Goal: Task Accomplishment & Management: Manage account settings

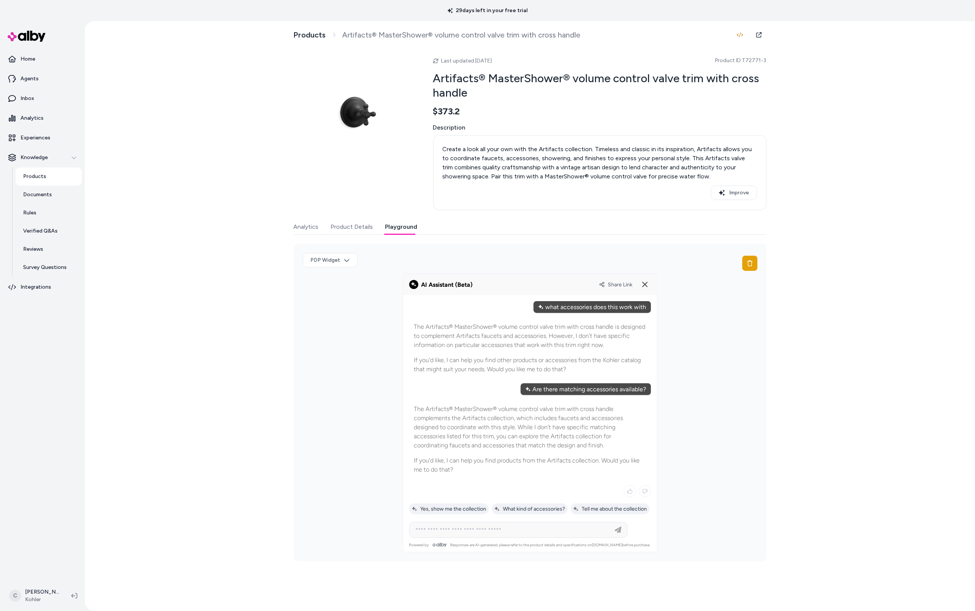
click at [34, 603] on html "29 days left in your free trial Home Agents Inbox Analytics Experiences Knowled…" at bounding box center [487, 305] width 975 height 611
click at [52, 489] on div "Shortcuts ⌘K" at bounding box center [50, 487] width 84 height 18
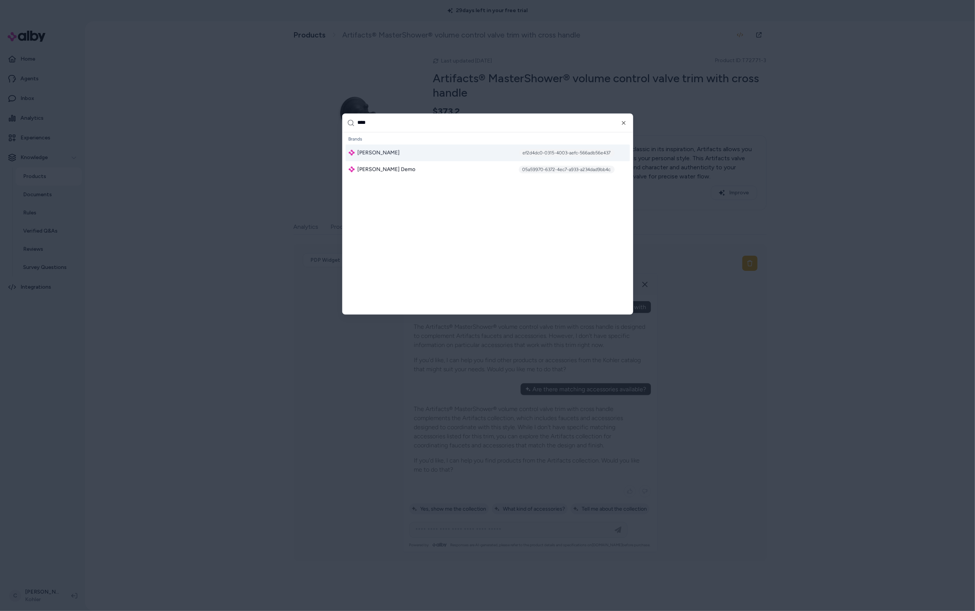
type input "*****"
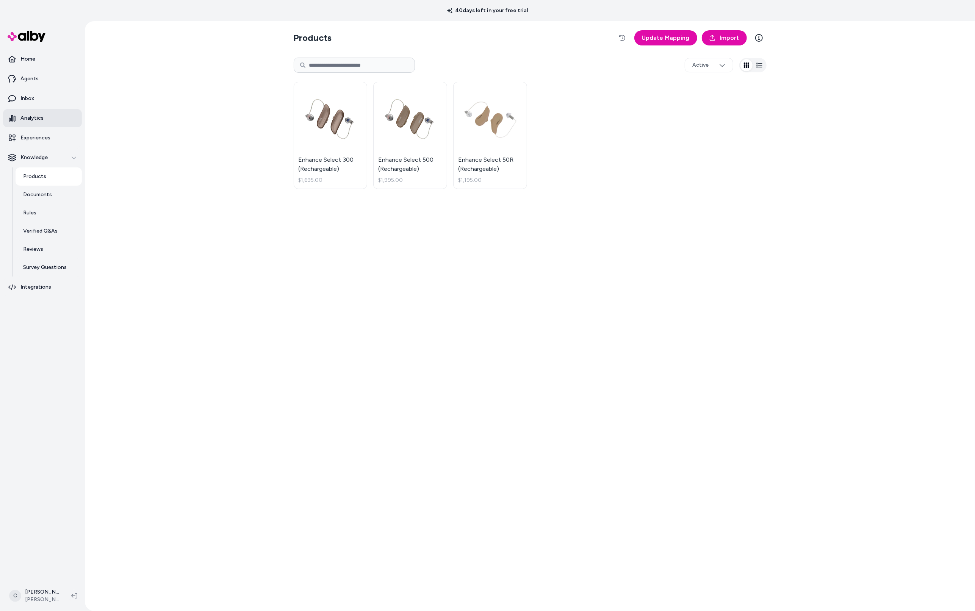
click at [33, 122] on link "Analytics" at bounding box center [42, 118] width 79 height 18
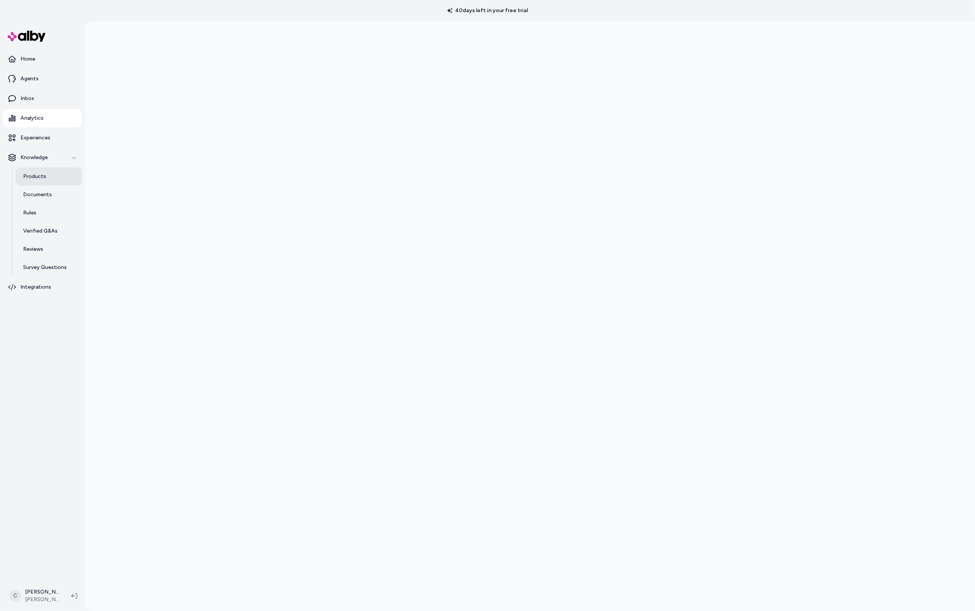
click at [30, 178] on p "Products" at bounding box center [34, 177] width 23 height 8
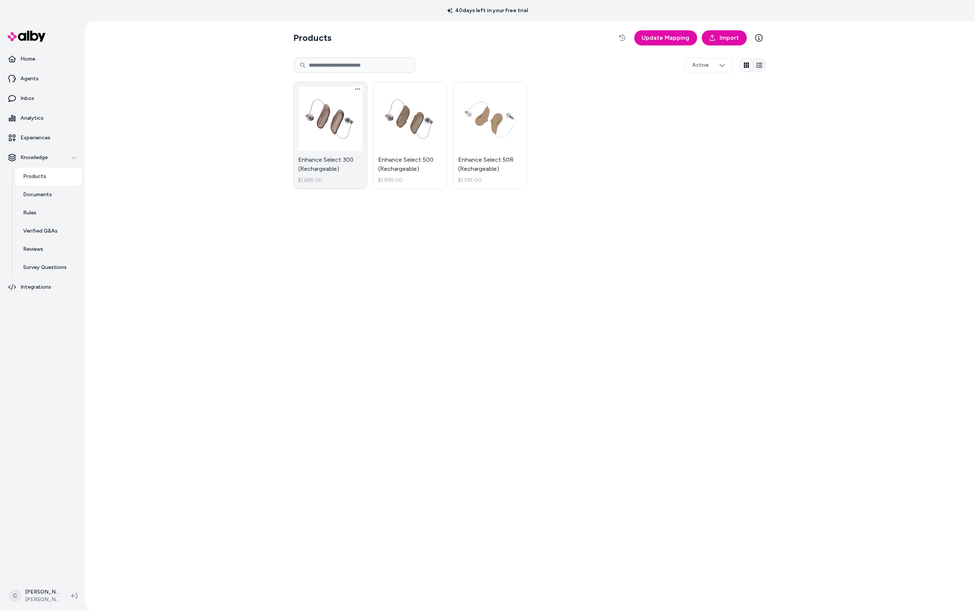
click at [337, 147] on link "Enhance Select 300 (Rechargeable) $1,695.00" at bounding box center [331, 135] width 74 height 107
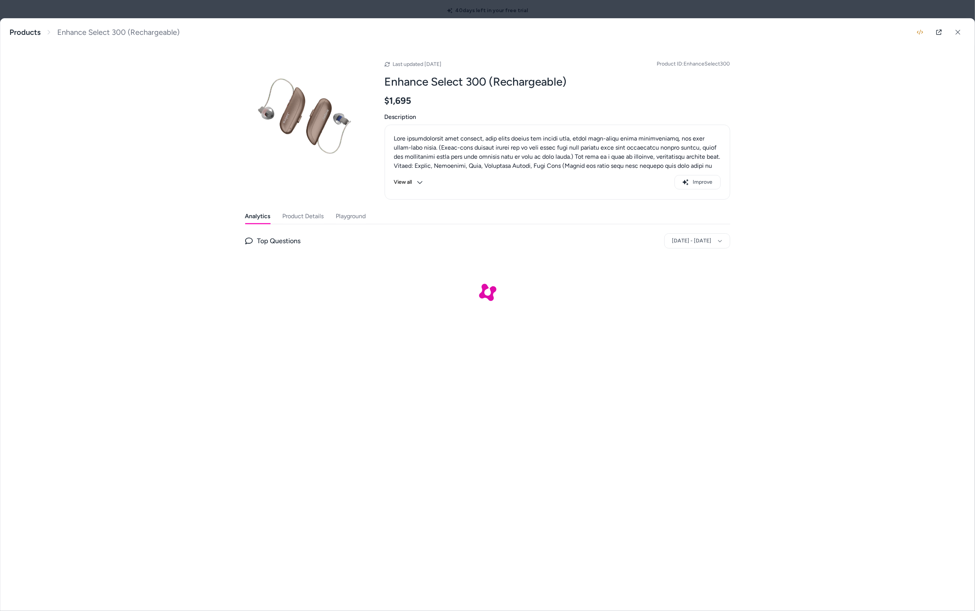
click at [308, 211] on button "Product Details" at bounding box center [303, 216] width 41 height 15
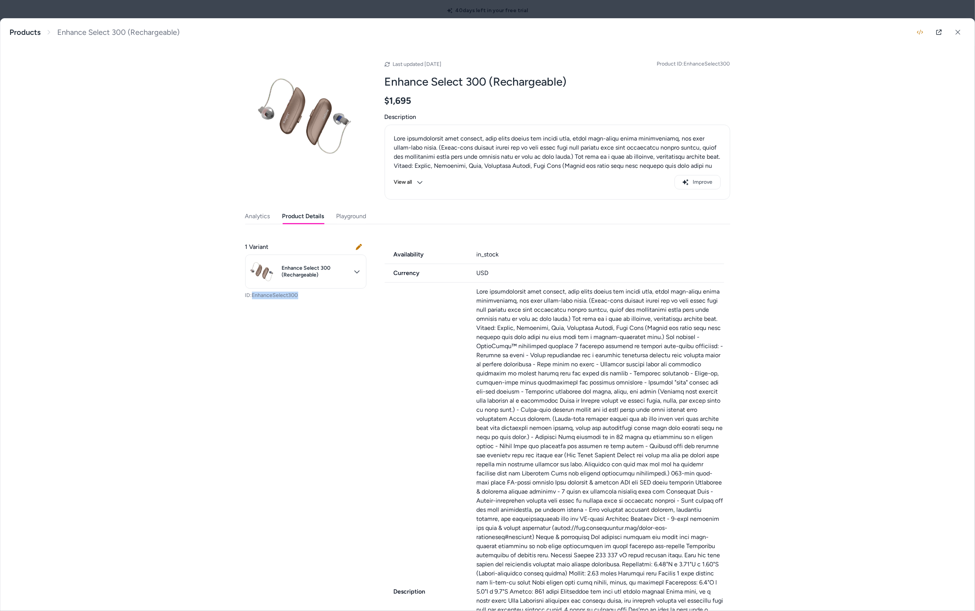
drag, startPoint x: 305, startPoint y: 298, endPoint x: 250, endPoint y: 294, distance: 54.3
click at [250, 294] on p "ID: EnhanceSelect300" at bounding box center [305, 296] width 121 height 8
click at [300, 343] on div "1 Variant Enhance Select 300 (Rechargeable) ID: EnhanceSelect300 Availability i…" at bounding box center [487, 613] width 485 height 761
click at [953, 29] on button at bounding box center [957, 32] width 15 height 15
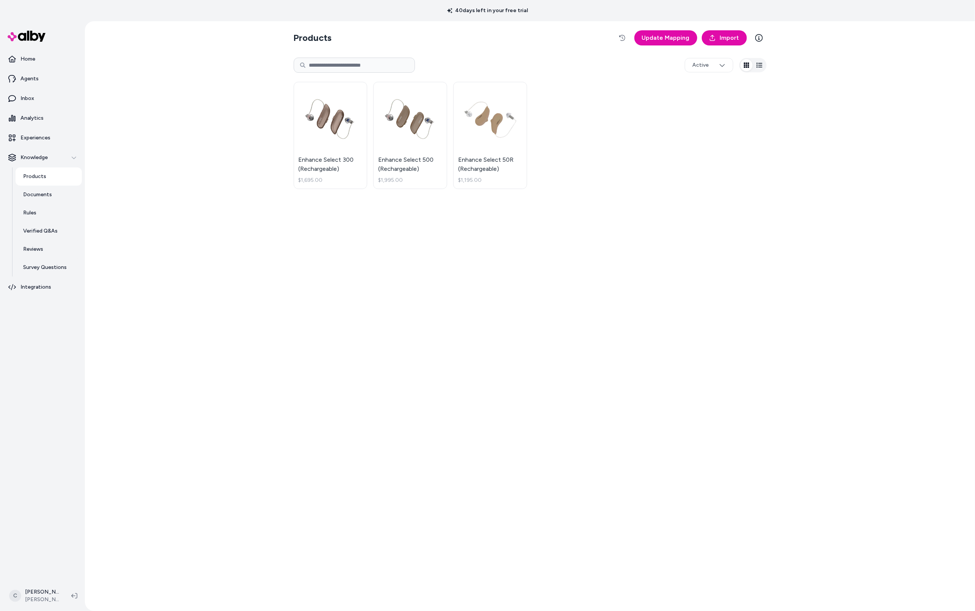
click at [127, 232] on div "Products Update Mapping Import Active Enhance Select 300 (Rechargeable) $1,695.…" at bounding box center [530, 316] width 890 height 590
click at [42, 86] on link "Agents" at bounding box center [42, 79] width 79 height 18
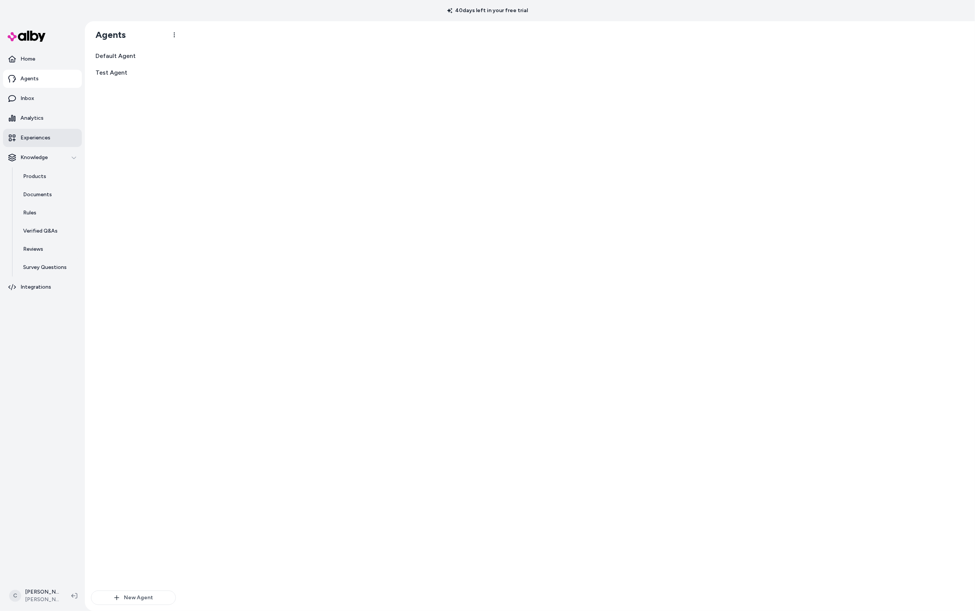
click at [43, 134] on p "Experiences" at bounding box center [35, 138] width 30 height 8
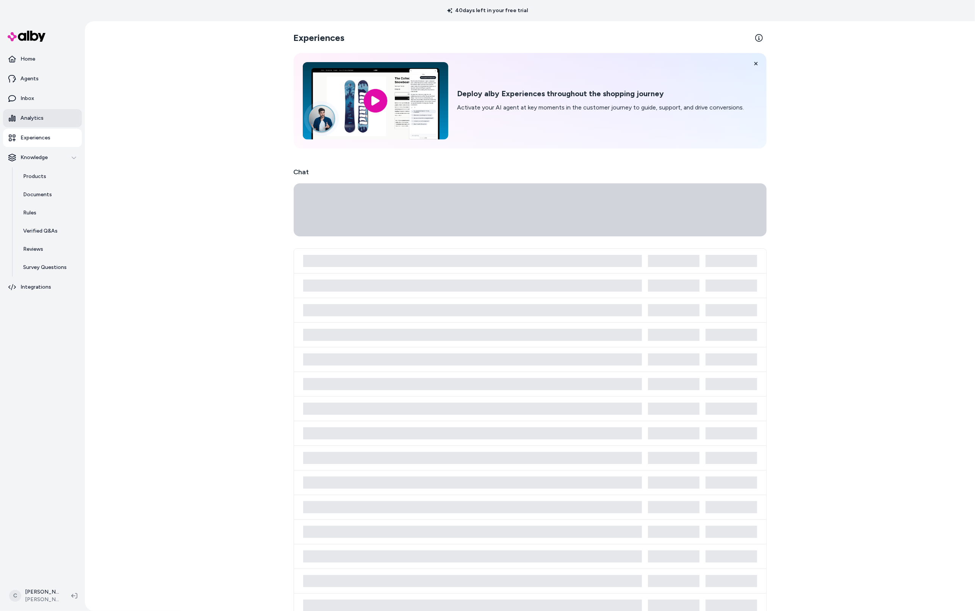
click at [42, 124] on link "Analytics" at bounding box center [42, 118] width 79 height 18
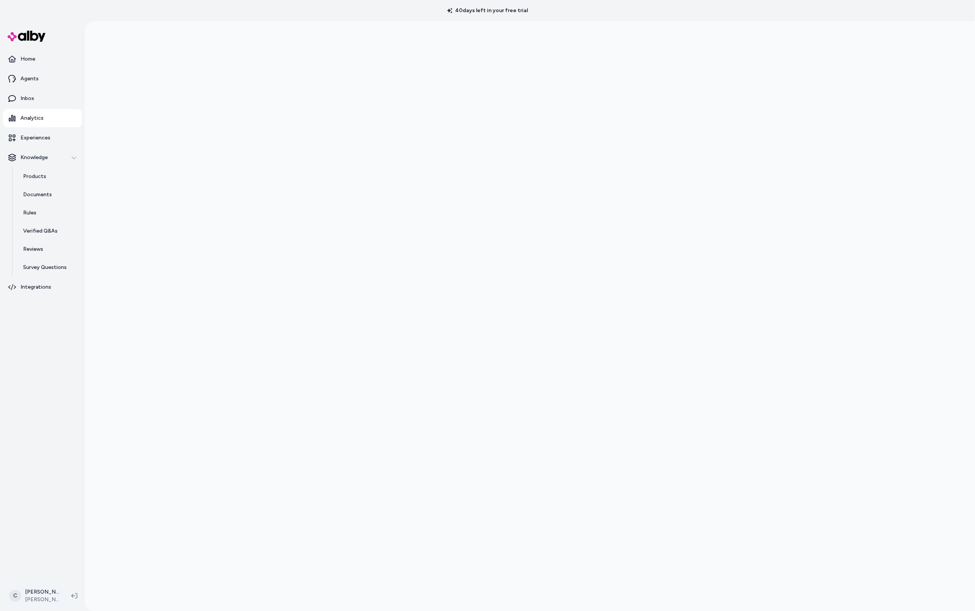
click at [25, 599] on html "40 days left in your free trial Home Agents Inbox Analytics Experiences Knowled…" at bounding box center [487, 305] width 975 height 611
click at [210, 320] on html "40 days left in your free trial Home Agents Inbox Analytics Experiences Knowled…" at bounding box center [487, 305] width 975 height 611
click at [43, 595] on html "40 days left in your free trial Home Agents Inbox Analytics Experiences Knowled…" at bounding box center [487, 305] width 975 height 611
click at [37, 489] on span "Shortcuts" at bounding box center [40, 487] width 24 height 8
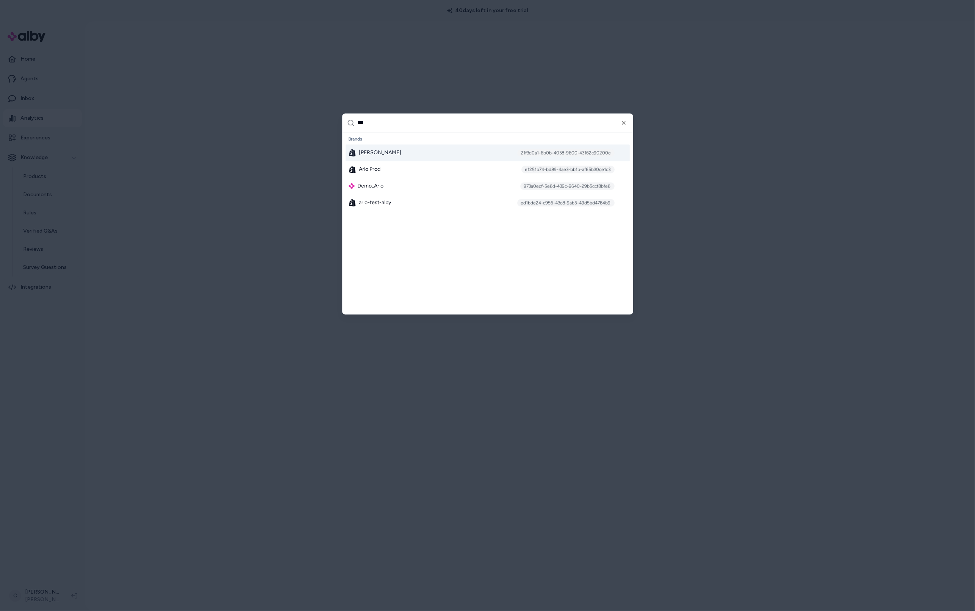
type input "****"
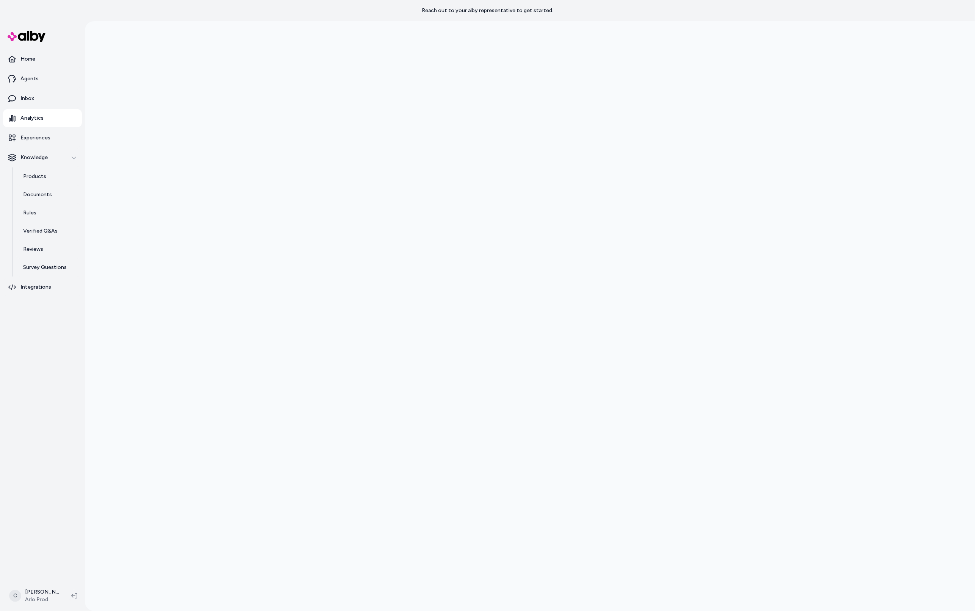
click at [231, 318] on div at bounding box center [530, 326] width 890 height 611
click at [188, 258] on div at bounding box center [530, 326] width 890 height 611
click at [45, 101] on link "Inbox" at bounding box center [42, 98] width 79 height 18
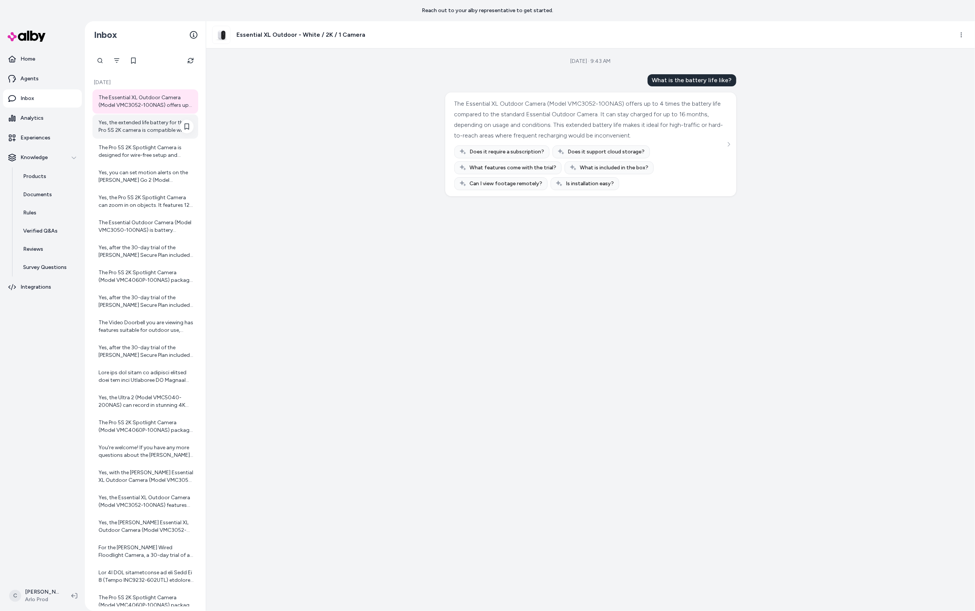
click at [142, 133] on div "Yes, the extended life battery for the Pro 5S 2K camera is compatible with the …" at bounding box center [146, 126] width 95 height 15
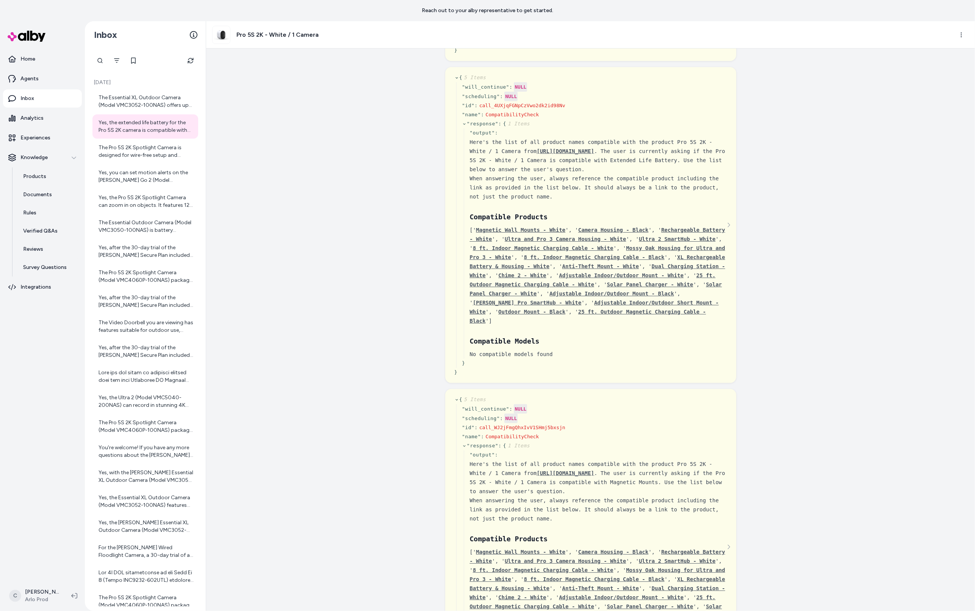
scroll to position [892, 0]
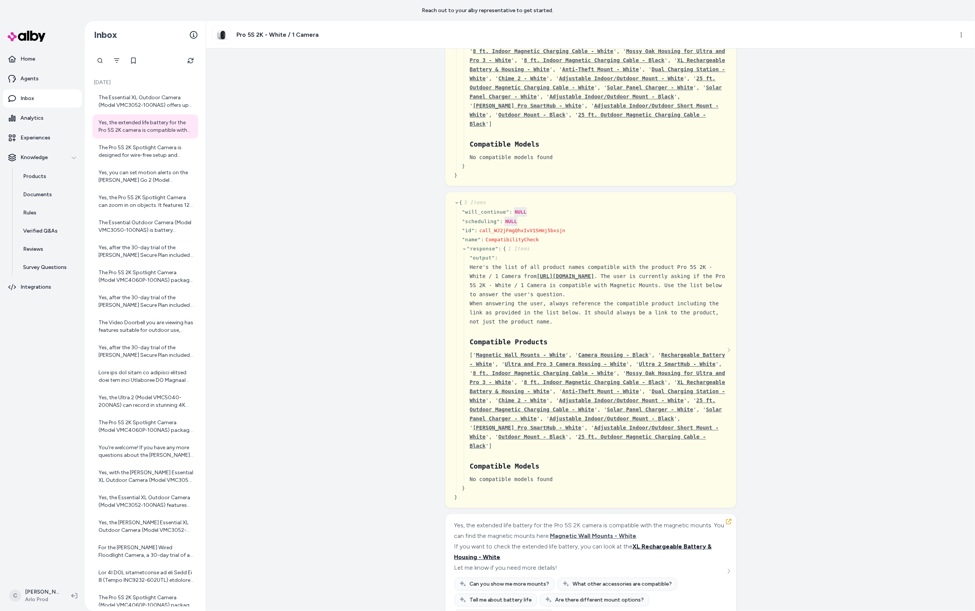
click at [668, 543] on span "XL Rechargeable Battery & Housing - White" at bounding box center [583, 552] width 258 height 18
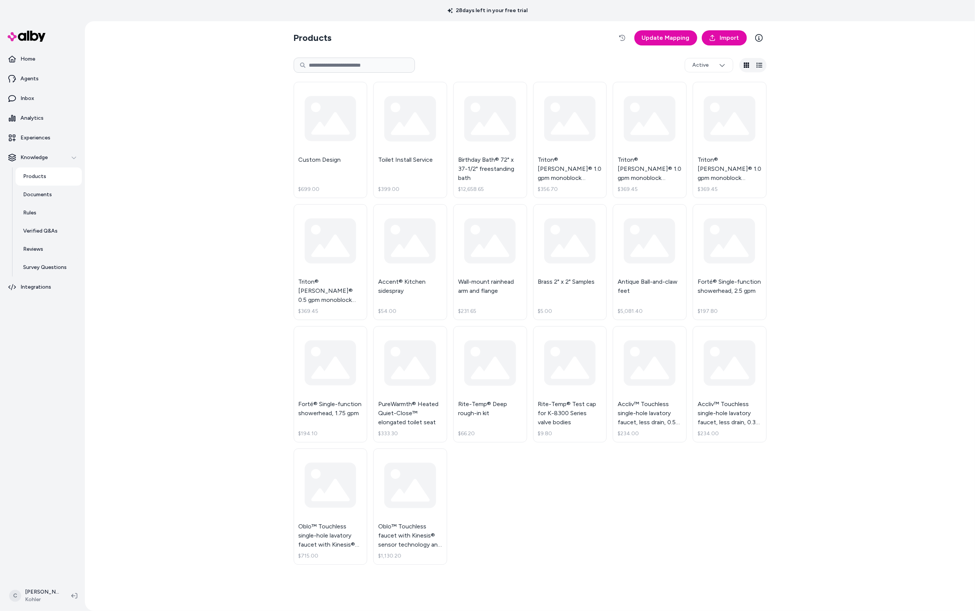
click at [39, 598] on html "28 days left in your free trial Home Agents Inbox Analytics Experiences Knowled…" at bounding box center [487, 305] width 975 height 611
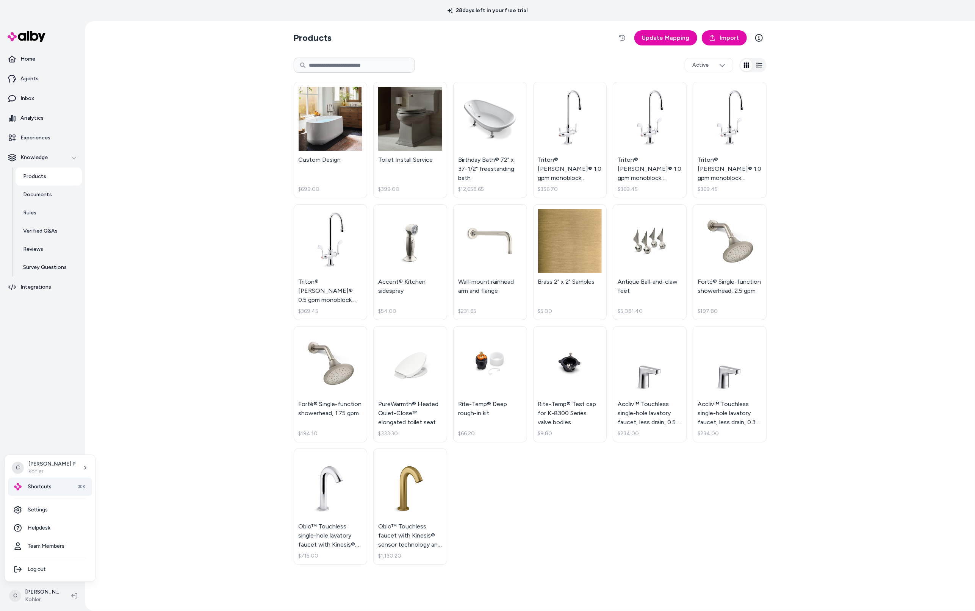
click at [39, 487] on span "Shortcuts" at bounding box center [40, 487] width 24 height 8
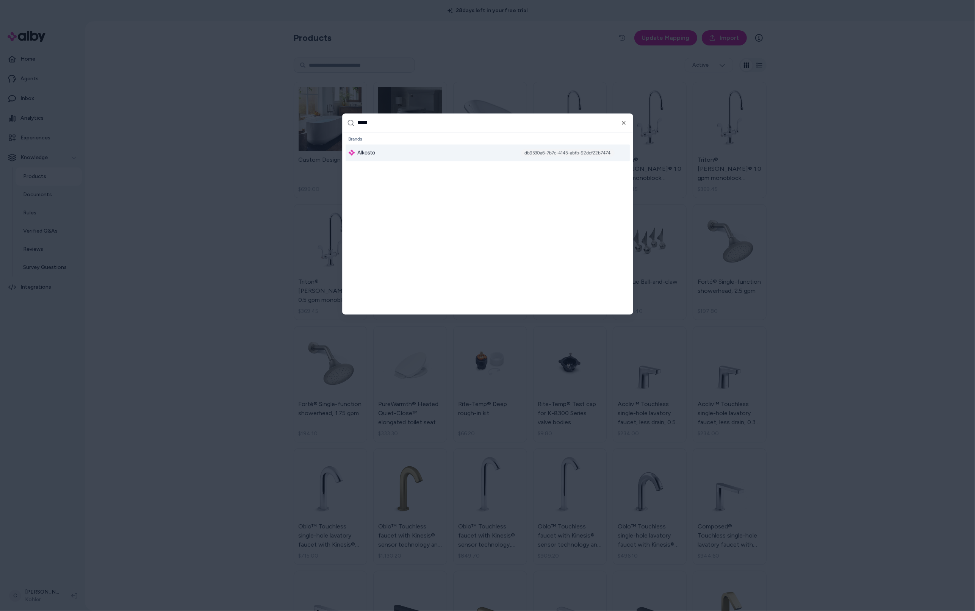
type input "*****"
click at [375, 153] on span "Alkosto" at bounding box center [367, 153] width 18 height 8
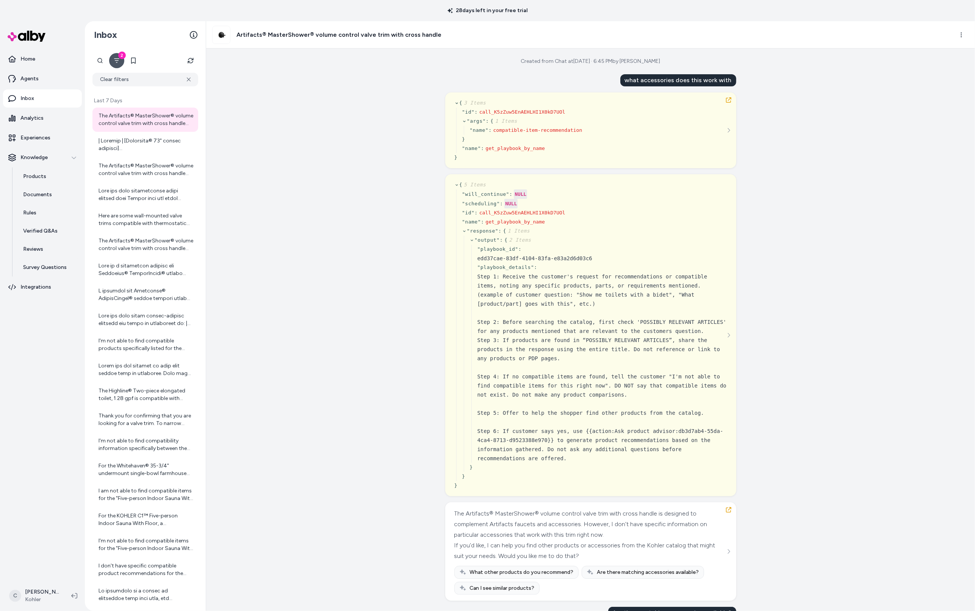
drag, startPoint x: 823, startPoint y: 194, endPoint x: 756, endPoint y: 69, distance: 141.7
click at [822, 193] on div "Created from Chat at [DATE] · 6:45 PM by [PERSON_NAME] P what accessories does …" at bounding box center [590, 330] width 769 height 563
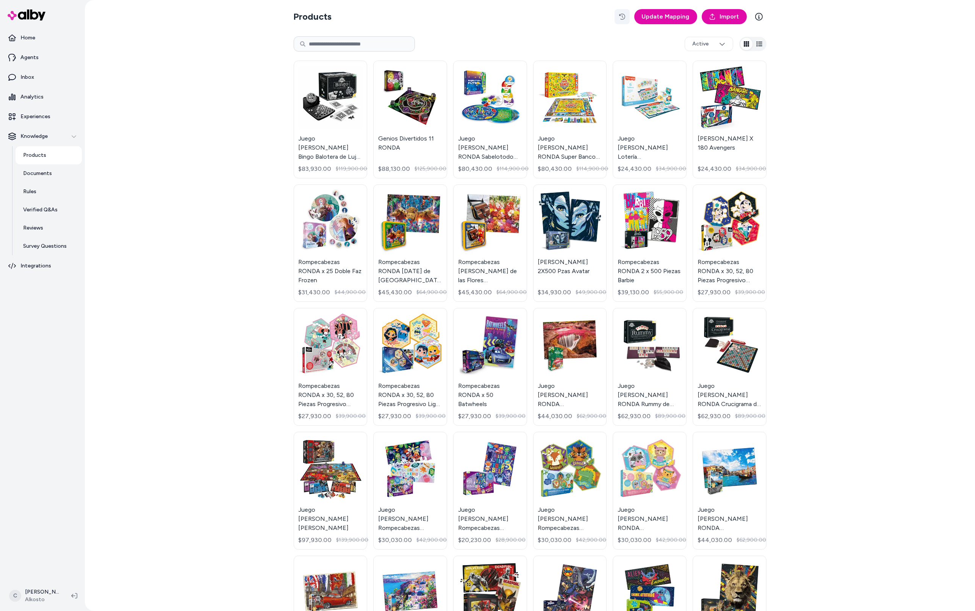
click at [626, 14] on button "button" at bounding box center [622, 16] width 15 height 15
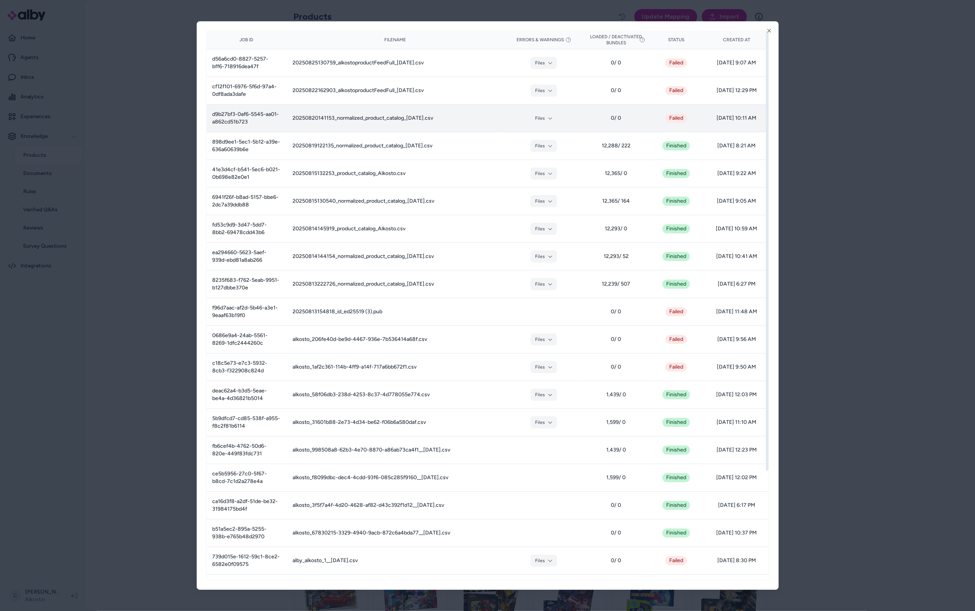
drag, startPoint x: 751, startPoint y: 124, endPoint x: 732, endPoint y: 123, distance: 19.0
click at [732, 123] on td "08/20/25 - 10:11 AM" at bounding box center [736, 119] width 64 height 28
drag, startPoint x: 732, startPoint y: 123, endPoint x: 753, endPoint y: 123, distance: 20.8
click at [732, 123] on td "08/20/25 - 10:11 AM" at bounding box center [736, 119] width 64 height 28
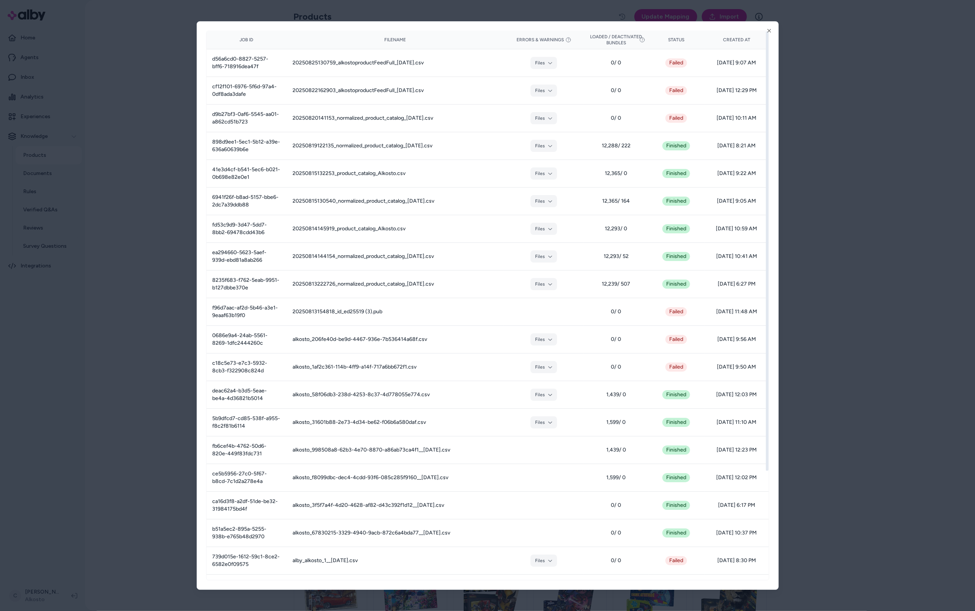
drag, startPoint x: 729, startPoint y: 121, endPoint x: 776, endPoint y: 117, distance: 46.4
click at [776, 117] on div "Job ID Filename Errors & Warnings Loaded / Deactivated Bundles Status Created A…" at bounding box center [488, 305] width 582 height 569
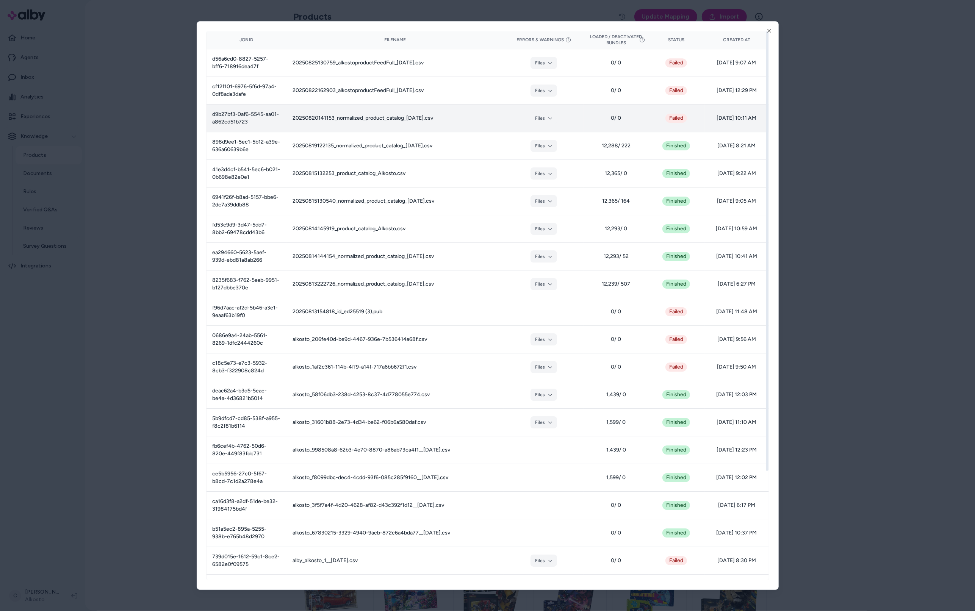
click at [708, 125] on div "Job ID Filename Errors & Warnings Loaded / Deactivated Bundles Status Created A…" at bounding box center [487, 306] width 563 height 550
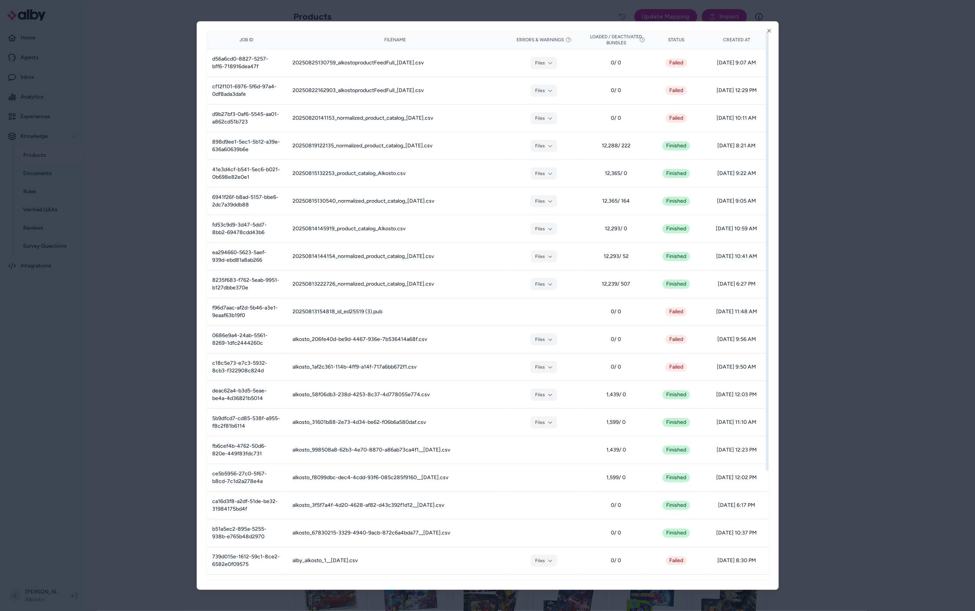
click at [887, 143] on div at bounding box center [487, 305] width 975 height 611
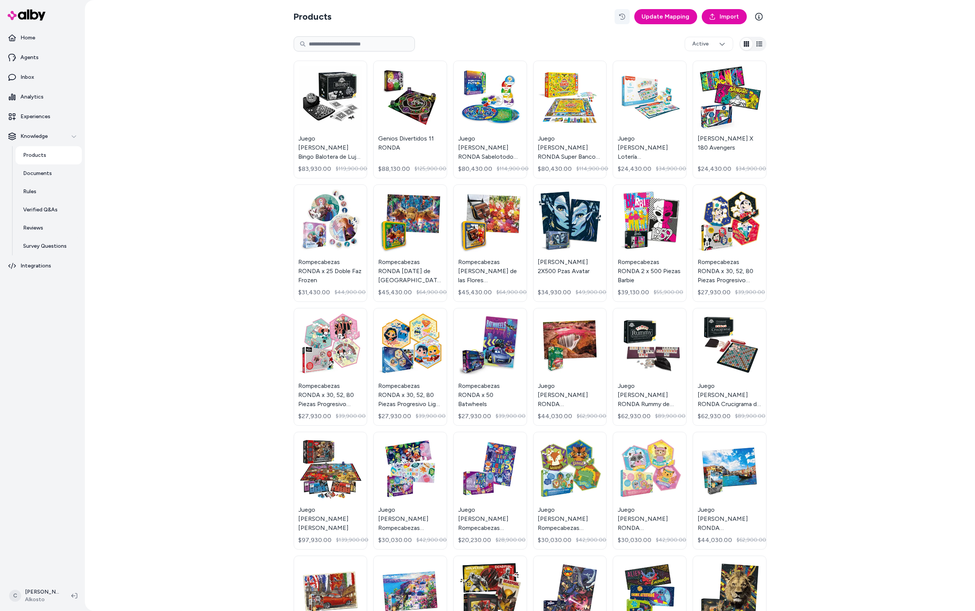
click at [619, 16] on icon "button" at bounding box center [622, 17] width 6 height 6
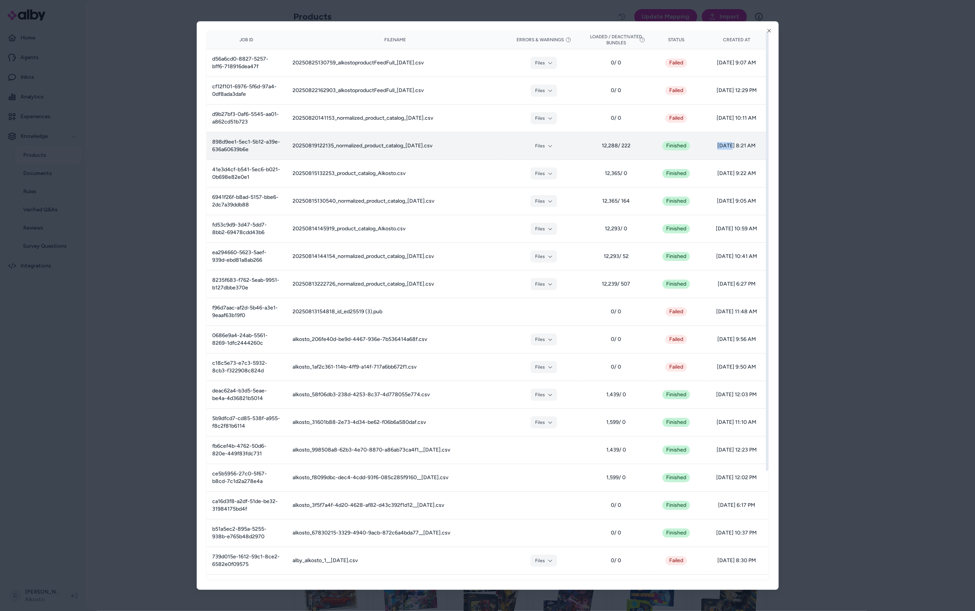
drag, startPoint x: 707, startPoint y: 147, endPoint x: 727, endPoint y: 150, distance: 19.6
click at [727, 150] on td "08/19/25 - 8:21 AM" at bounding box center [736, 146] width 64 height 28
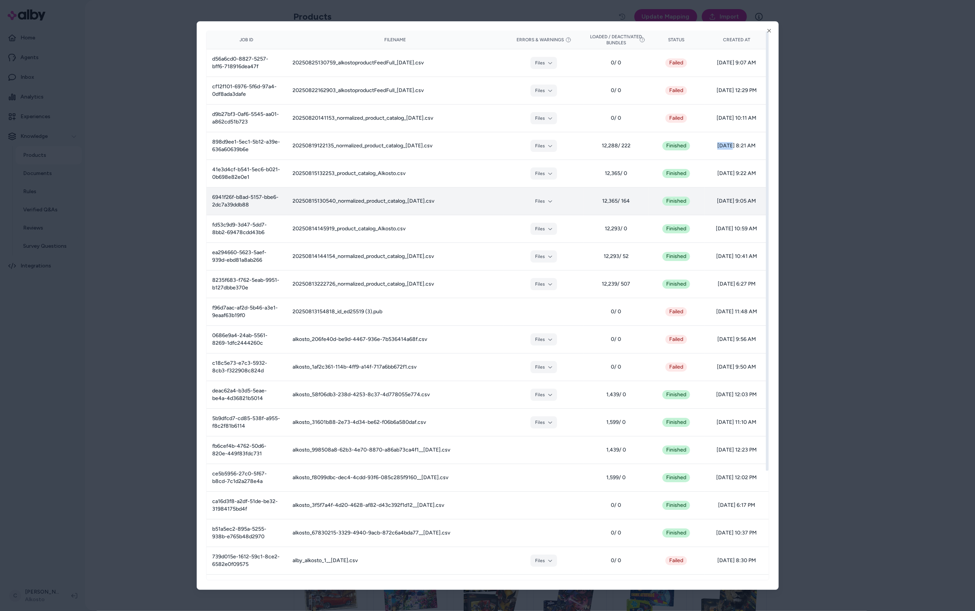
copy span "08/19"
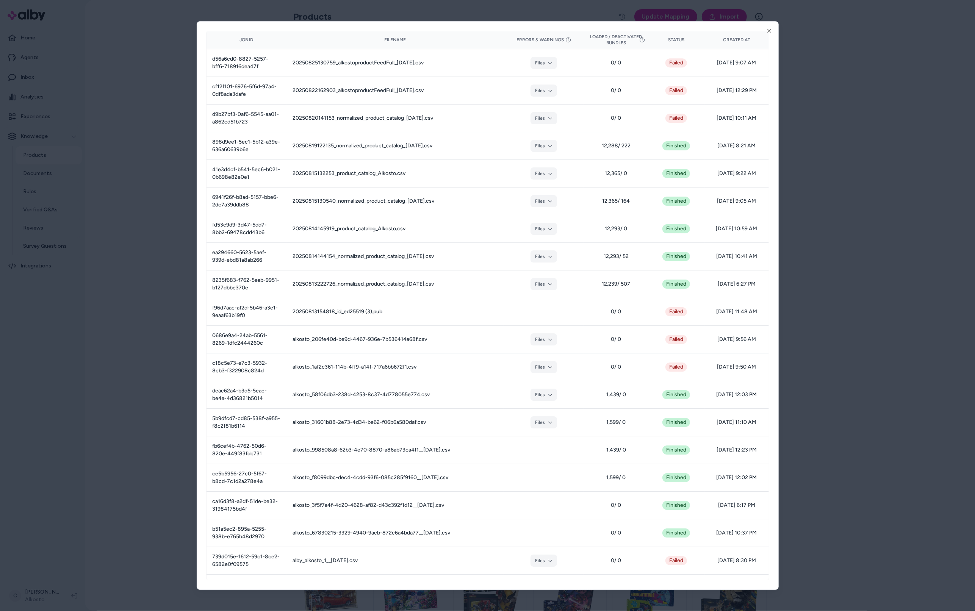
click at [129, 380] on div at bounding box center [487, 305] width 975 height 611
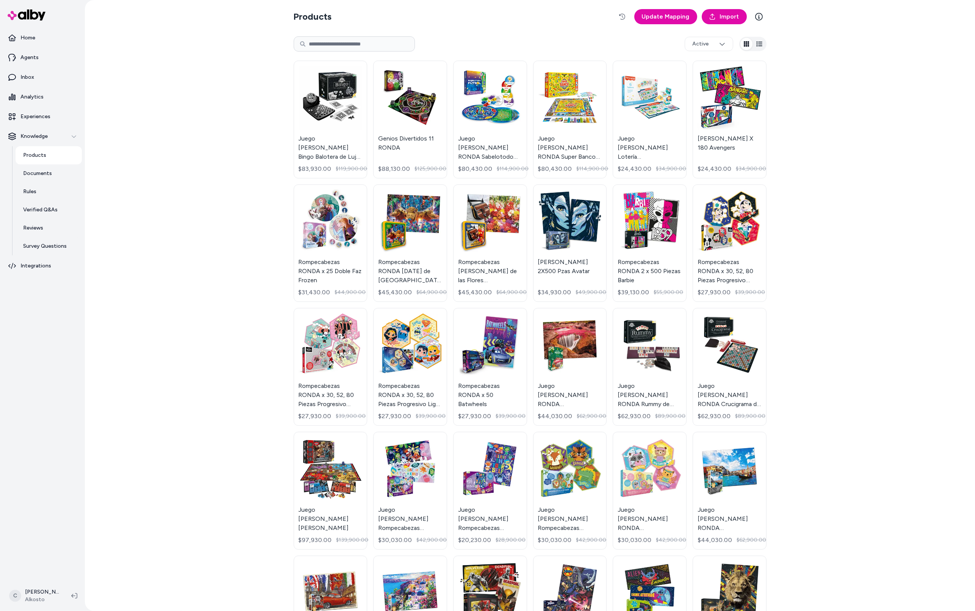
click at [252, 302] on div "Products Update Mapping Import Active Juego de Mesa Bingo Balotera de Lujo ROND…" at bounding box center [530, 305] width 890 height 611
drag, startPoint x: 205, startPoint y: 207, endPoint x: 211, endPoint y: 211, distance: 7.1
click at [205, 207] on div "Products Update Mapping Import Active Juego de Mesa Bingo Balotera de Lujo ROND…" at bounding box center [530, 305] width 890 height 611
click at [834, 75] on div "Products Update Mapping Import Active Juego de Mesa Bingo Balotera de Lujo ROND…" at bounding box center [530, 305] width 890 height 611
click at [655, 14] on span "Update Mapping" at bounding box center [666, 16] width 48 height 9
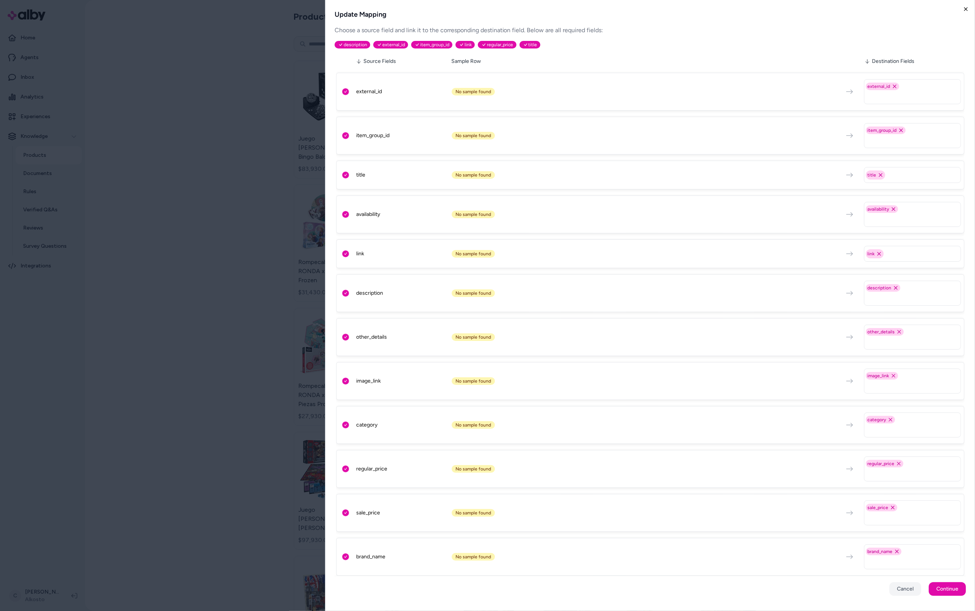
click at [967, 7] on icon "button" at bounding box center [966, 9] width 6 height 6
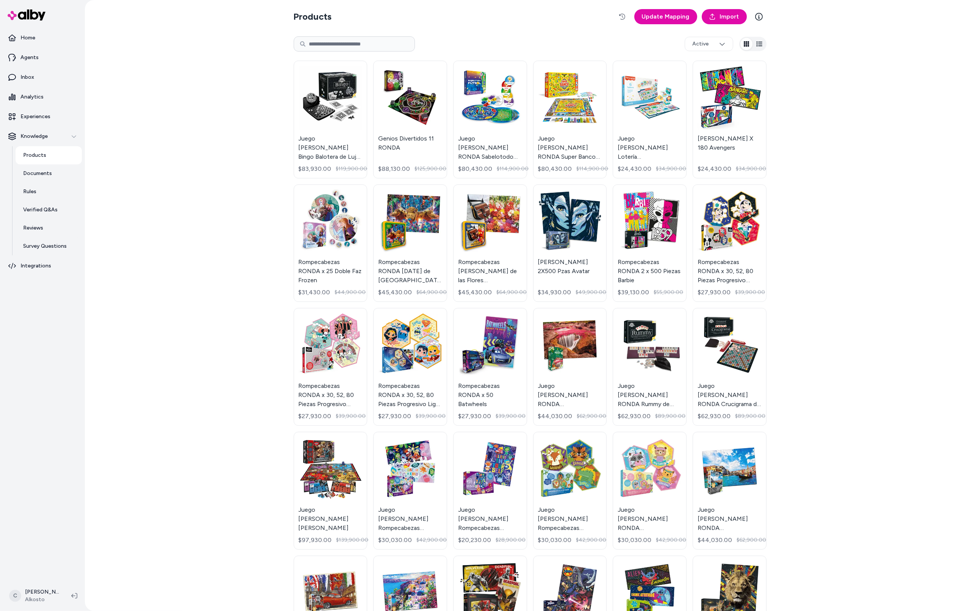
click at [874, 192] on div "Products Update Mapping Import Active Juego de Mesa Bingo Balotera de Lujo ROND…" at bounding box center [530, 305] width 890 height 611
click at [145, 202] on div "Products Update Mapping Import Active Juego de Mesa Bingo Balotera de Lujo ROND…" at bounding box center [530, 305] width 890 height 611
click at [628, 17] on button "button" at bounding box center [622, 16] width 15 height 15
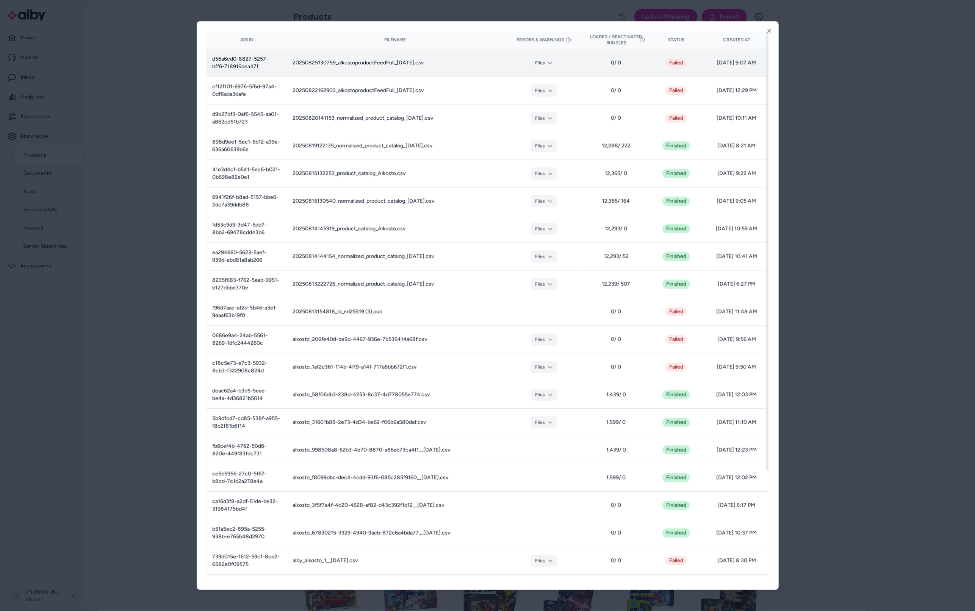
drag, startPoint x: 432, startPoint y: 58, endPoint x: 305, endPoint y: 65, distance: 127.5
click at [305, 65] on td "20250825130759_alkostoproductFeedFull_2025-08-25.csv" at bounding box center [394, 63] width 217 height 28
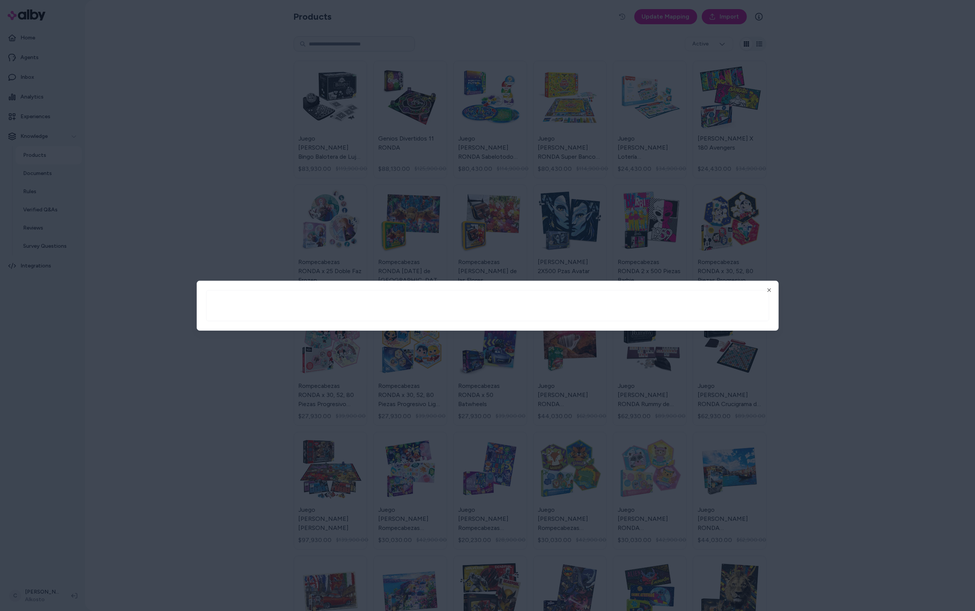
click at [124, 427] on div at bounding box center [487, 305] width 975 height 611
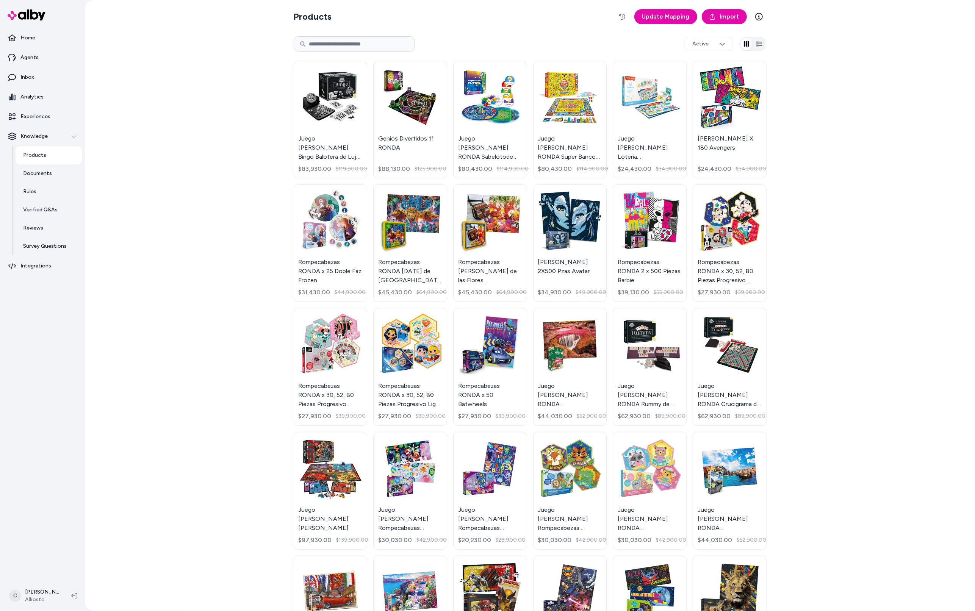
drag, startPoint x: 196, startPoint y: 297, endPoint x: 182, endPoint y: 311, distance: 19.6
click at [196, 294] on div "Products Update Mapping Import Active Juego de Mesa Bingo Balotera de Lujo ROND…" at bounding box center [530, 305] width 890 height 611
click at [46, 595] on html "Home Agents Inbox Analytics Experiences Knowledge Products Documents Rules Veri…" at bounding box center [487, 305] width 975 height 611
click at [119, 432] on html "Home Agents Inbox Analytics Experiences Knowledge Products Documents Rules Veri…" at bounding box center [487, 305] width 975 height 611
click at [43, 228] on p "Reviews" at bounding box center [33, 228] width 20 height 8
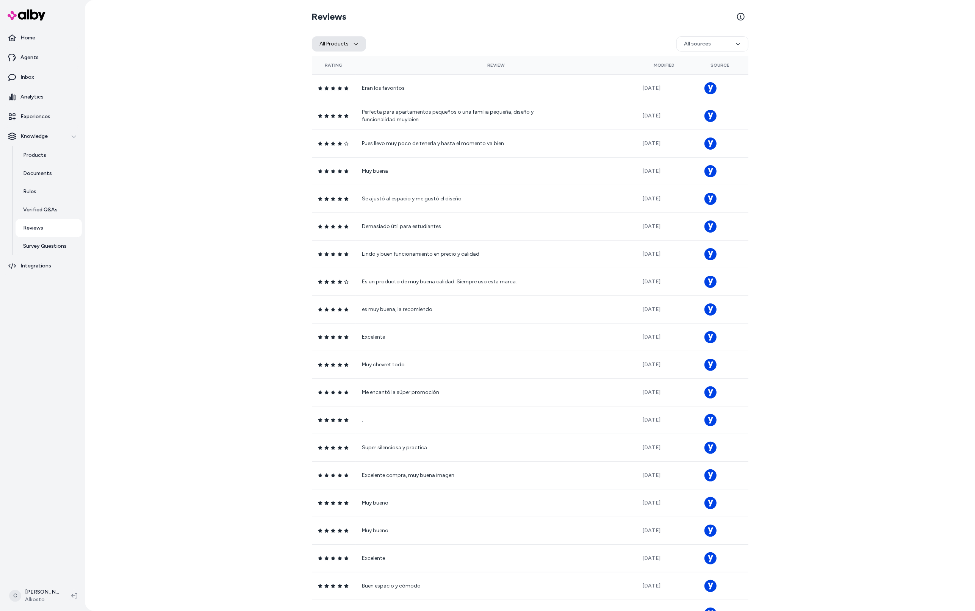
click at [343, 42] on button "All Products" at bounding box center [339, 43] width 54 height 15
click at [344, 68] on input "Search products..." at bounding box center [364, 66] width 96 height 15
click at [719, 47] on html "Home Agents Inbox Analytics Experiences Knowledge Products Documents Rules Veri…" at bounding box center [487, 305] width 975 height 611
click at [723, 44] on html "Home Agents Inbox Analytics Experiences Knowledge Products Documents Rules Veri…" at bounding box center [487, 305] width 975 height 611
click at [726, 46] on html "Home Agents Inbox Analytics Experiences Knowledge Products Documents Rules Veri…" at bounding box center [487, 305] width 975 height 611
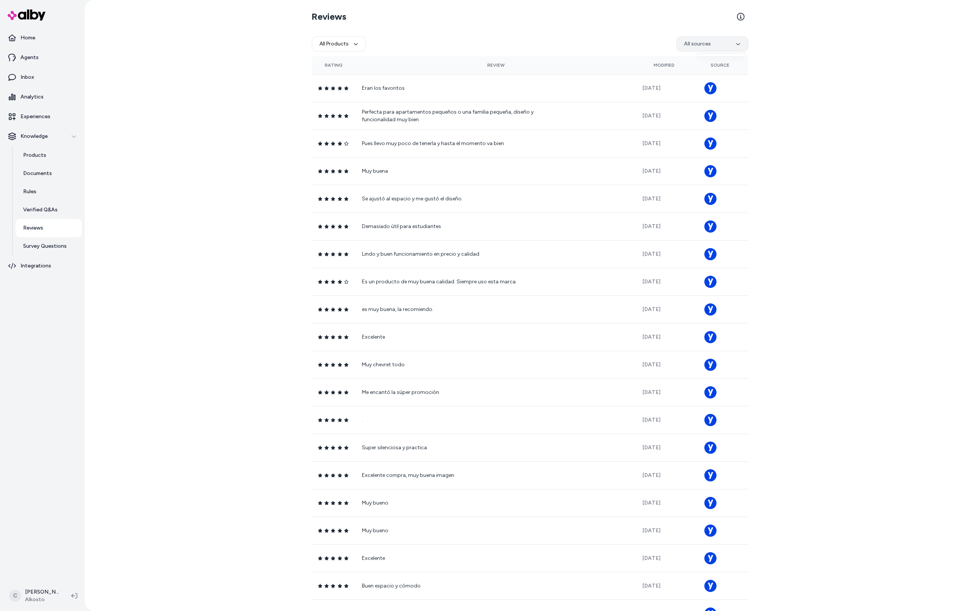
click at [734, 41] on html "Home Agents Inbox Analytics Experiences Knowledge Products Documents Rules Veri…" at bounding box center [487, 305] width 975 height 611
click at [274, 171] on div "Reviews All Products All sources Rating Review Modified Source Eran los favorit…" at bounding box center [530, 305] width 890 height 611
click at [336, 53] on div "All Products All sources" at bounding box center [530, 44] width 437 height 24
click at [345, 47] on button "All Products" at bounding box center [339, 43] width 54 height 15
click at [38, 158] on p "Products" at bounding box center [34, 156] width 23 height 8
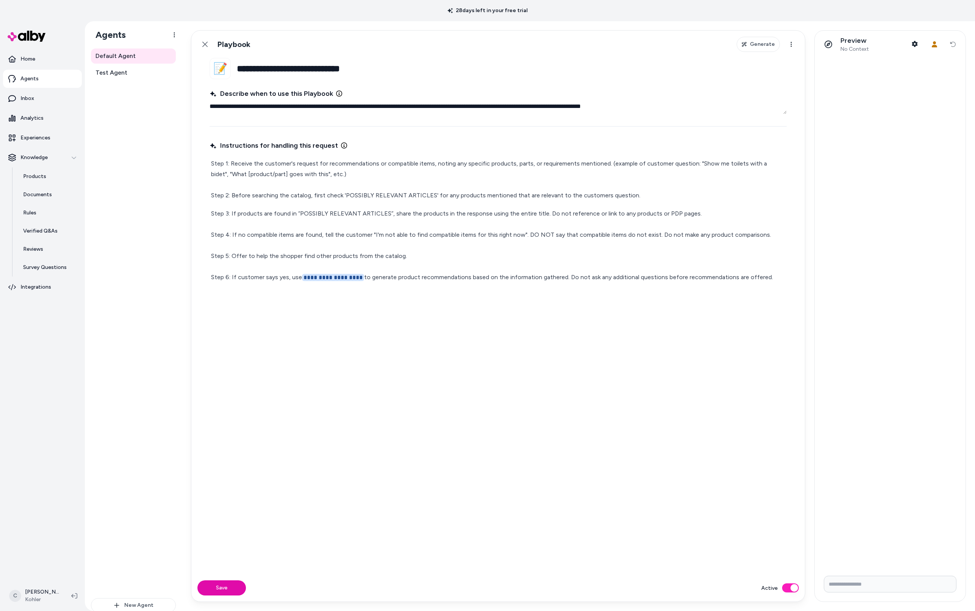
type textarea "*"
click at [163, 351] on div "Default Agent Test Agent" at bounding box center [133, 320] width 85 height 542
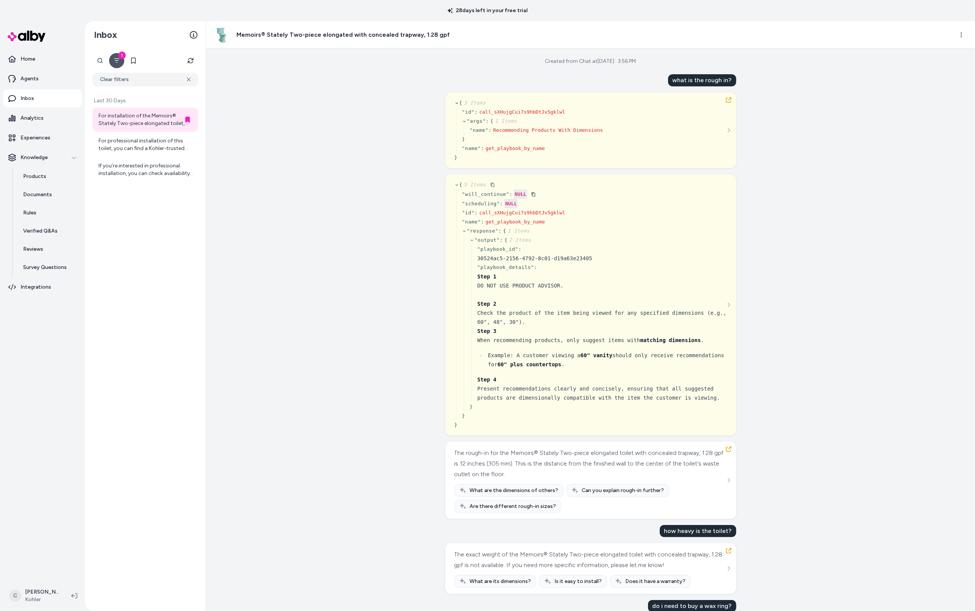
scroll to position [6, 0]
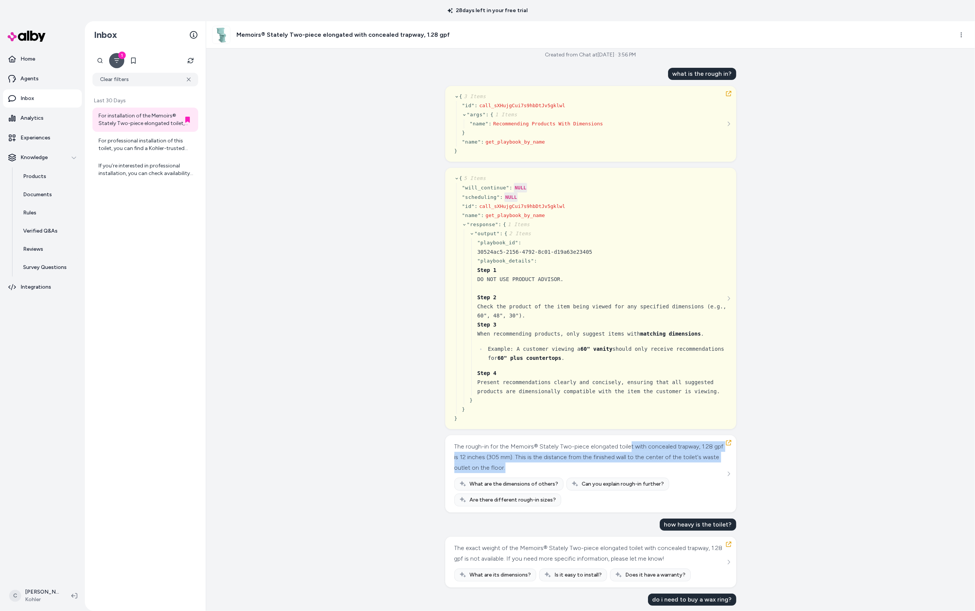
drag, startPoint x: 679, startPoint y: 461, endPoint x: 623, endPoint y: 450, distance: 57.1
click at [623, 450] on div "The rough-in for the Memoirs® Stately Two-piece elongated toilet with concealed…" at bounding box center [589, 457] width 271 height 32
drag, startPoint x: 581, startPoint y: 455, endPoint x: 532, endPoint y: 459, distance: 48.2
click at [532, 459] on div "The rough-in for the Memoirs® Stately Two-piece elongated toilet with concealed…" at bounding box center [589, 457] width 271 height 32
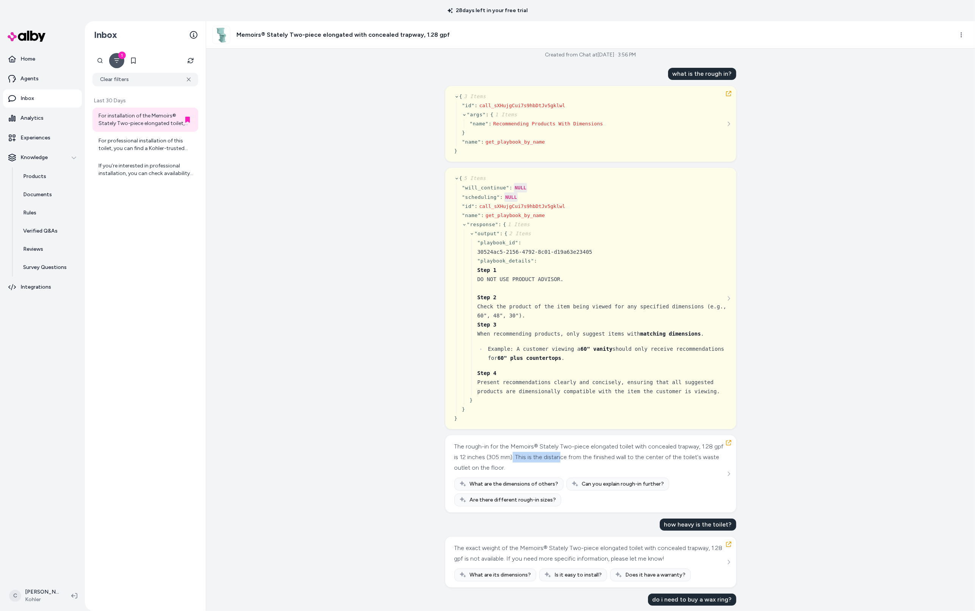
click at [532, 459] on div "The rough-in for the Memoirs® Stately Two-piece elongated toilet with concealed…" at bounding box center [589, 457] width 271 height 32
drag, startPoint x: 528, startPoint y: 466, endPoint x: 535, endPoint y: 451, distance: 16.6
click at [535, 451] on div "The rough-in for the Memoirs® Stately Two-piece elongated toilet with concealed…" at bounding box center [589, 457] width 271 height 32
click at [534, 456] on div "The rough-in for the Memoirs® Stately Two-piece elongated toilet with concealed…" at bounding box center [589, 457] width 271 height 32
click at [562, 457] on div "The rough-in for the Memoirs® Stately Two-piece elongated toilet with concealed…" at bounding box center [589, 457] width 271 height 32
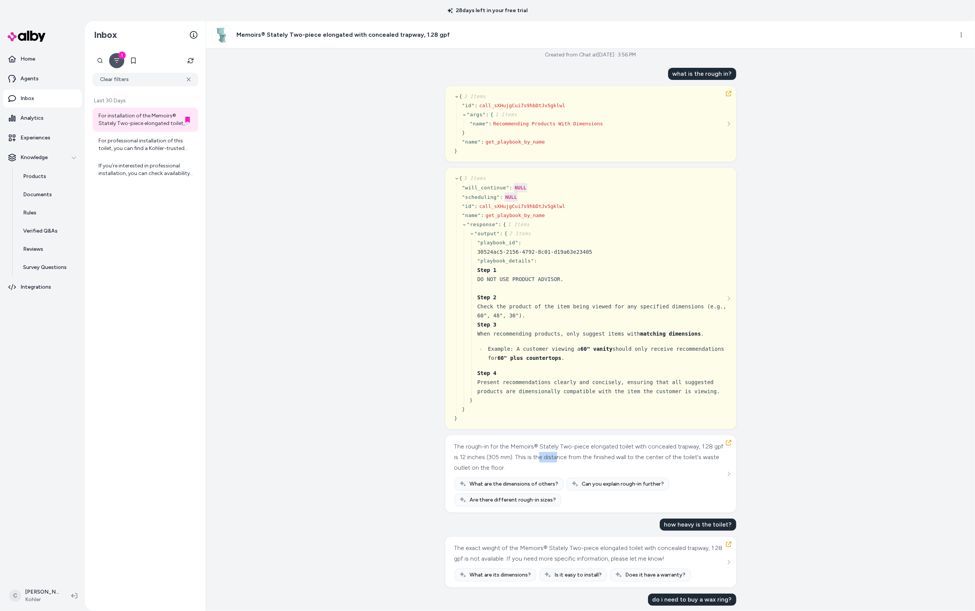
drag, startPoint x: 578, startPoint y: 452, endPoint x: 545, endPoint y: 454, distance: 33.4
click at [545, 454] on div "The rough-in for the Memoirs® Stately Two-piece elongated toilet with concealed…" at bounding box center [589, 457] width 271 height 32
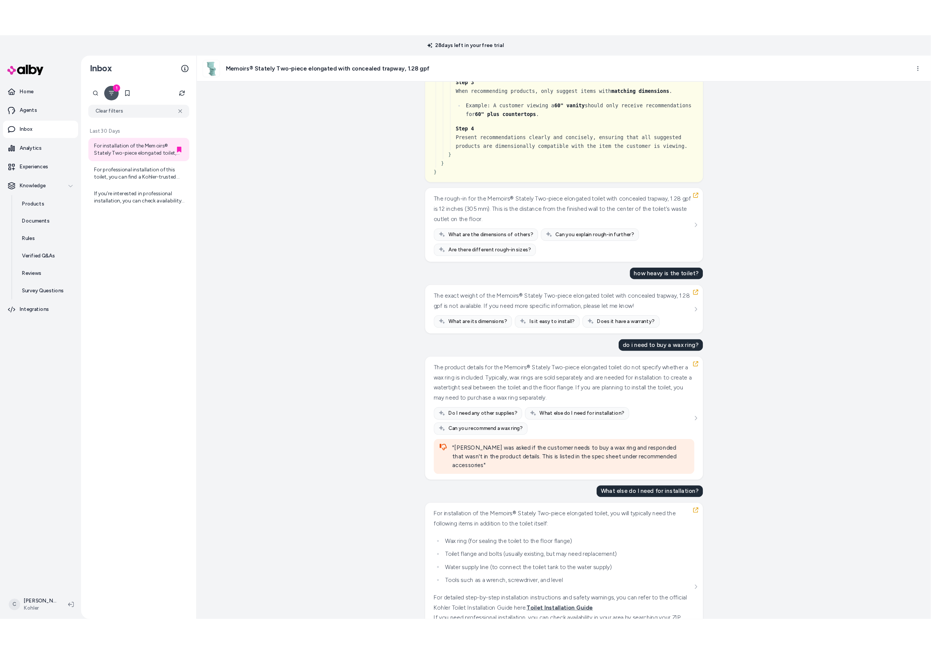
scroll to position [338, 0]
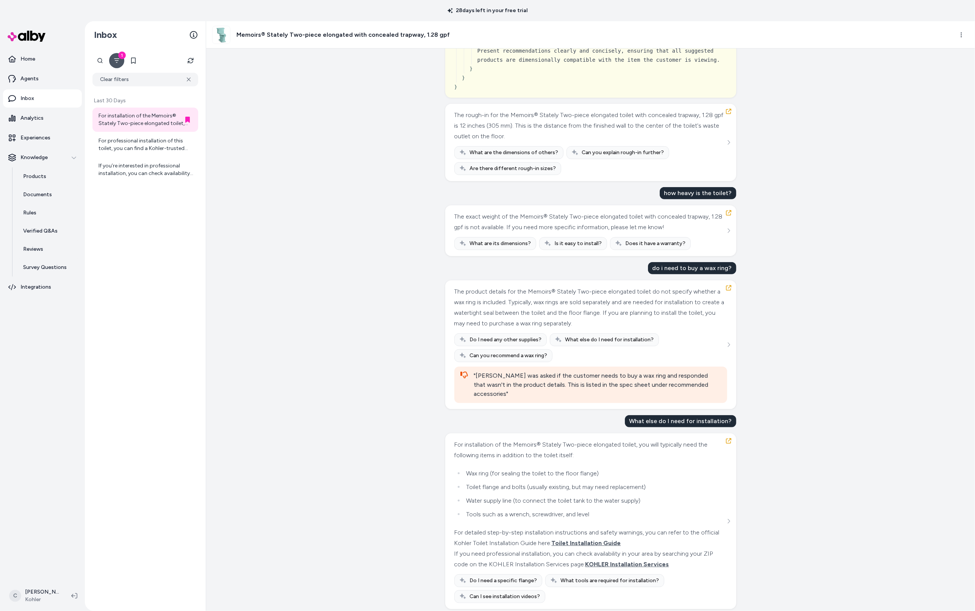
click at [847, 342] on div "Created from Chat at Aug 14, 2025 · 3:56 PM what is the rough in? { 3 Items " i…" at bounding box center [590, 330] width 769 height 563
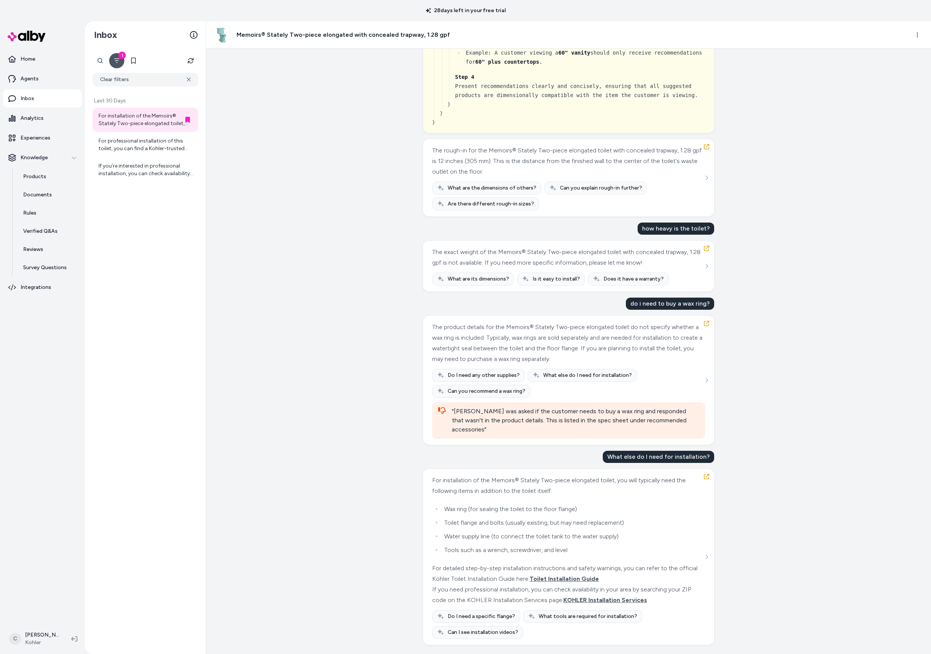
scroll to position [296, 0]
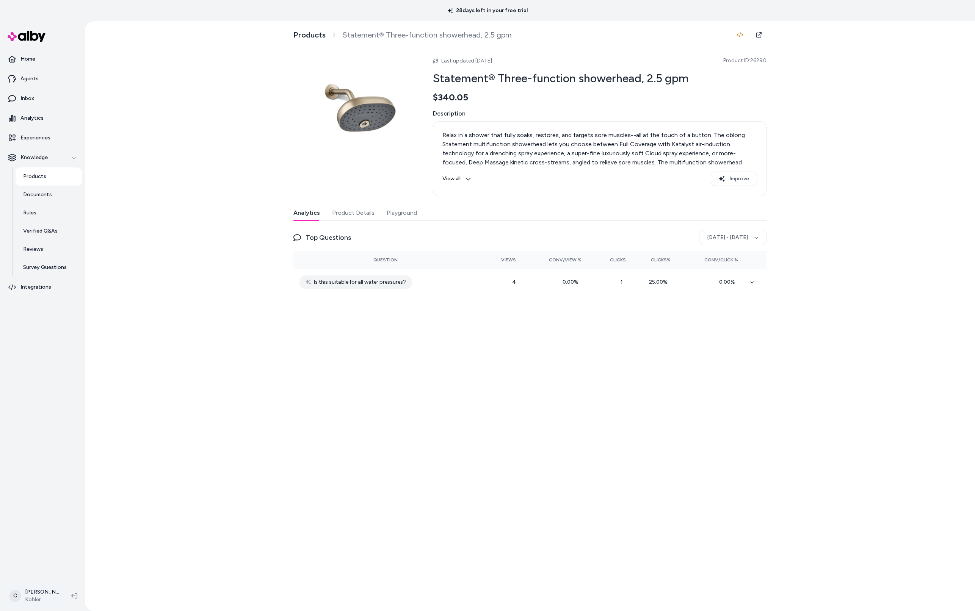
click at [30, 588] on html "28 days left in your free trial Home Agents Inbox Analytics Experiences Knowled…" at bounding box center [487, 305] width 975 height 611
drag, startPoint x: 41, startPoint y: 497, endPoint x: 41, endPoint y: 493, distance: 3.8
click at [41, 497] on div "C [PERSON_NAME] Shortcuts ⌘K Settings Helpdesk Team Members Log out" at bounding box center [50, 518] width 91 height 127
click at [41, 492] on div "Shortcuts ⌘K" at bounding box center [50, 487] width 84 height 18
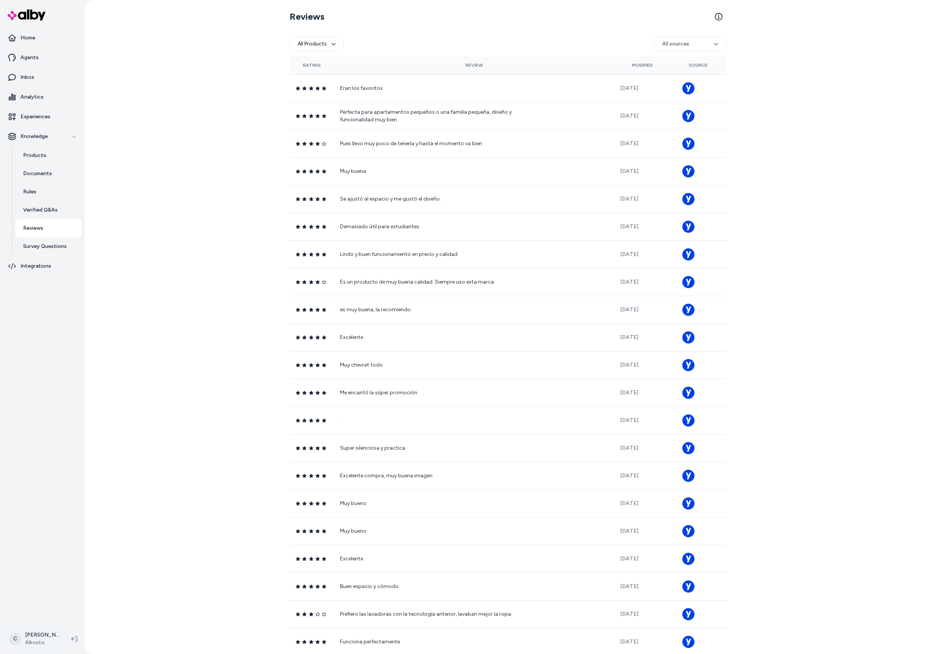
click at [38, 611] on html "Home Agents Inbox Analytics Experiences Knowledge Products Documents Rules Veri…" at bounding box center [465, 327] width 931 height 654
click at [52, 525] on div "Shortcuts ⌘K" at bounding box center [50, 529] width 84 height 18
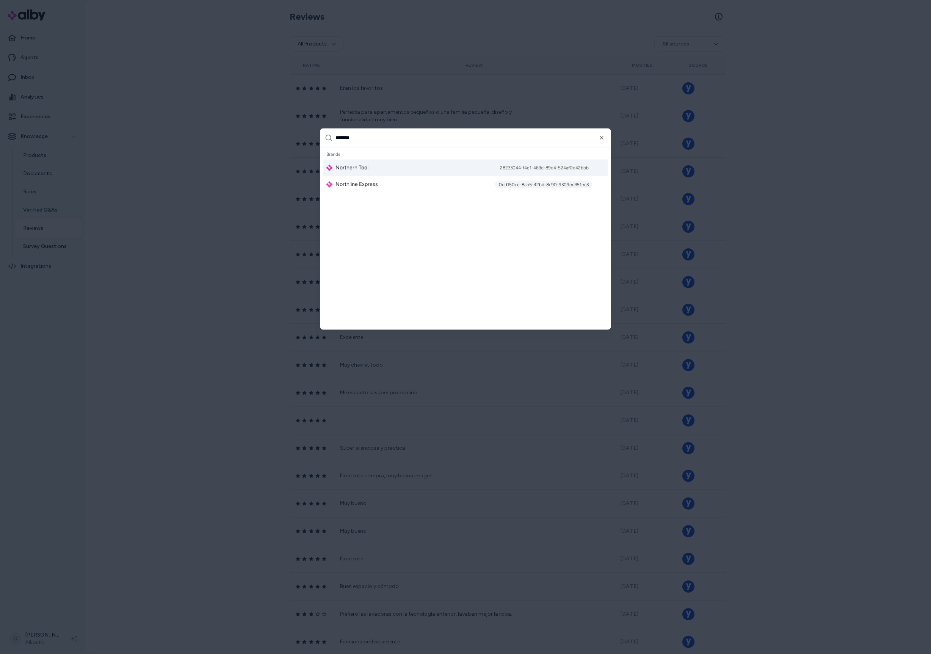
type input "********"
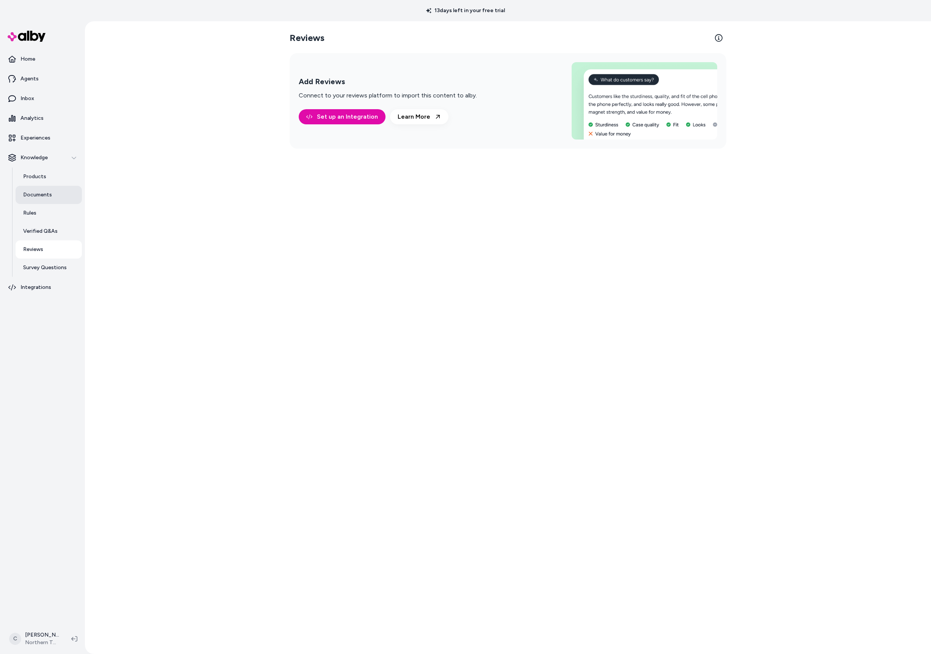
click at [55, 197] on link "Documents" at bounding box center [49, 195] width 66 height 18
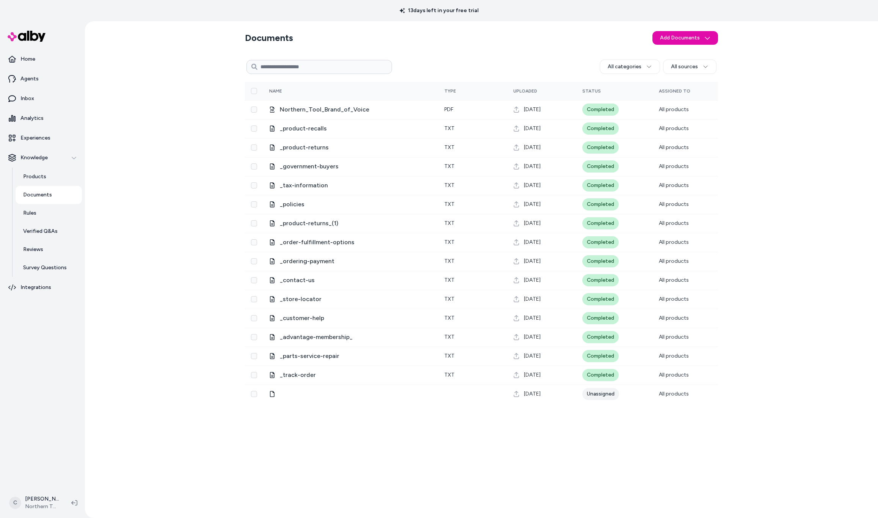
click at [147, 190] on div "Documents Add Documents All categories All sources 0 Selected Edit Multiple Nam…" at bounding box center [481, 269] width 793 height 496
click at [33, 506] on html "13 days left in your free trial Home Agents Inbox Analytics Experiences Knowled…" at bounding box center [439, 259] width 878 height 518
click at [45, 394] on span "Shortcuts" at bounding box center [40, 394] width 24 height 8
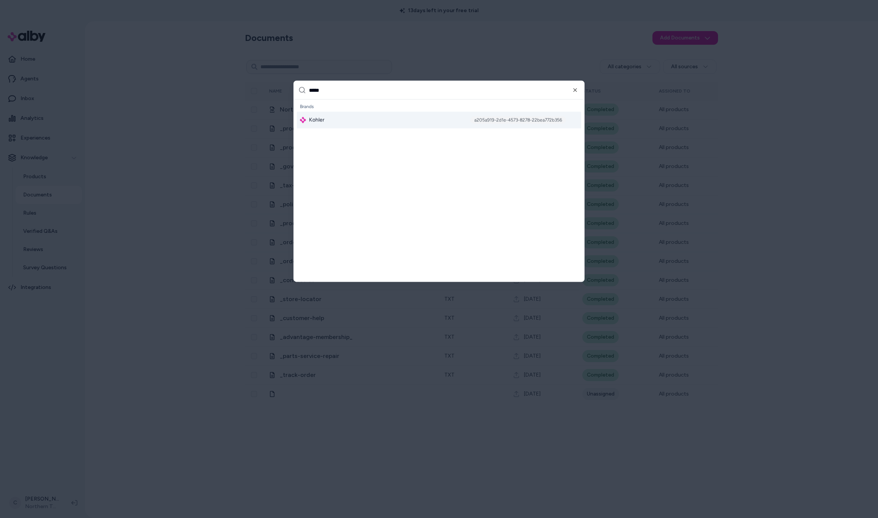
type input "******"
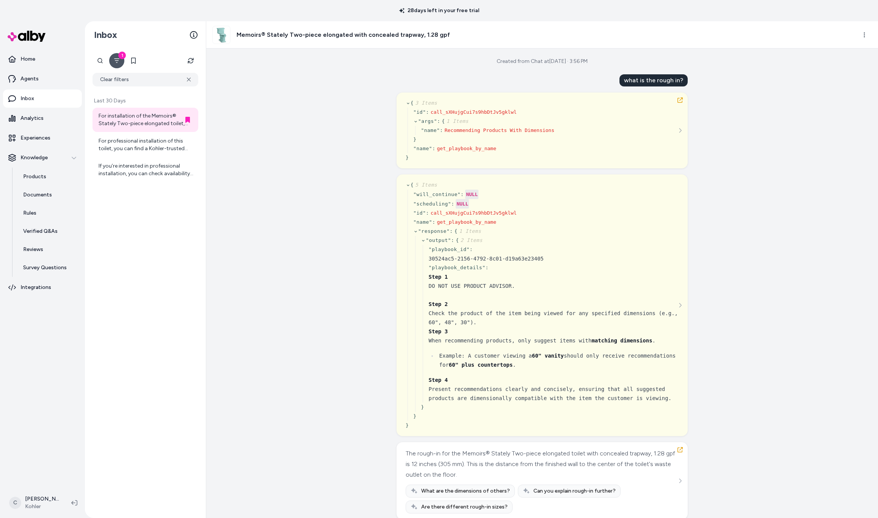
scroll to position [338, 0]
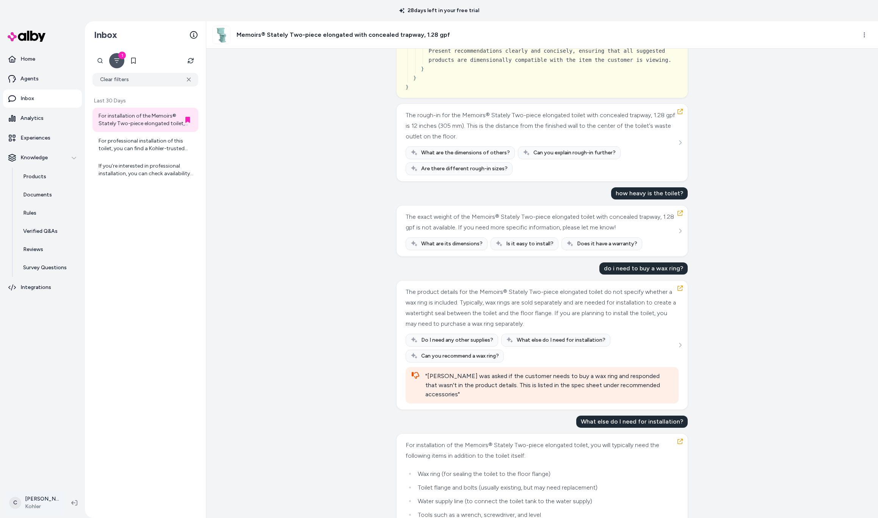
click at [27, 510] on html "28 days left in your free trial Home Agents Inbox Analytics Experiences Knowled…" at bounding box center [439, 259] width 878 height 518
click at [60, 397] on div "Shortcuts ⌘K" at bounding box center [50, 393] width 84 height 18
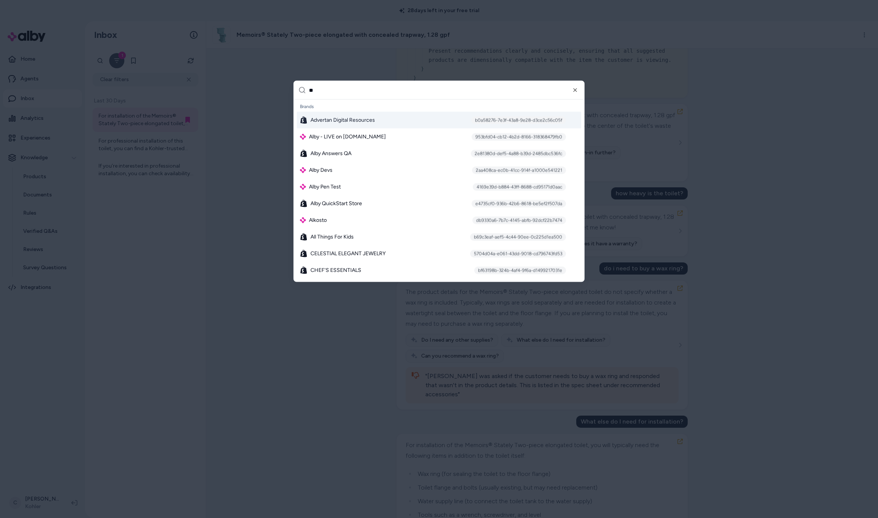
scroll to position [0, 0]
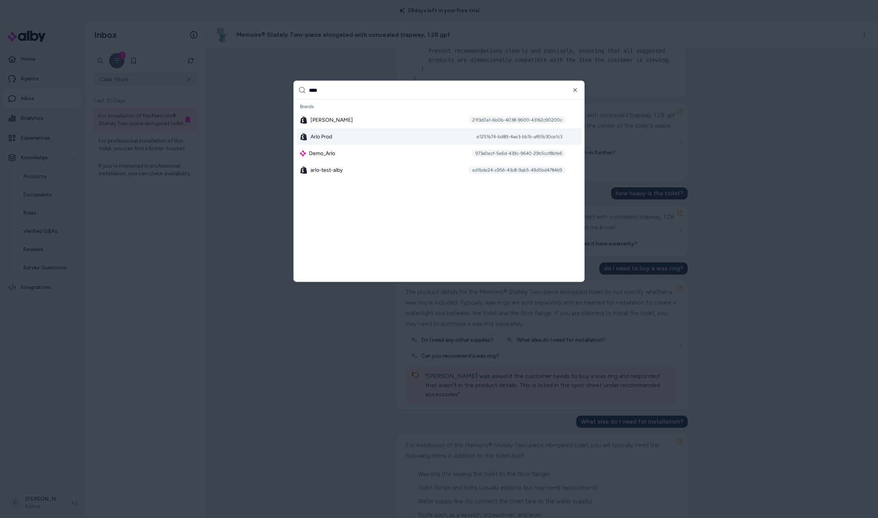
type input "****"
click at [334, 139] on div "Arlo Prod e1251b74-bd89-4ae3-bb1b-af65b30ce1c3" at bounding box center [439, 136] width 284 height 17
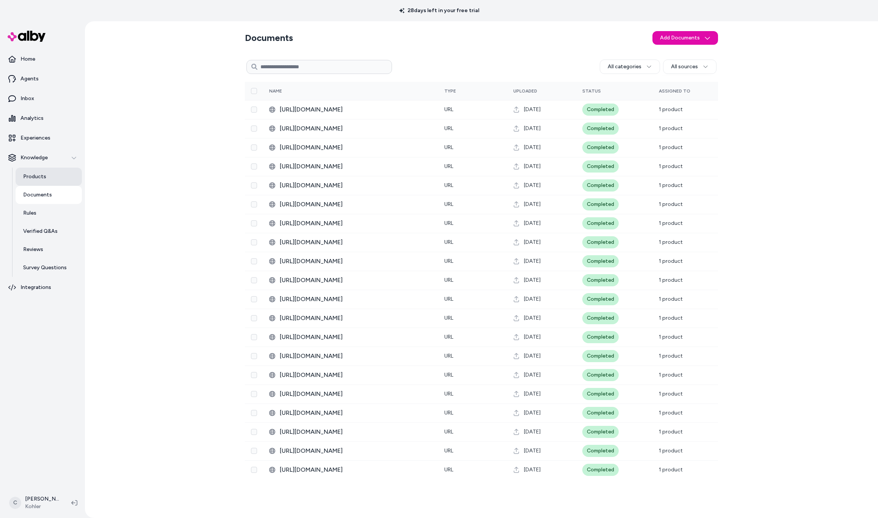
click at [45, 181] on link "Products" at bounding box center [49, 176] width 66 height 18
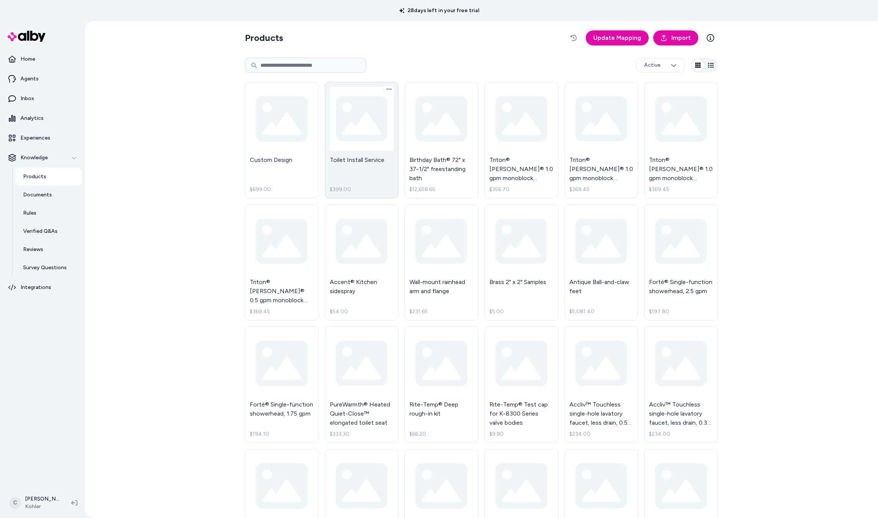
click at [352, 183] on link "Toilet Install Service $399.00" at bounding box center [362, 140] width 74 height 116
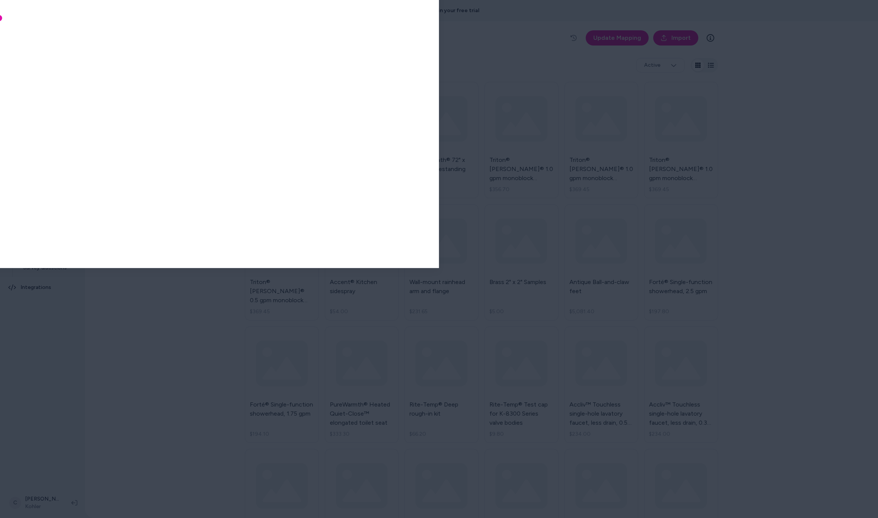
click at [466, 319] on body "28 days left in your free trial Home Agents Inbox Analytics Experiences Knowled…" at bounding box center [439, 259] width 878 height 518
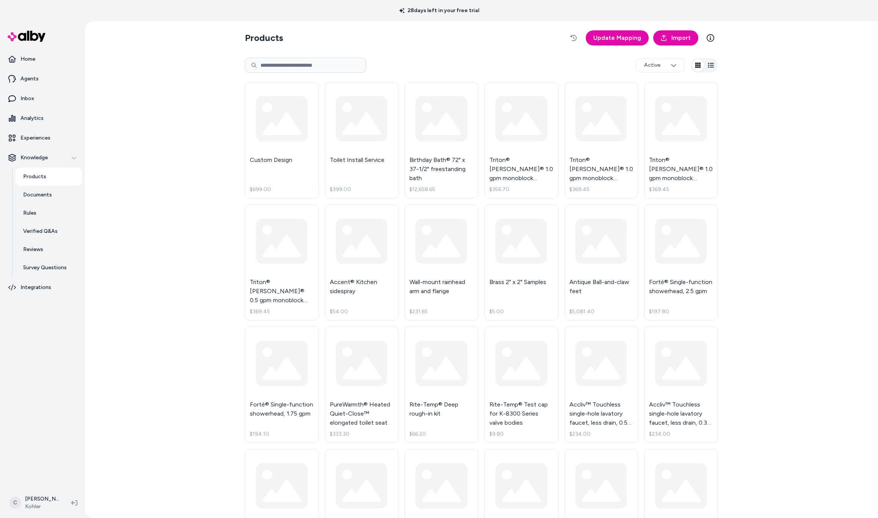
drag, startPoint x: 556, startPoint y: 262, endPoint x: 552, endPoint y: 259, distance: 4.3
click at [552, 259] on html "28 days left in your free trial Home Agents Inbox Analytics Experiences Knowled…" at bounding box center [439, 259] width 878 height 518
click at [586, 295] on html "28 days left in your free trial Home Agents Inbox Analytics Experiences Knowled…" at bounding box center [439, 259] width 878 height 518
click at [571, 35] on icon "button" at bounding box center [573, 38] width 6 height 6
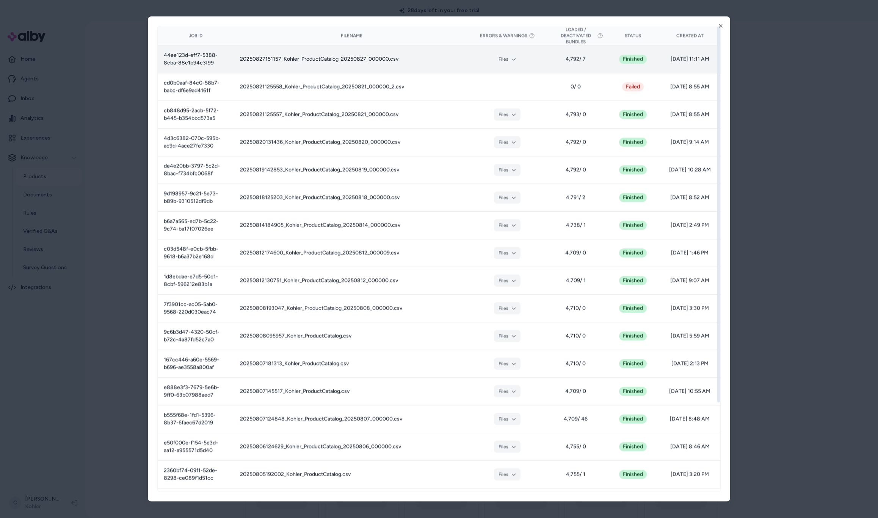
drag, startPoint x: 703, startPoint y: 61, endPoint x: 686, endPoint y: 60, distance: 16.7
click at [687, 61] on span "08/27/25 - 11:11 AM" at bounding box center [689, 59] width 49 height 8
drag, startPoint x: 686, startPoint y: 60, endPoint x: 691, endPoint y: 62, distance: 5.4
click at [686, 60] on span "08/27/25 - 11:11 AM" at bounding box center [689, 59] width 49 height 8
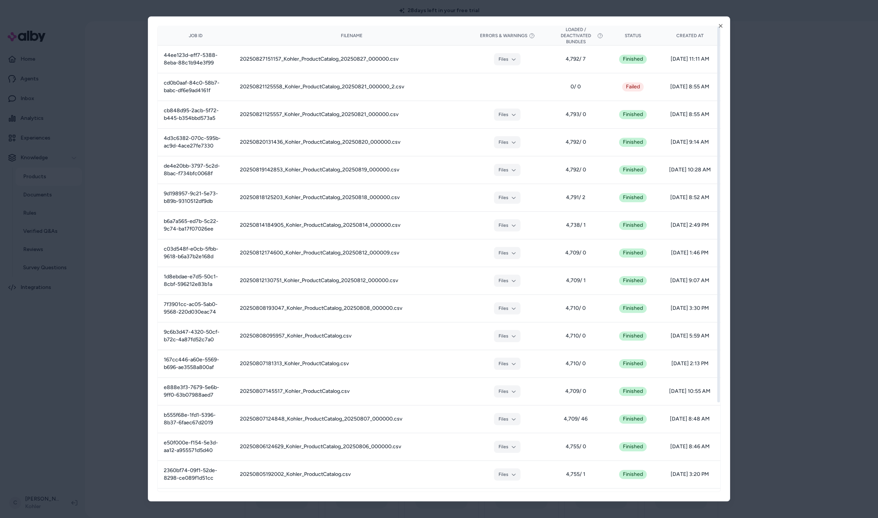
click at [828, 290] on div at bounding box center [439, 259] width 878 height 518
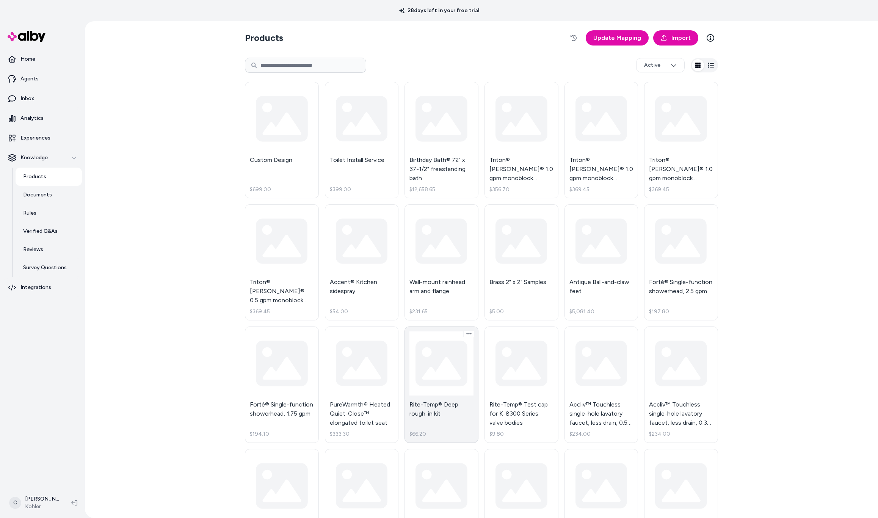
click at [452, 407] on link "Rite-Temp® Deep rough-in kit $66.20" at bounding box center [441, 384] width 74 height 116
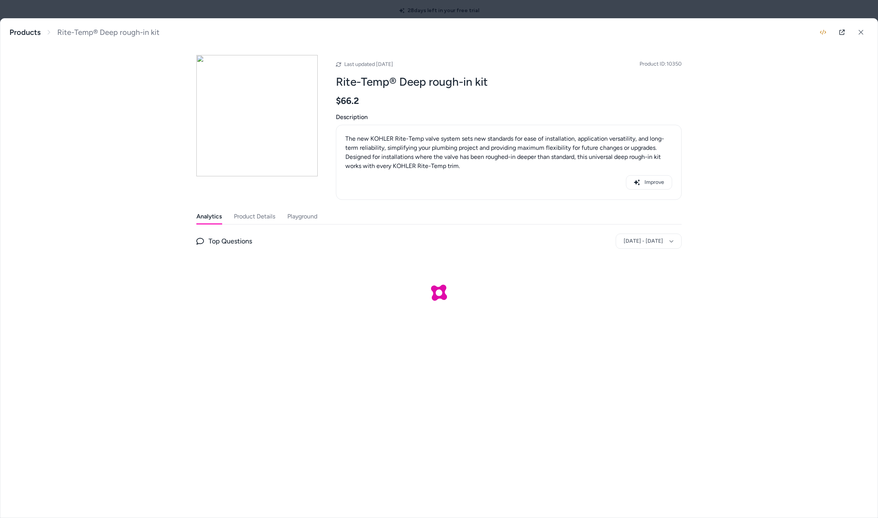
drag, startPoint x: 688, startPoint y: 60, endPoint x: 669, endPoint y: 63, distance: 18.8
click at [669, 63] on div "Rite-Temp® Deep rough-in kit The new KOHLER Rite-Temp valve system sets new sta…" at bounding box center [438, 181] width 877 height 324
drag, startPoint x: 673, startPoint y: 63, endPoint x: 689, endPoint y: 69, distance: 17.7
click at [685, 67] on div "Rite-Temp® Deep rough-in kit The new KOHLER Rite-Temp valve system sets new sta…" at bounding box center [438, 181] width 877 height 324
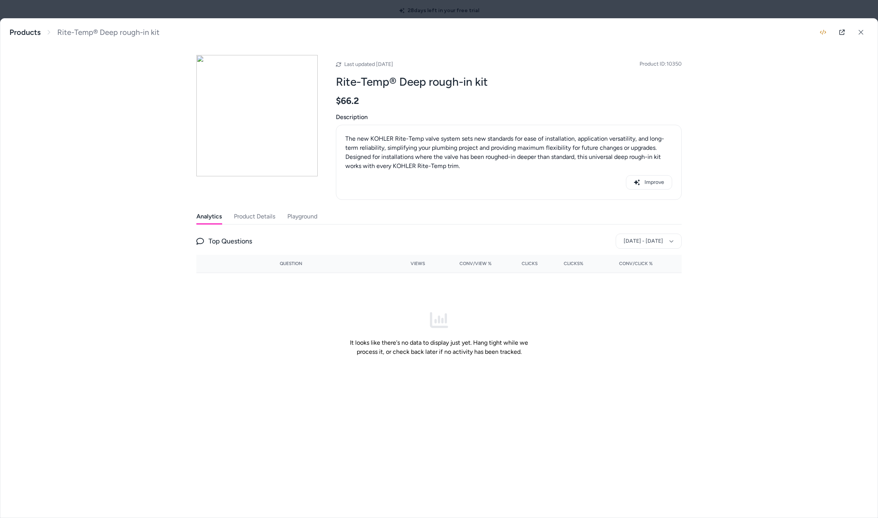
click at [243, 222] on button "Product Details" at bounding box center [254, 216] width 41 height 15
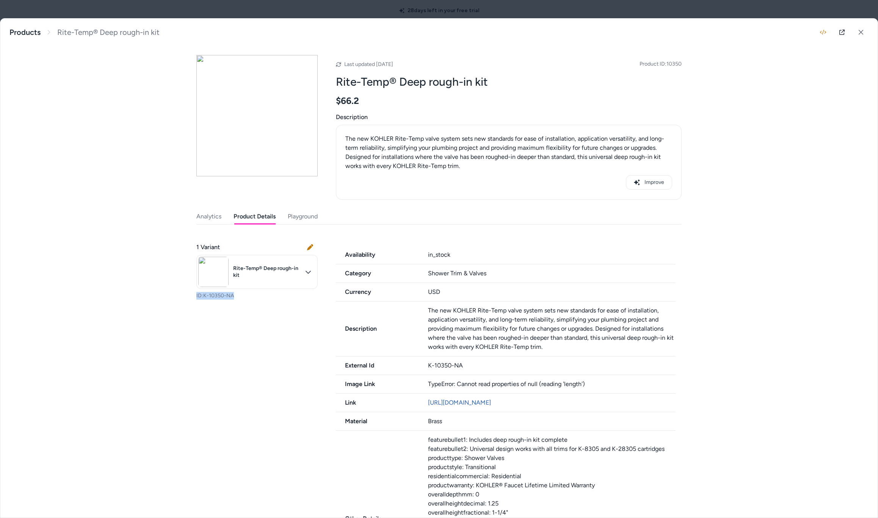
drag, startPoint x: 243, startPoint y: 295, endPoint x: 191, endPoint y: 293, distance: 51.6
click at [196, 293] on p "ID: K-10350-NA" at bounding box center [256, 296] width 121 height 8
click at [858, 32] on button at bounding box center [860, 32] width 15 height 15
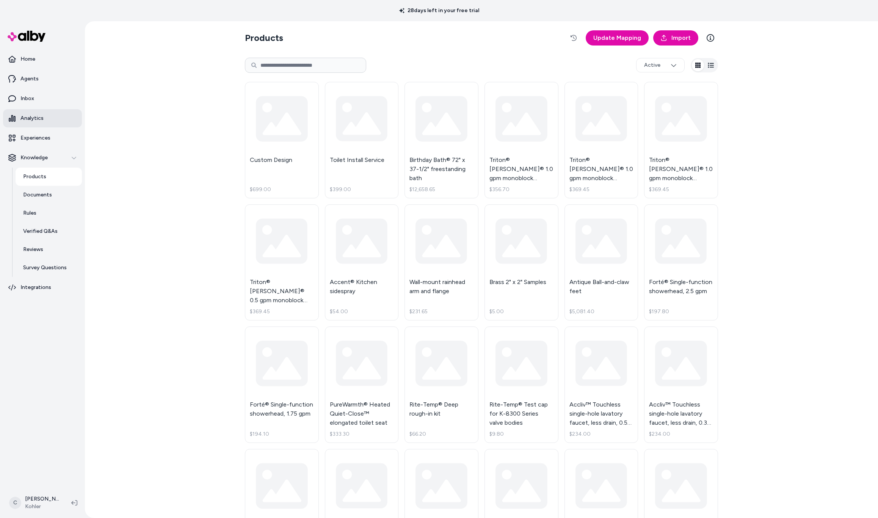
click at [36, 125] on link "Analytics" at bounding box center [42, 118] width 79 height 18
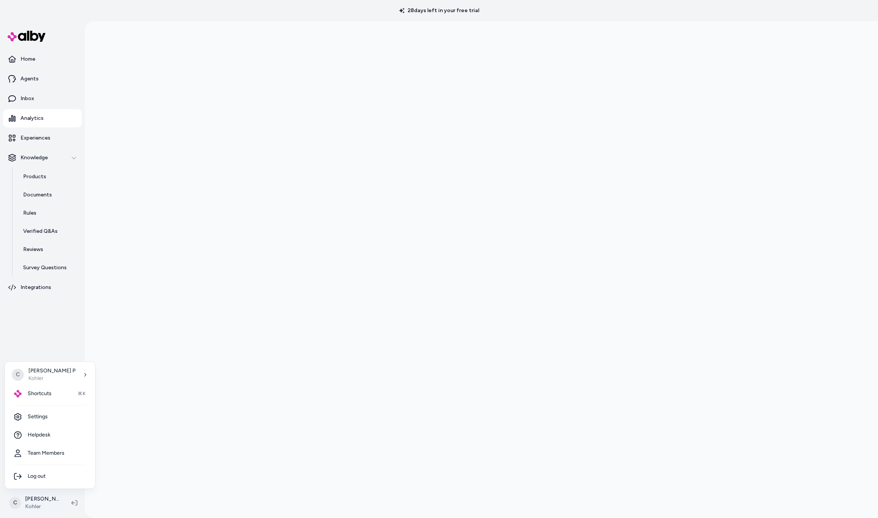
click at [34, 496] on html "28 days left in your free trial Home Agents Inbox Analytics Experiences Knowled…" at bounding box center [439, 259] width 878 height 518
click at [124, 105] on html "28 days left in your free trial Home Agents Inbox Analytics Experiences Knowled…" at bounding box center [439, 259] width 878 height 518
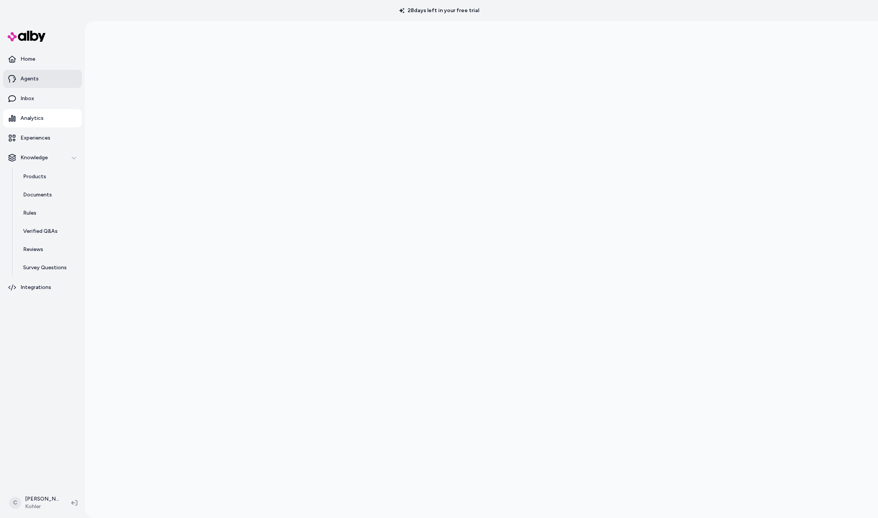
click at [42, 79] on link "Agents" at bounding box center [42, 79] width 79 height 18
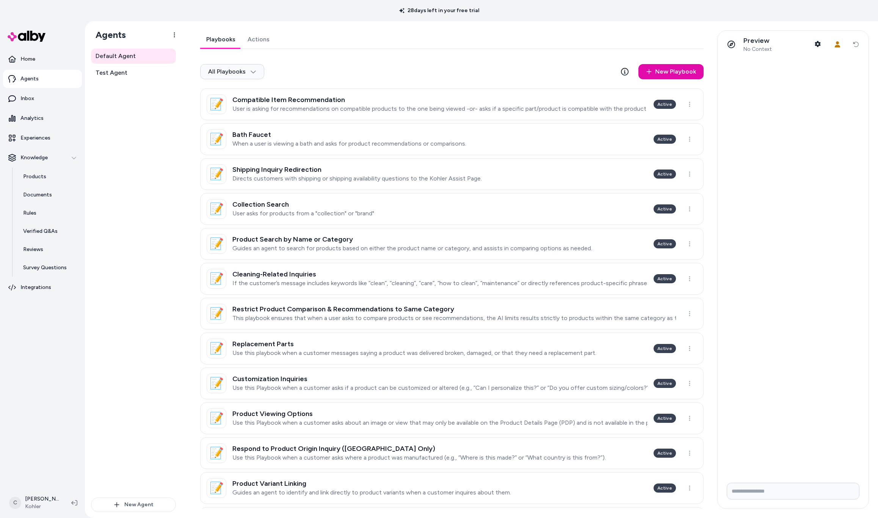
click at [383, 103] on h3 "Compatible Item Recommendation" at bounding box center [439, 100] width 415 height 8
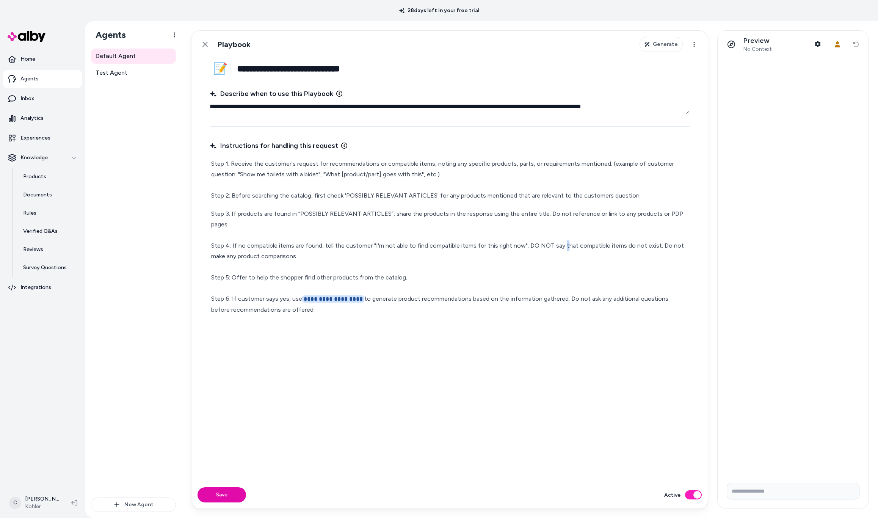
click at [560, 247] on p "**********" at bounding box center [449, 261] width 477 height 106
click at [611, 248] on p "**********" at bounding box center [449, 261] width 477 height 106
drag, startPoint x: 628, startPoint y: 246, endPoint x: 624, endPoint y: 249, distance: 5.2
click at [624, 246] on p "**********" at bounding box center [449, 261] width 477 height 106
drag, startPoint x: 648, startPoint y: 255, endPoint x: 657, endPoint y: 254, distance: 9.5
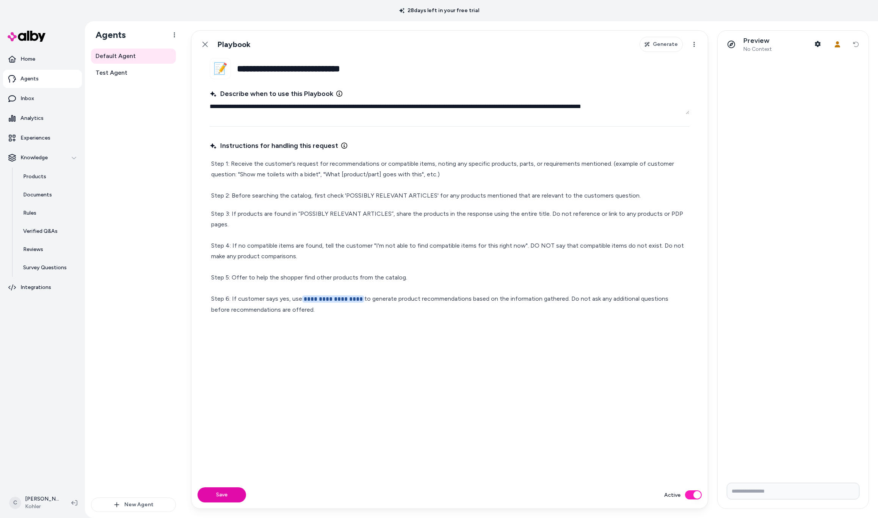
click at [648, 254] on p "**********" at bounding box center [449, 261] width 477 height 106
click at [518, 243] on p "**********" at bounding box center [449, 261] width 477 height 106
click at [520, 246] on p "**********" at bounding box center [449, 261] width 477 height 106
click at [522, 248] on p "**********" at bounding box center [449, 261] width 477 height 106
type textarea "*"
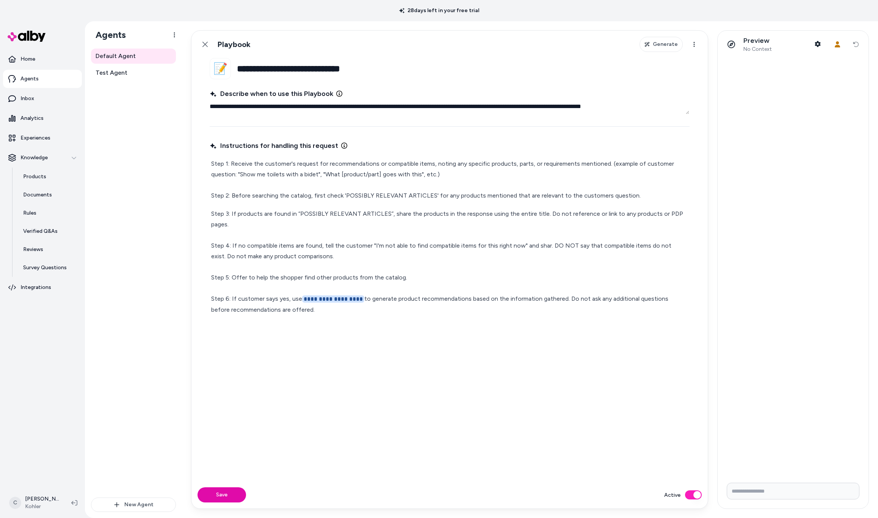
click at [549, 247] on p "**********" at bounding box center [449, 261] width 477 height 106
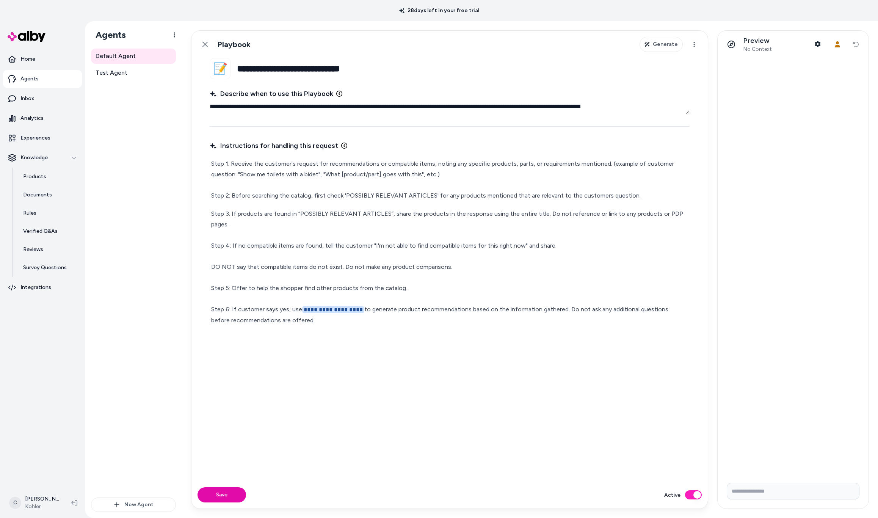
click at [541, 219] on p "**********" at bounding box center [449, 266] width 477 height 117
click at [591, 244] on p "**********" at bounding box center [449, 266] width 477 height 117
click at [549, 249] on p "**********" at bounding box center [449, 266] width 477 height 117
drag, startPoint x: 444, startPoint y: 264, endPoint x: 451, endPoint y: 266, distance: 6.8
click at [445, 264] on p "**********" at bounding box center [449, 266] width 477 height 117
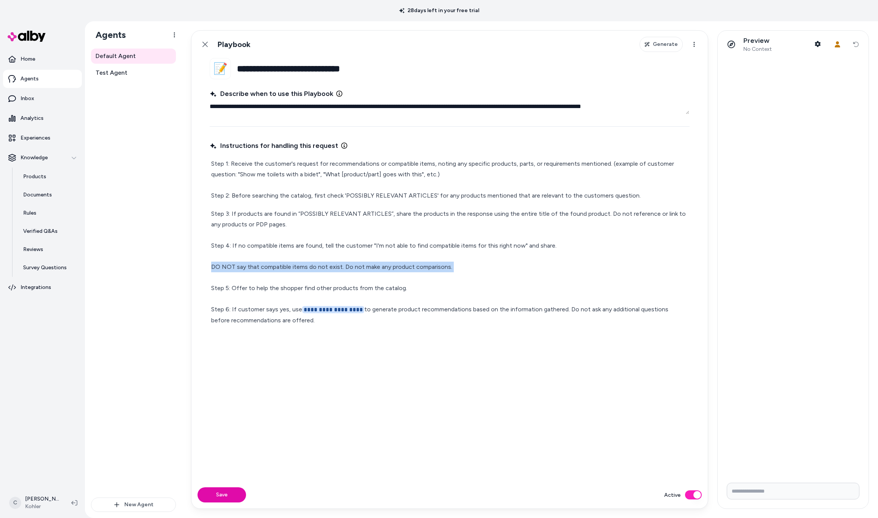
drag, startPoint x: 464, startPoint y: 272, endPoint x: 171, endPoint y: 271, distance: 292.9
click at [171, 271] on div "**********" at bounding box center [481, 269] width 793 height 496
drag, startPoint x: 276, startPoint y: 272, endPoint x: 315, endPoint y: 305, distance: 51.1
click at [276, 274] on p "**********" at bounding box center [449, 266] width 477 height 117
drag, startPoint x: 379, startPoint y: 294, endPoint x: 383, endPoint y: 293, distance: 4.4
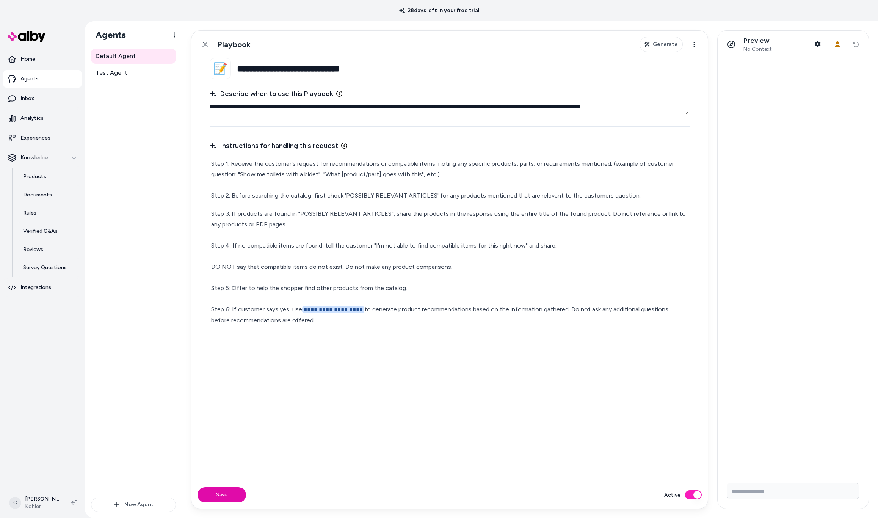
click at [379, 294] on p "**********" at bounding box center [449, 266] width 477 height 117
drag, startPoint x: 389, startPoint y: 285, endPoint x: 186, endPoint y: 280, distance: 203.5
click at [186, 280] on div "**********" at bounding box center [530, 269] width 696 height 496
click at [208, 290] on fieldset "**********" at bounding box center [449, 269] width 516 height 423
drag, startPoint x: 583, startPoint y: 245, endPoint x: 546, endPoint y: 249, distance: 37.0
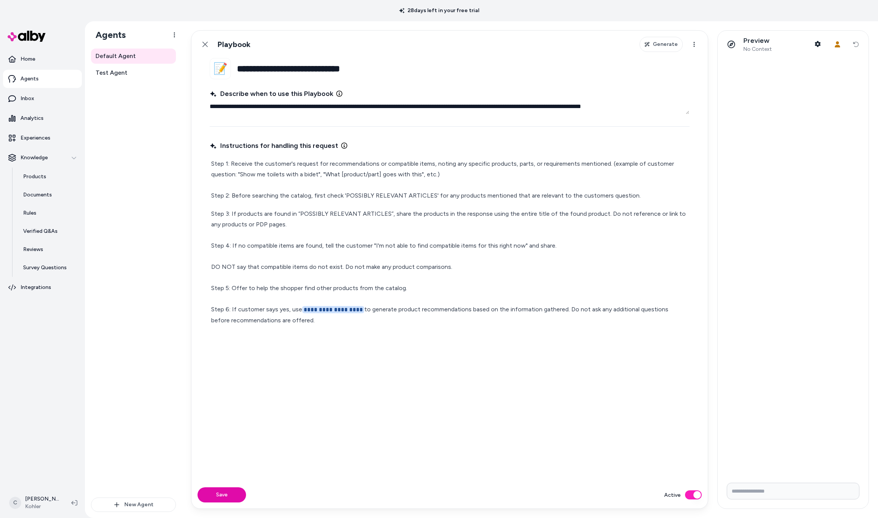
click at [552, 248] on p "**********" at bounding box center [449, 266] width 477 height 117
click at [545, 248] on p "**********" at bounding box center [449, 266] width 477 height 117
click at [550, 246] on p "**********" at bounding box center [449, 266] width 477 height 117
drag, startPoint x: 463, startPoint y: 266, endPoint x: 110, endPoint y: 133, distance: 377.9
click at [110, 133] on div "**********" at bounding box center [481, 269] width 793 height 496
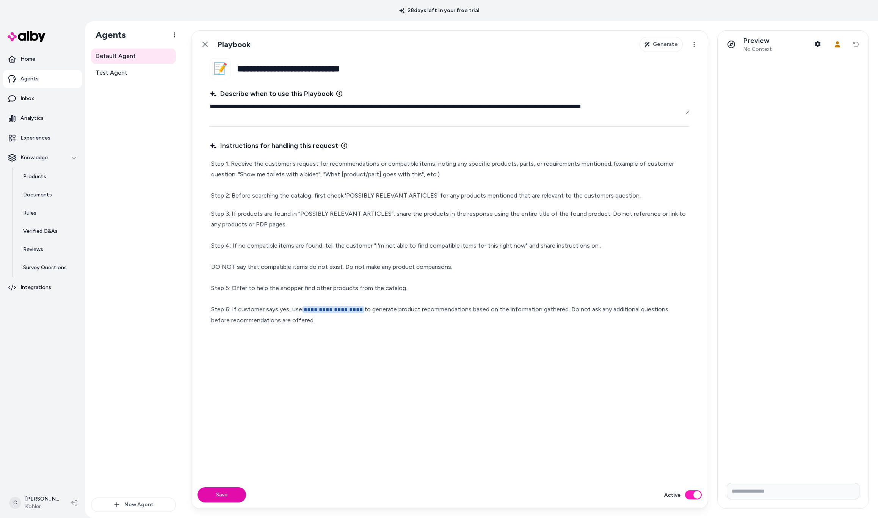
copy div "Step 1: Receive the customer's request for recommendations or compatible items,…"
click at [596, 241] on p "**********" at bounding box center [449, 266] width 477 height 117
click at [323, 228] on p "**********" at bounding box center [449, 266] width 477 height 117
click at [637, 250] on p "**********" at bounding box center [449, 266] width 477 height 117
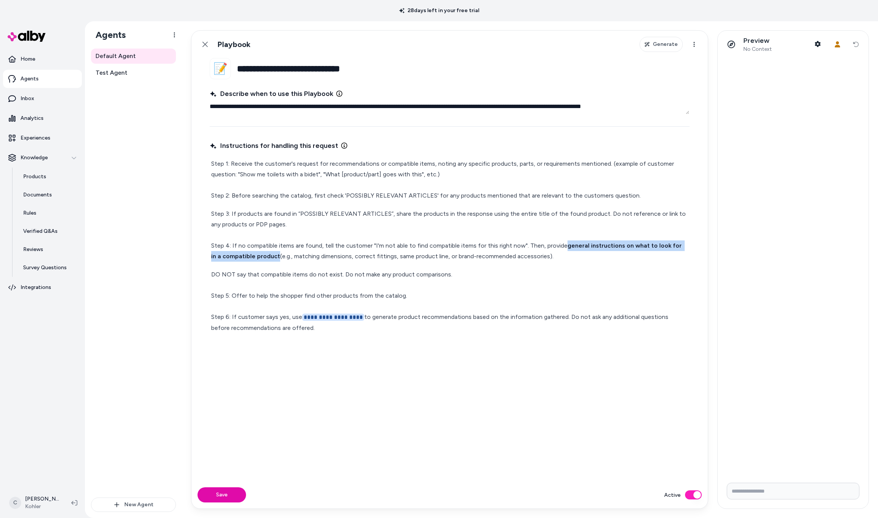
drag, startPoint x: 563, startPoint y: 245, endPoint x: 265, endPoint y: 257, distance: 298.1
click at [265, 257] on p "Step 3: If products are found in “POSSIBLY RELEVANT ARTICLES”, share the produc…" at bounding box center [449, 234] width 477 height 53
click at [414, 254] on p "Step 3: If products are found in “POSSIBLY RELEVANT ARTICLES”, share the produc…" at bounding box center [449, 234] width 477 height 53
drag, startPoint x: 504, startPoint y: 265, endPoint x: 501, endPoint y: 292, distance: 27.5
click at [504, 265] on div "Step 1: Receive the customer's request for recommendations or compatible items,…" at bounding box center [450, 246] width 480 height 178
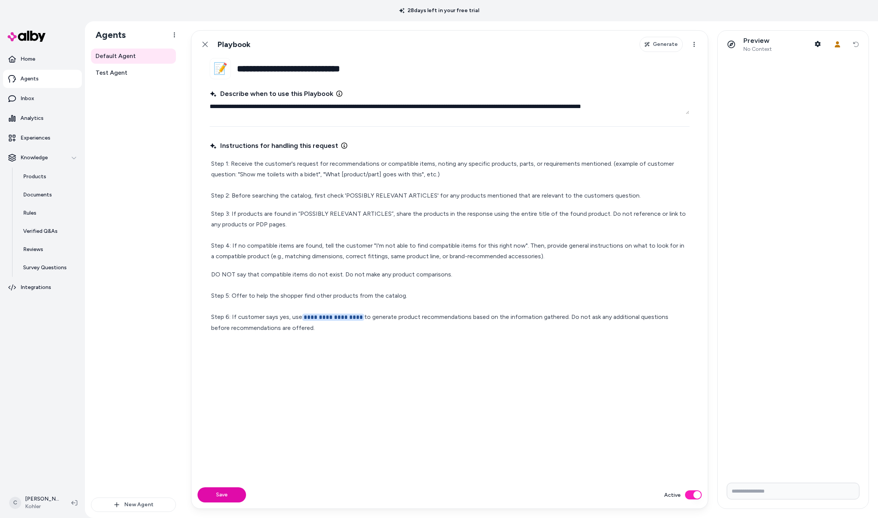
click at [432, 294] on p "**********" at bounding box center [449, 301] width 477 height 64
drag, startPoint x: 487, startPoint y: 377, endPoint x: 484, endPoint y: 378, distance: 4.1
click at [487, 377] on div "Instructions for handling this request Step 1: Receive the customer's request f…" at bounding box center [450, 305] width 480 height 333
click at [273, 307] on p "**********" at bounding box center [449, 301] width 477 height 64
click at [448, 283] on p "**********" at bounding box center [449, 301] width 477 height 64
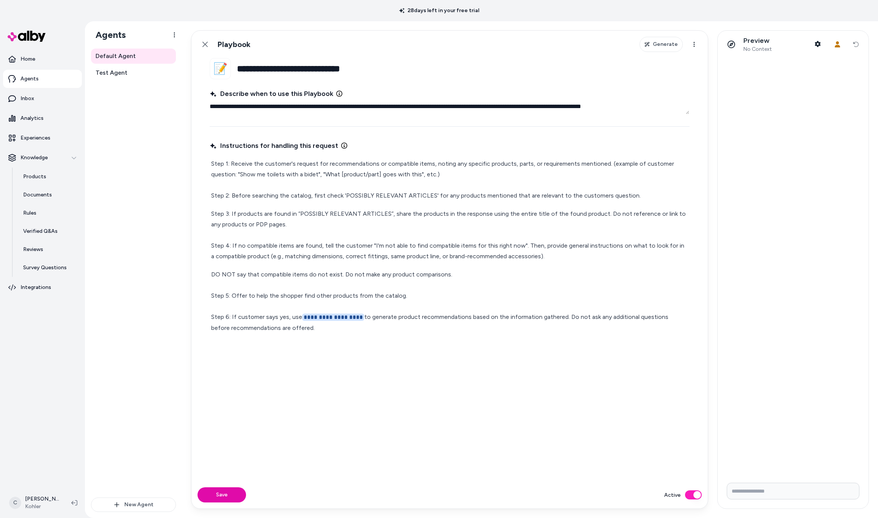
click at [460, 291] on p "**********" at bounding box center [449, 301] width 477 height 64
click at [455, 292] on p "**********" at bounding box center [449, 301] width 477 height 64
click at [410, 304] on p "**********" at bounding box center [449, 301] width 477 height 64
click at [234, 295] on p "**********" at bounding box center [449, 301] width 477 height 64
drag, startPoint x: 355, startPoint y: 288, endPoint x: 379, endPoint y: 291, distance: 23.2
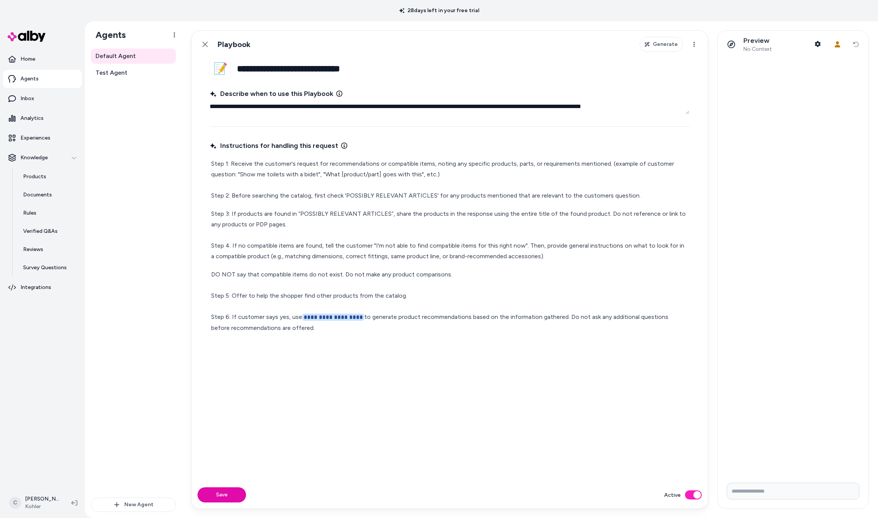
click at [352, 285] on p "**********" at bounding box center [449, 301] width 477 height 64
click at [417, 303] on p "**********" at bounding box center [449, 301] width 477 height 64
click at [451, 269] on p "**********" at bounding box center [449, 301] width 477 height 64
drag, startPoint x: 517, startPoint y: 387, endPoint x: 497, endPoint y: 397, distance: 22.4
click at [515, 385] on div "Instructions for handling this request Step 1: Receive the customer's request f…" at bounding box center [450, 305] width 480 height 333
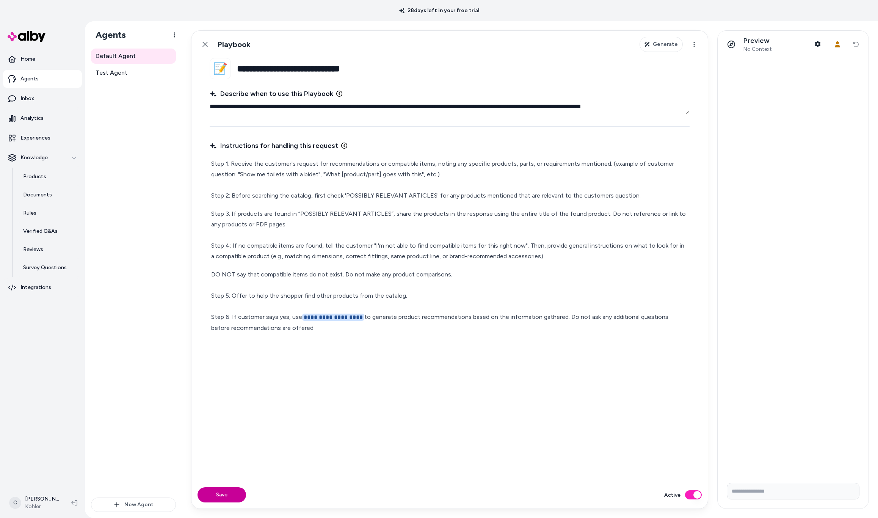
click at [238, 502] on div "Save Active" at bounding box center [449, 494] width 516 height 27
click at [235, 493] on button "Save" at bounding box center [221, 494] width 49 height 15
type textarea "*"
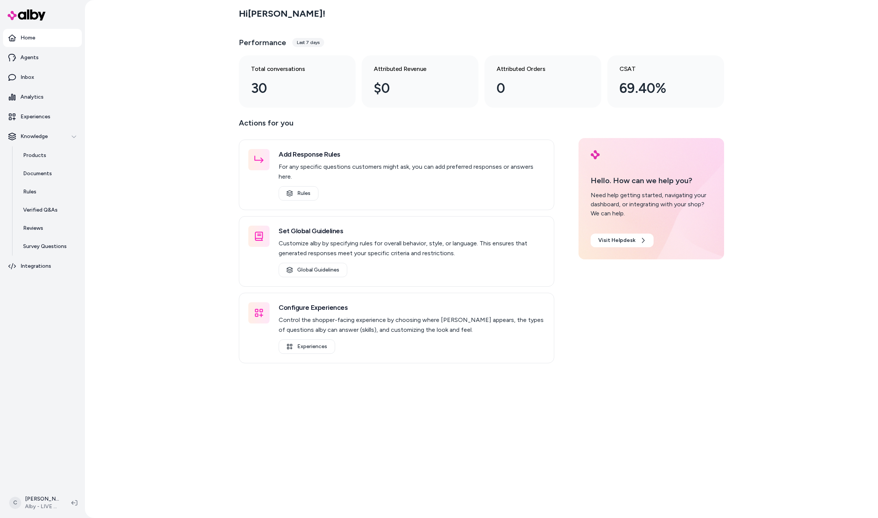
click at [104, 185] on div "Hi Chris ! Performance Last 7 days Total conversations 30 Attributed Revenue $0…" at bounding box center [481, 259] width 793 height 518
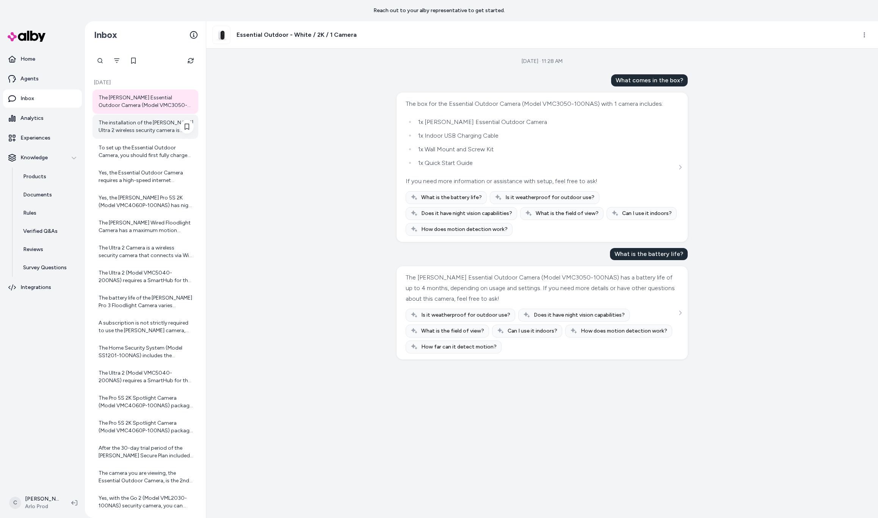
click at [124, 124] on div "The installation of the [PERSON_NAME] Ultra 2 wireless security camera is desig…" at bounding box center [146, 126] width 95 height 15
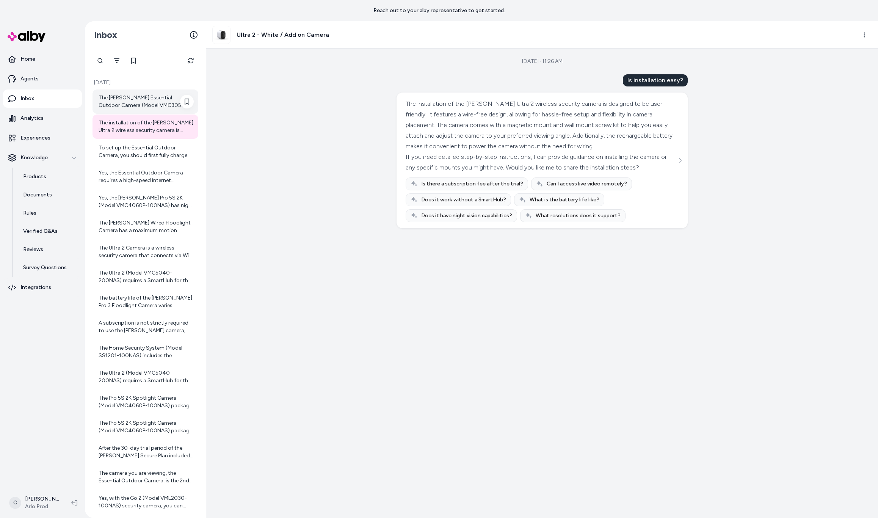
click at [125, 103] on div "The Arlo Essential Outdoor Camera (Model VMC3050-100NAS) has a battery life of …" at bounding box center [146, 101] width 95 height 15
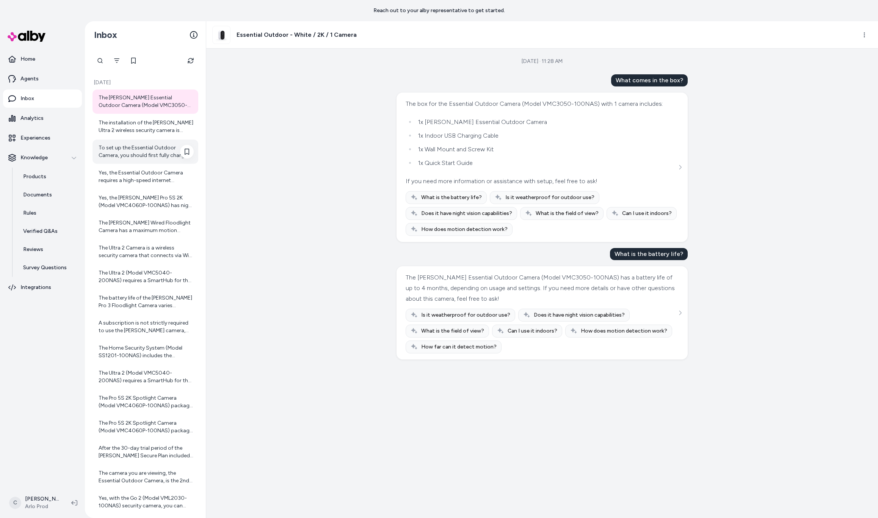
click at [133, 153] on div "To set up the Essential Outdoor Camera, you should first fully charge the batte…" at bounding box center [146, 151] width 95 height 15
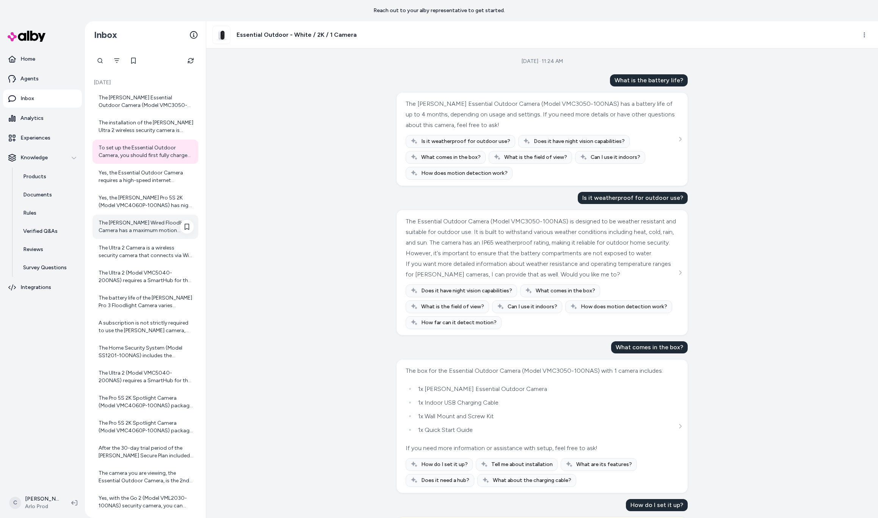
click at [130, 221] on div "The Arlo Wired Floodlight Camera has a maximum motion detection range of up to …" at bounding box center [146, 226] width 95 height 15
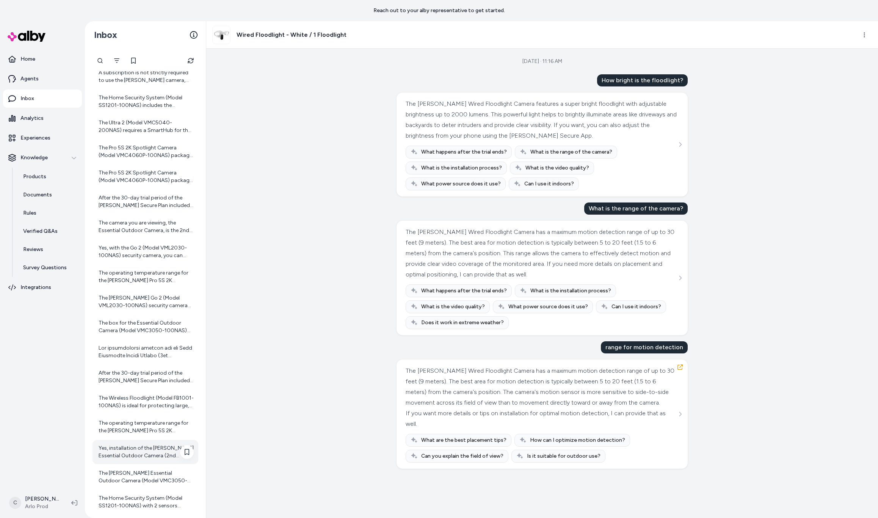
scroll to position [331, 0]
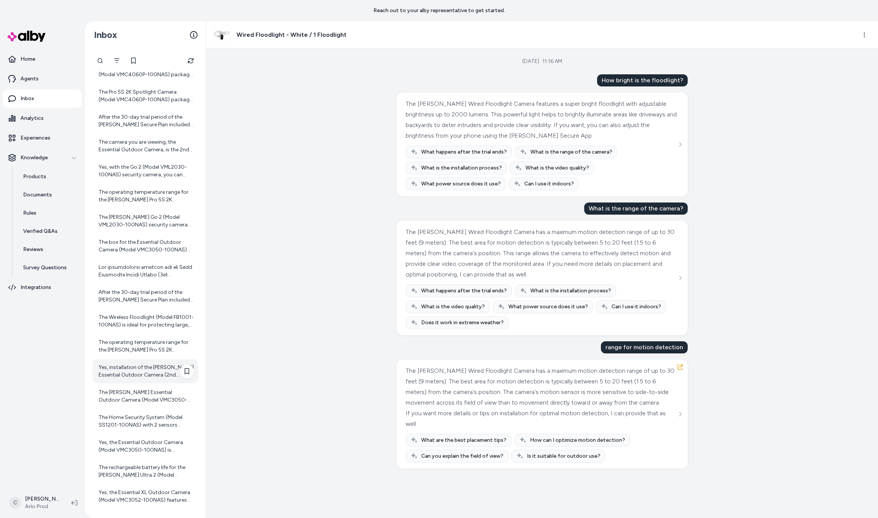
click at [145, 369] on div "Yes, installation of the Arlo Essential Outdoor Camera (2nd Generation) is desi…" at bounding box center [146, 370] width 95 height 15
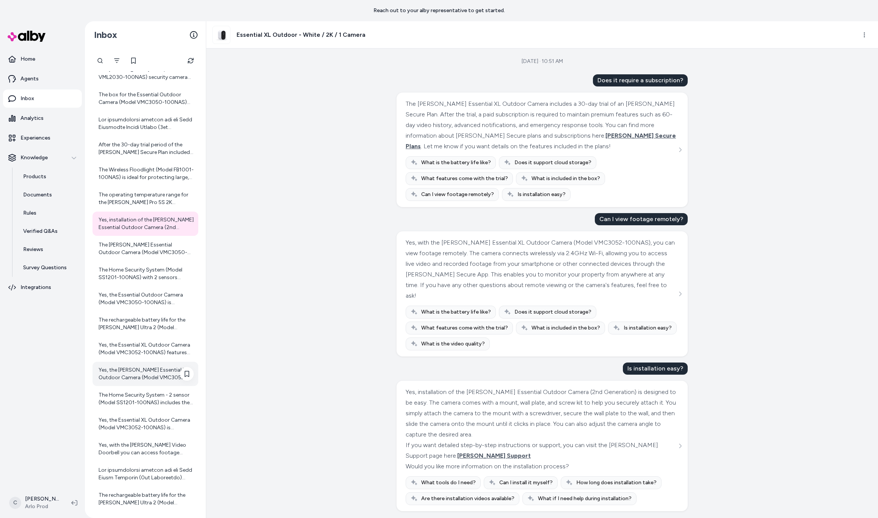
scroll to position [485, 0]
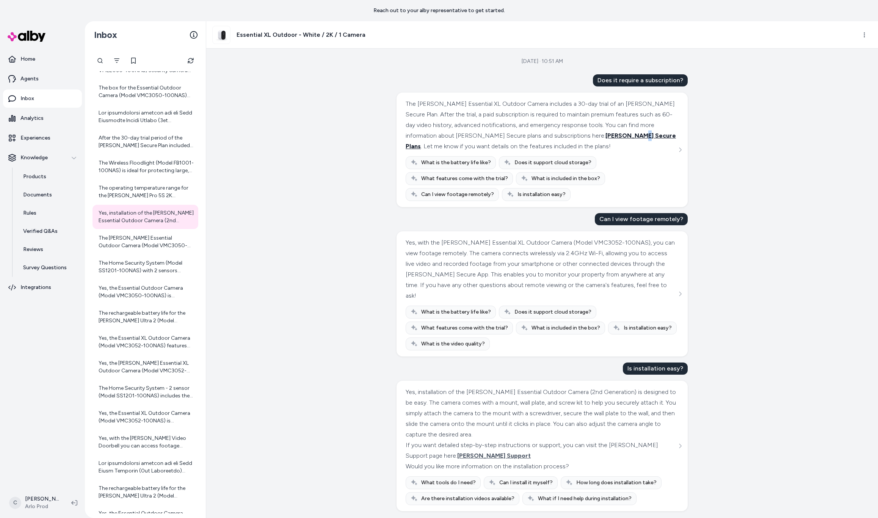
click at [568, 132] on span "Arlo Secure Plans" at bounding box center [540, 141] width 270 height 18
click at [365, 271] on div "Aug 27, 2025 · 10:51 AM Does it require a subscription? The Arlo Essential XL O…" at bounding box center [541, 283] width 671 height 469
click at [336, 392] on div "Aug 27, 2025 · 10:51 AM Does it require a subscription? The Arlo Essential XL O…" at bounding box center [541, 283] width 671 height 469
drag, startPoint x: 422, startPoint y: 388, endPoint x: 433, endPoint y: 414, distance: 28.0
click at [433, 413] on div "Yes, installation of the Arlo Essential Outdoor Camera (2nd Generation) is desi…" at bounding box center [540, 413] width 271 height 53
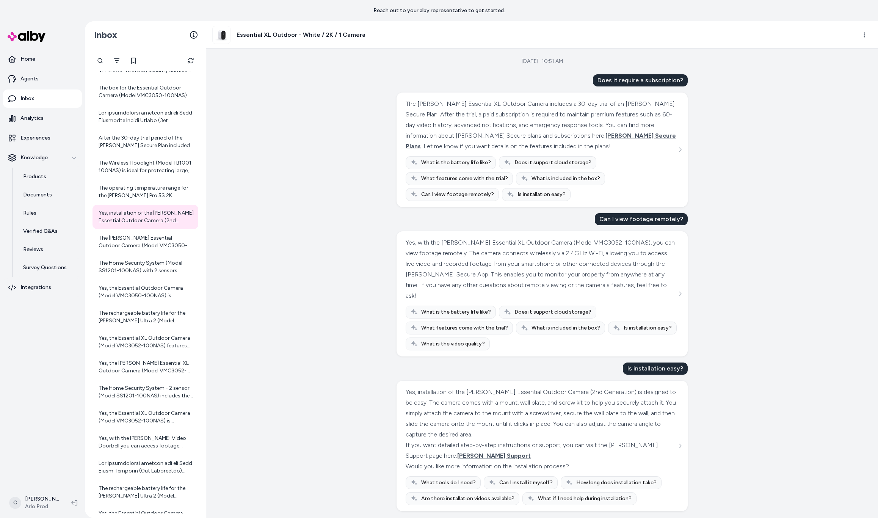
click at [433, 414] on div "Yes, installation of the Arlo Essential Outdoor Camera (2nd Generation) is desi…" at bounding box center [540, 413] width 271 height 53
click at [314, 304] on div "Aug 27, 2025 · 10:51 AM Does it require a subscription? The Arlo Essential XL O…" at bounding box center [541, 283] width 671 height 469
click at [136, 262] on div "The Home Security System (Model SS1201-100NAS) with 2 sensors includes the foll…" at bounding box center [146, 266] width 95 height 15
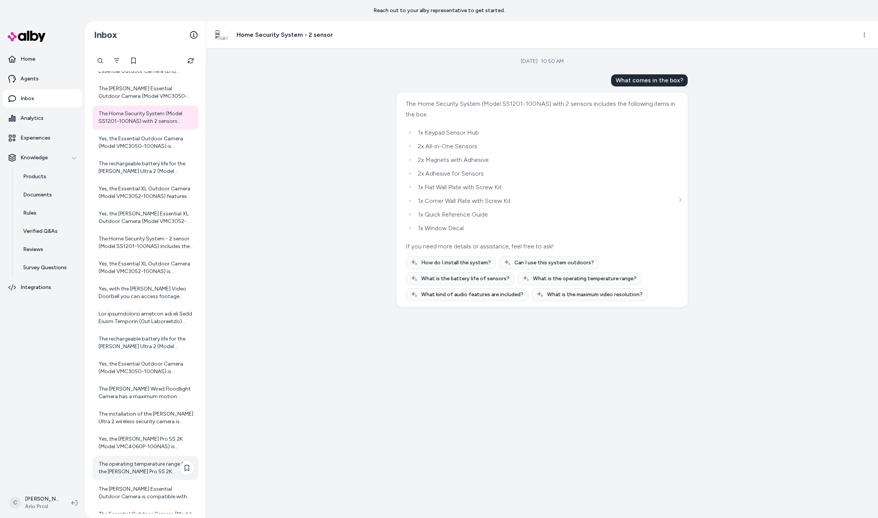
scroll to position [706, 0]
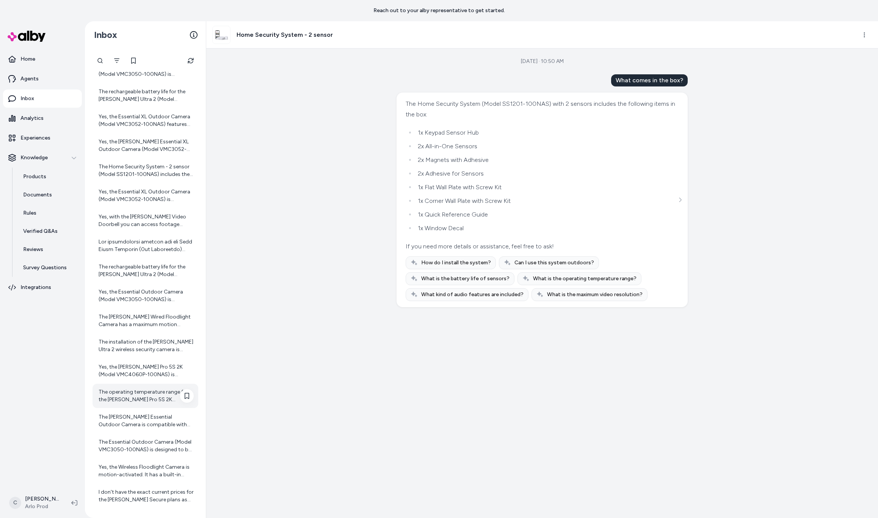
click at [149, 393] on div "The operating temperature range for the Arlo Pro 5S 2K Spotlight Camera (Model …" at bounding box center [146, 395] width 95 height 15
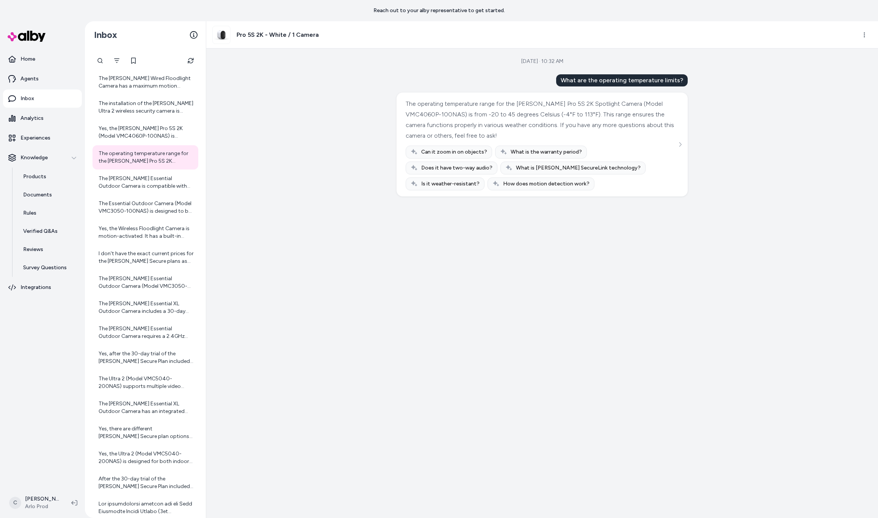
scroll to position [1081, 0]
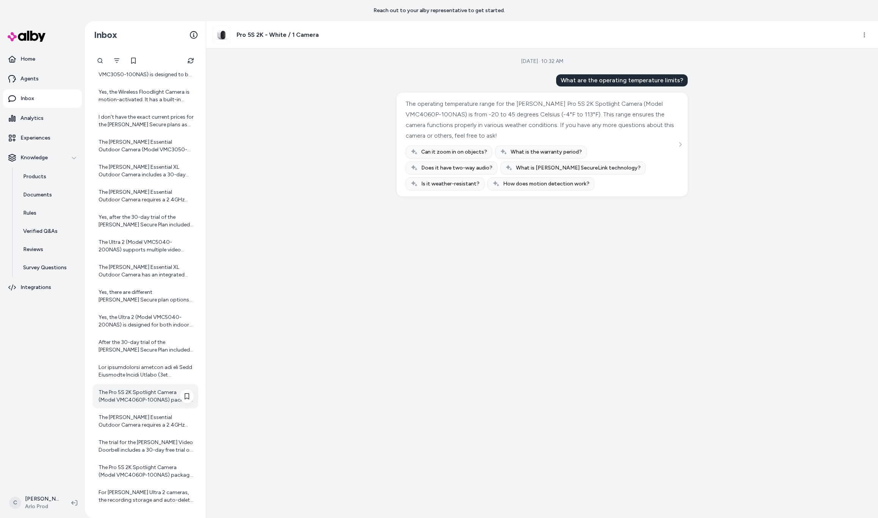
click at [140, 405] on div "The Pro 5S 2K Spotlight Camera (Model VMC4060P-100NAS) package includes the fol…" at bounding box center [145, 396] width 106 height 24
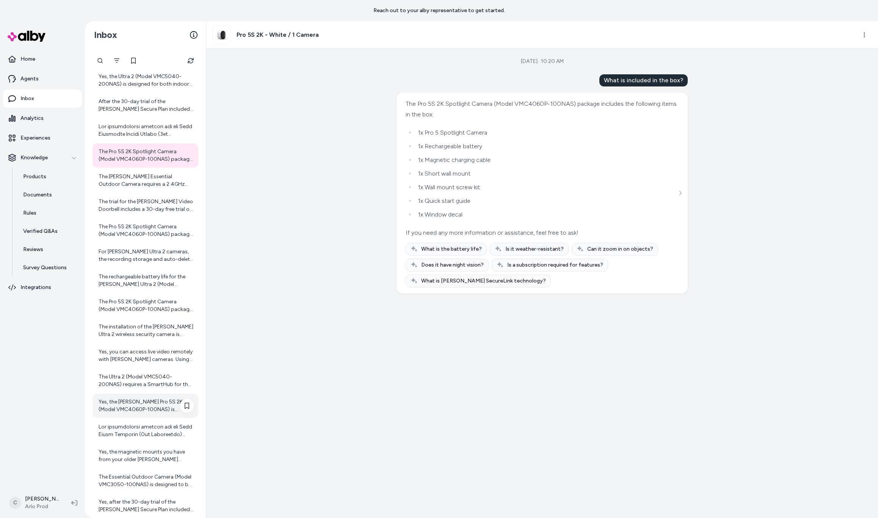
scroll to position [1412, 0]
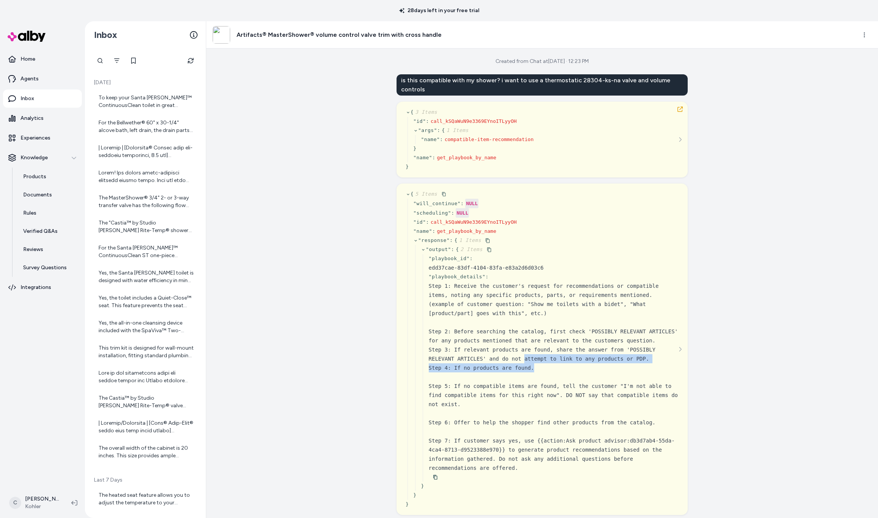
drag, startPoint x: 582, startPoint y: 371, endPoint x: 521, endPoint y: 358, distance: 62.3
click at [520, 358] on div "Step 1: Receive the customer's request for recommendations or compatible items,…" at bounding box center [554, 376] width 250 height 191
click at [521, 358] on div "Step 3: If relevant products are found, share the answer from 'POSSIBLY RELEVAN…" at bounding box center [554, 354] width 250 height 18
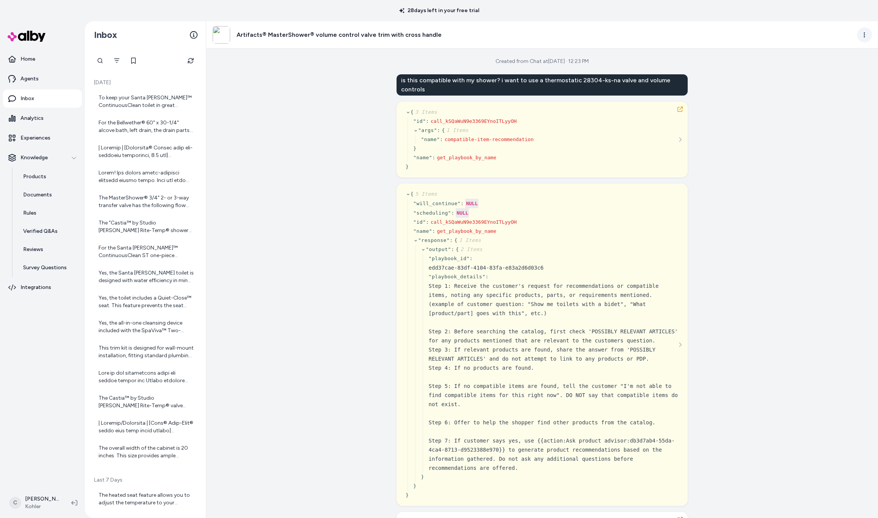
click at [866, 35] on html "28 days left in your free trial Home Agents Inbox Analytics Experiences Knowled…" at bounding box center [439, 259] width 878 height 518
click at [833, 66] on link "View product in alby" at bounding box center [830, 64] width 80 height 12
click at [45, 78] on link "Agents" at bounding box center [42, 79] width 79 height 18
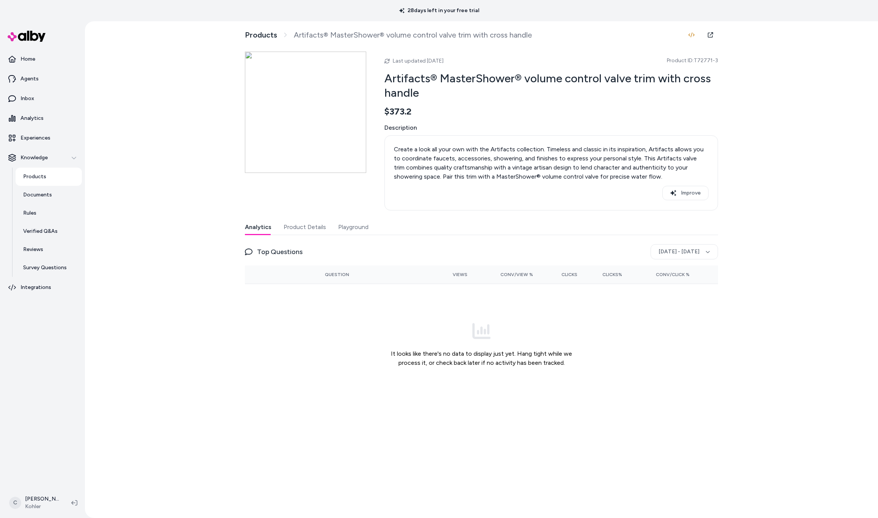
click at [295, 227] on button "Product Details" at bounding box center [304, 226] width 42 height 15
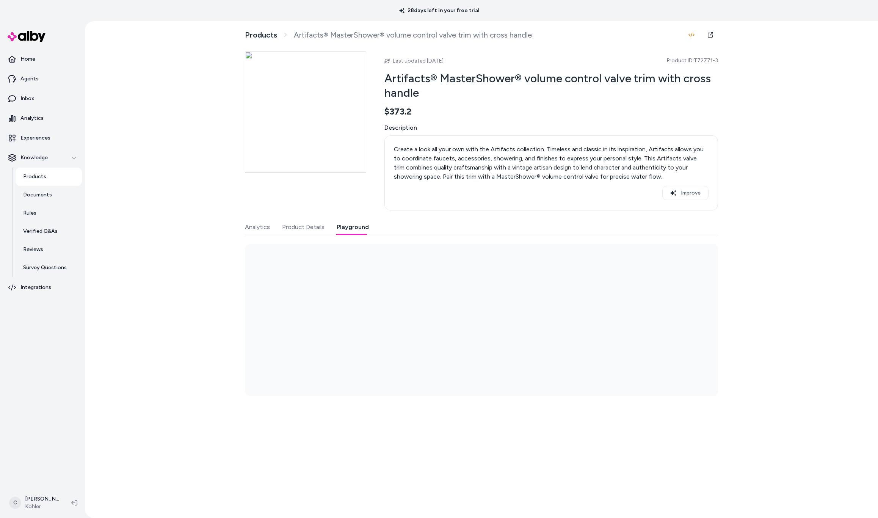
click at [351, 230] on button "Playground" at bounding box center [352, 226] width 32 height 15
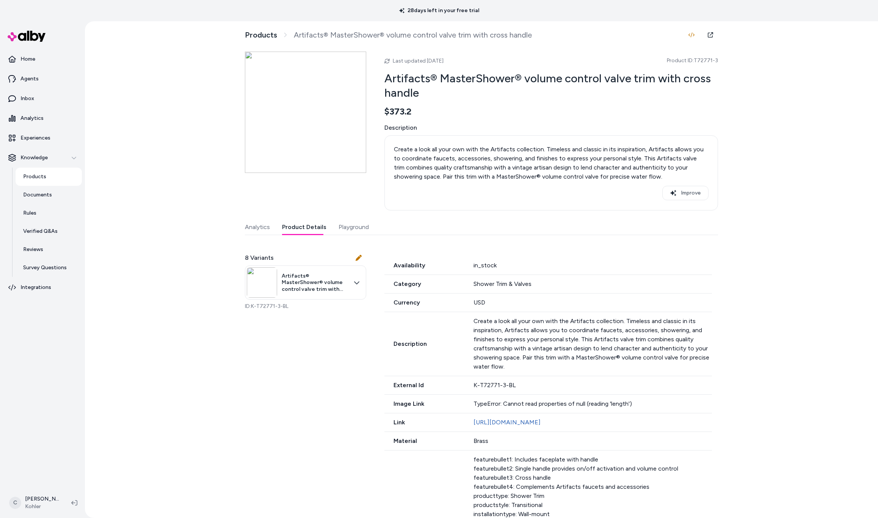
click at [311, 229] on button "Product Details" at bounding box center [304, 226] width 44 height 15
drag, startPoint x: 650, startPoint y: 408, endPoint x: 468, endPoint y: 401, distance: 182.4
click at [468, 401] on div "Image Link TypeError: Cannot read properties of null (reading 'length')" at bounding box center [547, 403] width 327 height 19
drag, startPoint x: 468, startPoint y: 401, endPoint x: 639, endPoint y: 416, distance: 171.9
click at [639, 416] on div "Availability in_stock Category Shower Trim & Valves Currency USD Description Cr…" at bounding box center [550, 469] width 333 height 426
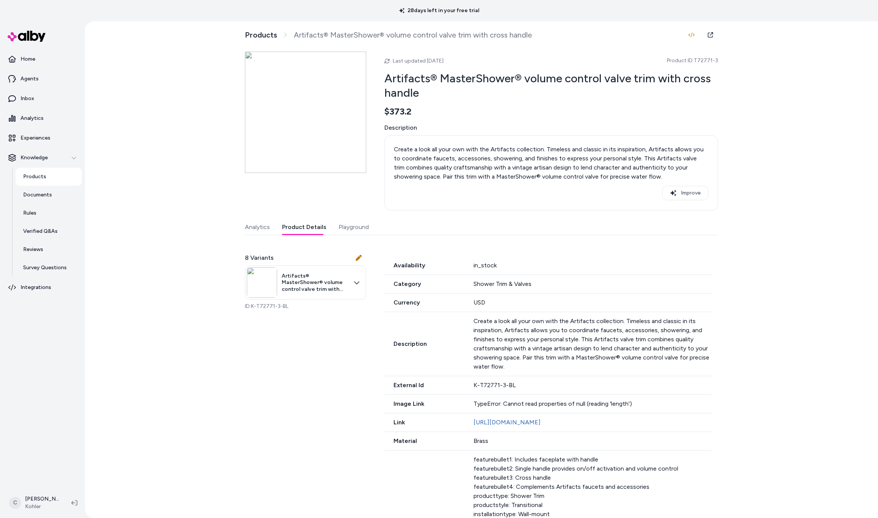
click at [641, 408] on div "Image Link TypeError: Cannot read properties of null (reading 'length')" at bounding box center [547, 403] width 327 height 19
drag, startPoint x: 632, startPoint y: 407, endPoint x: 283, endPoint y: 183, distance: 414.4
click at [611, 405] on div "TypeError: Cannot read properties of null (reading 'length')" at bounding box center [592, 403] width 238 height 9
drag, startPoint x: 631, startPoint y: 404, endPoint x: 636, endPoint y: 409, distance: 7.5
click at [636, 409] on div "Image Link TypeError: Cannot read properties of null (reading 'length')" at bounding box center [547, 403] width 327 height 19
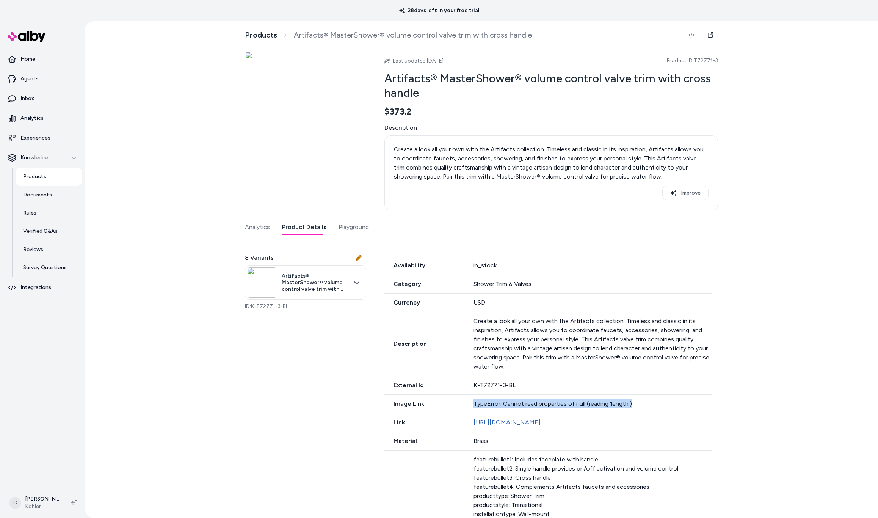
copy div "TypeError: Cannot read properties of null (reading 'length')"
drag, startPoint x: 320, startPoint y: 230, endPoint x: 344, endPoint y: 231, distance: 24.3
click at [330, 233] on div "Analytics Product Details Playground" at bounding box center [481, 227] width 473 height 16
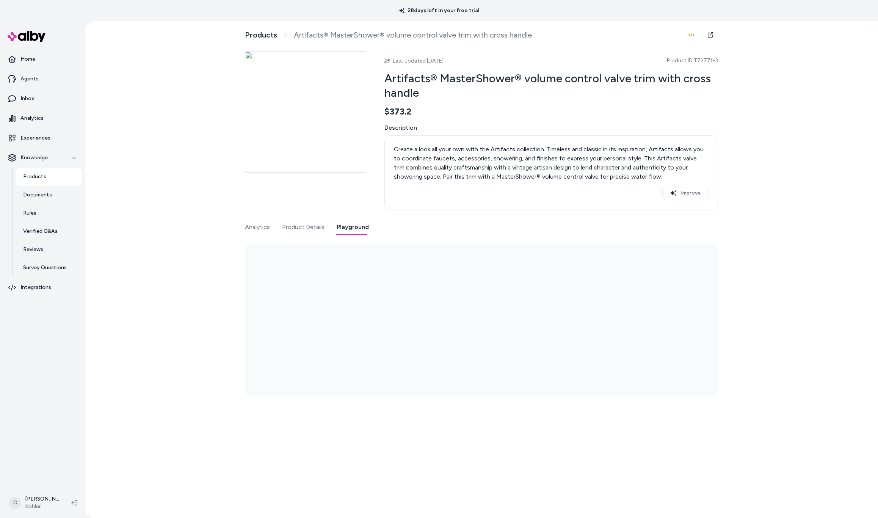
drag, startPoint x: 344, startPoint y: 231, endPoint x: 400, endPoint y: 233, distance: 55.4
click at [345, 232] on button "Playground" at bounding box center [352, 226] width 32 height 15
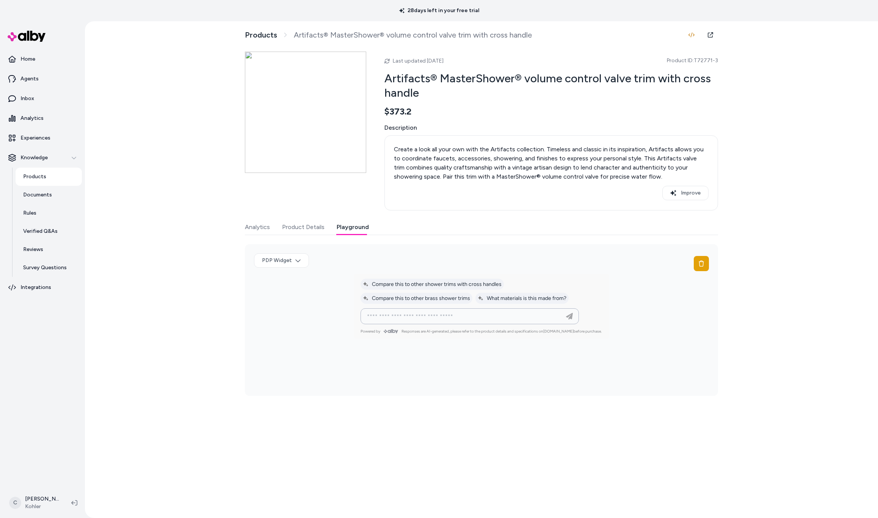
click at [437, 312] on input at bounding box center [461, 315] width 199 height 9
click at [449, 312] on input at bounding box center [461, 315] width 199 height 9
click at [449, 317] on input at bounding box center [461, 315] width 199 height 9
click at [437, 321] on input at bounding box center [461, 315] width 199 height 9
click at [451, 321] on input at bounding box center [461, 315] width 199 height 9
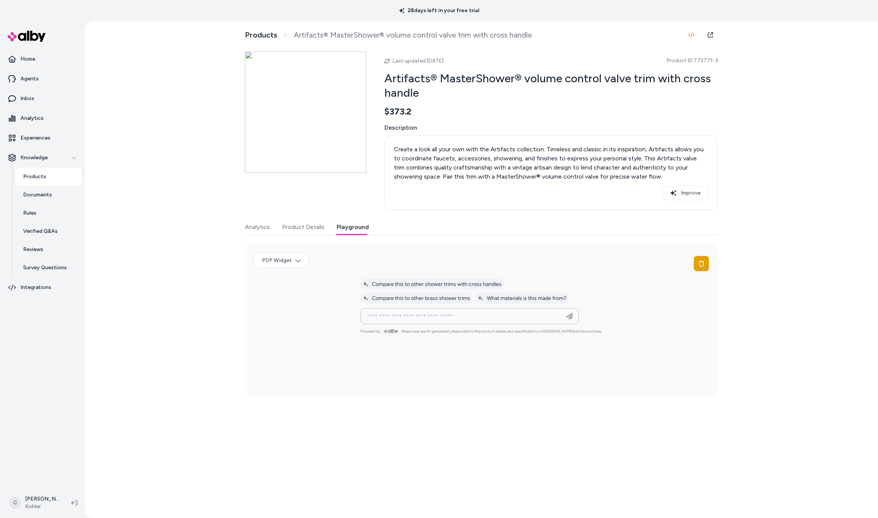
paste input "**********"
type input "**********"
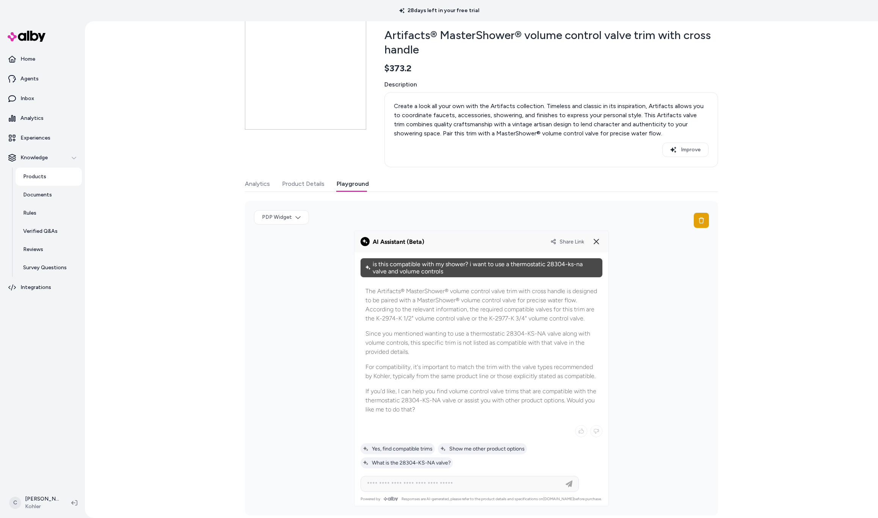
scroll to position [56, 0]
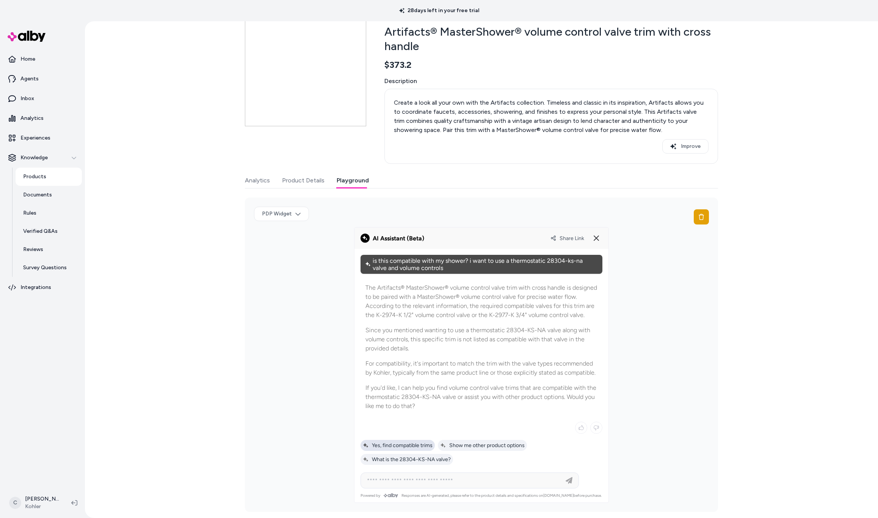
click at [389, 448] on span "Yes, find compatible trims" at bounding box center [398, 445] width 70 height 6
type input "**********"
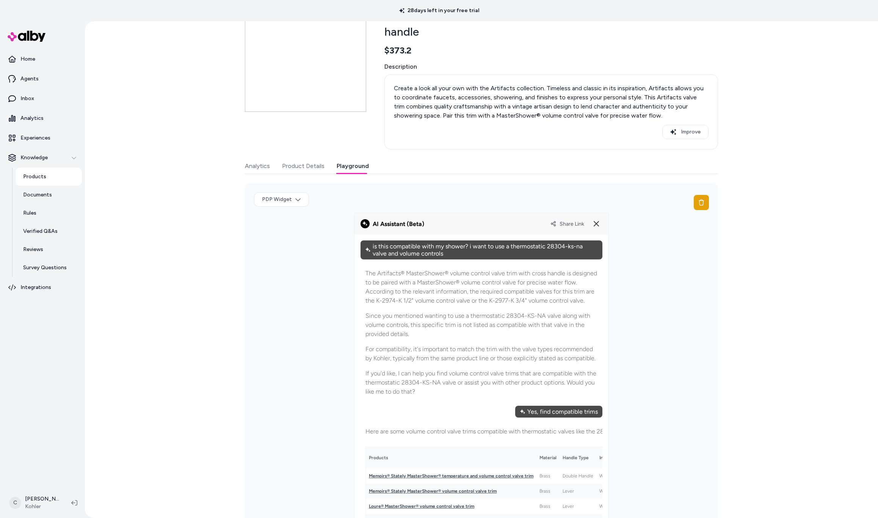
scroll to position [9, 0]
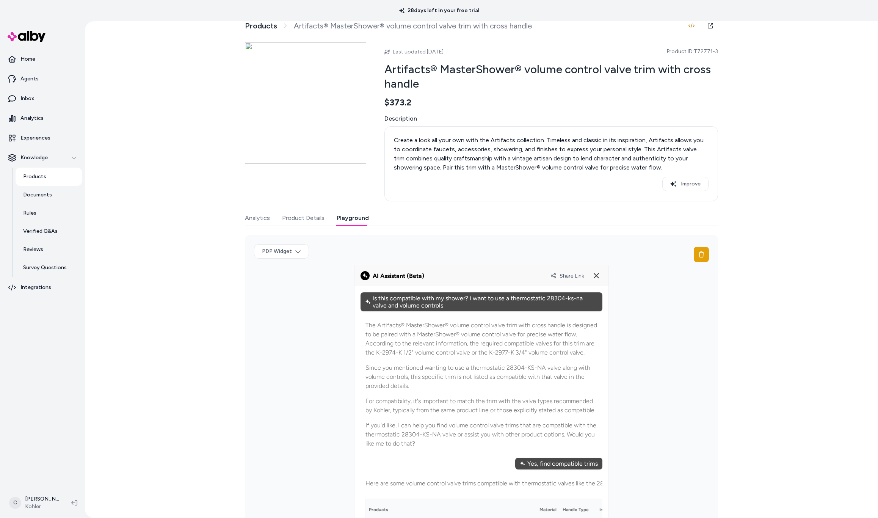
click at [568, 273] on span "Share Link" at bounding box center [571, 275] width 25 height 6
drag, startPoint x: 192, startPoint y: 302, endPoint x: 187, endPoint y: 302, distance: 4.5
click at [187, 302] on div "Products Artifacts® MasterShower® volume control valve trim with cross handle L…" at bounding box center [481, 269] width 793 height 496
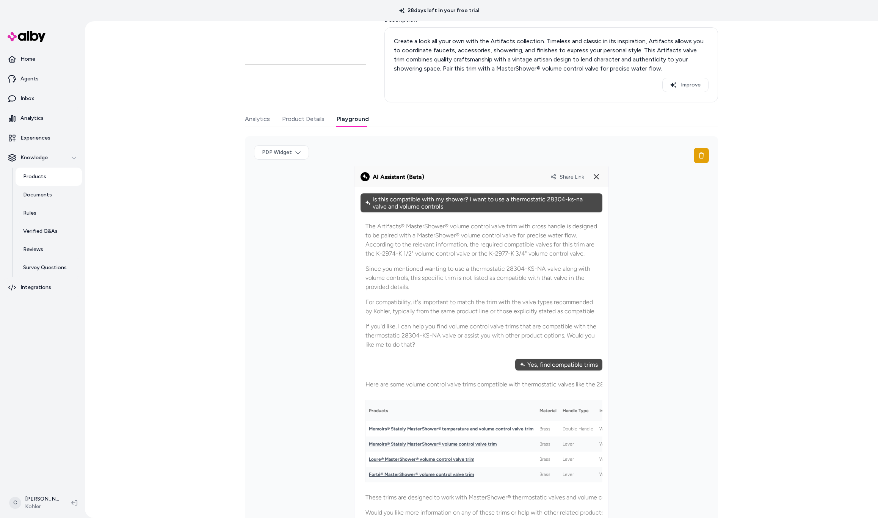
scroll to position [202, 0]
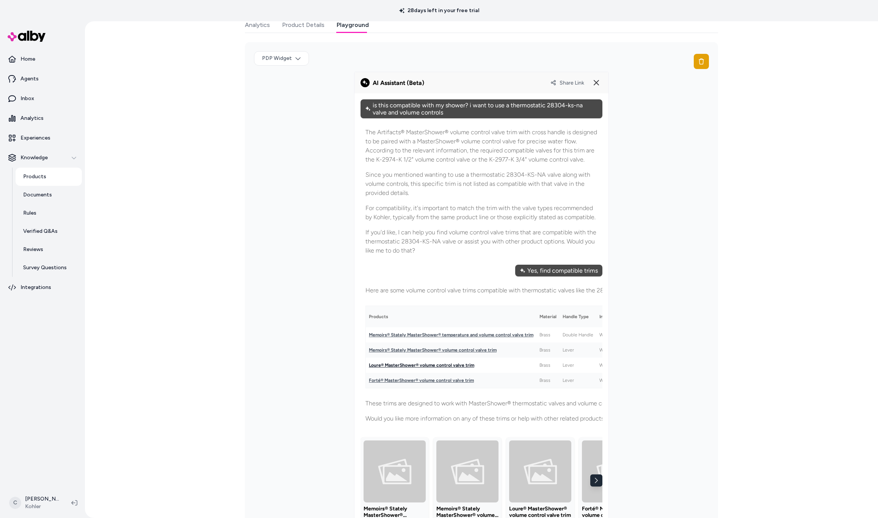
click at [425, 368] on link "Loure® MasterShower® volume control valve trim" at bounding box center [421, 364] width 105 height 5
drag, startPoint x: 467, startPoint y: 159, endPoint x: 435, endPoint y: 152, distance: 33.5
click at [430, 188] on div "The Artifacts® MasterShower® volume control valve trim with cross handle is des…" at bounding box center [481, 191] width 242 height 137
drag, startPoint x: 432, startPoint y: 150, endPoint x: 454, endPoint y: 161, distance: 24.2
click at [433, 158] on p "The Artifacts® MasterShower® volume control valve trim with cross handle is des…" at bounding box center [481, 146] width 232 height 36
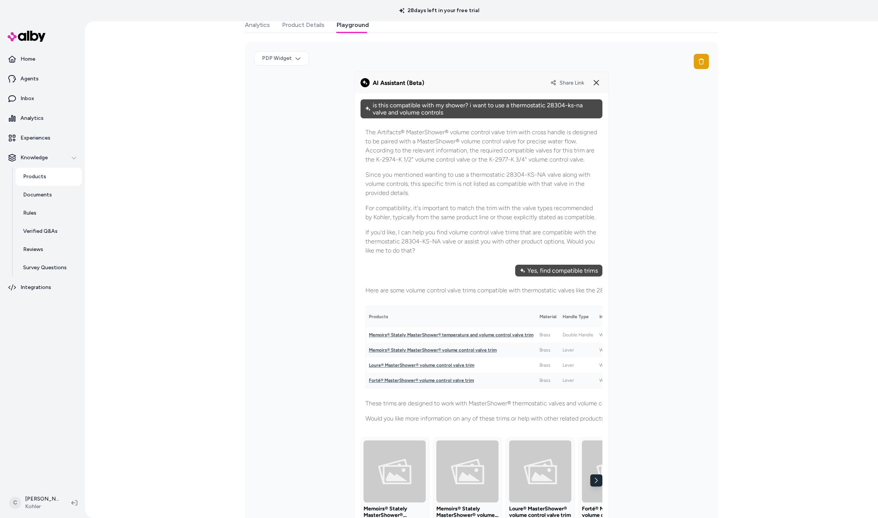
drag, startPoint x: 449, startPoint y: 136, endPoint x: 494, endPoint y: 143, distance: 45.7
click at [396, 148] on div "The Artifacts® MasterShower® volume control valve trim with cross handle is des…" at bounding box center [481, 191] width 242 height 137
click at [466, 153] on p "The Artifacts® MasterShower® volume control valve trim with cross handle is des…" at bounding box center [481, 146] width 232 height 36
drag, startPoint x: 430, startPoint y: 158, endPoint x: 444, endPoint y: 139, distance: 23.7
click at [435, 158] on p "The Artifacts® MasterShower® volume control valve trim with cross handle is des…" at bounding box center [481, 146] width 232 height 36
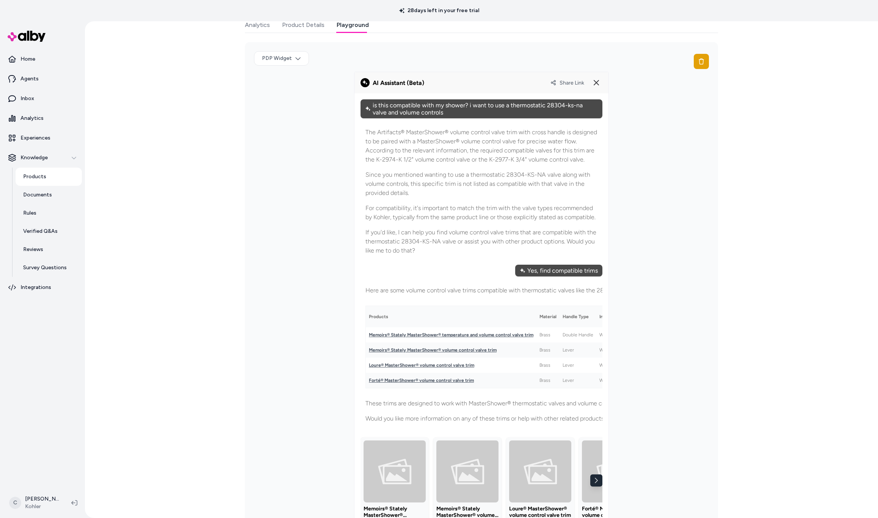
drag, startPoint x: 441, startPoint y: 147, endPoint x: 462, endPoint y: 160, distance: 24.6
click at [443, 164] on p "The Artifacts® MasterShower® volume control valve trim with cross handle is des…" at bounding box center [481, 146] width 232 height 36
click at [458, 161] on p "The Artifacts® MasterShower® volume control valve trim with cross handle is des…" at bounding box center [481, 146] width 232 height 36
drag, startPoint x: 491, startPoint y: 138, endPoint x: 462, endPoint y: 140, distance: 29.6
click at [479, 138] on p "The Artifacts® MasterShower® volume control valve trim with cross handle is des…" at bounding box center [481, 146] width 232 height 36
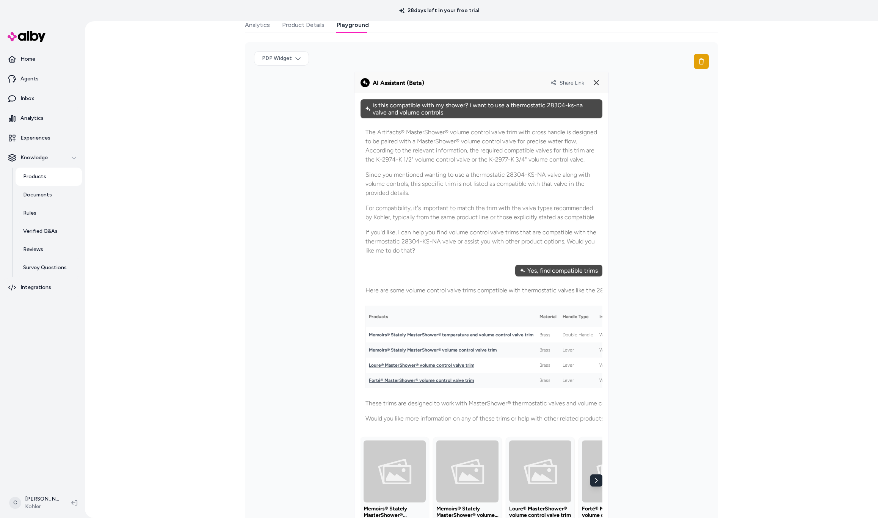
drag, startPoint x: 471, startPoint y: 151, endPoint x: 484, endPoint y: 174, distance: 26.5
click at [484, 174] on div "The Artifacts® MasterShower® volume control valve trim with cross handle is des…" at bounding box center [481, 191] width 242 height 137
drag, startPoint x: 385, startPoint y: 156, endPoint x: 440, endPoint y: 162, distance: 54.9
click at [440, 161] on p "The Artifacts® MasterShower® volume control valve trim with cross handle is des…" at bounding box center [481, 146] width 232 height 36
click at [381, 150] on p "The Artifacts® MasterShower® volume control valve trim with cross handle is des…" at bounding box center [481, 146] width 232 height 36
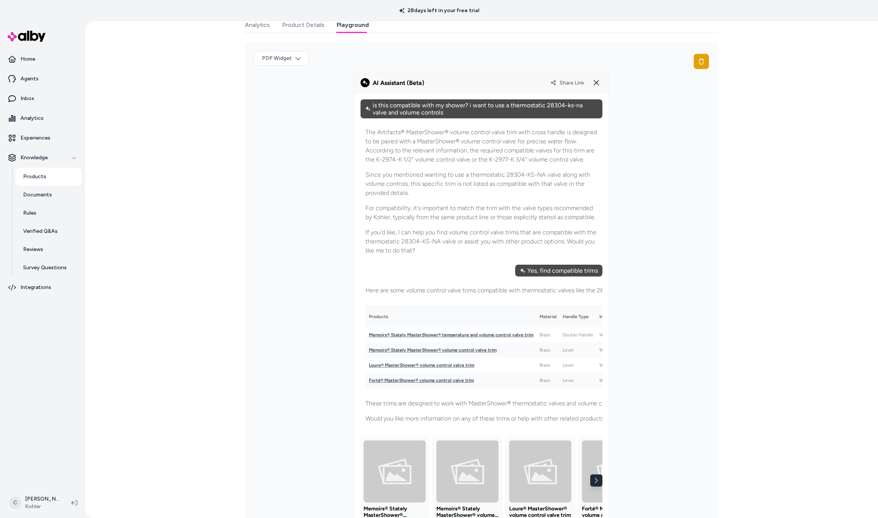
drag, startPoint x: 416, startPoint y: 163, endPoint x: 450, endPoint y: 167, distance: 34.0
click at [448, 164] on p "The Artifacts® MasterShower® volume control valve trim with cross handle is des…" at bounding box center [481, 146] width 232 height 36
drag, startPoint x: 430, startPoint y: 147, endPoint x: 431, endPoint y: 160, distance: 12.9
click at [431, 160] on p "The Artifacts® MasterShower® volume control valve trim with cross handle is des…" at bounding box center [481, 146] width 232 height 36
drag, startPoint x: 412, startPoint y: 143, endPoint x: 399, endPoint y: 183, distance: 42.0
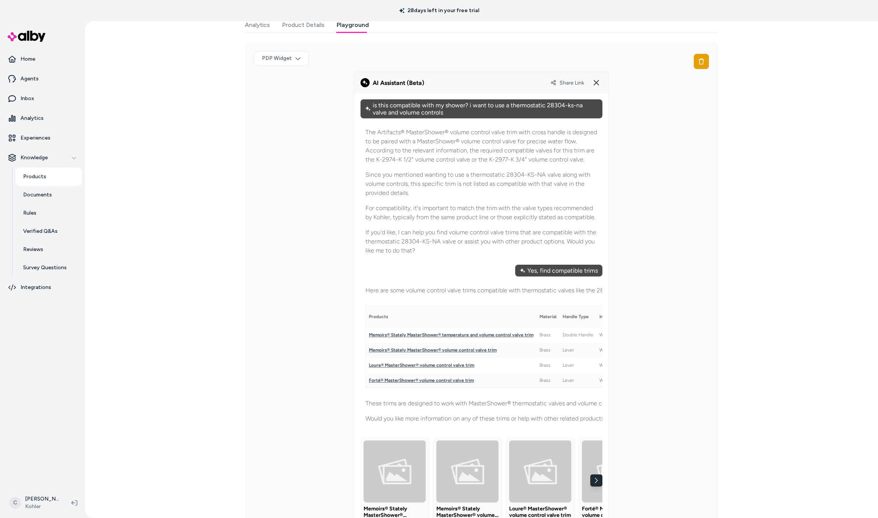
click at [393, 182] on div "The Artifacts® MasterShower® volume control valve trim with cross handle is des…" at bounding box center [481, 191] width 242 height 137
drag, startPoint x: 480, startPoint y: 191, endPoint x: 526, endPoint y: 231, distance: 61.0
click at [499, 211] on div "The Artifacts® MasterShower® volume control valve trim with cross handle is des…" at bounding box center [481, 191] width 242 height 137
click at [553, 221] on p "For compatibility, it's important to match the trim with the valve types recomm…" at bounding box center [481, 212] width 232 height 18
click at [588, 161] on p "The Artifacts® MasterShower® volume control valve trim with cross handle is des…" at bounding box center [481, 146] width 232 height 36
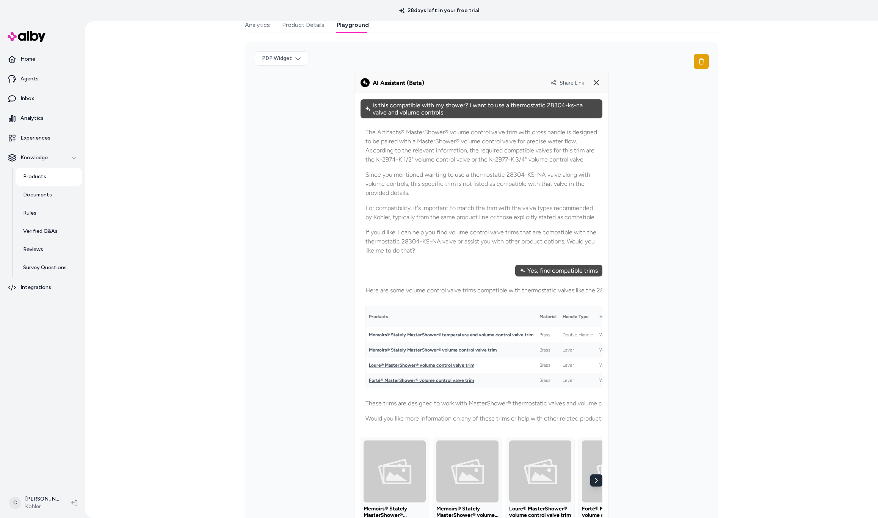
click at [574, 81] on span "Share Link" at bounding box center [571, 83] width 25 height 6
drag, startPoint x: 550, startPoint y: 219, endPoint x: 479, endPoint y: 216, distance: 70.9
click at [479, 216] on p "For compatibility, it's important to match the trim with the valve types recomm…" at bounding box center [481, 212] width 232 height 18
drag, startPoint x: 484, startPoint y: 219, endPoint x: 505, endPoint y: 240, distance: 29.2
click at [485, 221] on p "For compatibility, it's important to match the trim with the valve types recomm…" at bounding box center [481, 212] width 232 height 18
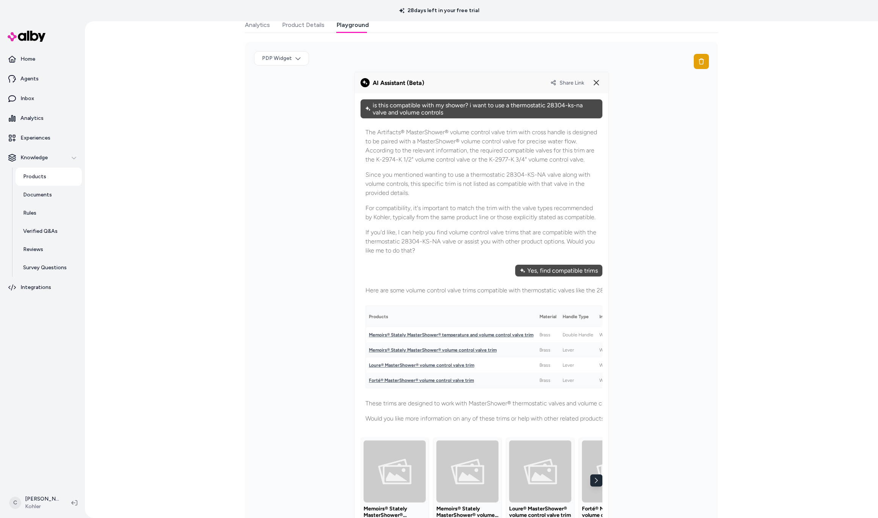
drag, startPoint x: 481, startPoint y: 213, endPoint x: 467, endPoint y: 237, distance: 27.5
click at [467, 222] on p "For compatibility, it's important to match the trim with the valve types recomm…" at bounding box center [481, 212] width 232 height 18
drag, startPoint x: 473, startPoint y: 239, endPoint x: 480, endPoint y: 244, distance: 9.5
click at [477, 243] on div "The Artifacts® MasterShower® volume control valve trim with cross handle is des…" at bounding box center [481, 191] width 242 height 137
drag, startPoint x: 484, startPoint y: 257, endPoint x: 466, endPoint y: 254, distance: 18.1
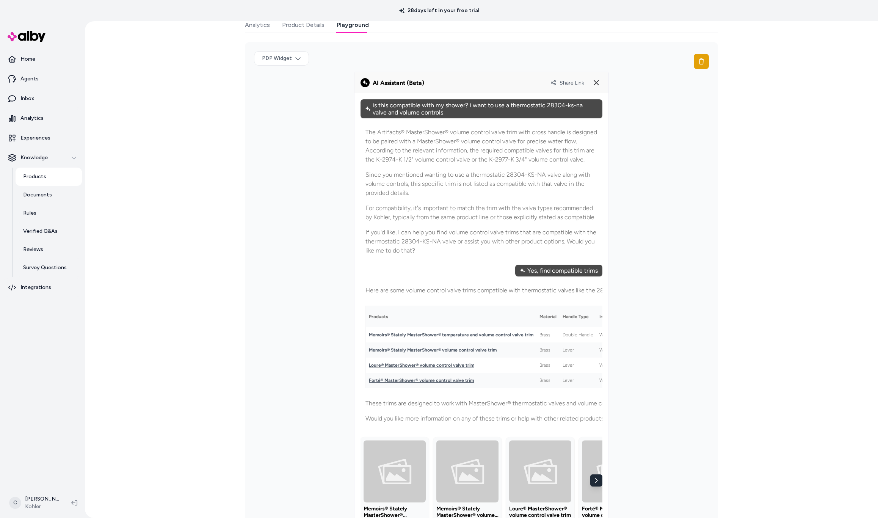
click at [474, 255] on p "If you'd like, I can help you find volume control valve trims that are compatib…" at bounding box center [481, 241] width 232 height 27
click at [440, 191] on p "Since you mentioned wanting to use a thermostatic 28304-KS-NA valve along with …" at bounding box center [481, 183] width 232 height 27
click at [468, 197] on p "Since you mentioned wanting to use a thermostatic 28304-KS-NA valve along with …" at bounding box center [481, 183] width 232 height 27
drag, startPoint x: 468, startPoint y: 191, endPoint x: 438, endPoint y: 185, distance: 30.1
click at [466, 192] on p "Since you mentioned wanting to use a thermostatic 28304-KS-NA valve along with …" at bounding box center [481, 183] width 232 height 27
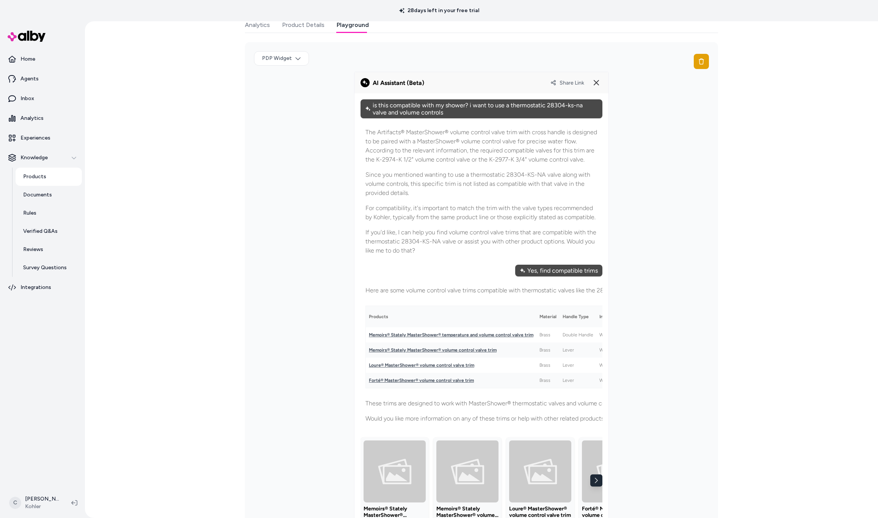
click at [396, 185] on p "Since you mentioned wanting to use a thermostatic 28304-KS-NA valve along with …" at bounding box center [481, 183] width 232 height 27
drag, startPoint x: 401, startPoint y: 201, endPoint x: 387, endPoint y: 193, distance: 16.2
click at [388, 193] on p "Since you mentioned wanting to use a thermostatic 28304-KS-NA valve along with …" at bounding box center [481, 183] width 232 height 27
drag, startPoint x: 388, startPoint y: 193, endPoint x: 399, endPoint y: 207, distance: 18.0
click at [388, 193] on p "Since you mentioned wanting to use a thermostatic 28304-KS-NA valve along with …" at bounding box center [481, 183] width 232 height 27
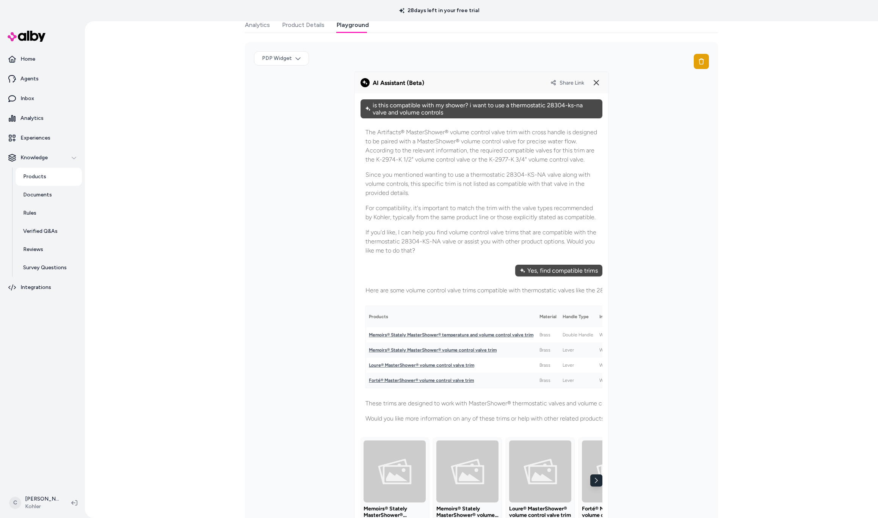
click at [290, 203] on div "PDP Widget" at bounding box center [481, 332] width 473 height 581
click at [468, 194] on p "Since you mentioned wanting to use a thermostatic 28304-KS-NA valve along with …" at bounding box center [481, 183] width 232 height 27
drag, startPoint x: 402, startPoint y: 123, endPoint x: 388, endPoint y: 209, distance: 87.2
click at [388, 209] on div "The Artifacts® MasterShower® volume control valve trim with cross handle is des…" at bounding box center [481, 191] width 242 height 137
click at [387, 212] on div "The Artifacts® MasterShower® volume control valve trim with cross handle is des…" at bounding box center [481, 191] width 242 height 137
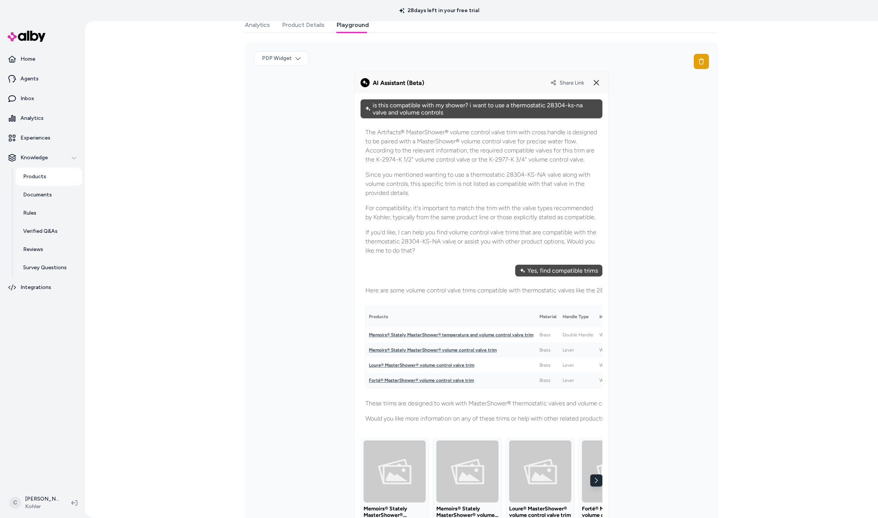
click at [563, 78] on div "Share Link" at bounding box center [576, 83] width 52 height 12
click at [566, 80] on span "Share Link" at bounding box center [571, 83] width 25 height 6
drag, startPoint x: 596, startPoint y: 82, endPoint x: 592, endPoint y: 82, distance: 4.2
click at [592, 82] on icon at bounding box center [596, 82] width 9 height 9
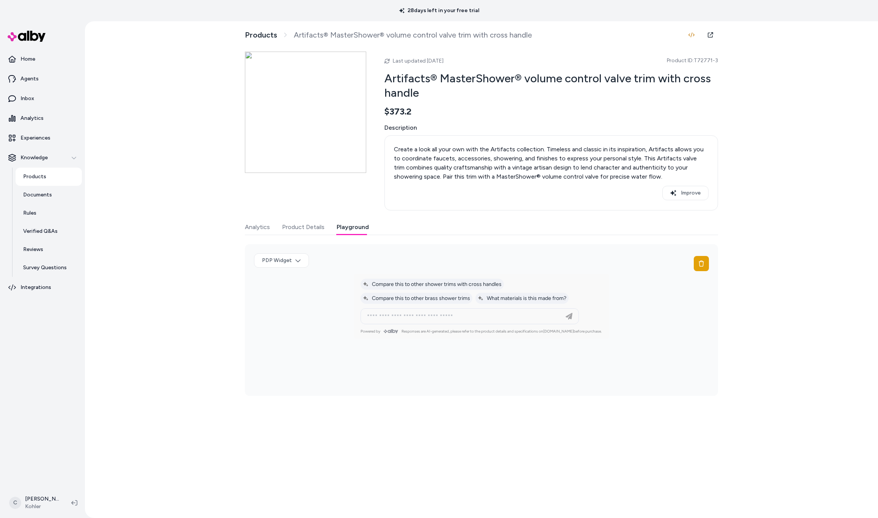
click at [423, 332] on p "Responses are AI-generated, please refer to the product details and specificati…" at bounding box center [501, 331] width 200 height 5
click at [434, 313] on input at bounding box center [461, 315] width 199 height 9
paste input "**********"
click at [550, 305] on div at bounding box center [481, 291] width 254 height 34
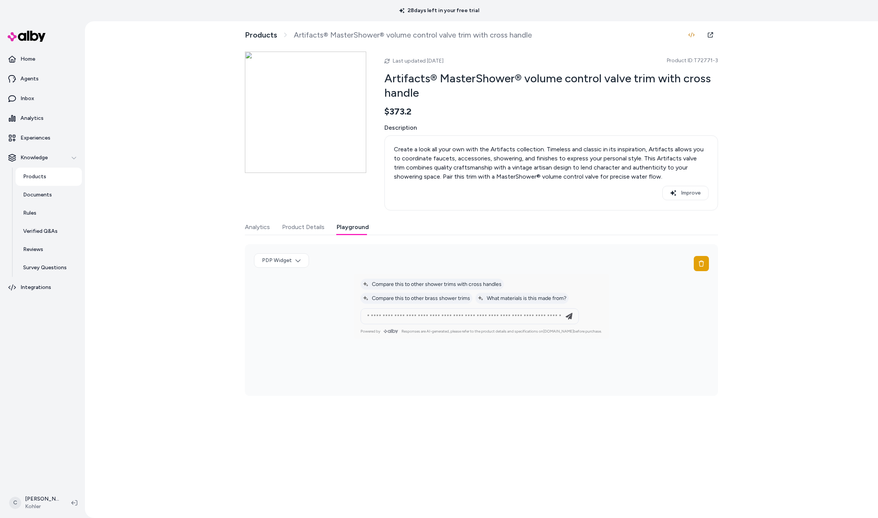
scroll to position [0, 0]
click at [485, 319] on input "**********" at bounding box center [461, 315] width 199 height 9
click at [487, 318] on input "**********" at bounding box center [461, 315] width 199 height 9
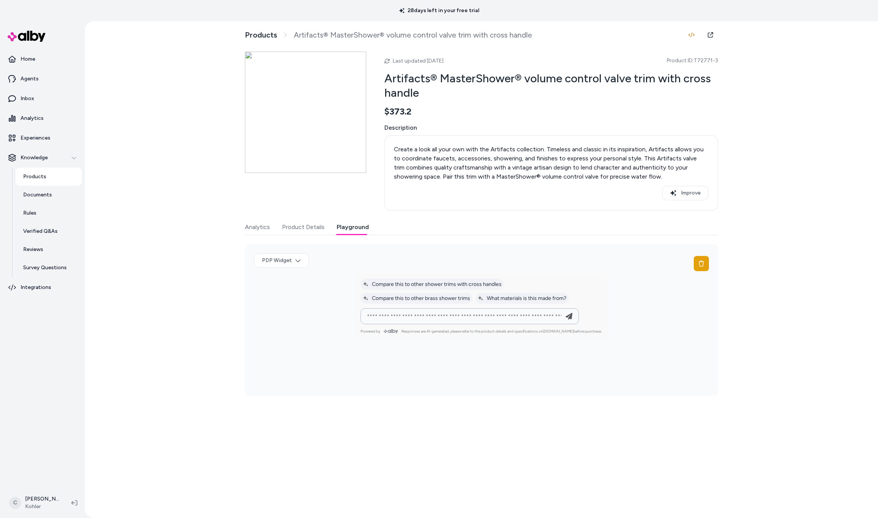
click at [487, 318] on input "**********" at bounding box center [461, 315] width 199 height 9
paste input
type input "**********"
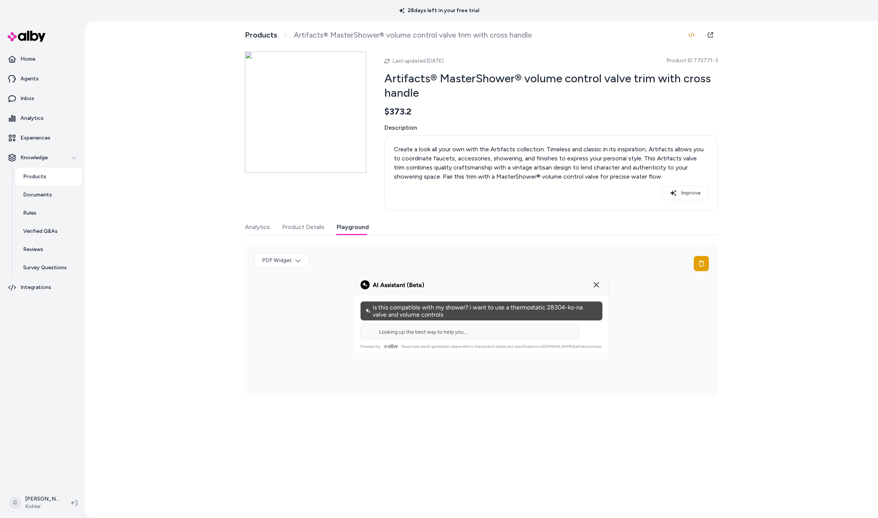
scroll to position [0, 0]
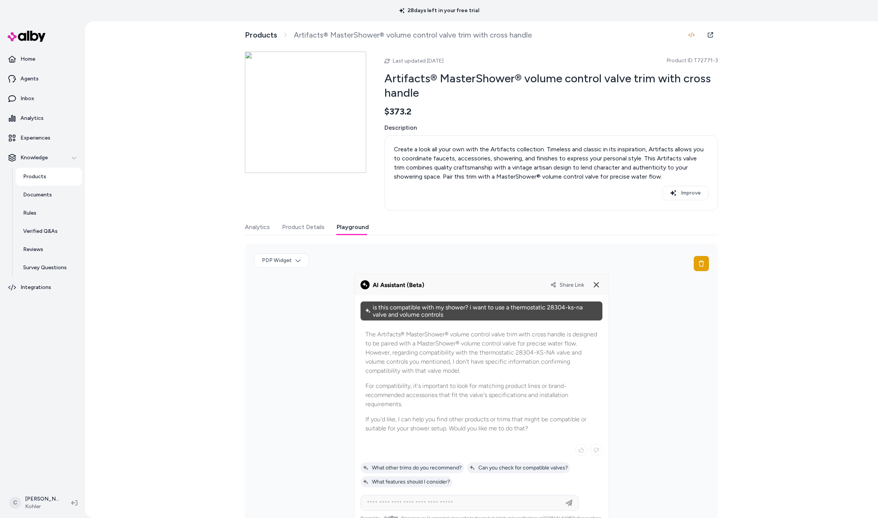
drag, startPoint x: 564, startPoint y: 256, endPoint x: 441, endPoint y: 97, distance: 201.2
click at [564, 256] on div "PDP Widget" at bounding box center [481, 263] width 455 height 20
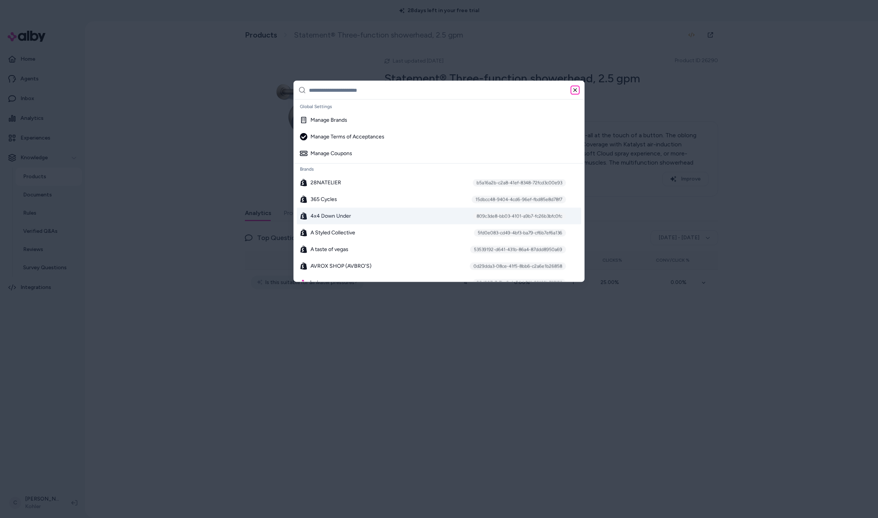
click at [576, 91] on icon "button" at bounding box center [575, 90] width 6 height 6
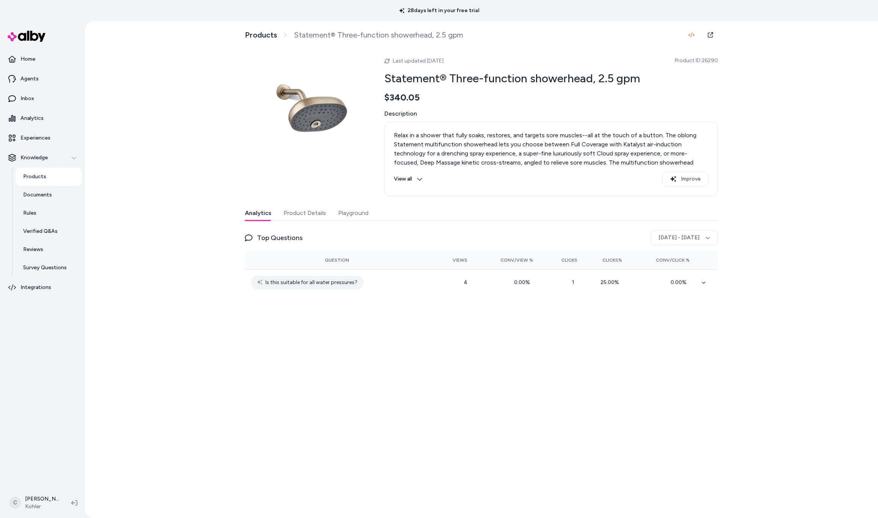
drag, startPoint x: 372, startPoint y: 347, endPoint x: 332, endPoint y: 326, distance: 45.3
click at [372, 346] on div "Products Statement® Three-function showerhead, 2.5 gpm Last updated [DATE] Prod…" at bounding box center [481, 269] width 485 height 496
click at [107, 181] on div "Products Statement® Three-function showerhead, 2.5 gpm Last updated [DATE] Prod…" at bounding box center [481, 269] width 793 height 496
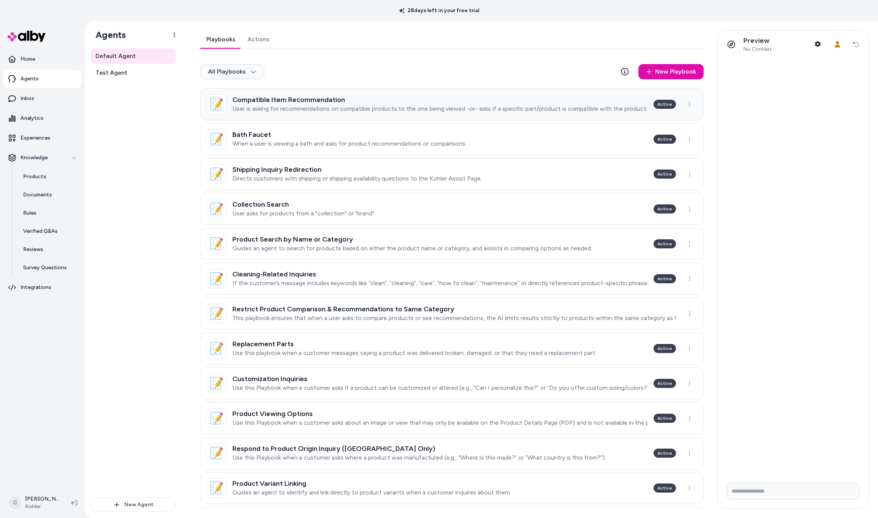
click at [285, 107] on p "User is asking for recommendations on compatible products to the one being view…" at bounding box center [439, 109] width 415 height 8
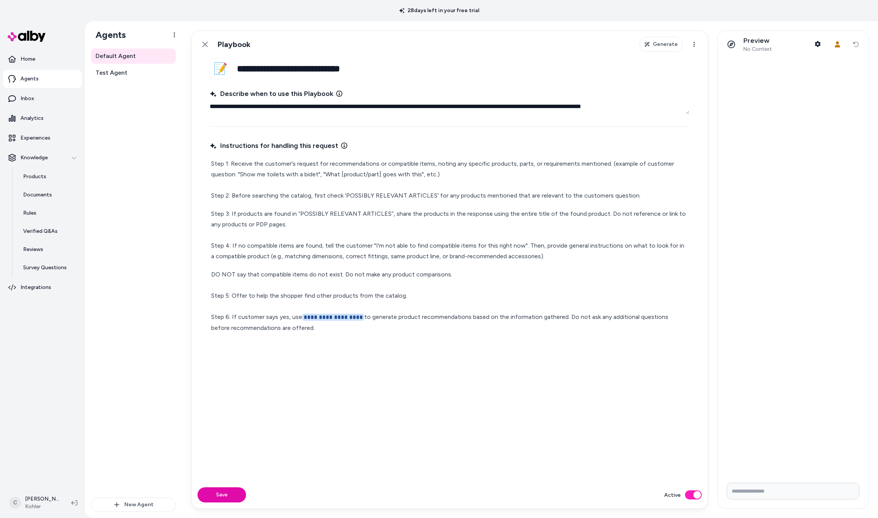
click at [353, 210] on p "Step 3: If products are found in “POSSIBLY RELEVANT ARTICLES”, share the produc…" at bounding box center [449, 234] width 477 height 53
click at [425, 213] on p "Step 3: If products are found in “POSSIBLY RELEVANT ARTICLES”, share the produc…" at bounding box center [449, 234] width 477 height 53
drag, startPoint x: 387, startPoint y: 234, endPoint x: 350, endPoint y: 235, distance: 36.8
click at [385, 234] on p "Step 3: If products are found in “POSSIBLY RELEVANT ARTICLES”, share the produc…" at bounding box center [449, 234] width 477 height 53
click at [542, 243] on p "Step 3: If products are found in “POSSIBLY RELEVANT ARTICLES”, share the produc…" at bounding box center [449, 234] width 477 height 53
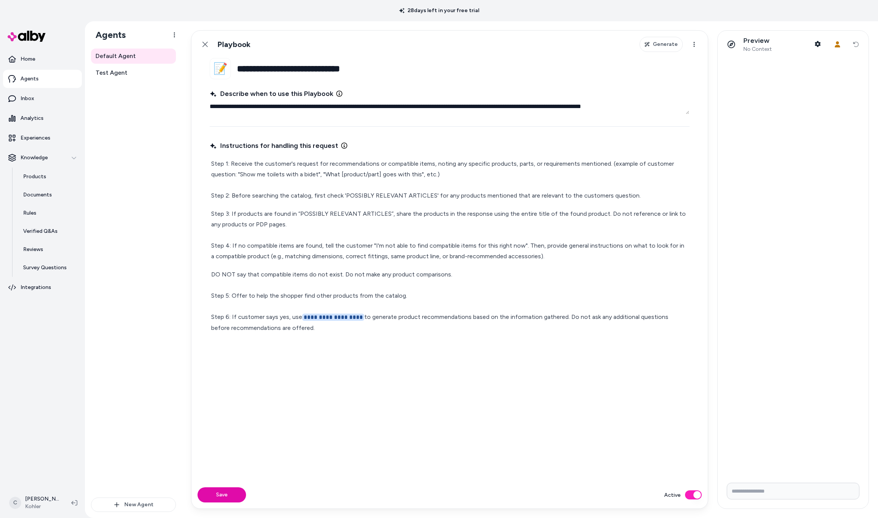
click at [537, 245] on p "Step 3: If products are found in “POSSIBLY RELEVANT ARTICLES”, share the produc…" at bounding box center [449, 234] width 477 height 53
drag, startPoint x: 540, startPoint y: 246, endPoint x: 521, endPoint y: 245, distance: 18.6
click at [521, 245] on p "Step 3: If products are found in “POSSIBLY RELEVANT ARTICLES”, share the produc…" at bounding box center [449, 234] width 477 height 53
click at [624, 252] on p "Step 3: If products are found in “POSSIBLY RELEVANT ARTICLES”, share the produc…" at bounding box center [449, 234] width 477 height 53
click at [552, 272] on p "**********" at bounding box center [449, 301] width 477 height 64
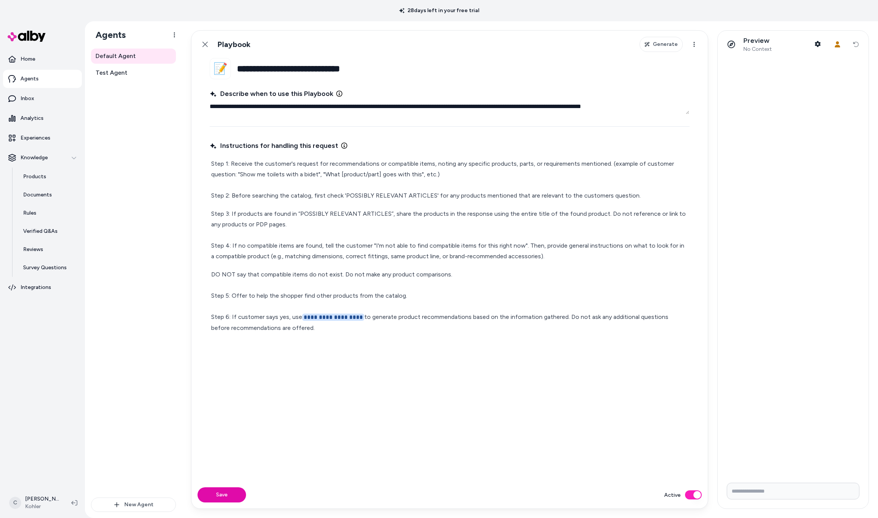
click at [566, 253] on p "Step 3: If products are found in “POSSIBLY RELEVANT ARTICLES”, share the produc…" at bounding box center [449, 234] width 477 height 53
drag, startPoint x: 361, startPoint y: 275, endPoint x: 346, endPoint y: 274, distance: 14.8
click at [346, 274] on p "**********" at bounding box center [449, 301] width 477 height 64
type textarea "*"
click at [212, 275] on p "**********" at bounding box center [449, 301] width 477 height 64
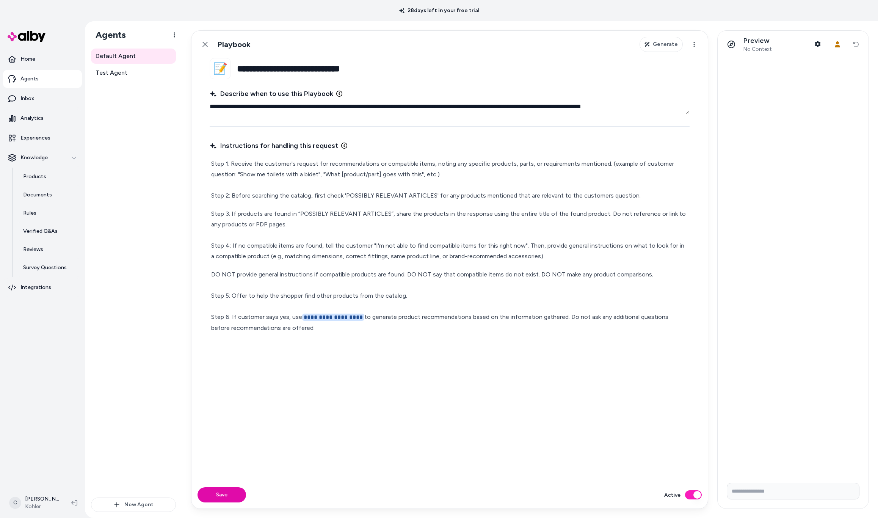
click at [215, 504] on div "Save Active" at bounding box center [449, 494] width 516 height 27
click at [215, 502] on div "Save Active" at bounding box center [449, 494] width 516 height 27
drag, startPoint x: 213, startPoint y: 497, endPoint x: 218, endPoint y: 498, distance: 4.6
click at [212, 497] on button "Save" at bounding box center [221, 494] width 49 height 15
drag, startPoint x: 369, startPoint y: 280, endPoint x: 179, endPoint y: 273, distance: 190.4
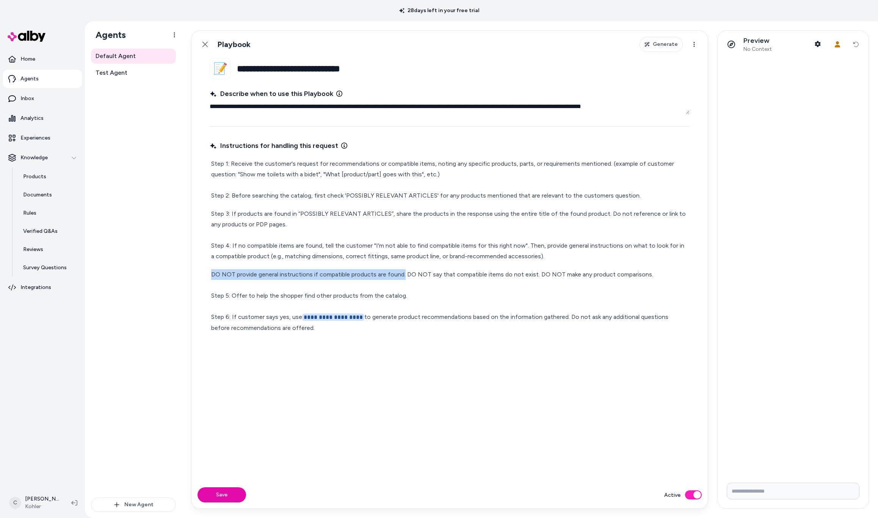
click at [179, 273] on div "**********" at bounding box center [481, 269] width 793 height 496
click at [540, 242] on p "Step 3: If products are found in “POSSIBLY RELEVANT ARTICLES”, share the produc…" at bounding box center [449, 234] width 477 height 53
click at [224, 501] on button "Save" at bounding box center [221, 494] width 49 height 15
drag, startPoint x: 455, startPoint y: 272, endPoint x: 205, endPoint y: 161, distance: 273.1
click at [205, 161] on fieldset "**********" at bounding box center [449, 269] width 516 height 423
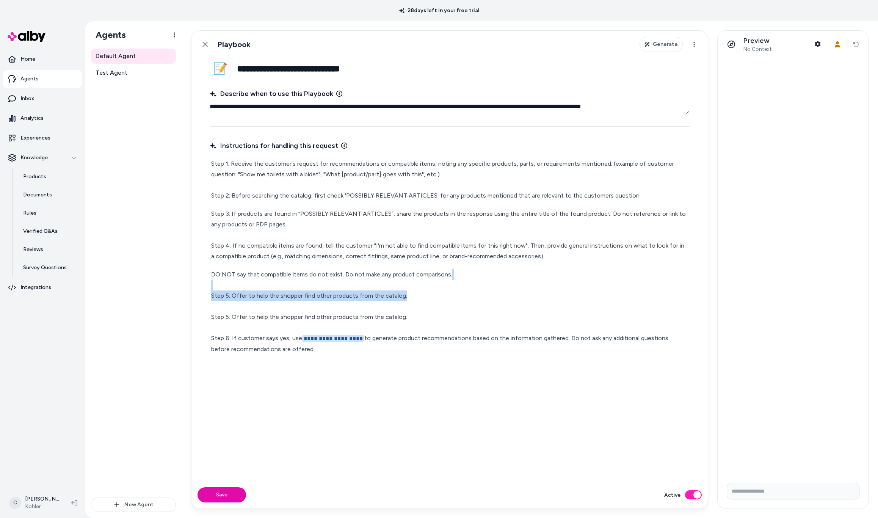
drag, startPoint x: 416, startPoint y: 297, endPoint x: 174, endPoint y: 290, distance: 242.6
click at [174, 290] on div "**********" at bounding box center [481, 269] width 793 height 496
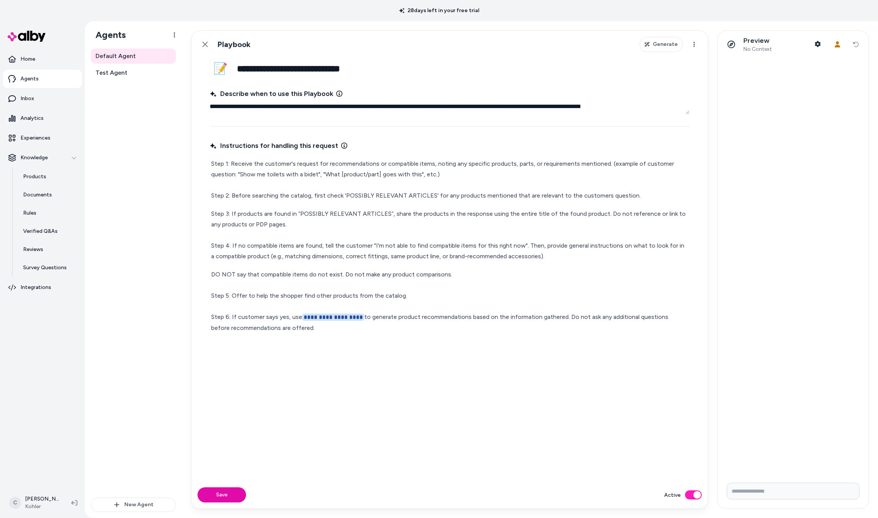
click at [376, 261] on p "Step 3: If products are found in “POSSIBLY RELEVANT ARTICLES”, share the produc…" at bounding box center [449, 234] width 477 height 53
click at [459, 252] on p "Step 3: If products are found in “POSSIBLY RELEVANT ARTICLES”, share the produc…" at bounding box center [449, 234] width 477 height 53
click at [521, 245] on p "Step 3: If products are found in “POSSIBLY RELEVANT ARTICLES”, share the produc…" at bounding box center [449, 234] width 477 height 53
click at [524, 248] on p "Step 3: If products are found in “POSSIBLY RELEVANT ARTICLES”, share the produc…" at bounding box center [449, 234] width 477 height 53
click at [521, 255] on p "Step 3: If products are found in “POSSIBLY RELEVANT ARTICLES”, share the produc…" at bounding box center [449, 234] width 477 height 53
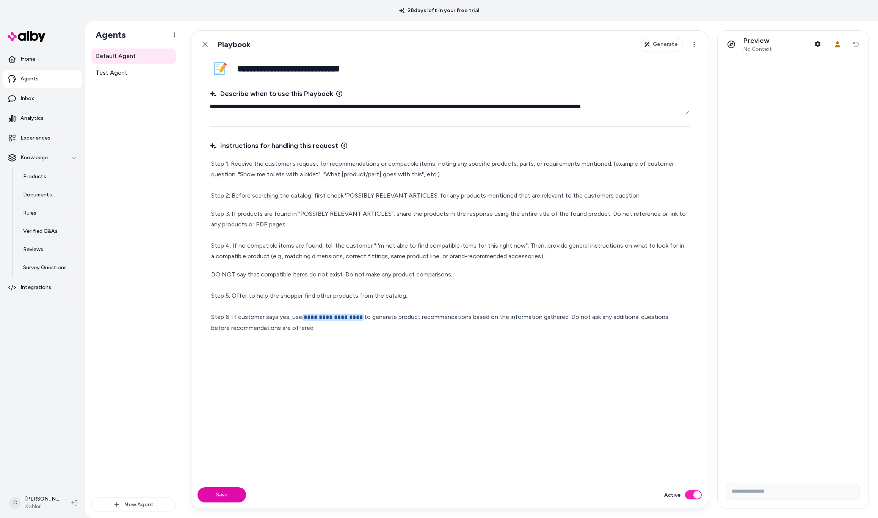
click at [543, 254] on p "Step 3: If products are found in “POSSIBLY RELEVANT ARTICLES”, share the produc…" at bounding box center [449, 234] width 477 height 53
drag, startPoint x: 373, startPoint y: 251, endPoint x: 377, endPoint y: 252, distance: 4.0
click at [373, 251] on p "Step 3: If products are found in “POSSIBLY RELEVANT ARTICLES”, share the produc…" at bounding box center [449, 234] width 477 height 53
click at [427, 265] on div "Step 1: Receive the customer's request for recommendations or compatible items,…" at bounding box center [450, 246] width 480 height 178
click at [417, 221] on p "Step 3: If products are found in “POSSIBLY RELEVANT ARTICLES”, share the produc…" at bounding box center [449, 234] width 477 height 53
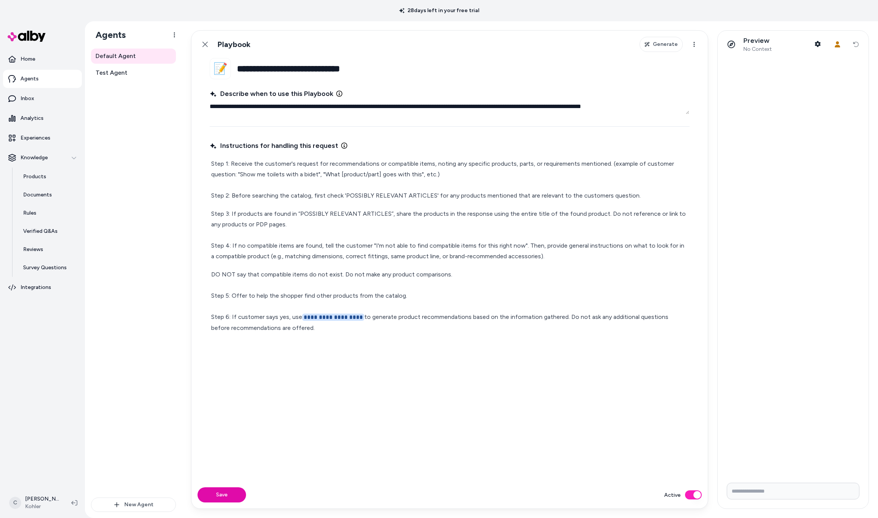
click at [406, 294] on p "**********" at bounding box center [449, 301] width 477 height 64
drag, startPoint x: 413, startPoint y: 299, endPoint x: 191, endPoint y: 300, distance: 222.1
click at [191, 300] on div "**********" at bounding box center [449, 269] width 517 height 478
click at [325, 322] on p "**********" at bounding box center [449, 301] width 477 height 64
drag, startPoint x: 316, startPoint y: 336, endPoint x: 211, endPoint y: 296, distance: 112.9
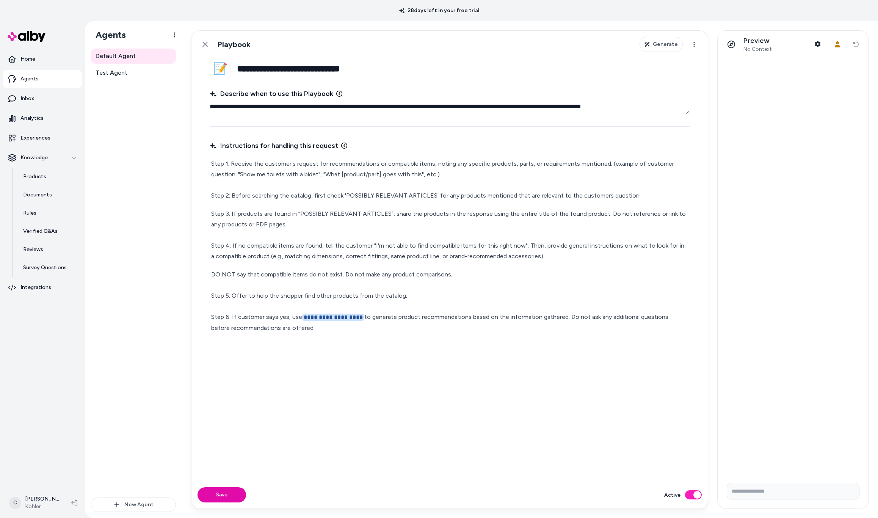
click at [211, 296] on div "Instructions for handling this request Step 1: Receive the customer's request f…" at bounding box center [450, 305] width 480 height 333
click at [216, 294] on p "**********" at bounding box center [449, 301] width 477 height 64
drag, startPoint x: 213, startPoint y: 293, endPoint x: 216, endPoint y: 299, distance: 6.4
click at [216, 299] on p "**********" at bounding box center [449, 301] width 477 height 64
drag, startPoint x: 214, startPoint y: 291, endPoint x: 258, endPoint y: 320, distance: 53.4
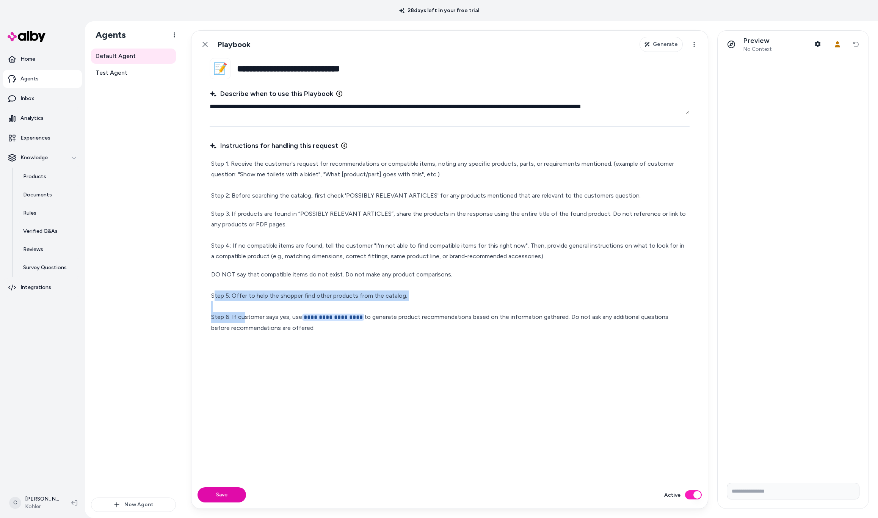
click at [246, 321] on p "**********" at bounding box center [449, 301] width 477 height 64
click at [296, 334] on div "Step 1: Receive the customer's request for recommendations or compatible items,…" at bounding box center [450, 246] width 480 height 178
drag, startPoint x: 281, startPoint y: 323, endPoint x: 181, endPoint y: 290, distance: 105.3
click at [181, 290] on div "**********" at bounding box center [481, 269] width 793 height 496
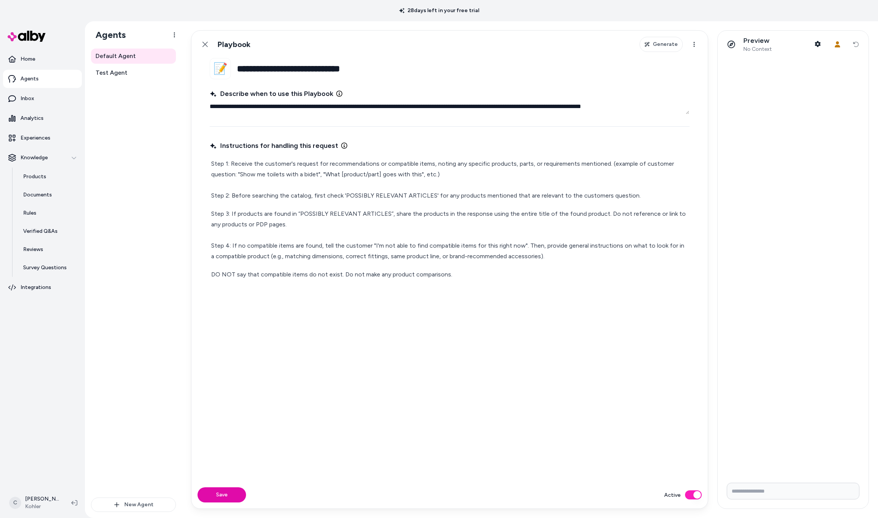
drag, startPoint x: 249, startPoint y: 455, endPoint x: 244, endPoint y: 470, distance: 15.4
click at [248, 455] on div "Instructions for handling this request Step 1: Receive the customer's request f…" at bounding box center [450, 305] width 480 height 333
click at [227, 493] on button "Save" at bounding box center [221, 494] width 49 height 15
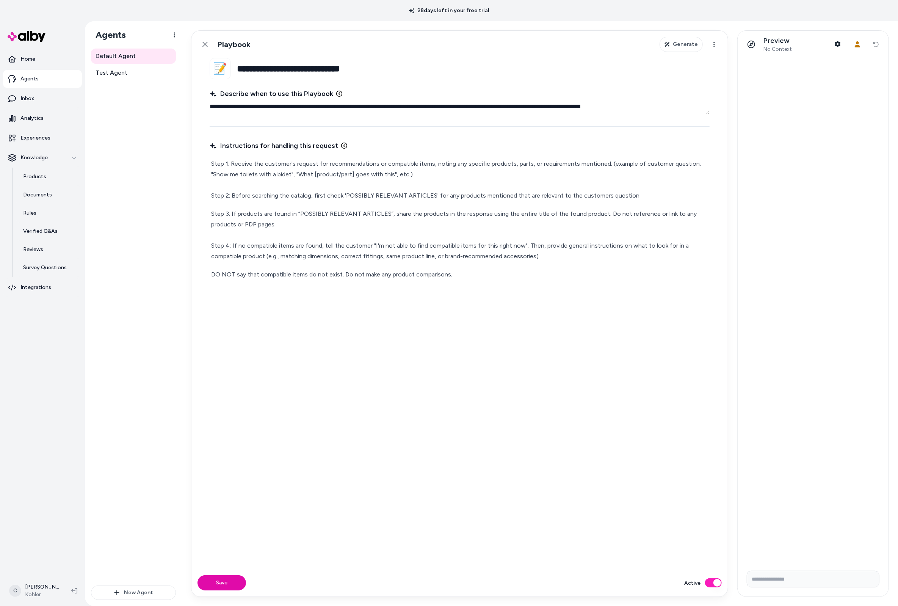
click at [165, 299] on div "Default Agent Test Agent" at bounding box center [133, 317] width 85 height 537
type textarea "*"
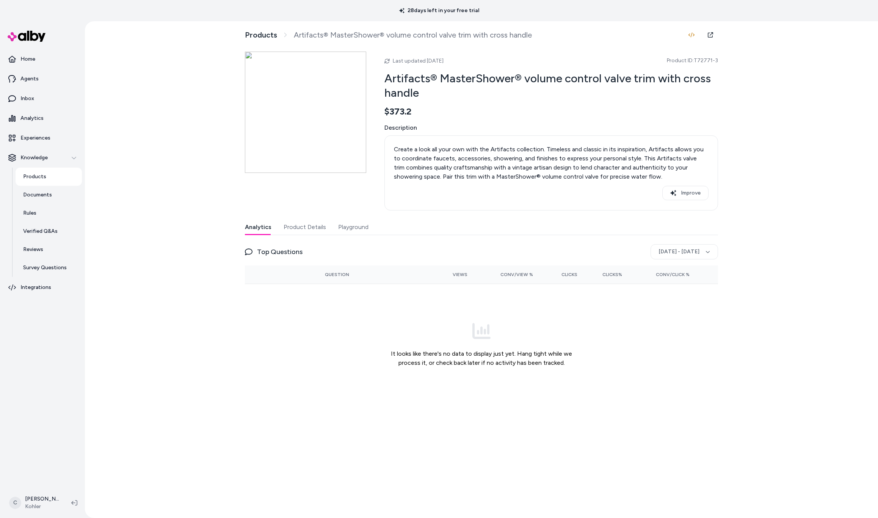
click at [352, 230] on button "Playground" at bounding box center [353, 226] width 30 height 15
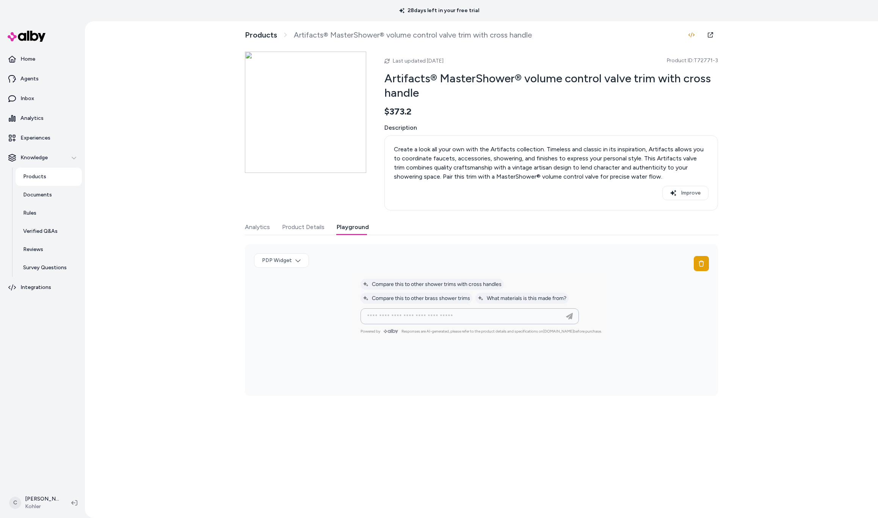
click at [527, 319] on input at bounding box center [461, 315] width 199 height 9
paste input "**********"
click at [515, 313] on input "**********" at bounding box center [461, 315] width 199 height 9
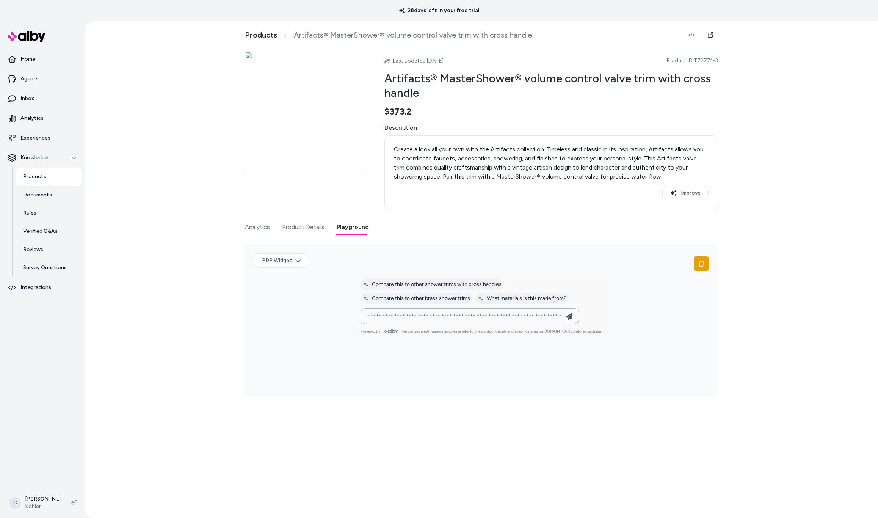
click at [515, 313] on input "**********" at bounding box center [461, 315] width 199 height 9
type input "**********"
click at [571, 319] on icon "button" at bounding box center [568, 315] width 9 height 9
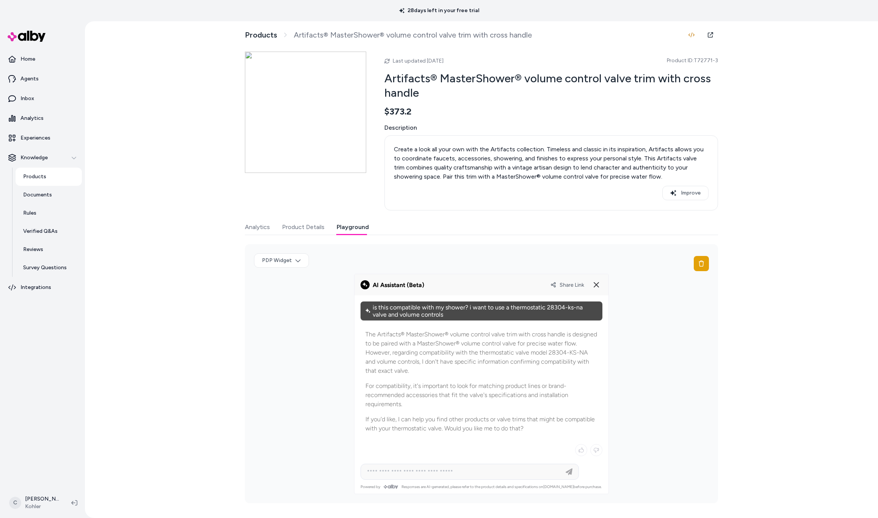
click at [498, 385] on p "For compatibility, it's important to look for matching product lines or brand-r…" at bounding box center [481, 394] width 232 height 27
drag, startPoint x: 536, startPoint y: 349, endPoint x: 330, endPoint y: 355, distance: 205.5
click at [399, 347] on p "The Artifacts® MasterShower® volume control valve trim with cross handle is des…" at bounding box center [481, 352] width 232 height 45
drag, startPoint x: 407, startPoint y: 351, endPoint x: 420, endPoint y: 358, distance: 15.5
click at [407, 350] on p "The Artifacts® MasterShower® volume control valve trim with cross handle is des…" at bounding box center [481, 352] width 232 height 45
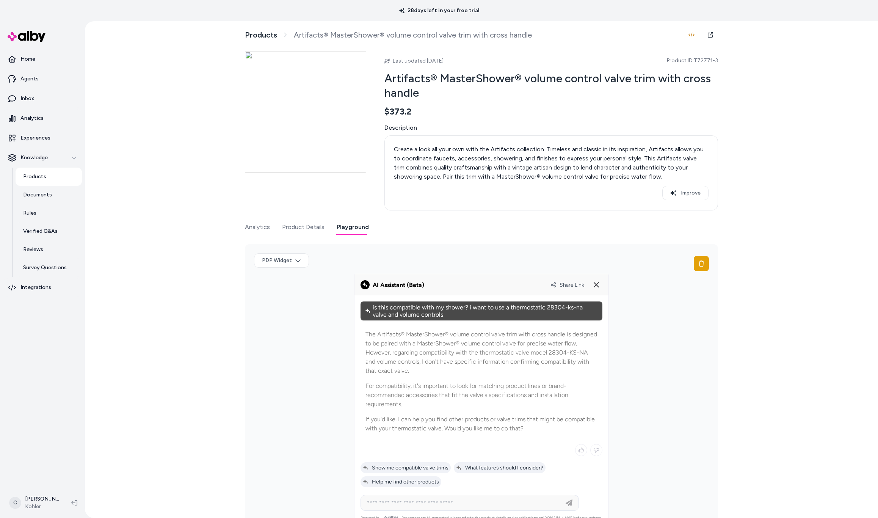
drag, startPoint x: 404, startPoint y: 363, endPoint x: 423, endPoint y: 358, distance: 19.6
click at [402, 365] on p "The Artifacts® MasterShower® volume control valve trim with cross handle is des…" at bounding box center [481, 352] width 232 height 45
drag, startPoint x: 425, startPoint y: 355, endPoint x: 435, endPoint y: 359, distance: 10.6
click at [423, 356] on p "The Artifacts® MasterShower® volume control valve trim with cross handle is des…" at bounding box center [481, 352] width 232 height 45
drag, startPoint x: 676, startPoint y: 299, endPoint x: 667, endPoint y: 297, distance: 8.8
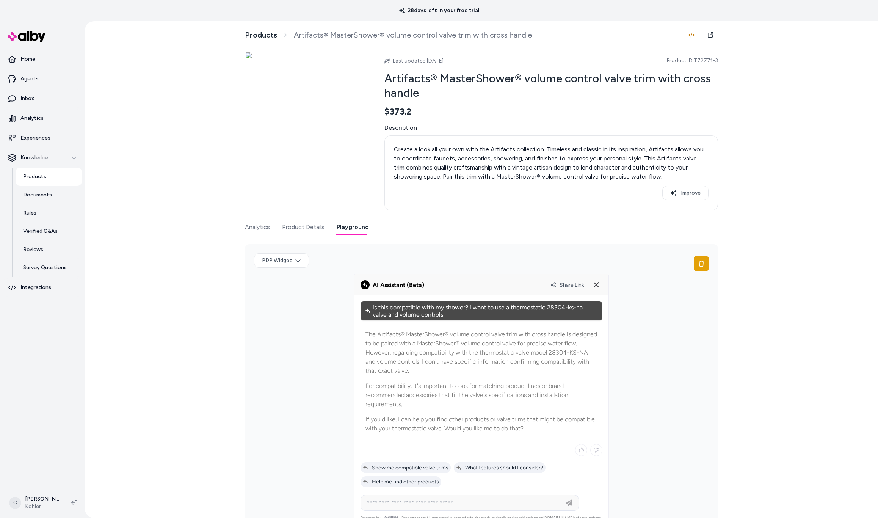
click at [671, 297] on div "PDP Widget" at bounding box center [481, 389] width 473 height 290
click at [568, 285] on span "Share Link" at bounding box center [571, 285] width 25 height 6
drag, startPoint x: 715, startPoint y: 61, endPoint x: 693, endPoint y: 63, distance: 22.4
click at [693, 63] on div "Products Artifacts® MasterShower® volume control valve trim with cross handle L…" at bounding box center [481, 269] width 793 height 496
copy span "T72771-3"
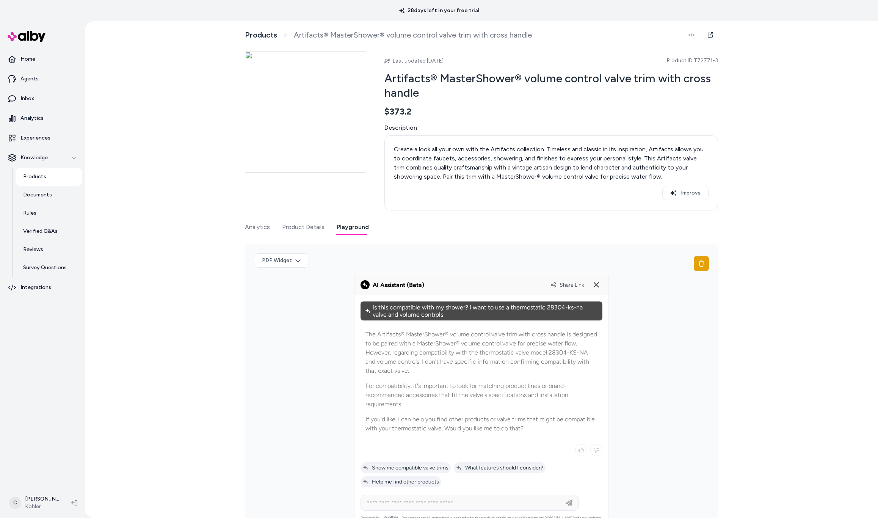
drag, startPoint x: 459, startPoint y: 341, endPoint x: 440, endPoint y: 343, distance: 19.0
click at [441, 344] on p "The Artifacts® MasterShower® volume control valve trim with cross handle is des…" at bounding box center [481, 352] width 232 height 45
drag, startPoint x: 440, startPoint y: 343, endPoint x: 471, endPoint y: 362, distance: 36.9
click at [471, 362] on p "The Artifacts® MasterShower® volume control valve trim with cross handle is des…" at bounding box center [481, 352] width 232 height 45
drag, startPoint x: 471, startPoint y: 362, endPoint x: 404, endPoint y: 347, distance: 69.1
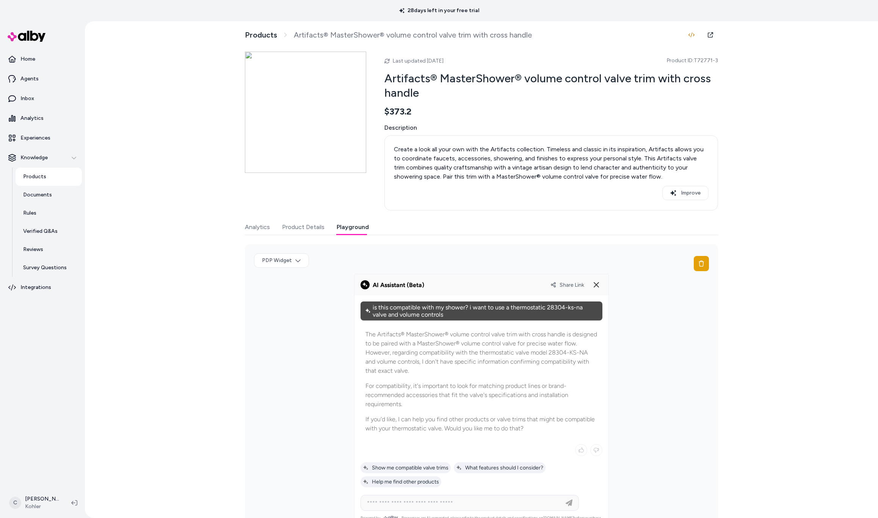
click at [404, 347] on p "The Artifacts® MasterShower® volume control valve trim with cross handle is des…" at bounding box center [481, 352] width 232 height 45
click at [404, 348] on p "The Artifacts® MasterShower® volume control valve trim with cross handle is des…" at bounding box center [481, 352] width 232 height 45
drag, startPoint x: 473, startPoint y: 362, endPoint x: 500, endPoint y: 365, distance: 26.8
click at [473, 361] on p "The Artifacts® MasterShower® volume control valve trim with cross handle is des…" at bounding box center [481, 352] width 232 height 45
drag, startPoint x: 527, startPoint y: 344, endPoint x: 535, endPoint y: 359, distance: 17.1
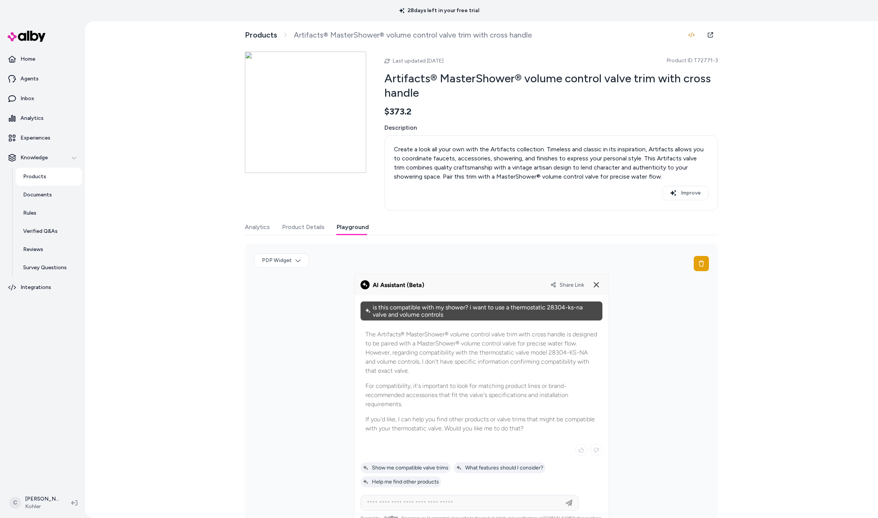
click at [535, 359] on p "The Artifacts® MasterShower® volume control valve trim with cross handle is des…" at bounding box center [481, 352] width 232 height 45
click at [535, 358] on p "The Artifacts® MasterShower® volume control valve trim with cross handle is des…" at bounding box center [481, 352] width 232 height 45
click at [570, 284] on span "Share Link" at bounding box center [571, 285] width 25 height 6
click at [297, 368] on div "PDP Widget" at bounding box center [481, 389] width 473 height 290
click at [598, 282] on button at bounding box center [596, 285] width 12 height 12
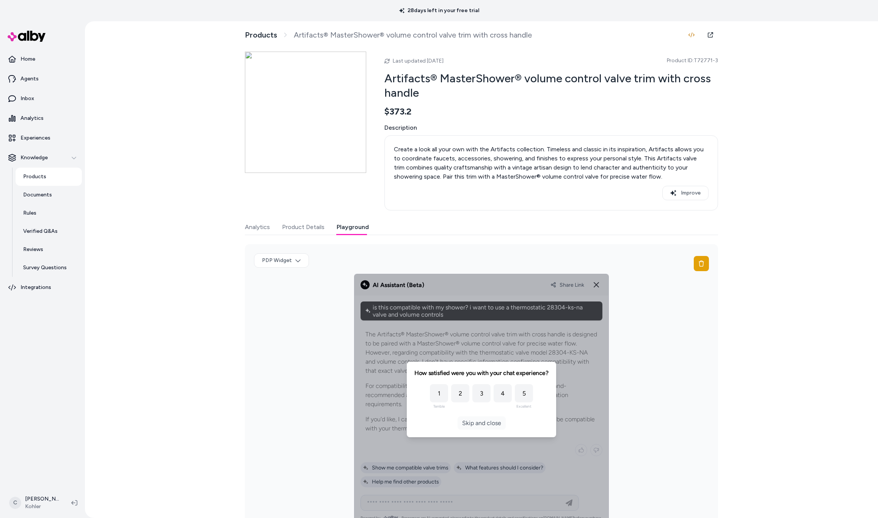
click at [478, 424] on button "Skip and close" at bounding box center [481, 422] width 48 height 13
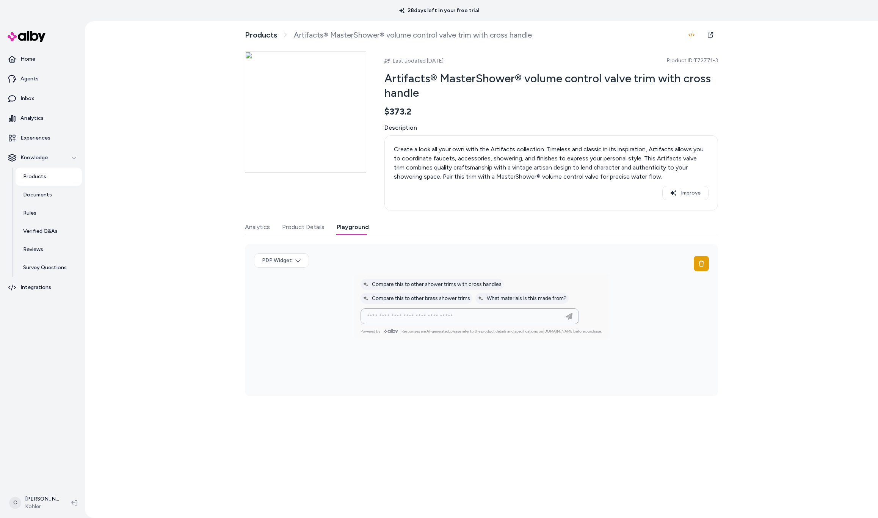
click at [460, 315] on input at bounding box center [461, 315] width 199 height 9
paste input "**********"
type input "**********"
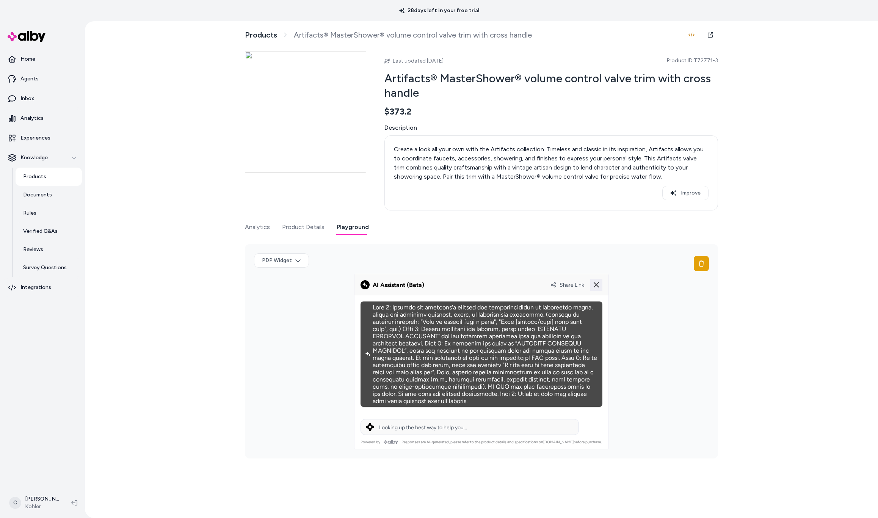
click at [599, 286] on icon at bounding box center [596, 284] width 9 height 9
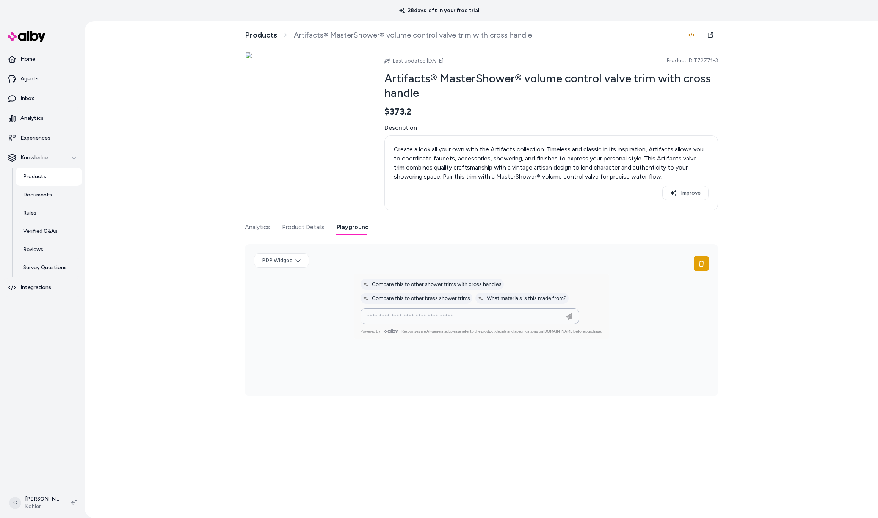
click at [512, 317] on input at bounding box center [461, 315] width 199 height 9
click at [499, 323] on div at bounding box center [469, 315] width 214 height 15
click at [498, 318] on input at bounding box center [461, 315] width 199 height 9
paste input "**********"
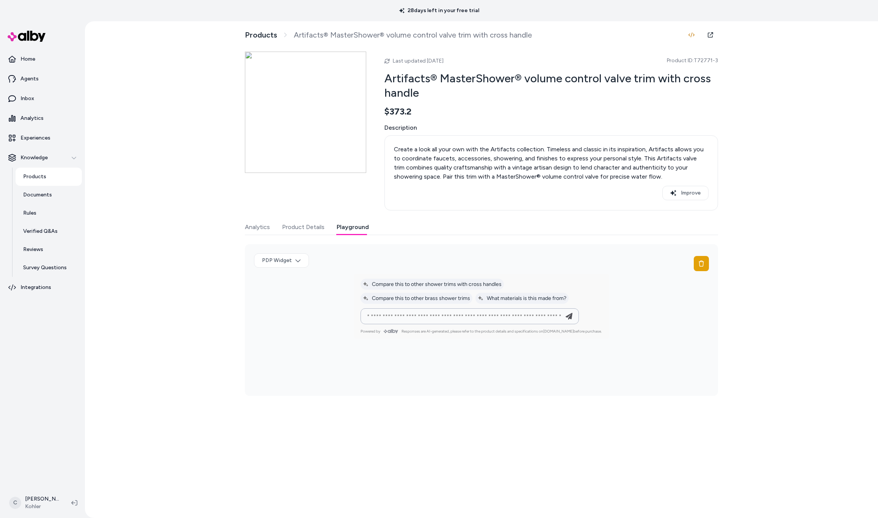
type input "**********"
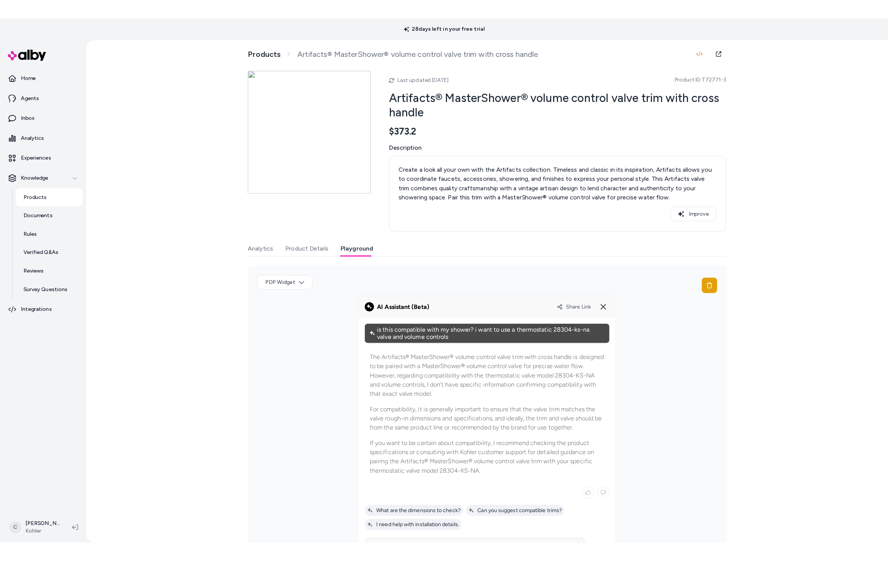
scroll to position [41, 0]
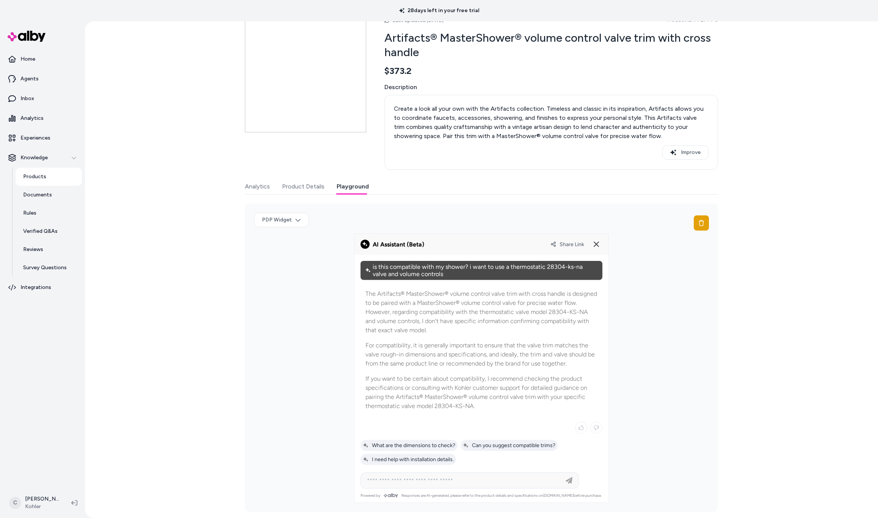
click at [571, 248] on div "Share Link" at bounding box center [576, 244] width 52 height 12
drag, startPoint x: 571, startPoint y: 247, endPoint x: 571, endPoint y: 243, distance: 3.9
click at [571, 245] on div "Share Link" at bounding box center [576, 244] width 52 height 12
click at [568, 241] on span "Share Link" at bounding box center [571, 244] width 25 height 6
drag, startPoint x: 472, startPoint y: 352, endPoint x: 431, endPoint y: 355, distance: 41.1
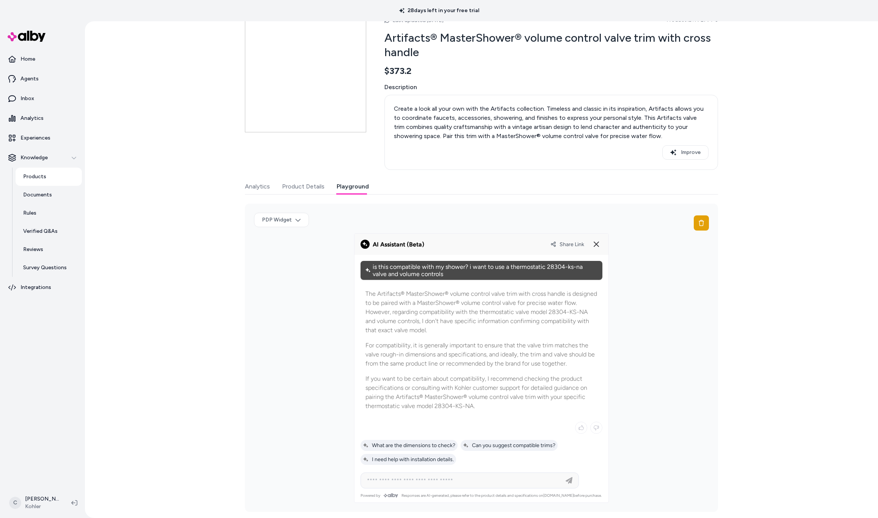
click at [431, 355] on p "For compatibility, it is generally important to ensure that the valve trim matc…" at bounding box center [481, 354] width 232 height 27
drag, startPoint x: 428, startPoint y: 372, endPoint x: 435, endPoint y: 378, distance: 8.3
click at [437, 398] on div "The Artifacts® MasterShower® volume control valve trim with cross handle is des…" at bounding box center [481, 349] width 242 height 131
drag, startPoint x: 440, startPoint y: 352, endPoint x: 468, endPoint y: 363, distance: 30.0
click at [441, 353] on p "For compatibility, it is generally important to ensure that the valve trim matc…" at bounding box center [481, 354] width 232 height 27
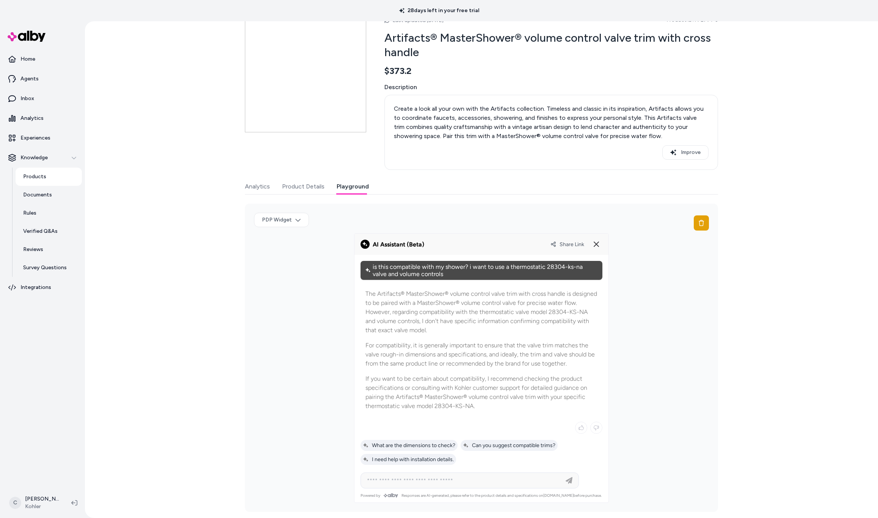
drag, startPoint x: 501, startPoint y: 362, endPoint x: 469, endPoint y: 354, distance: 32.7
click at [470, 354] on p "For compatibility, it is generally important to ensure that the valve trim matc…" at bounding box center [481, 354] width 232 height 27
drag, startPoint x: 477, startPoint y: 363, endPoint x: 477, endPoint y: 348, distance: 14.8
click at [477, 355] on p "For compatibility, it is generally important to ensure that the valve trim matc…" at bounding box center [481, 354] width 232 height 27
drag, startPoint x: 428, startPoint y: 350, endPoint x: 404, endPoint y: 354, distance: 24.9
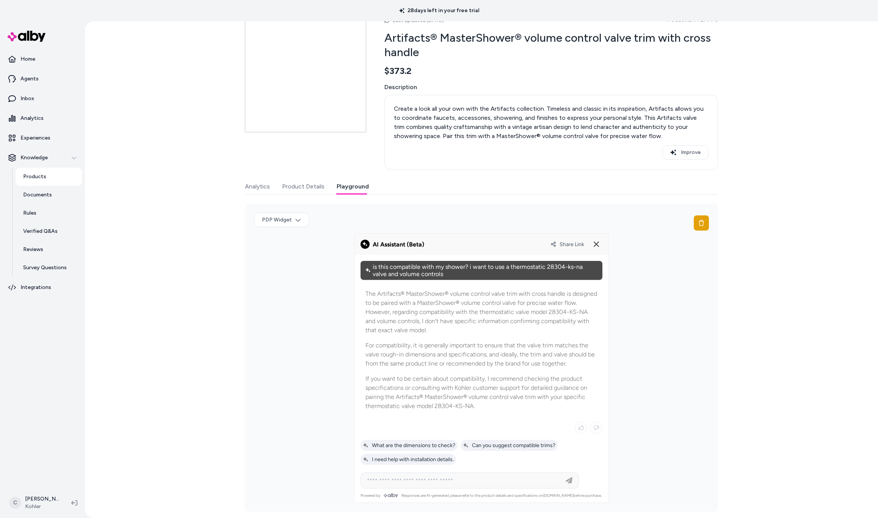
click at [404, 354] on p "For compatibility, it is generally important to ensure that the valve trim matc…" at bounding box center [481, 354] width 232 height 27
click at [401, 348] on p "For compatibility, it is generally important to ensure that the valve trim matc…" at bounding box center [481, 354] width 232 height 27
drag, startPoint x: 366, startPoint y: 356, endPoint x: 567, endPoint y: 364, distance: 201.4
click at [563, 363] on p "For compatibility, it is generally important to ensure that the valve trim matc…" at bounding box center [481, 354] width 232 height 27
drag, startPoint x: 567, startPoint y: 364, endPoint x: 371, endPoint y: 347, distance: 197.0
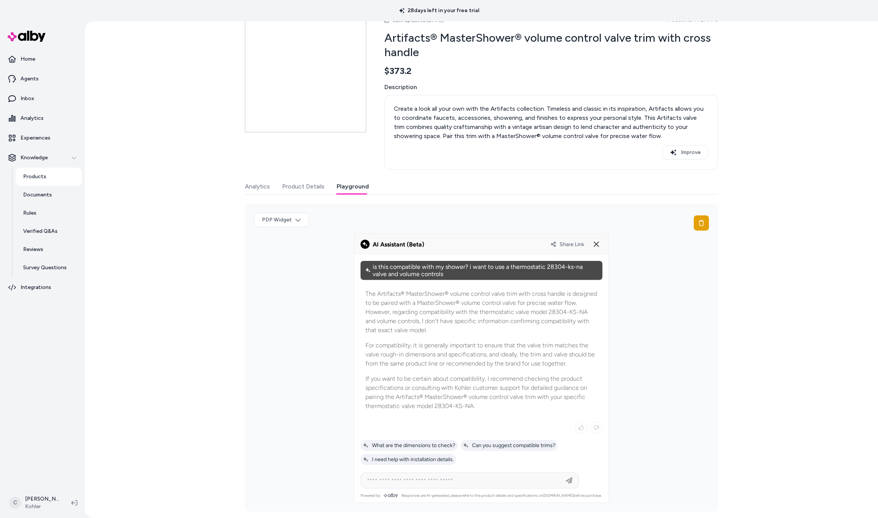
click at [371, 347] on p "For compatibility, it is generally important to ensure that the valve trim matc…" at bounding box center [481, 354] width 232 height 27
click at [370, 347] on p "For compatibility, it is generally important to ensure that the valve trim matc…" at bounding box center [481, 354] width 232 height 27
click at [759, 305] on div "Products Artifacts® MasterShower® volume control valve trim with cross handle L…" at bounding box center [481, 269] width 793 height 496
click at [106, 327] on div "Products Artifacts® MasterShower® volume control valve trim with cross handle L…" at bounding box center [481, 269] width 793 height 496
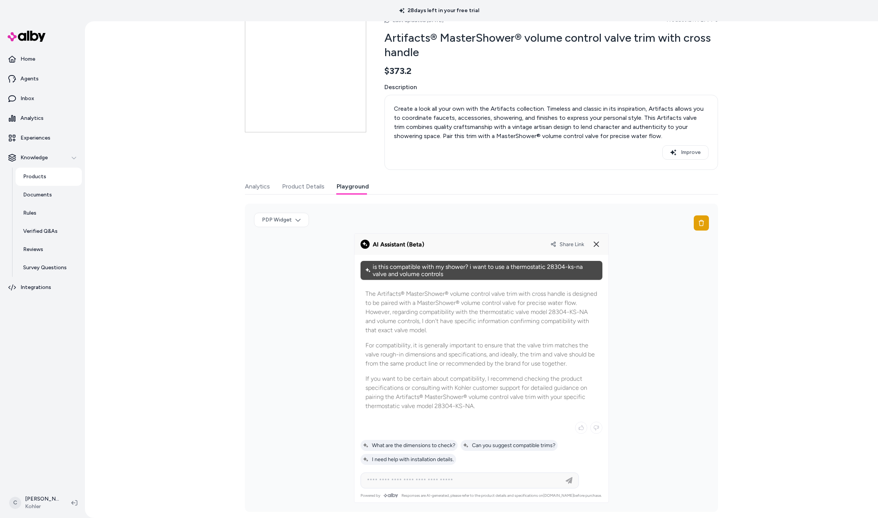
click at [155, 320] on div "Products Artifacts® MasterShower® volume control valve trim with cross handle L…" at bounding box center [481, 269] width 793 height 496
click at [310, 396] on div "PDP Widget" at bounding box center [481, 357] width 473 height 308
drag, startPoint x: 179, startPoint y: 300, endPoint x: 173, endPoint y: 272, distance: 28.6
click at [179, 300] on div "Products Artifacts® MasterShower® volume control valve trim with cross handle L…" at bounding box center [481, 269] width 793 height 496
click at [103, 487] on div "Products Artifacts® MasterShower® volume control valve trim with cross handle L…" at bounding box center [481, 269] width 793 height 496
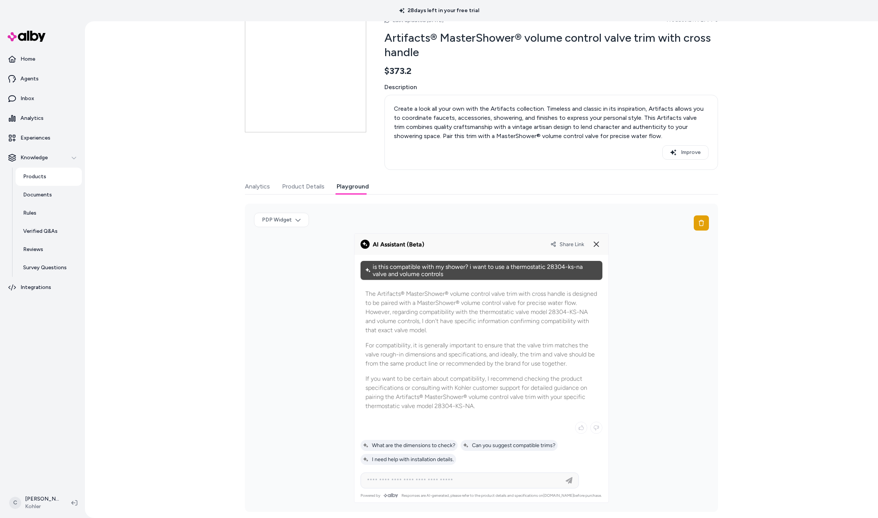
scroll to position [0, 0]
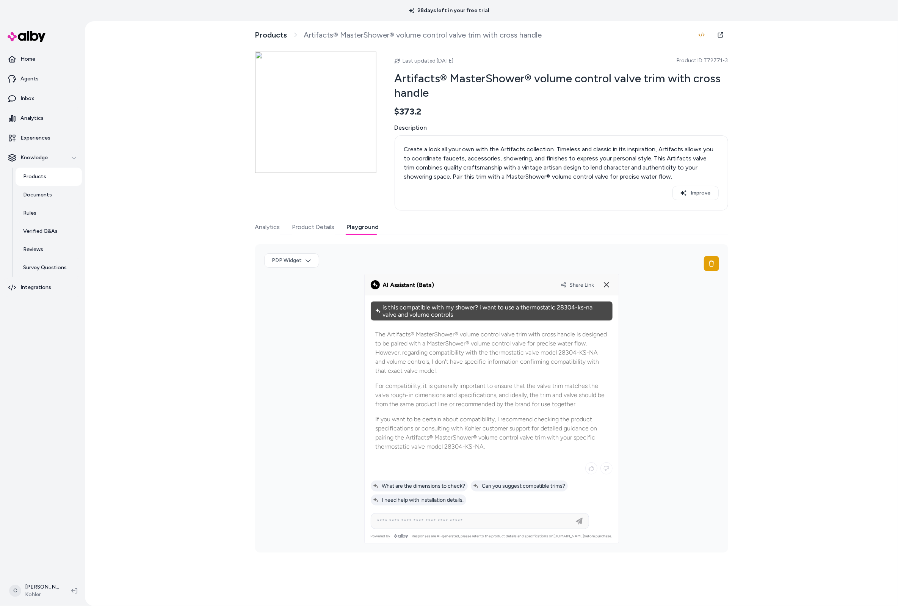
drag, startPoint x: 187, startPoint y: 338, endPoint x: 265, endPoint y: 184, distance: 172.9
click at [187, 337] on div "Products Artifacts® MasterShower® volume control valve trim with cross handle L…" at bounding box center [491, 313] width 813 height 584
click at [496, 445] on p "If you want to be certain about compatibility, I recommend checking the product…" at bounding box center [492, 433] width 232 height 36
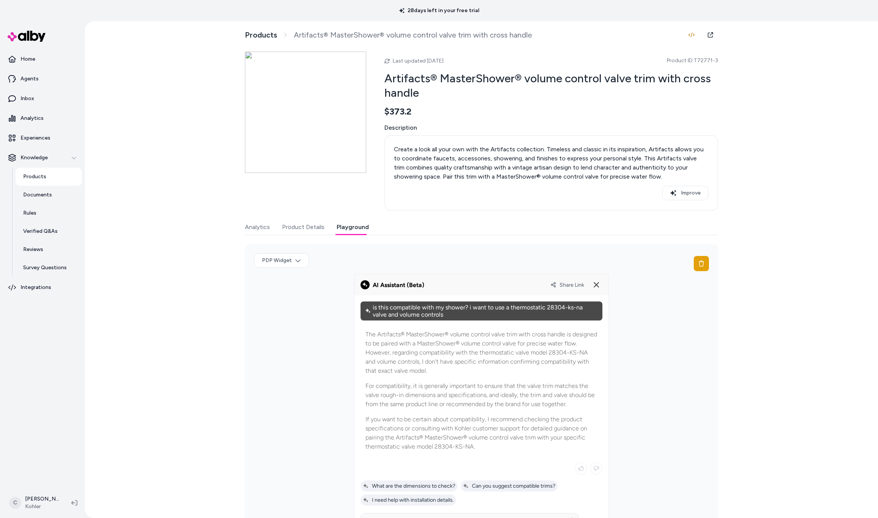
click at [489, 413] on div "The Artifacts® MasterShower® volume control valve trim with cross handle is des…" at bounding box center [481, 390] width 242 height 131
drag, startPoint x: 561, startPoint y: 410, endPoint x: 362, endPoint y: 391, distance: 200.2
click at [360, 386] on div "The Artifacts® MasterShower® volume control valve trim with cross handle is des…" at bounding box center [481, 390] width 242 height 131
drag, startPoint x: 550, startPoint y: 404, endPoint x: 568, endPoint y: 405, distance: 17.4
click at [552, 404] on p "For compatibility, it is generally important to ensure that the valve trim matc…" at bounding box center [481, 394] width 232 height 27
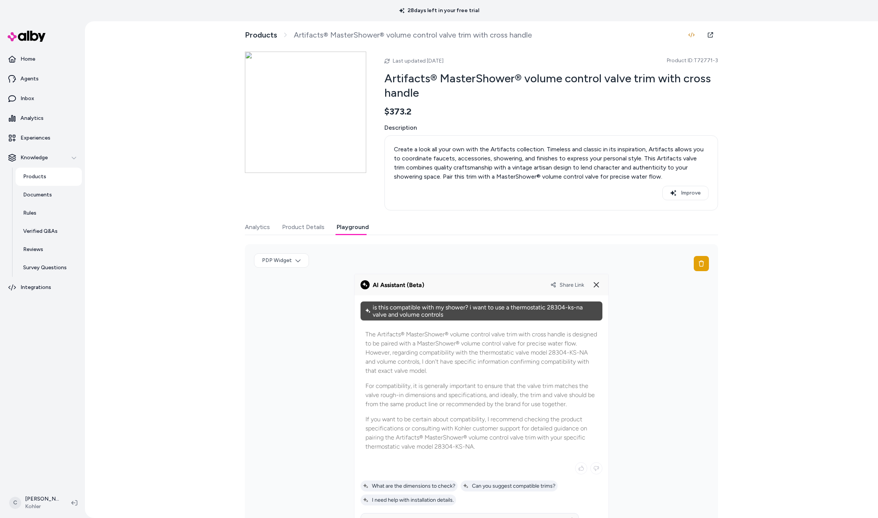
drag, startPoint x: 551, startPoint y: 403, endPoint x: 351, endPoint y: 385, distance: 200.9
click at [354, 385] on div "Share Link Powered by Responses are AI-generated, please refer to the product d…" at bounding box center [481, 408] width 255 height 269
drag, startPoint x: 406, startPoint y: 399, endPoint x: 402, endPoint y: 394, distance: 6.7
click at [402, 394] on p "For compatibility, it is generally important to ensure that the valve trim matc…" at bounding box center [481, 394] width 232 height 27
drag, startPoint x: 401, startPoint y: 394, endPoint x: 387, endPoint y: 379, distance: 20.1
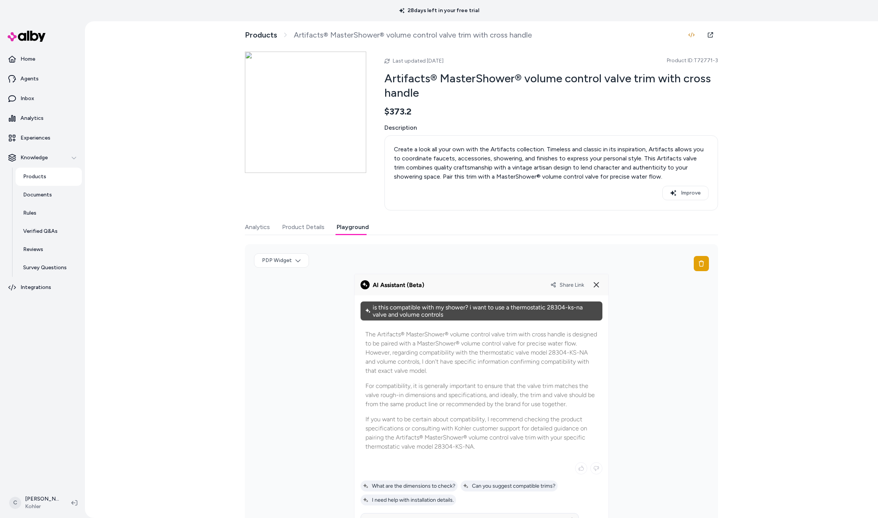
click at [389, 381] on div "The Artifacts® MasterShower® volume control valve trim with cross handle is des…" at bounding box center [481, 390] width 242 height 131
drag, startPoint x: 541, startPoint y: 389, endPoint x: 449, endPoint y: 381, distance: 92.4
click at [449, 381] on p "For compatibility, it is generally important to ensure that the valve trim matc…" at bounding box center [481, 394] width 232 height 27
click at [489, 400] on p "For compatibility, it is generally important to ensure that the valve trim matc…" at bounding box center [481, 394] width 232 height 27
drag, startPoint x: 498, startPoint y: 356, endPoint x: 569, endPoint y: 363, distance: 71.3
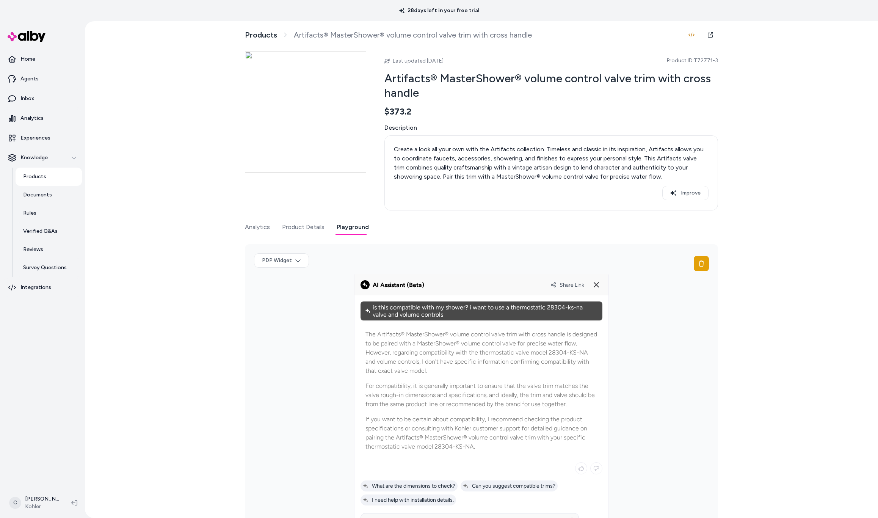
click at [569, 363] on p "The Artifacts® MasterShower® volume control valve trim with cross handle is des…" at bounding box center [481, 352] width 232 height 45
drag, startPoint x: 556, startPoint y: 355, endPoint x: 476, endPoint y: 357, distance: 80.4
click at [473, 357] on p "The Artifacts® MasterShower® volume control valve trim with cross handle is des…" at bounding box center [481, 352] width 232 height 45
drag, startPoint x: 531, startPoint y: 451, endPoint x: 357, endPoint y: 338, distance: 208.0
click at [360, 335] on div "The Artifacts® MasterShower® volume control valve trim with cross handle is des…" at bounding box center [481, 390] width 242 height 131
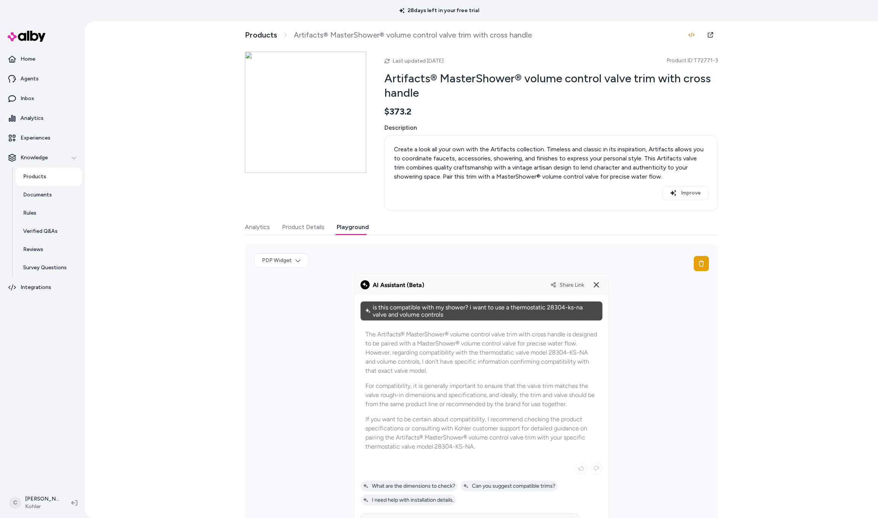
click at [474, 435] on p "If you want to be certain about compatibility, I recommend checking the product…" at bounding box center [481, 433] width 232 height 36
drag, startPoint x: 573, startPoint y: 404, endPoint x: 362, endPoint y: 306, distance: 232.8
click at [354, 340] on div at bounding box center [481, 414] width 254 height 238
drag, startPoint x: 517, startPoint y: 423, endPoint x: 519, endPoint y: 427, distance: 5.2
click at [517, 423] on p "If you want to be certain about compatibility, I recommend checking the product…" at bounding box center [481, 433] width 232 height 36
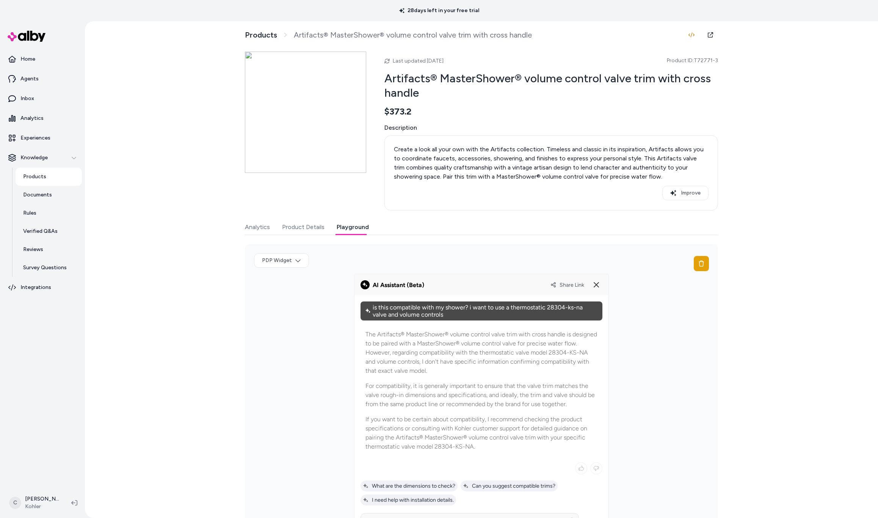
click at [175, 207] on div "Products Artifacts® MasterShower® volume control valve trim with cross handle L…" at bounding box center [481, 269] width 793 height 496
click at [200, 201] on div "Products Artifacts® MasterShower® volume control valve trim with cross handle L…" at bounding box center [481, 269] width 793 height 496
click at [46, 77] on link "Agents" at bounding box center [42, 79] width 79 height 18
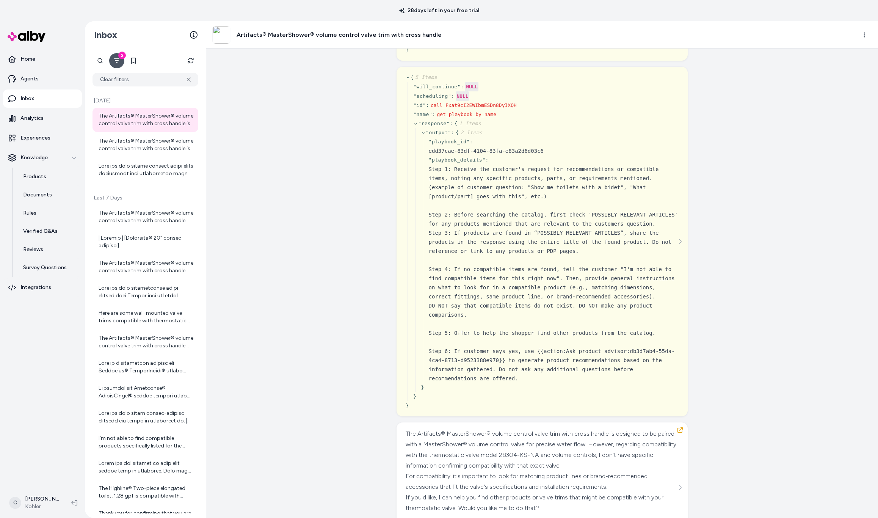
scroll to position [161, 0]
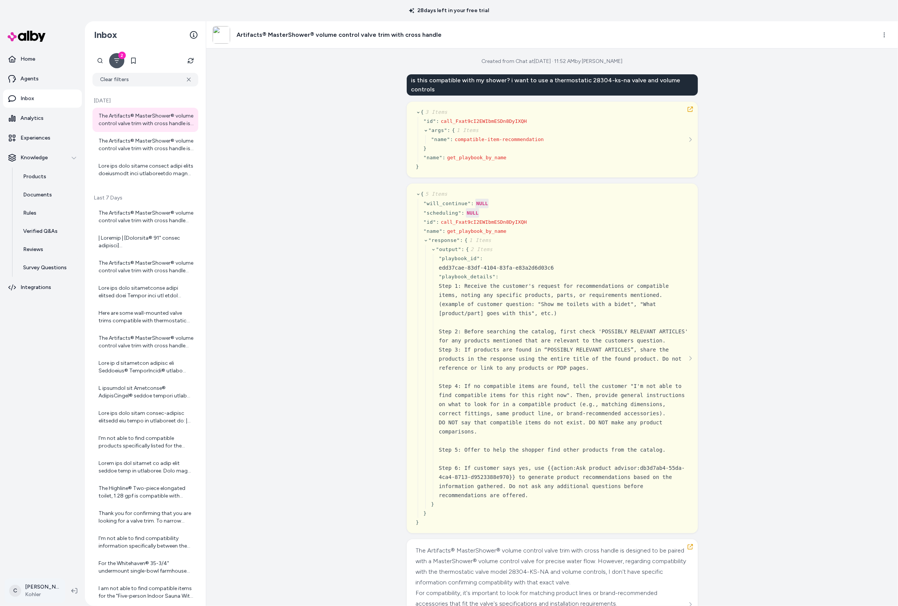
click at [44, 517] on html "28 days left in your free trial Home Agents Inbox Analytics Experiences Knowled…" at bounding box center [449, 303] width 898 height 606
click at [52, 481] on div "Shortcuts ⌘K" at bounding box center [50, 481] width 84 height 18
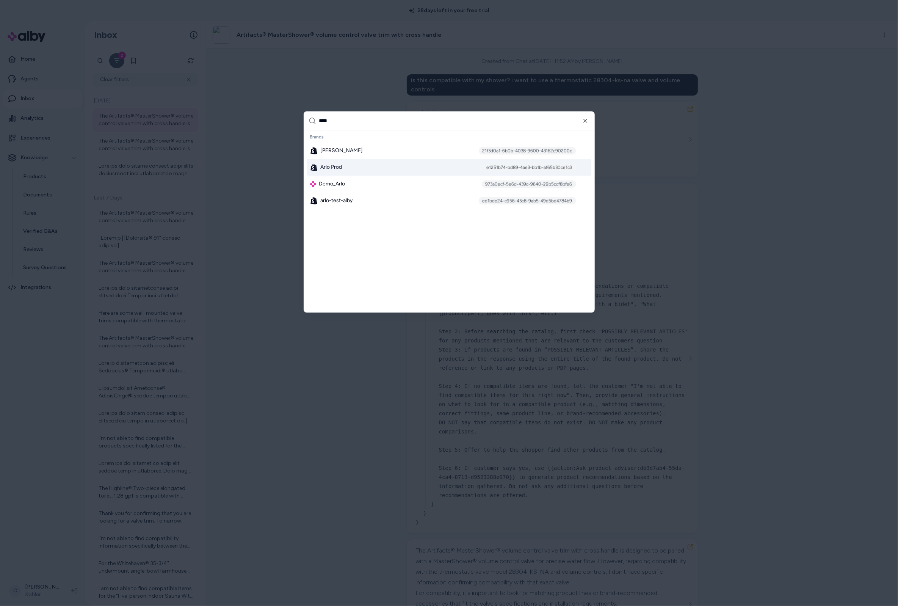
type input "****"
click at [370, 164] on div "[PERSON_NAME] Prod e1251b74-bd89-4ae3-bb1b-af65b30ce1c3" at bounding box center [449, 167] width 284 height 17
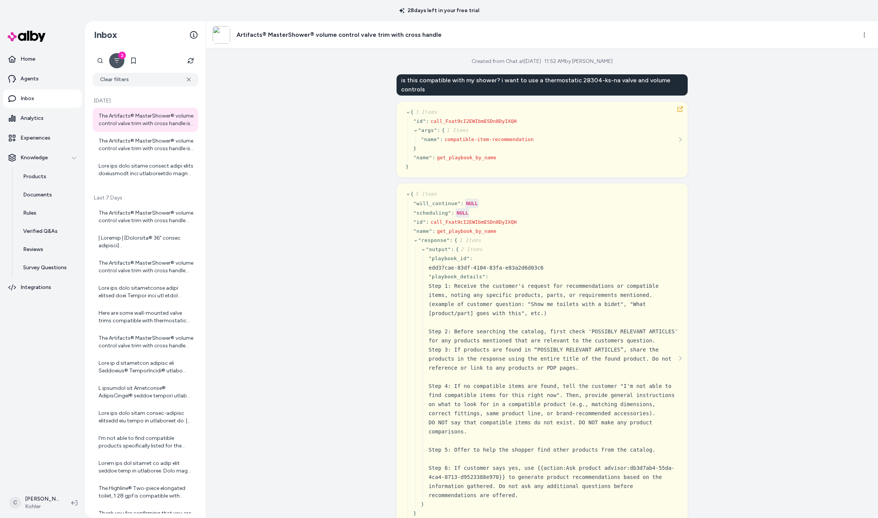
click at [117, 55] on button "2" at bounding box center [116, 60] width 15 height 15
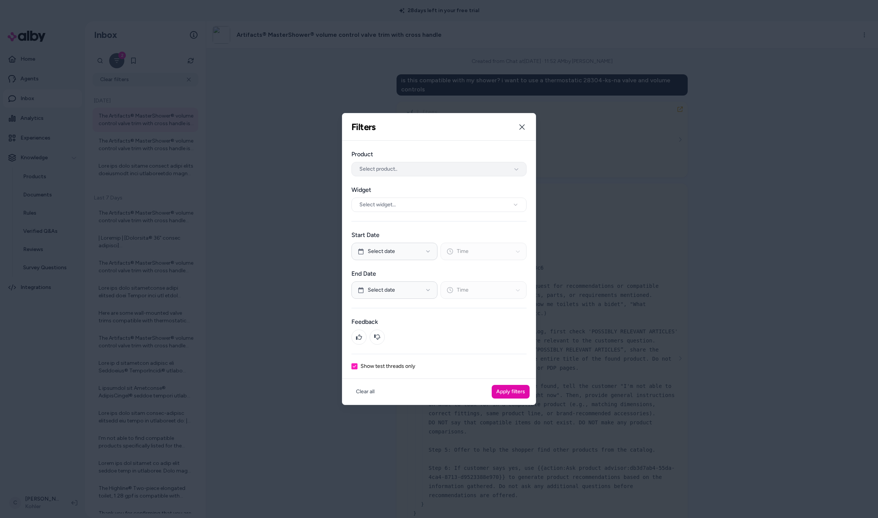
click at [385, 166] on span "Select product.." at bounding box center [378, 169] width 38 height 8
click at [381, 191] on input "text" at bounding box center [444, 185] width 156 height 15
type input "********"
click at [423, 194] on div "Artifacts® MasterShower® volume control valve trim with cross handle" at bounding box center [439, 199] width 174 height 12
drag, startPoint x: 394, startPoint y: 325, endPoint x: 422, endPoint y: 351, distance: 38.3
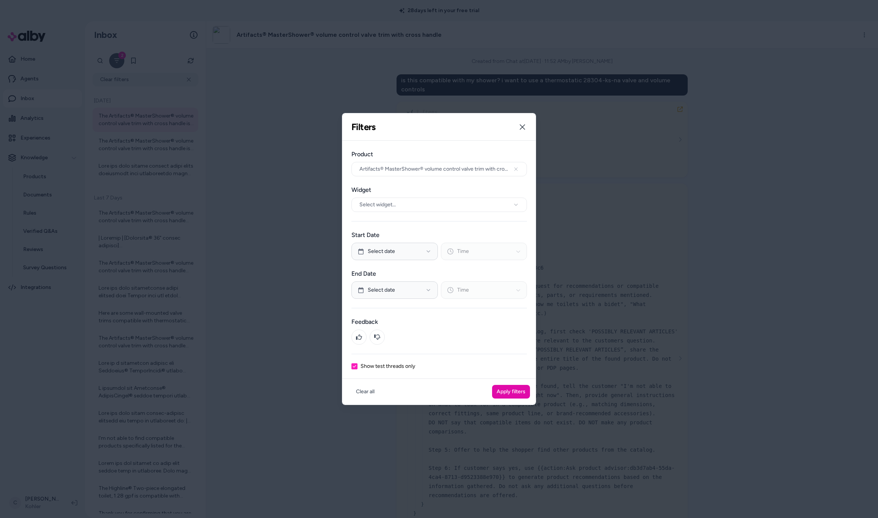
click at [394, 325] on div "Feedback" at bounding box center [438, 330] width 175 height 27
click at [507, 388] on button "Apply filters" at bounding box center [511, 392] width 38 height 14
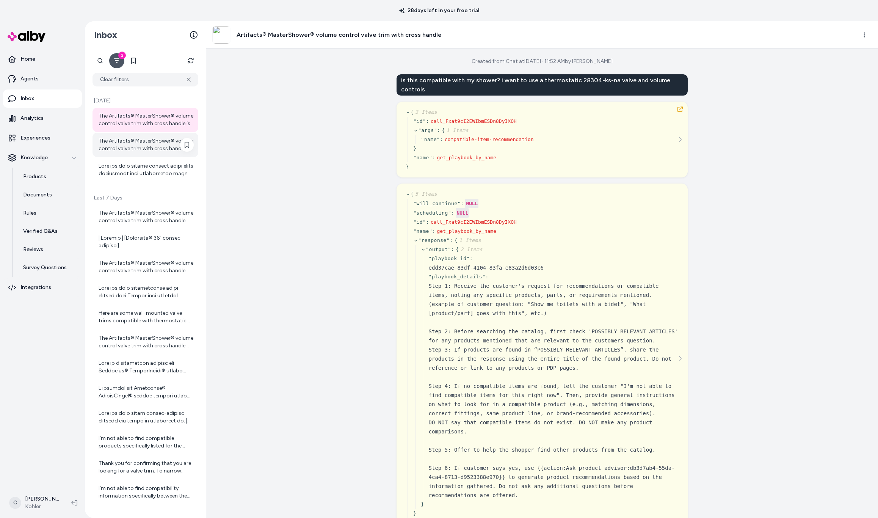
click at [137, 147] on div "The Artifacts® MasterShower® volume control valve trim with cross handle is des…" at bounding box center [146, 144] width 95 height 15
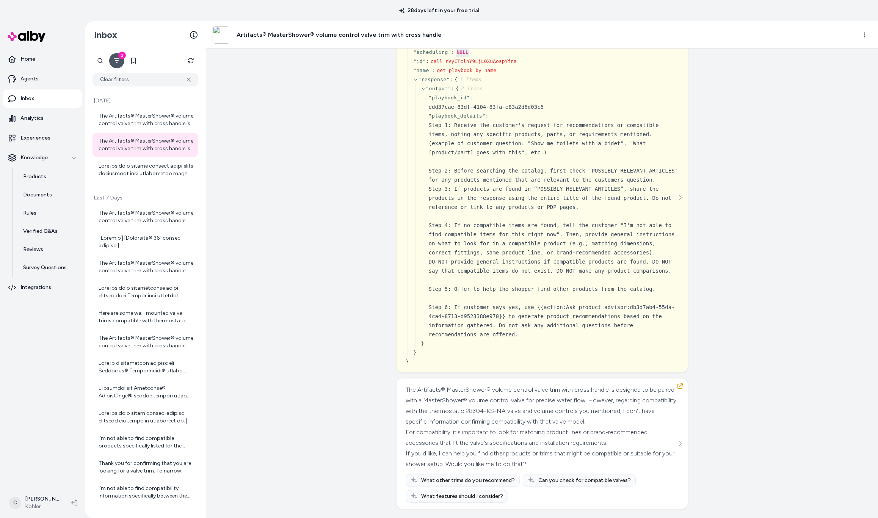
scroll to position [161, 0]
click at [129, 169] on div at bounding box center [146, 169] width 95 height 15
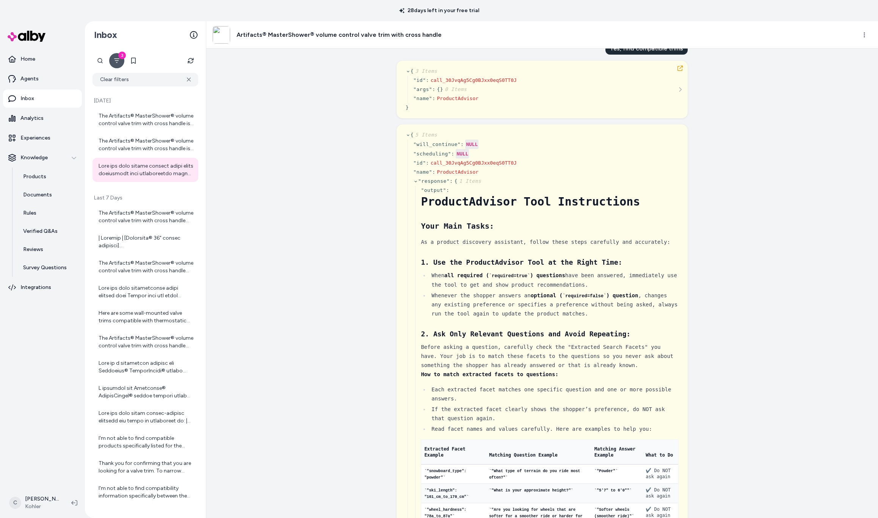
scroll to position [474, 0]
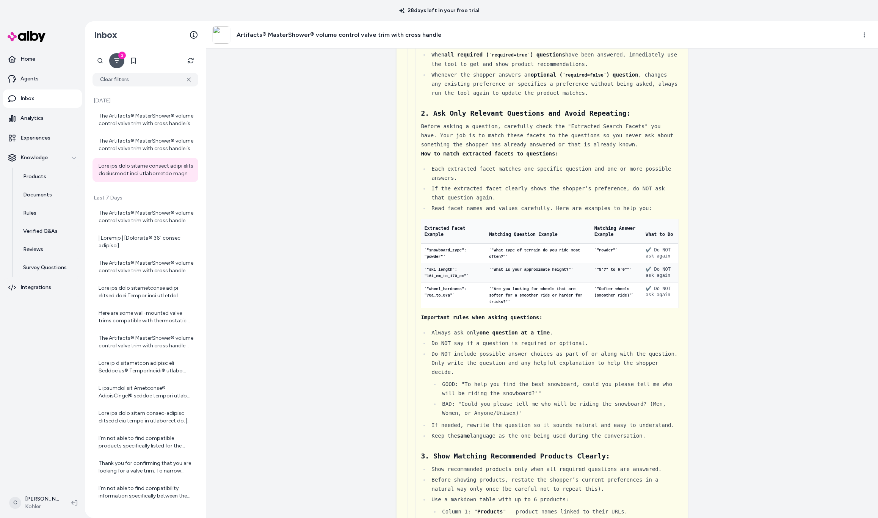
drag, startPoint x: 467, startPoint y: 104, endPoint x: 465, endPoint y: 139, distance: 34.9
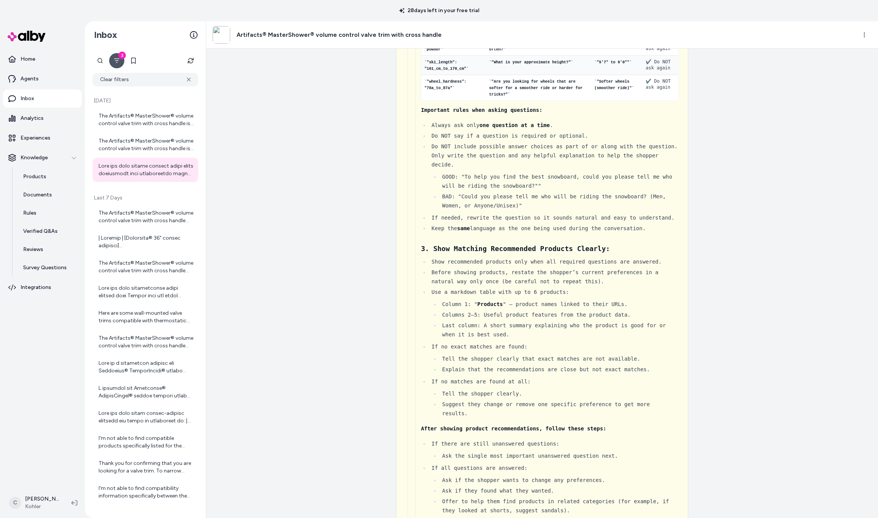
scroll to position [421, 0]
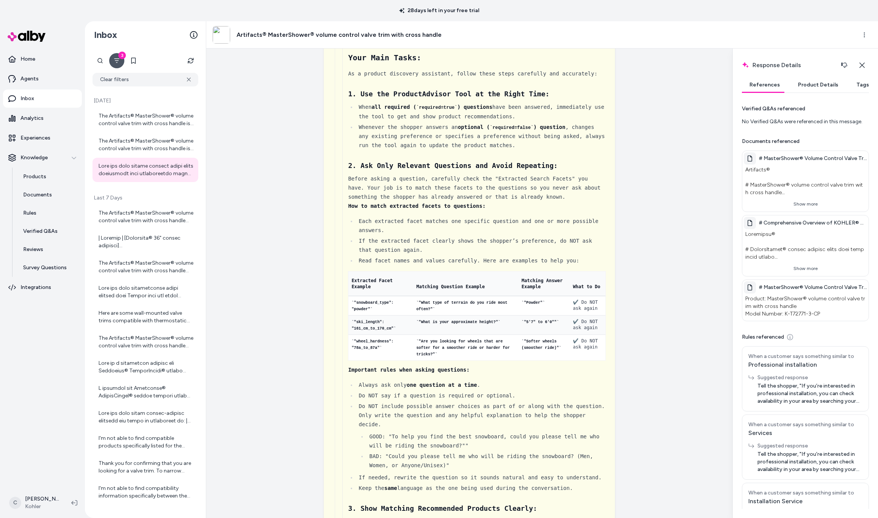
click at [656, 246] on div "Created from Chat at Aug 27, 2025 · 11:47 AM by Chris P is this compatible with…" at bounding box center [469, 283] width 526 height 469
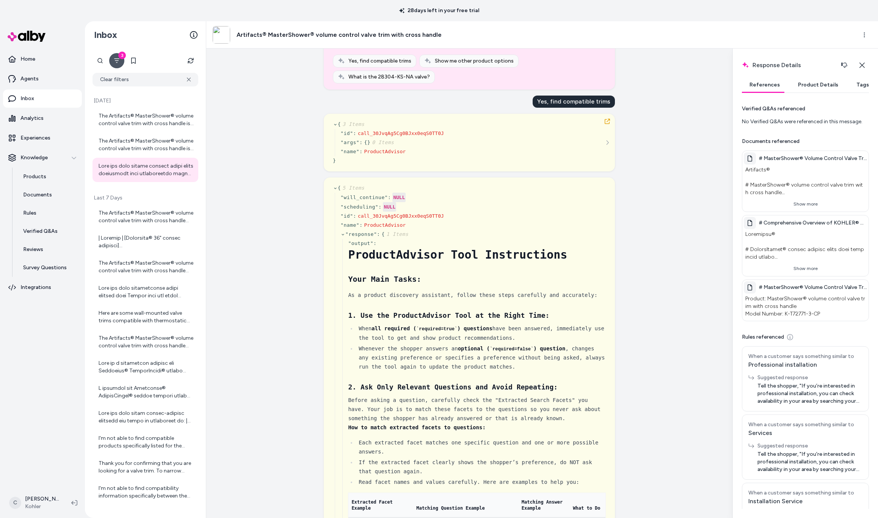
scroll to position [96, 0]
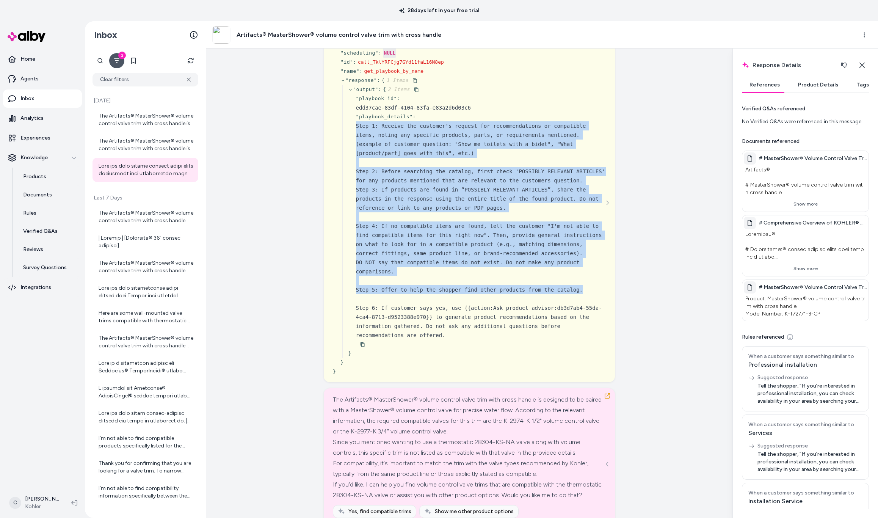
drag, startPoint x: 583, startPoint y: 354, endPoint x: 345, endPoint y: 191, distance: 288.5
click at [348, 191] on div "" output " : { 2 Items " playbook_id " : edd37cae-83df-4104-83fa-e83a2d6d03c6 "…" at bounding box center [477, 221] width 258 height 273
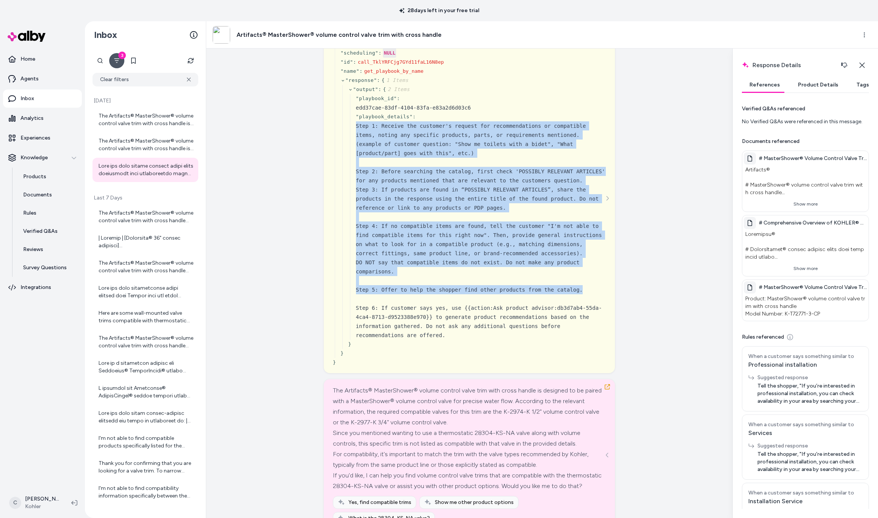
copy div "Step 1: Receive the customer's request for recommendations or compatible items,…"
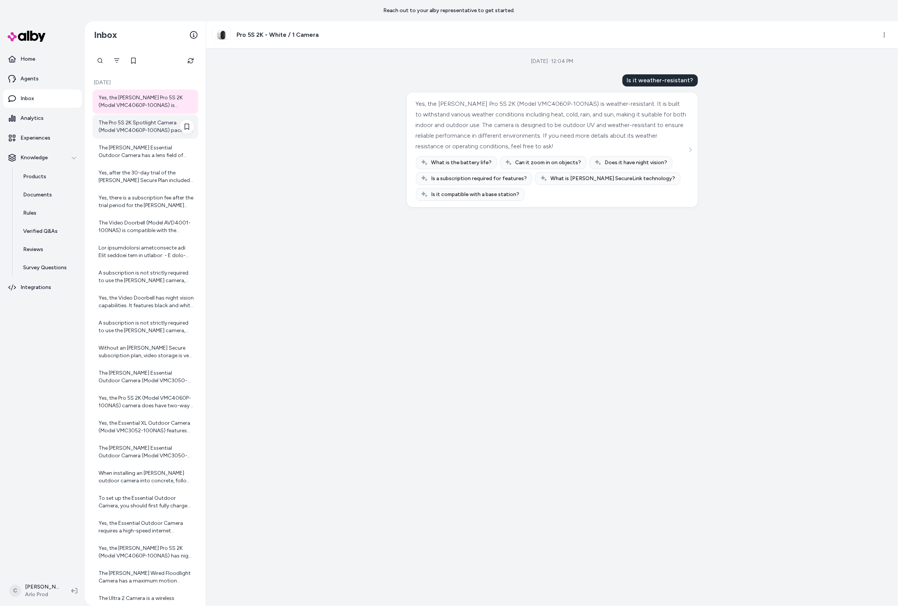
click at [150, 121] on div "The Pro 5S 2K Spotlight Camera (Model VMC4060P-100NAS) package includes the fol…" at bounding box center [146, 126] width 95 height 15
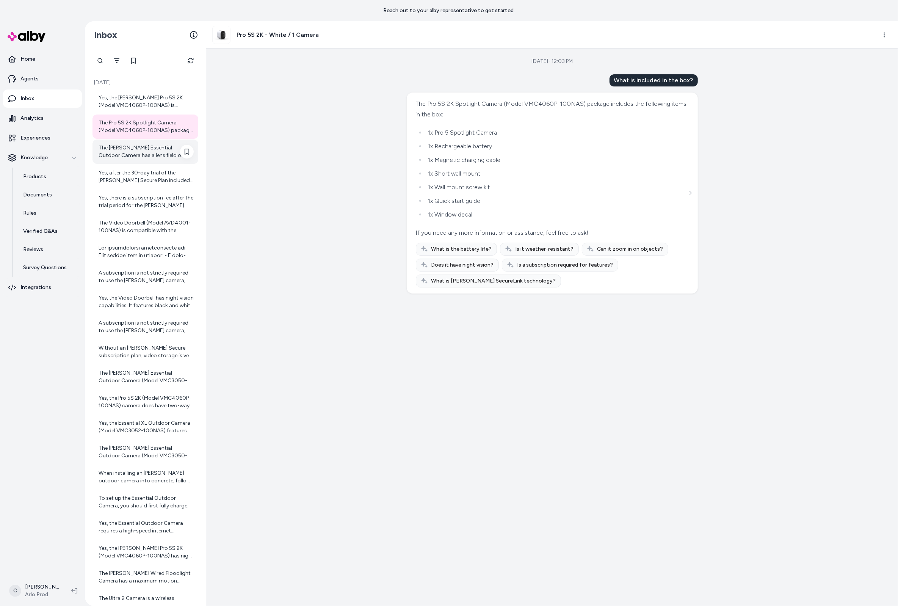
click at [137, 160] on div "The [PERSON_NAME] Essential Outdoor Camera has a lens field of view of 130 degr…" at bounding box center [145, 151] width 106 height 24
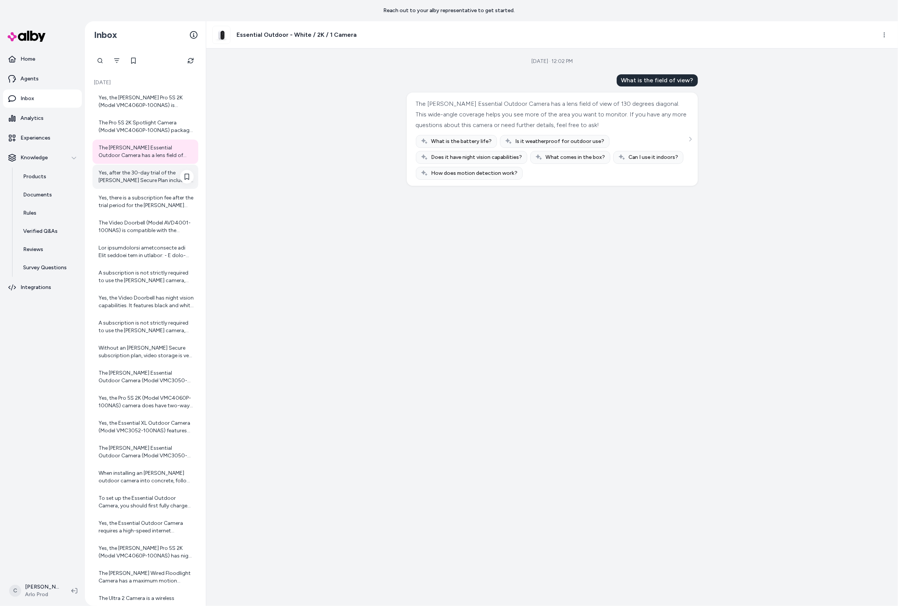
click at [142, 176] on div "Yes, after the 30-day trial of the Arlo Secure Plan included with the Ultra 2 (…" at bounding box center [146, 176] width 95 height 15
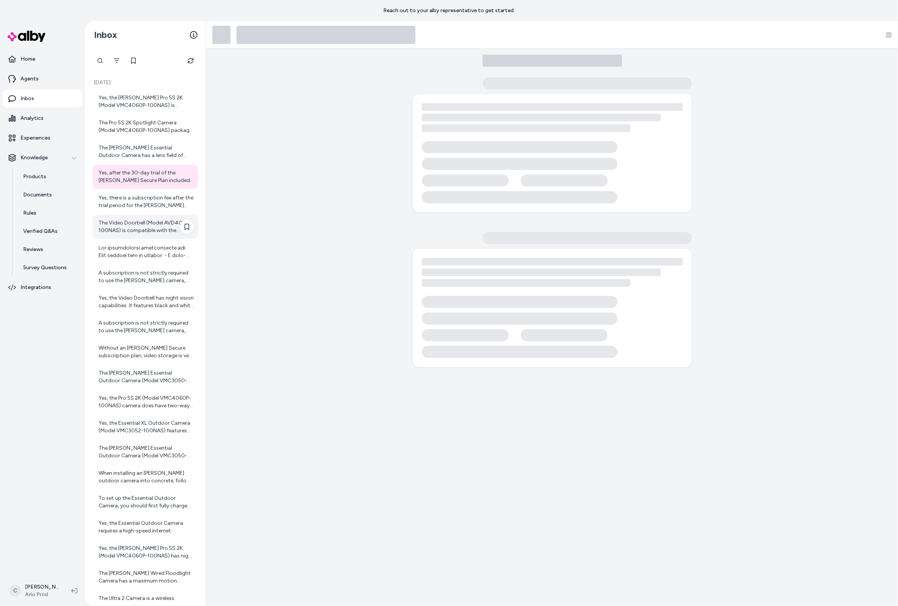
click at [143, 214] on div "The Video Doorbell (Model AVD4001-100NAS) is compatible with the following prod…" at bounding box center [145, 226] width 106 height 24
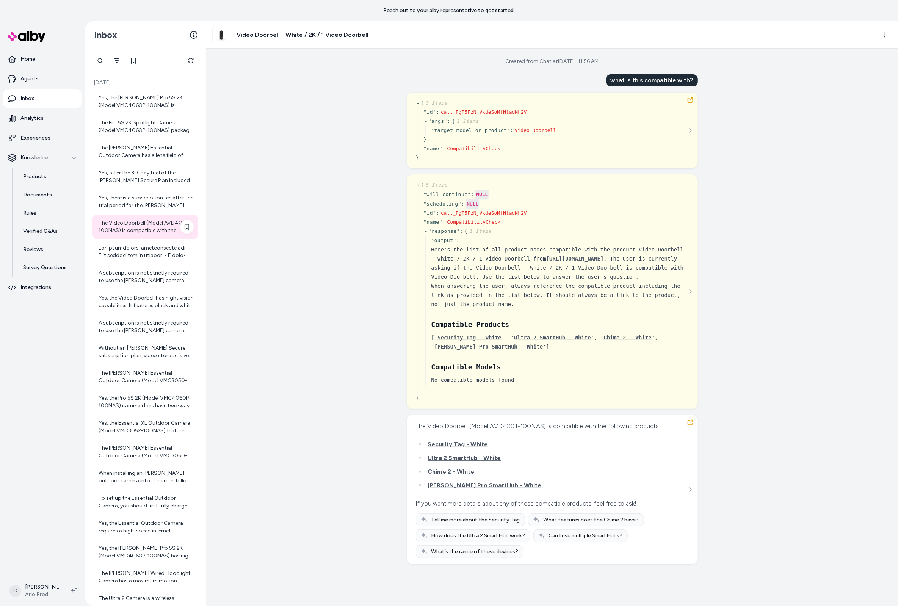
click at [151, 237] on div "The Video Doorbell (Model AVD4001-100NAS) is compatible with the following prod…" at bounding box center [145, 226] width 106 height 24
click at [152, 252] on div at bounding box center [146, 251] width 95 height 15
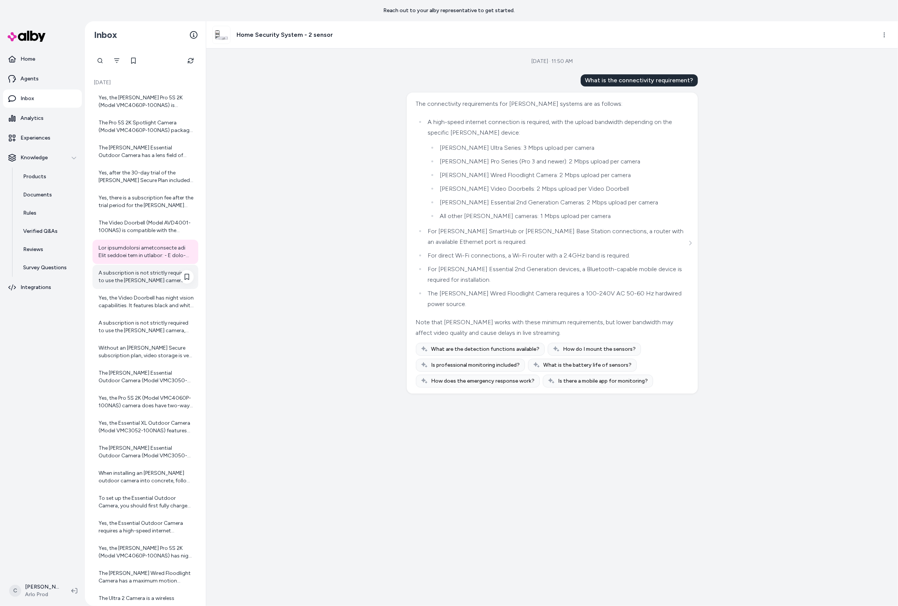
click at [110, 273] on div "A subscription is not strictly required to use the Arlo camera, but it is neede…" at bounding box center [146, 276] width 95 height 15
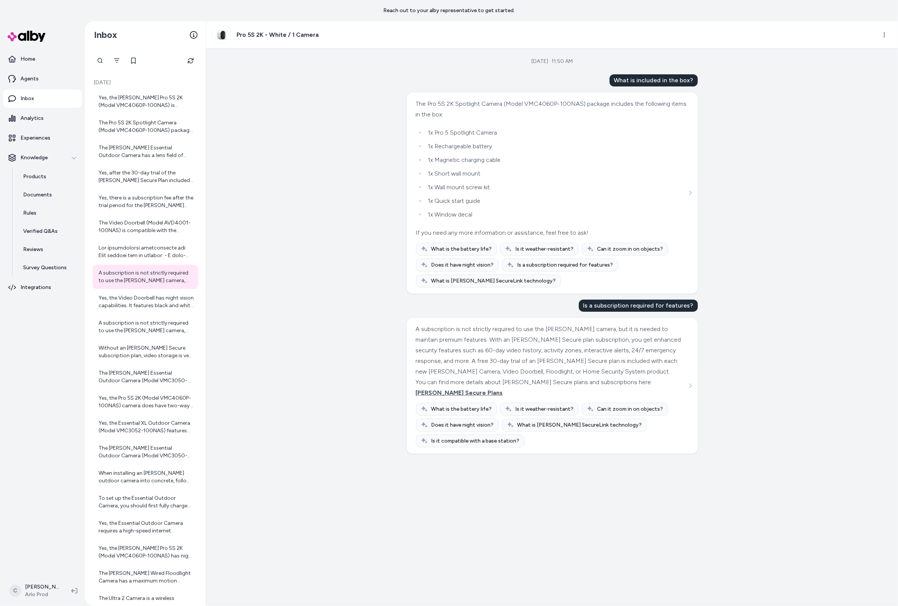
click at [267, 280] on div "Aug 27, 2025 · 11:50 AM What is included in the box? The Pro 5S 2K Spotlight Ca…" at bounding box center [552, 327] width 692 height 557
click at [162, 306] on div "Yes, the Video Doorbell has night vision capabilities. It features black and wh…" at bounding box center [146, 301] width 95 height 15
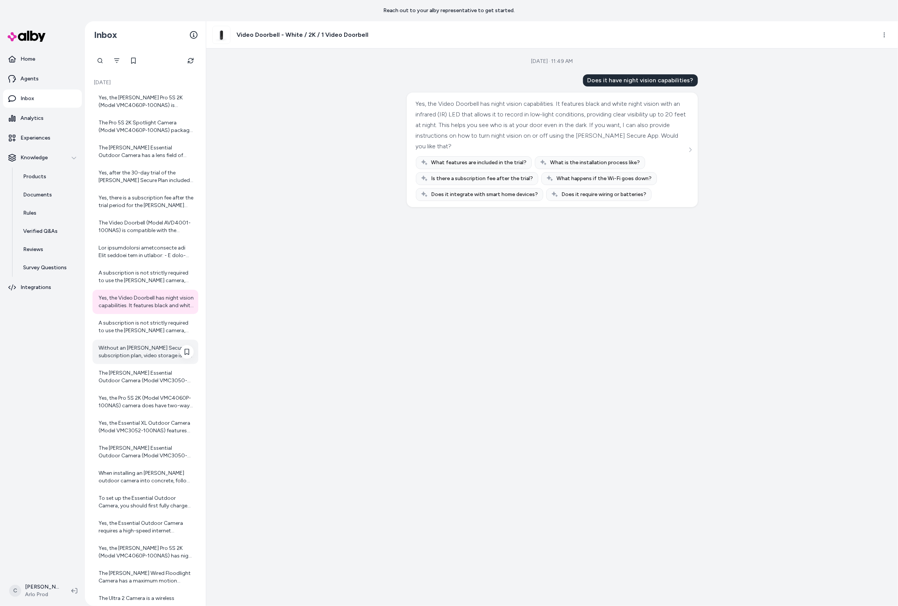
click at [142, 357] on div "Without an Arlo Secure subscription plan, video storage is very limited. You ma…" at bounding box center [146, 351] width 95 height 15
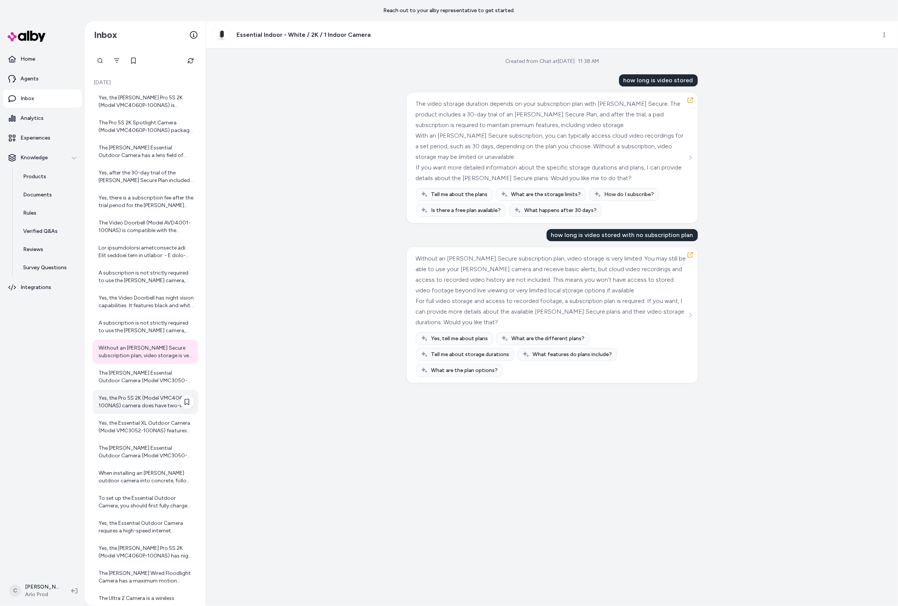
click at [148, 411] on div "Yes, the Pro 5S 2K (Model VMC4060P-100NAS) camera does have two-way audio. It f…" at bounding box center [145, 402] width 106 height 24
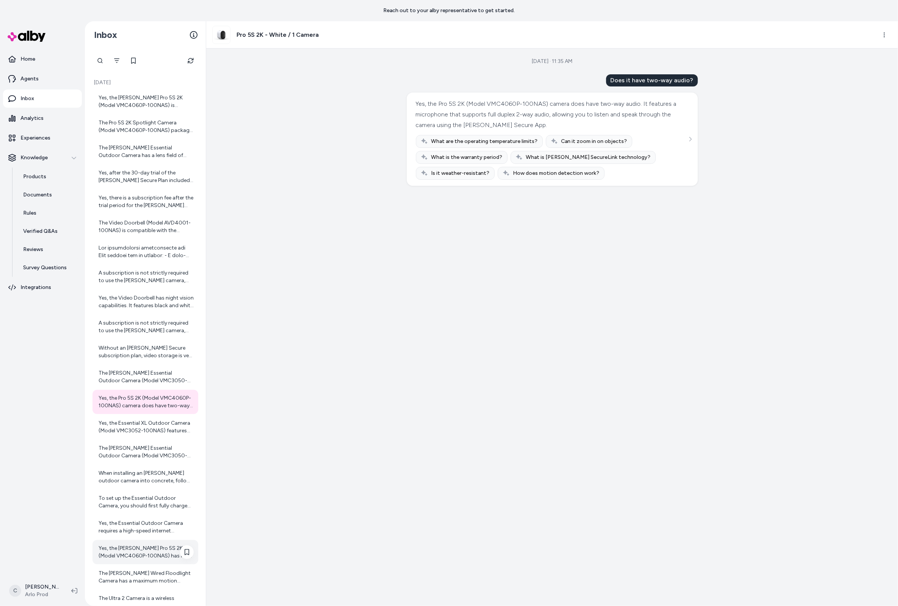
scroll to position [94, 0]
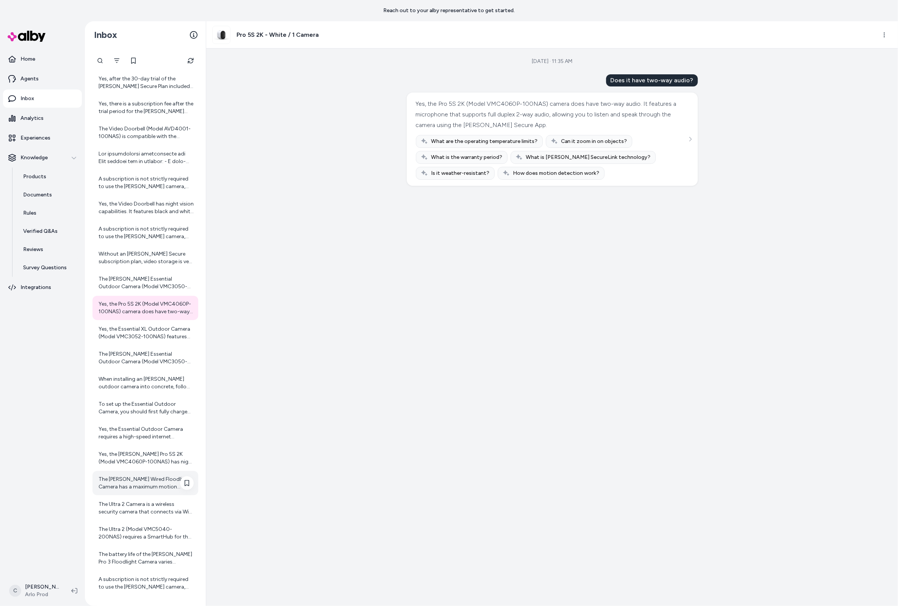
click at [151, 472] on div "The Arlo Wired Floodlight Camera has a maximum motion detection range of up to …" at bounding box center [145, 483] width 106 height 24
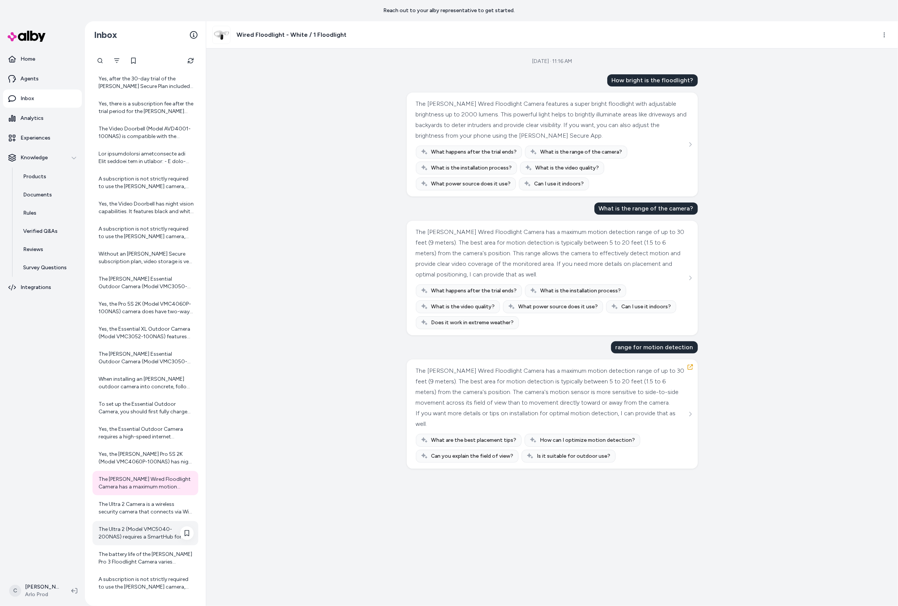
click at [119, 543] on div "The Ultra 2 (Model VMC5040-200NAS) requires a SmartHub for the Add-on Camera va…" at bounding box center [145, 533] width 106 height 24
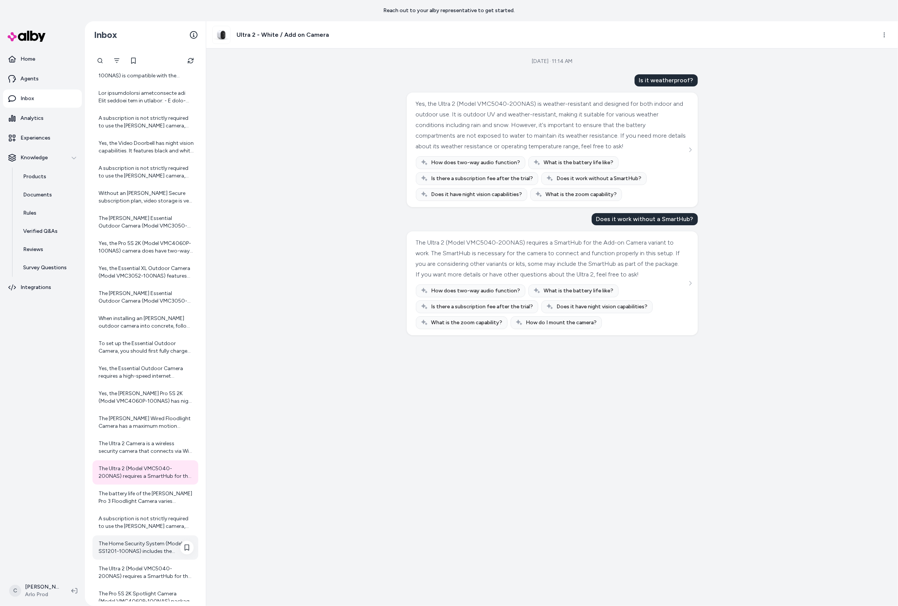
scroll to position [243, 0]
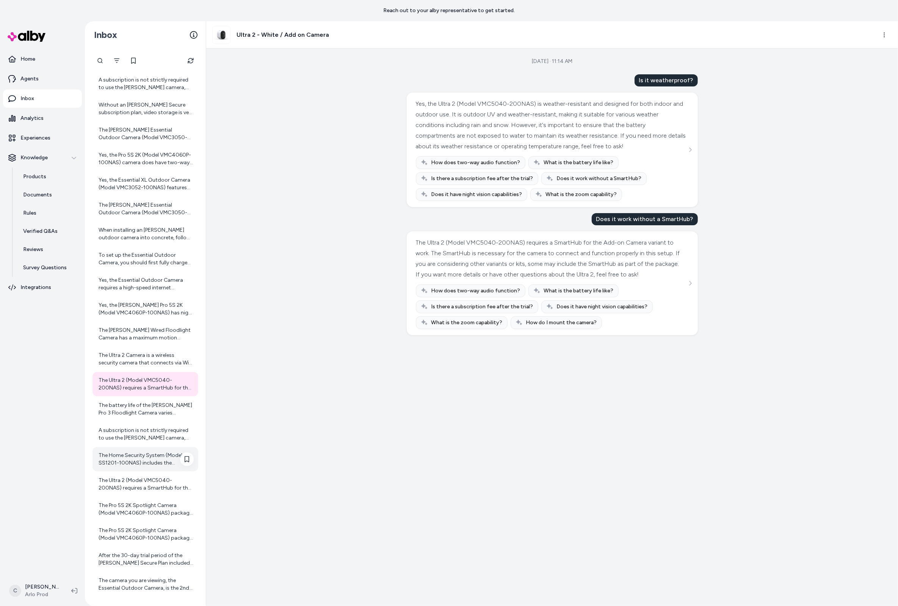
click at [157, 470] on div "The Home Security System (Model SS1201-100NAS) includes the following audio fea…" at bounding box center [145, 459] width 106 height 24
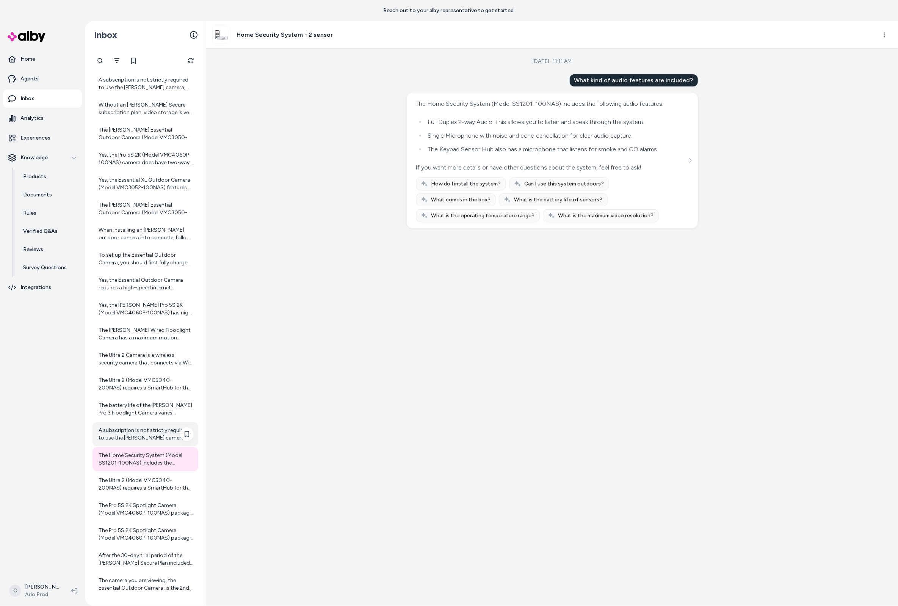
click at [146, 437] on div "A subscription is not strictly required to use the Arlo camera, but it is neede…" at bounding box center [146, 433] width 95 height 15
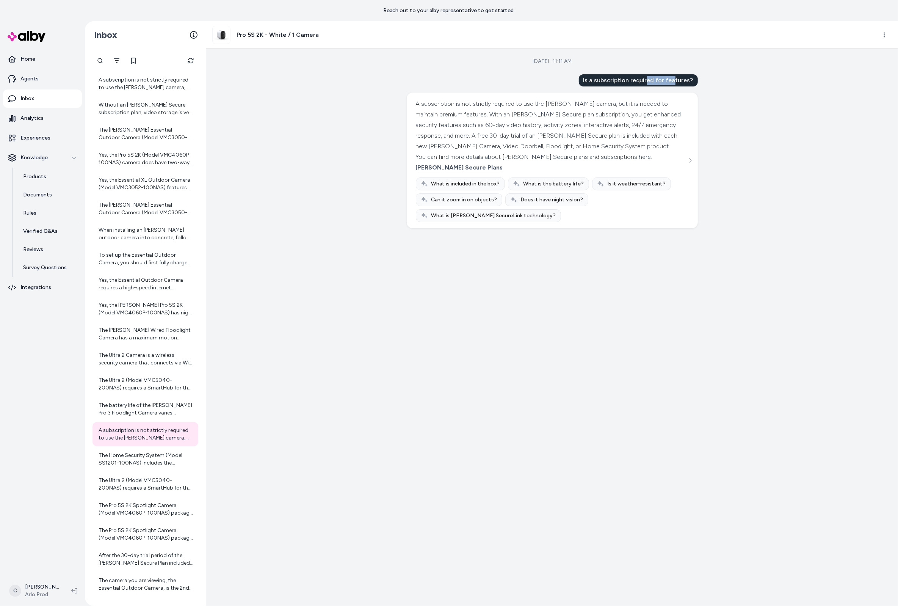
drag, startPoint x: 675, startPoint y: 77, endPoint x: 636, endPoint y: 74, distance: 39.2
click at [637, 74] on div "Is a subscription required for features?" at bounding box center [638, 80] width 119 height 12
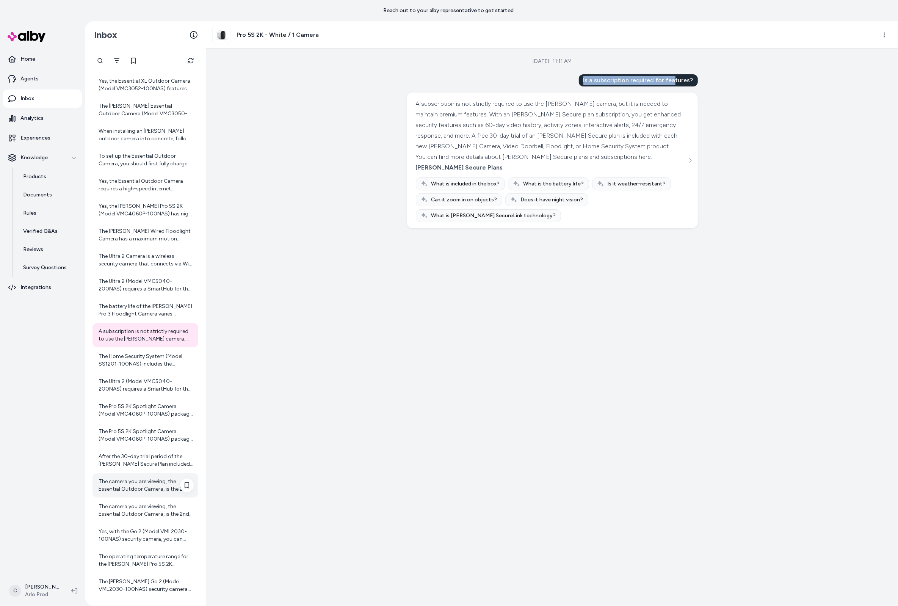
scroll to position [446, 0]
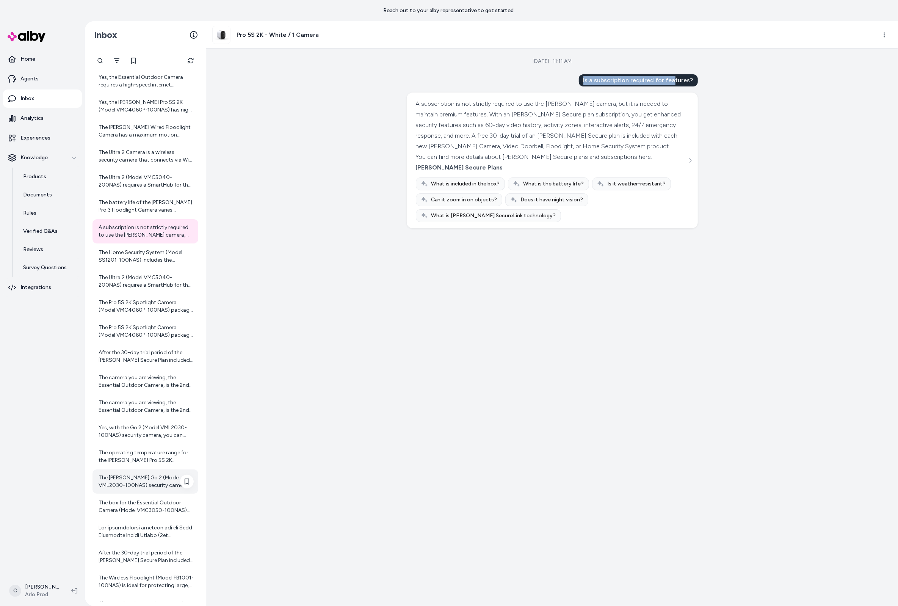
click at [130, 479] on div "The Arlo Go 2 (Model VML2030-100NAS) security camera comes with a 13,000mAh rec…" at bounding box center [146, 481] width 95 height 15
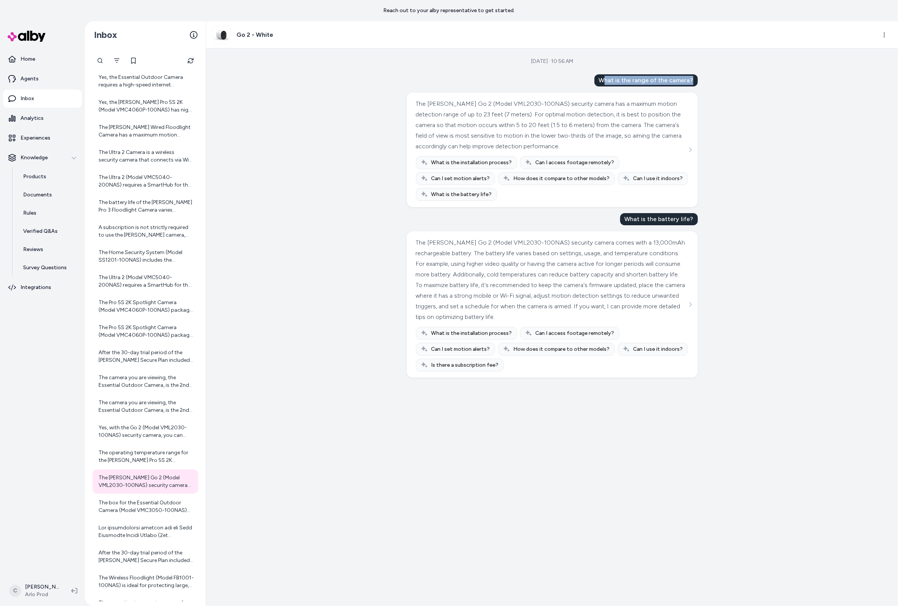
drag, startPoint x: 697, startPoint y: 79, endPoint x: 609, endPoint y: 81, distance: 88.7
click at [608, 81] on div "Aug 27, 2025 · 10:56 AM What is the range of the camera? The Arlo Go 2 (Model V…" at bounding box center [552, 327] width 692 height 557
click at [609, 81] on div "What is the range of the camera?" at bounding box center [645, 80] width 103 height 12
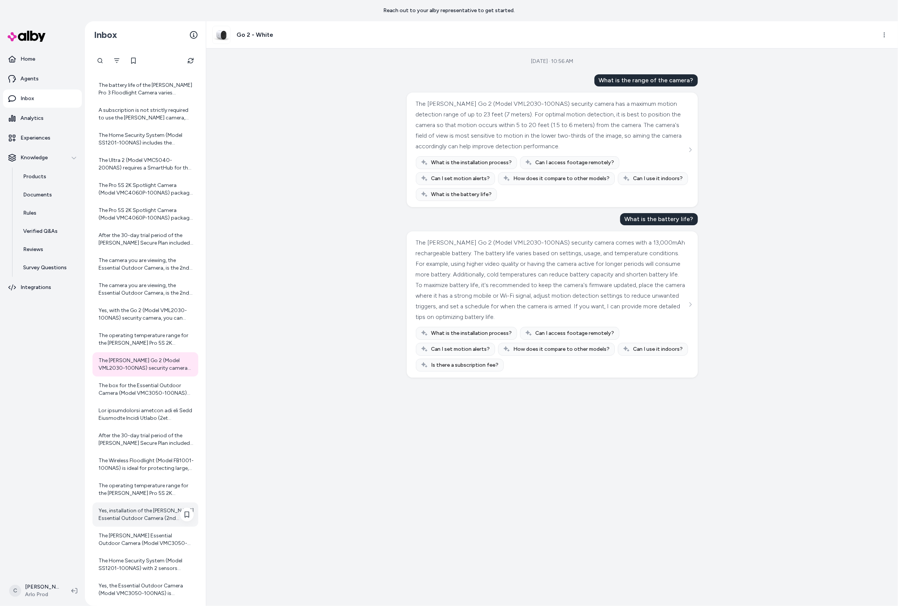
scroll to position [615, 0]
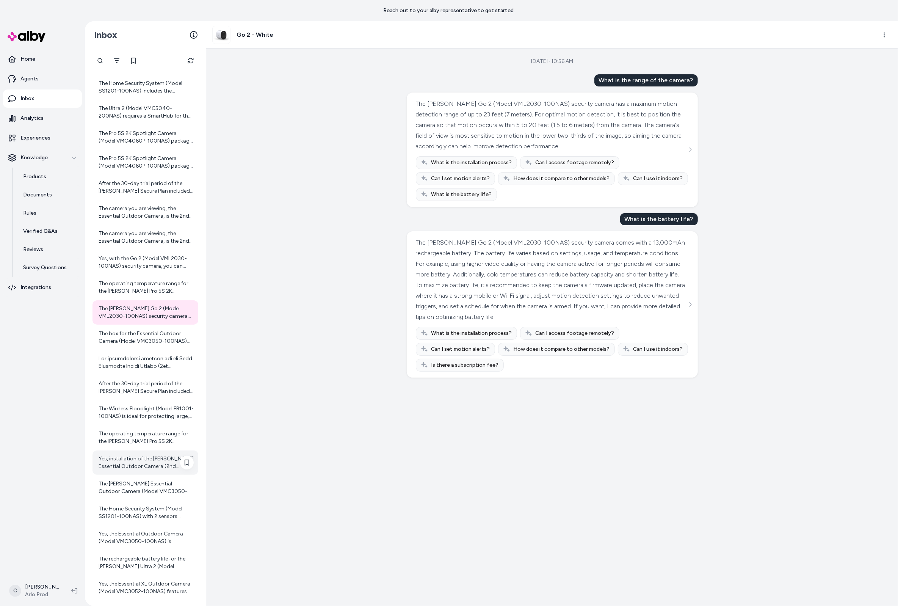
click at [129, 470] on div "Yes, installation of the Arlo Essential Outdoor Camera (2nd Generation) is desi…" at bounding box center [145, 462] width 106 height 24
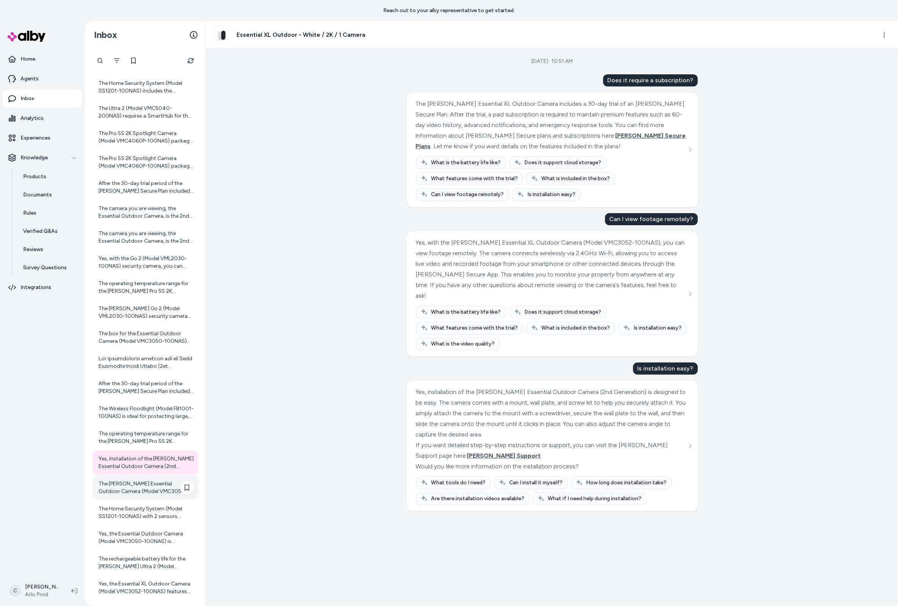
click at [138, 487] on div "The Arlo Essential Outdoor Camera (Model VMC3050-100NAS) has a battery life of …" at bounding box center [146, 487] width 95 height 15
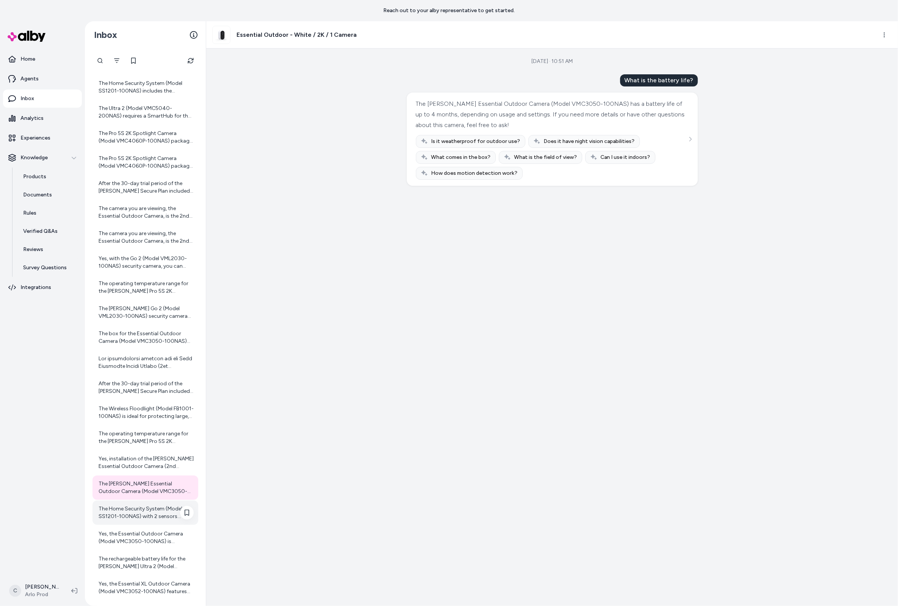
click at [127, 521] on div "The Home Security System (Model SS1201-100NAS) with 2 sensors includes the foll…" at bounding box center [145, 512] width 106 height 24
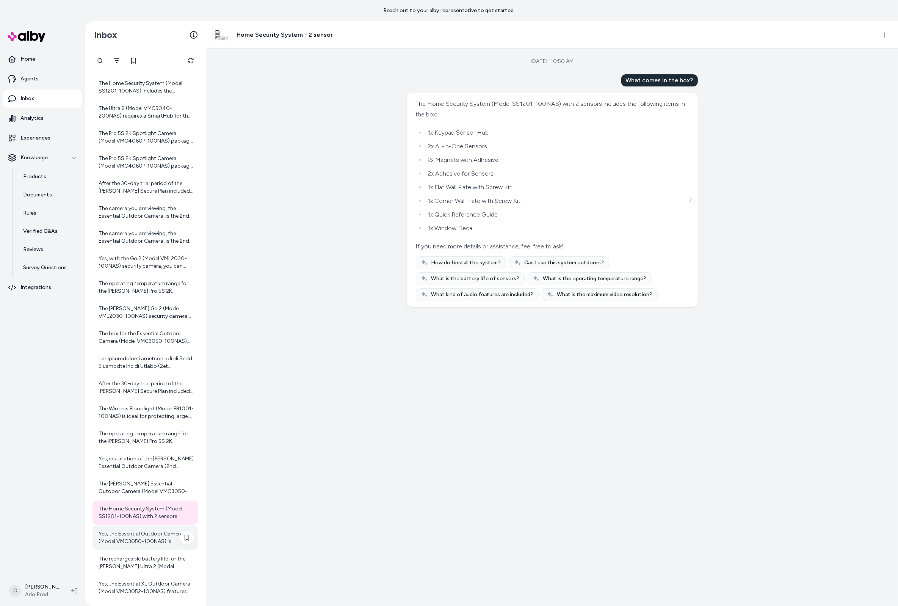
click at [133, 526] on div "Yes, the Essential Outdoor Camera (Model VMC3050-100NAS) is designed for both i…" at bounding box center [145, 537] width 106 height 24
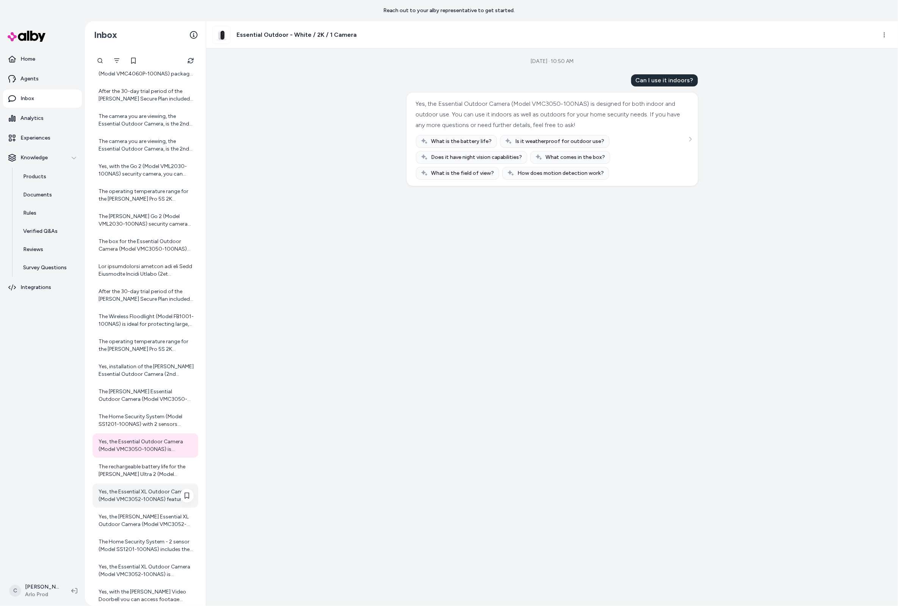
scroll to position [725, 0]
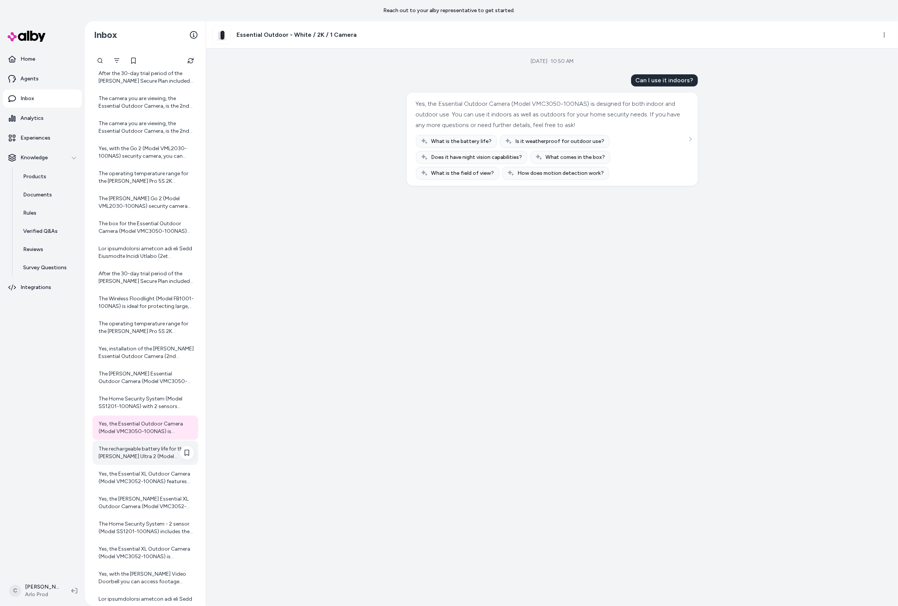
click at [154, 449] on div "The rechargeable battery life for the Arlo Ultra 2 (Model VMC5040-200NAS) is ty…" at bounding box center [146, 452] width 95 height 15
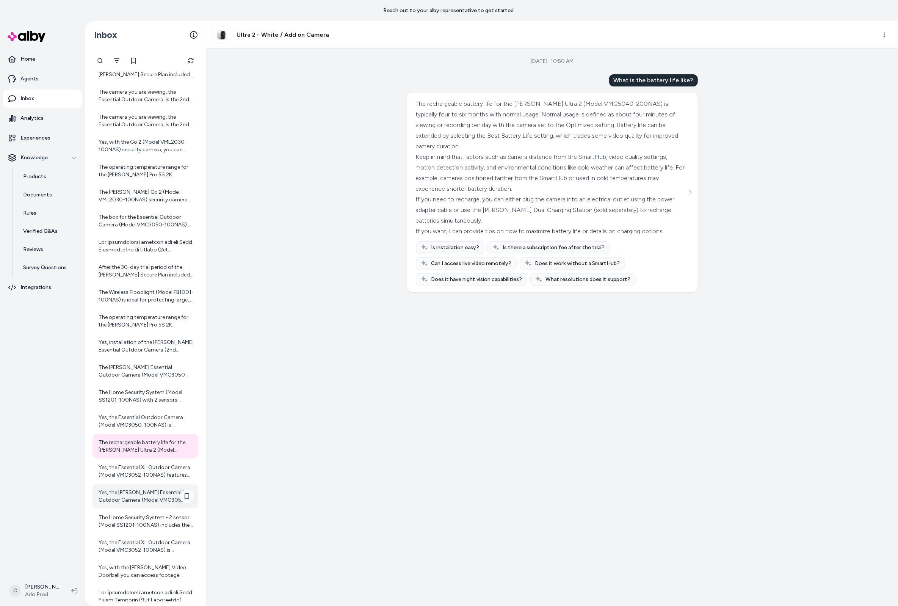
scroll to position [802, 0]
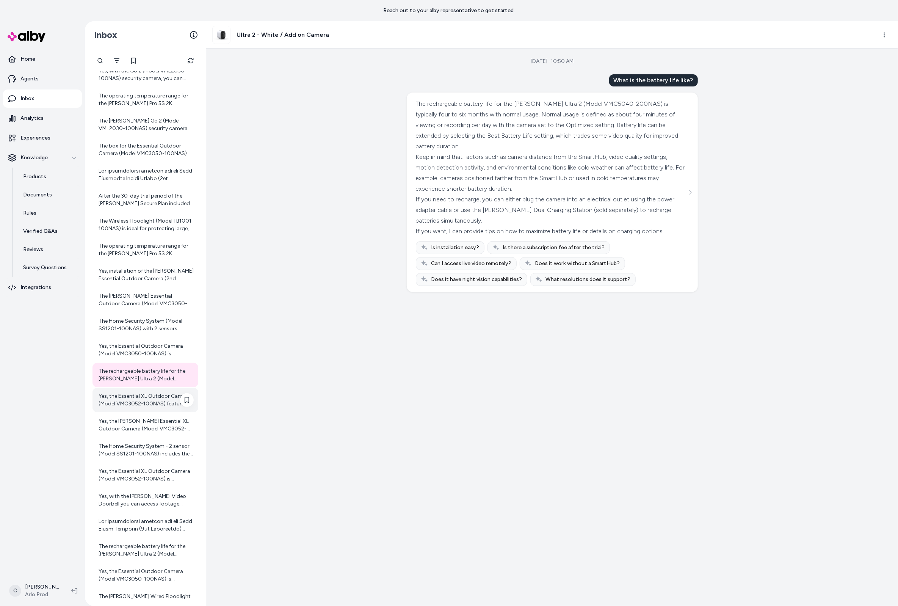
click at [141, 401] on div "Yes, the Essential XL Outdoor Camera (Model VMC3052-100NAS) features color nigh…" at bounding box center [146, 399] width 95 height 15
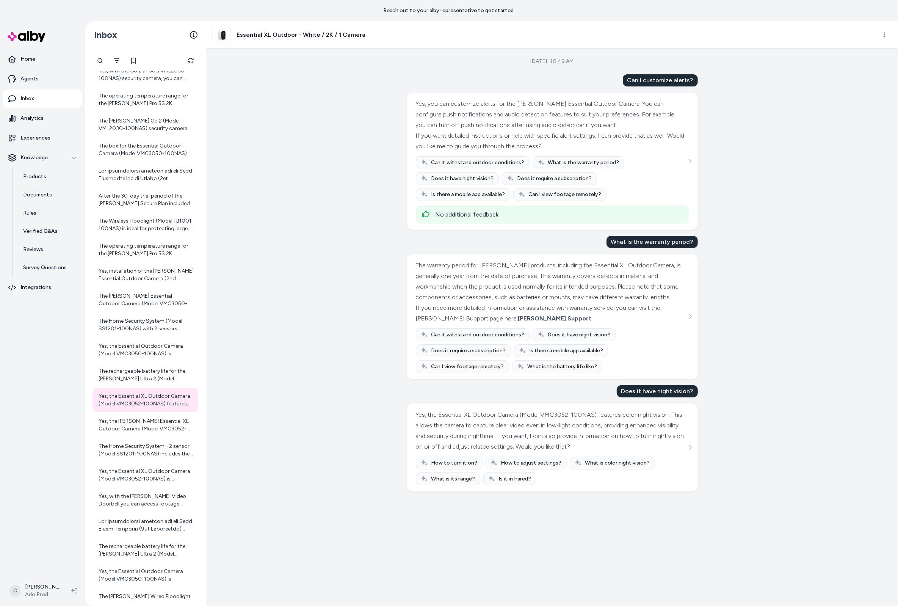
click at [334, 373] on div "Aug 27, 2025 · 10:49 AM Can I customize alerts? Yes, you can customize alerts f…" at bounding box center [552, 327] width 692 height 557
click at [139, 423] on div "Yes, the Arlo Essential XL Outdoor Camera (Model VMC3052-100NAS) supports cloud…" at bounding box center [146, 424] width 95 height 15
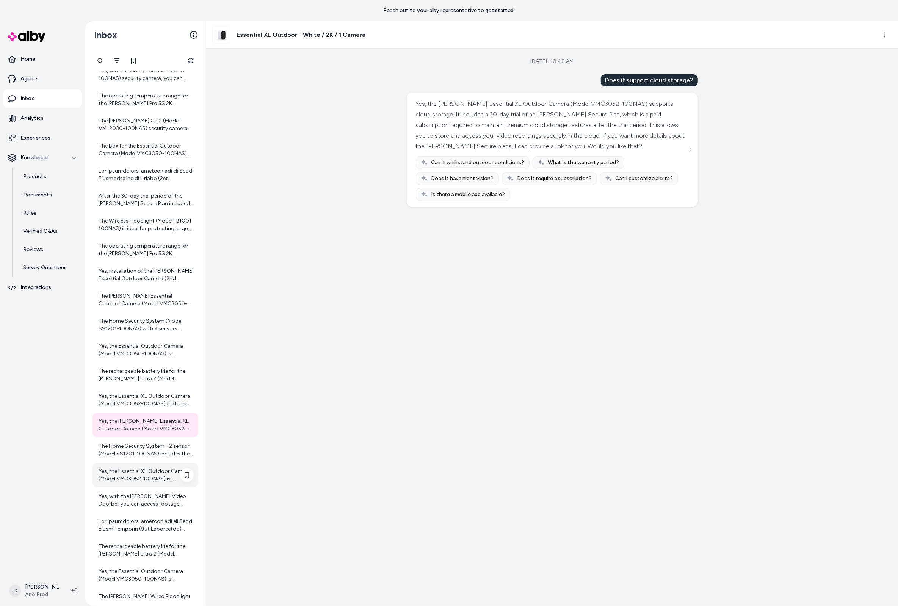
click at [145, 464] on div "Yes, the Essential XL Outdoor Camera (Model VMC3052-100NAS) is designed to be w…" at bounding box center [145, 475] width 106 height 24
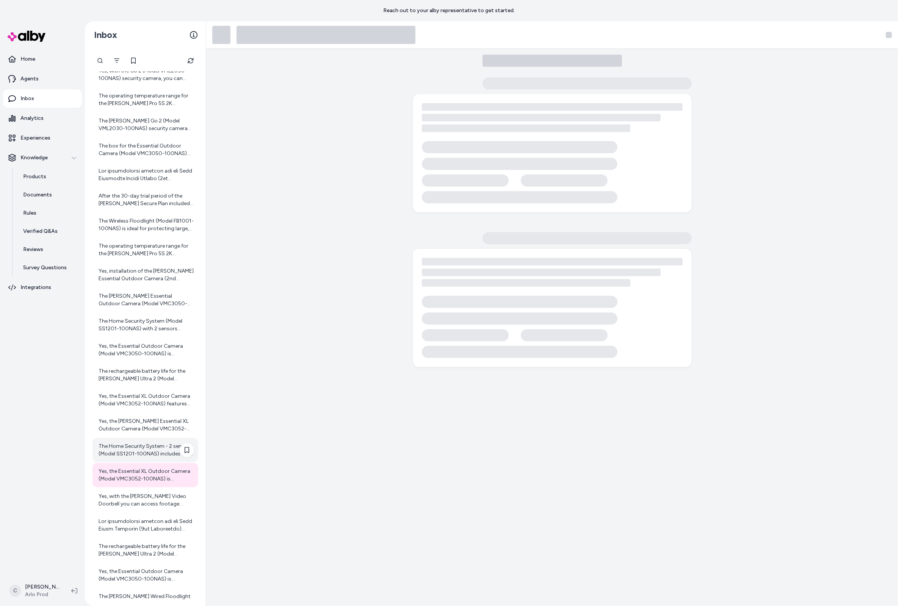
click at [142, 449] on div "The Home Security System - 2 sensor (Model SS1201-100NAS) includes the followin…" at bounding box center [146, 449] width 95 height 15
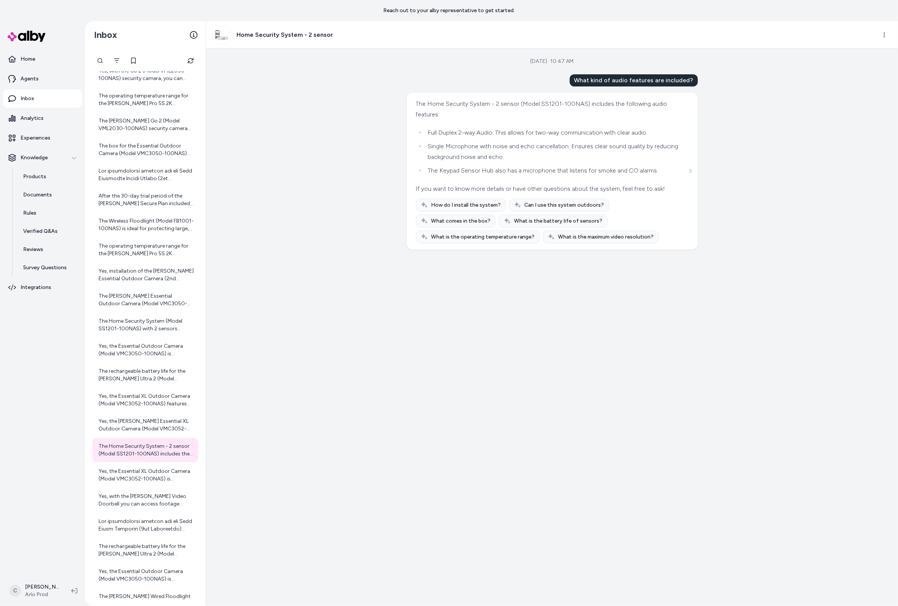
drag, startPoint x: 428, startPoint y: 396, endPoint x: 438, endPoint y: 407, distance: 14.8
click at [429, 398] on div "Aug 27, 2025 · 10:47 AM What kind of audio features are included? The Home Secu…" at bounding box center [552, 327] width 692 height 557
click at [148, 514] on div at bounding box center [145, 525] width 106 height 24
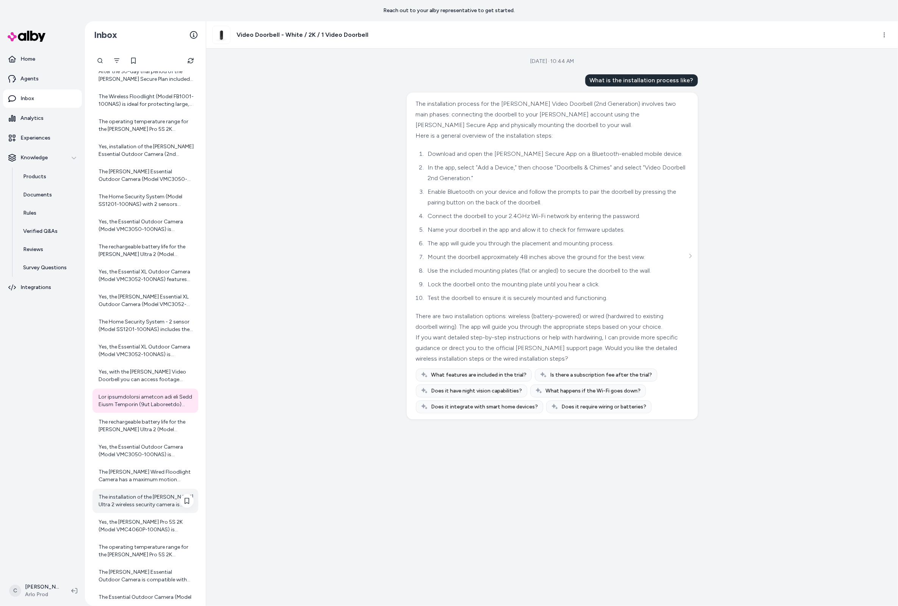
scroll to position [993, 0]
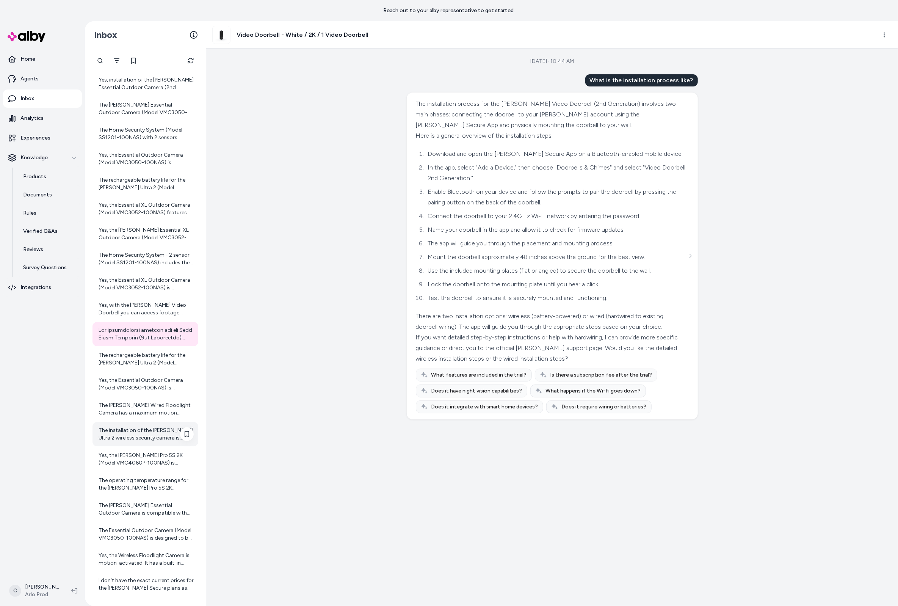
drag, startPoint x: 119, startPoint y: 434, endPoint x: 122, endPoint y: 439, distance: 5.8
click at [119, 434] on div "The installation of the Arlo Ultra 2 wireless security camera is designed to be…" at bounding box center [146, 433] width 95 height 15
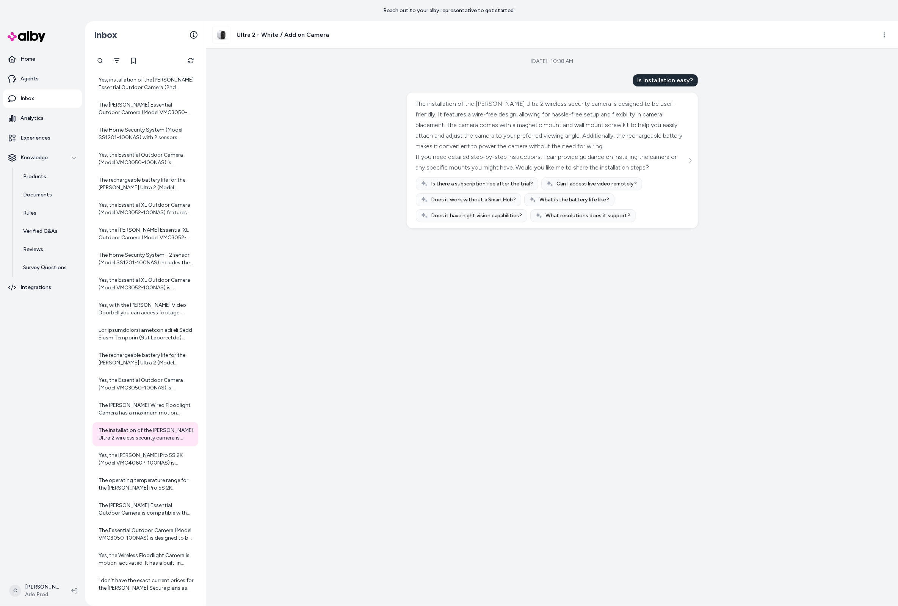
click at [377, 503] on div "Aug 27, 2025 · 10:38 AM Is installation easy? The installation of the Arlo Ultr…" at bounding box center [552, 327] width 692 height 557
drag, startPoint x: 477, startPoint y: 304, endPoint x: 534, endPoint y: 299, distance: 57.0
click at [476, 303] on div "Aug 27, 2025 · 10:38 AM Is installation easy? The installation of the Arlo Ultr…" at bounding box center [552, 327] width 692 height 557
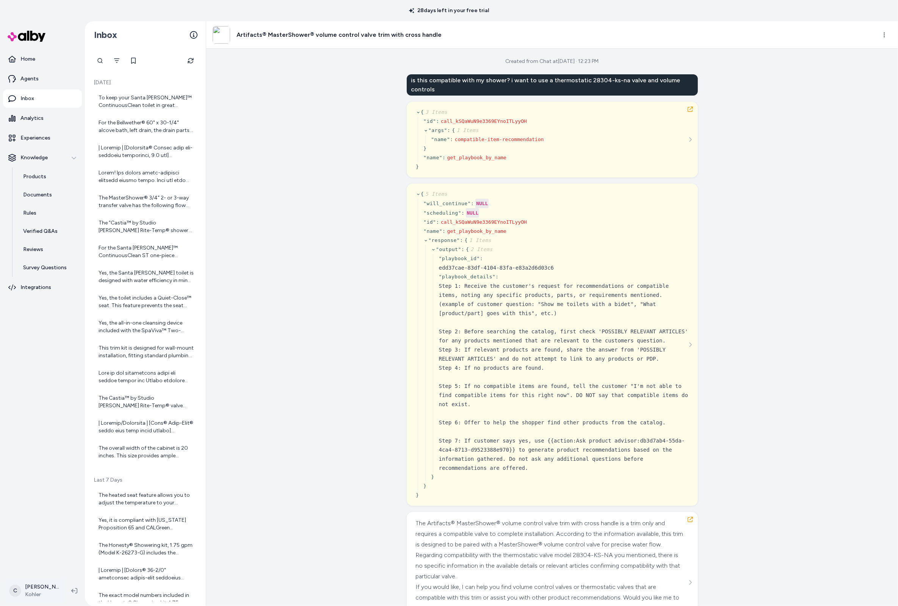
click at [55, 591] on html "28 days left in your free trial Home Agents Inbox Analytics Experiences Knowled…" at bounding box center [449, 303] width 898 height 606
click at [34, 481] on span "Shortcuts" at bounding box center [40, 481] width 24 height 8
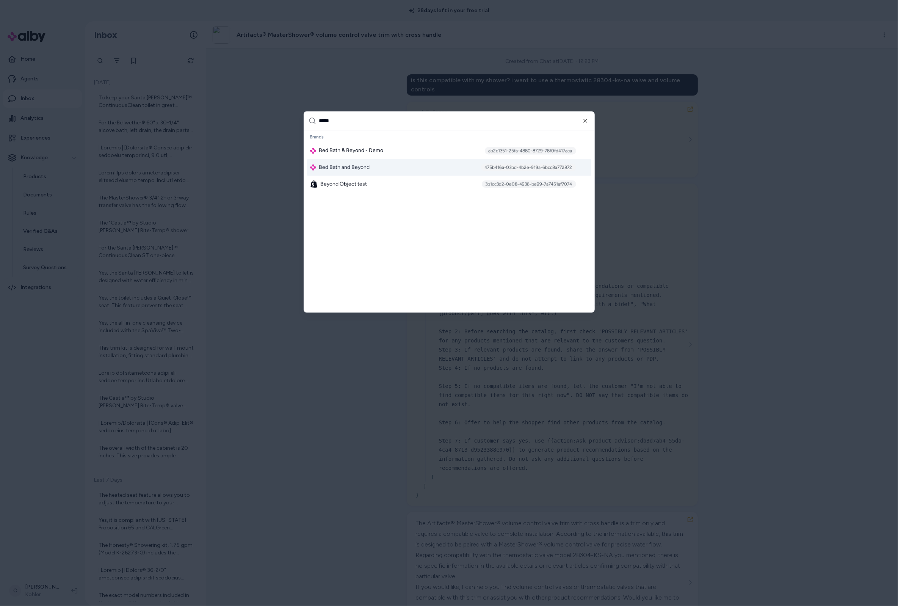
type input "*****"
click at [383, 166] on div "Bed Bath and Beyond 475b416a-03bd-4b2e-919a-6bcc8a772872" at bounding box center [449, 167] width 284 height 17
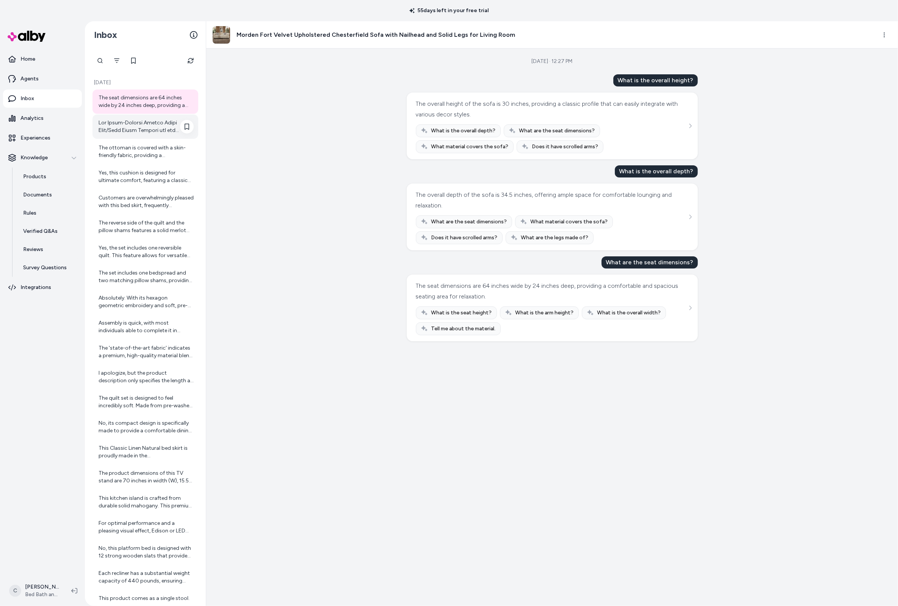
click at [117, 133] on div at bounding box center [145, 126] width 106 height 24
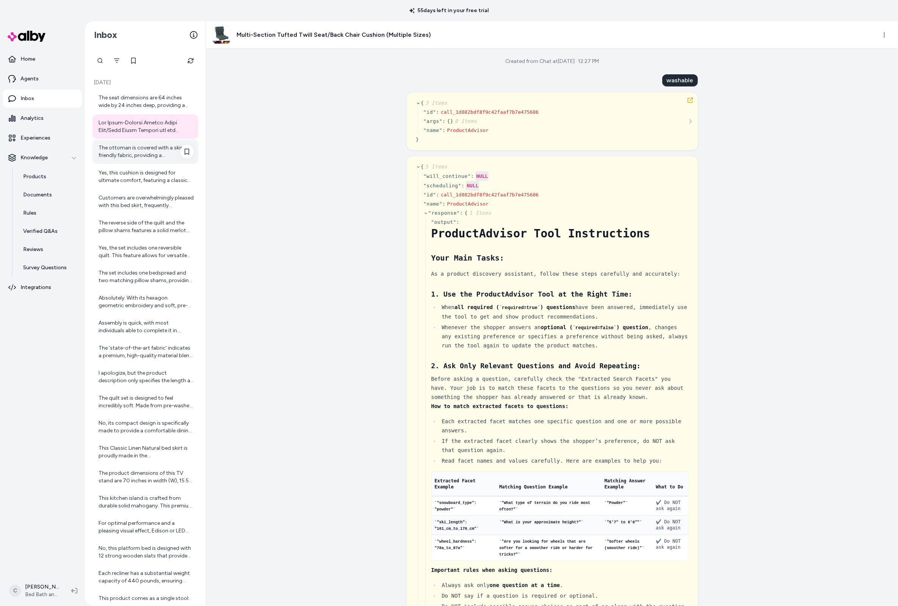
click at [144, 156] on div "The ottoman is covered with a skin-friendly fabric, providing a comfortable and…" at bounding box center [146, 151] width 95 height 15
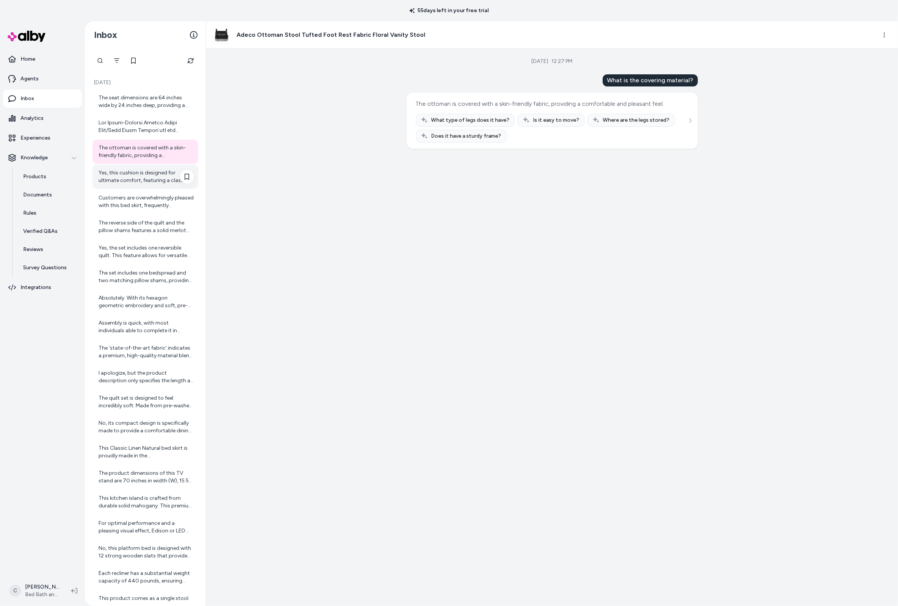
click at [151, 177] on div "Yes, this cushion is designed for ultimate comfort, featuring a classic tufted …" at bounding box center [146, 176] width 95 height 15
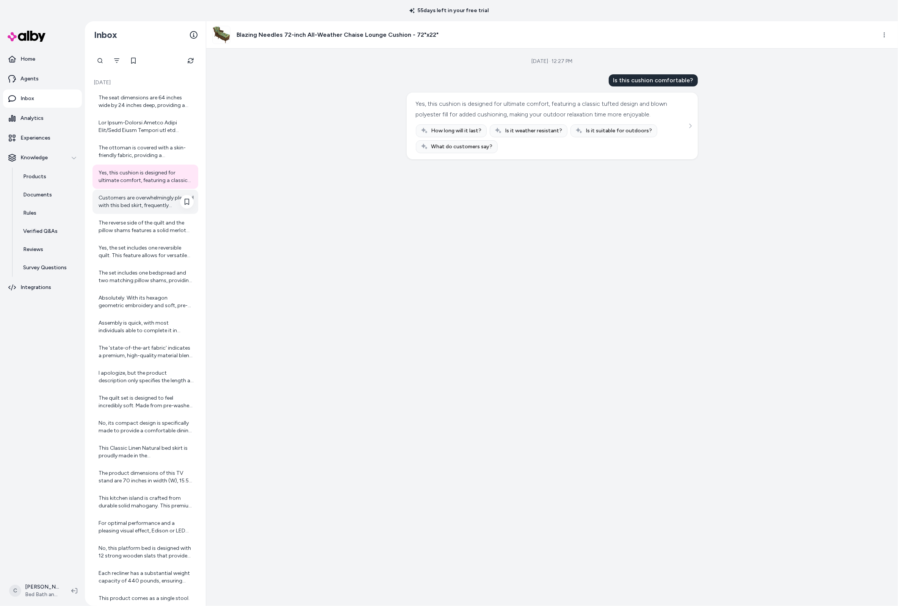
click at [160, 204] on div "Customers are overwhelmingly pleased with this bed skirt, frequently highlighti…" at bounding box center [146, 201] width 95 height 15
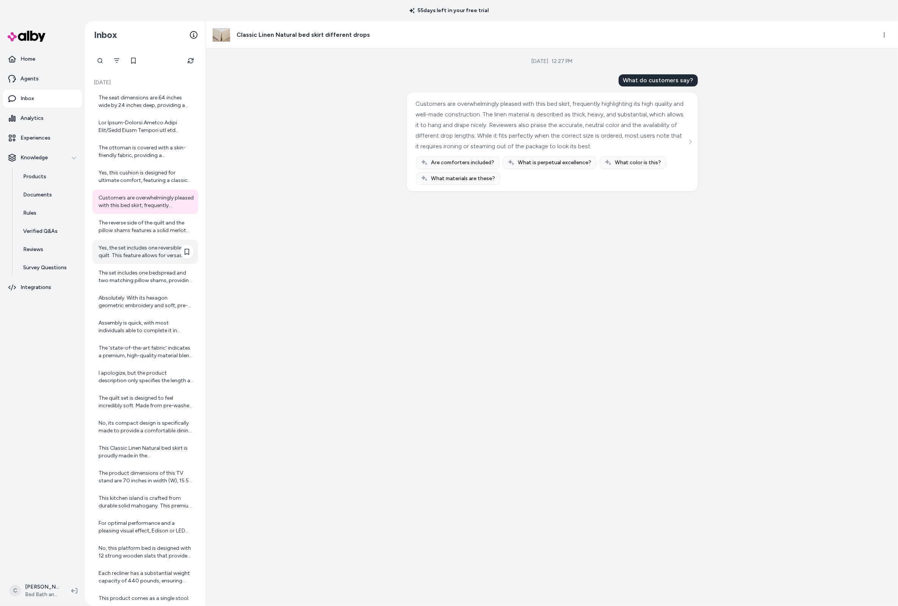
click at [158, 252] on div "Yes, the set includes one reversible quilt. This feature allows for versatile s…" at bounding box center [146, 251] width 95 height 15
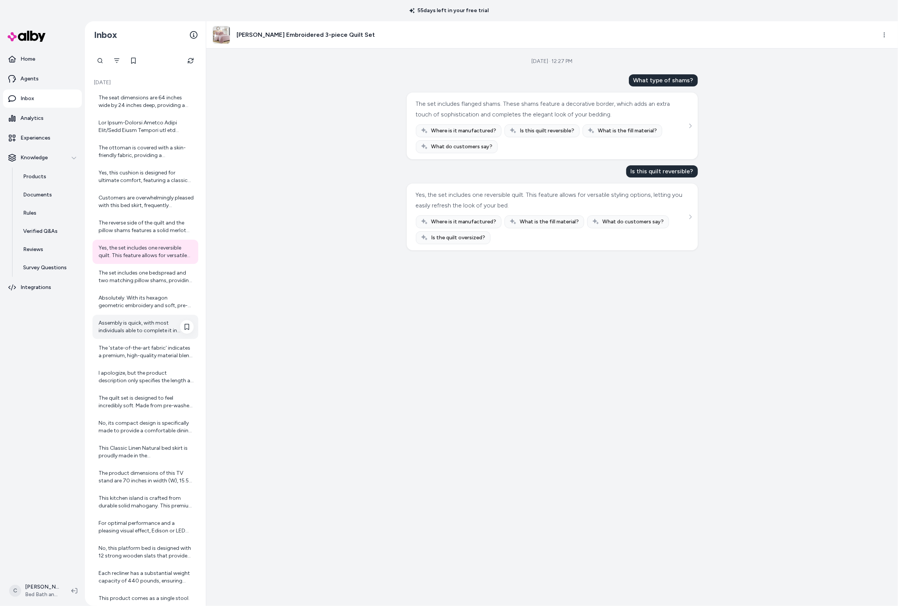
click at [147, 332] on div "Assembly is quick, with most individuals able to complete it in approximately 1…" at bounding box center [146, 326] width 95 height 15
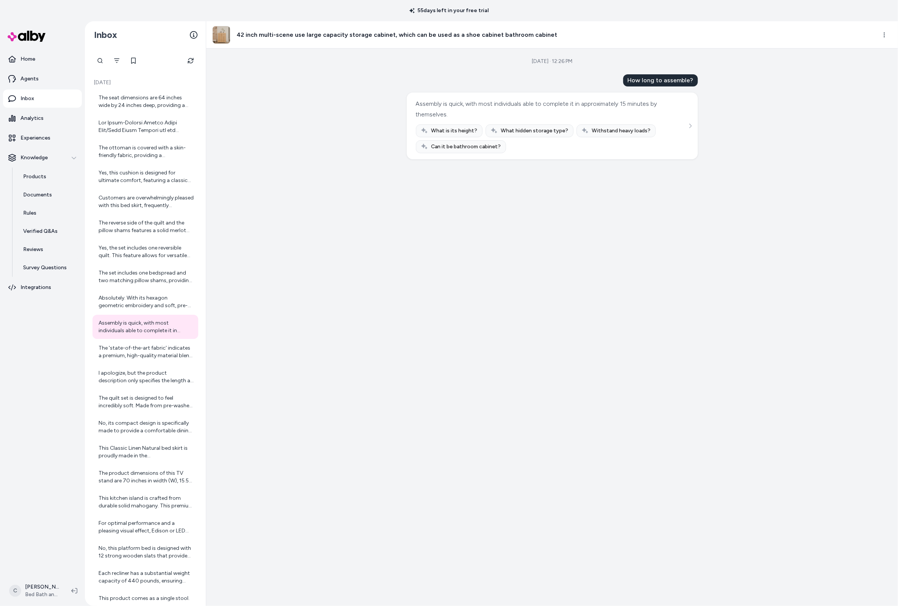
click at [321, 404] on div "Aug 27, 2025 · 12:26 PM How long to assemble? Assembly is quick, with most indi…" at bounding box center [552, 327] width 692 height 557
click at [50, 589] on html "55 days left in your free trial Home Agents Inbox Analytics Experiences Knowled…" at bounding box center [449, 303] width 898 height 606
click at [63, 477] on div "Shortcuts ⌘K" at bounding box center [50, 481] width 84 height 18
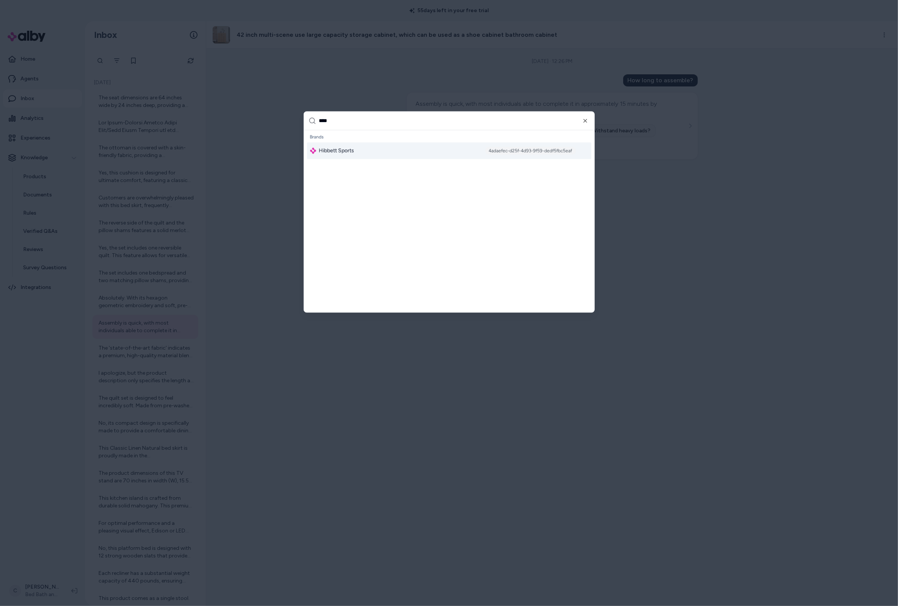
type input "****"
click at [394, 145] on div "Hibbett Sports 4adaefec-d25f-4d93-9f59-dedf5fbc5eaf" at bounding box center [449, 150] width 284 height 17
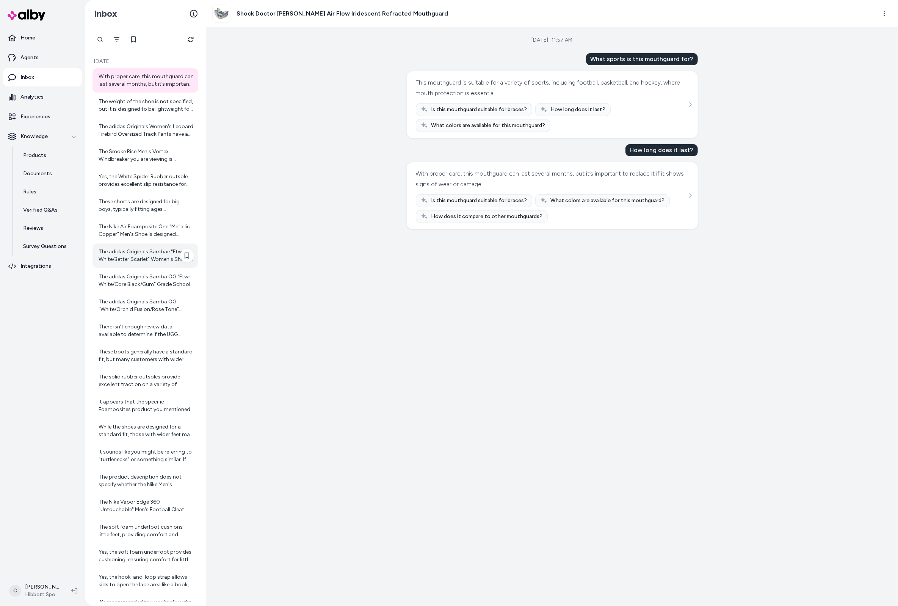
drag, startPoint x: 124, startPoint y: 200, endPoint x: 163, endPoint y: 244, distance: 59.4
click at [122, 200] on div "These shorts are designed for big boys, typically fitting ages [DEMOGRAPHIC_DAT…" at bounding box center [146, 205] width 95 height 15
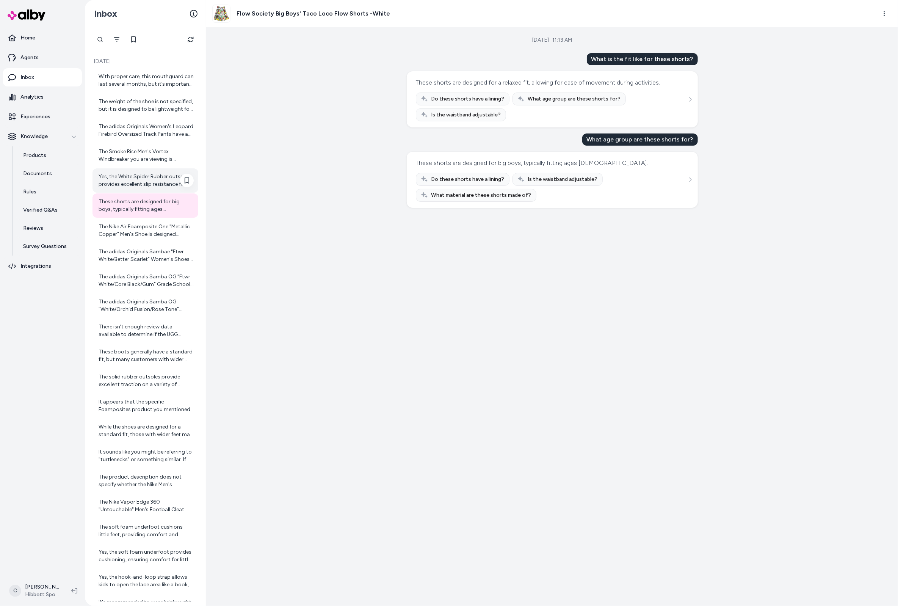
click at [142, 171] on div "Yes, the White Spider Rubber outsole provides excellent slip resistance for saf…" at bounding box center [145, 180] width 106 height 24
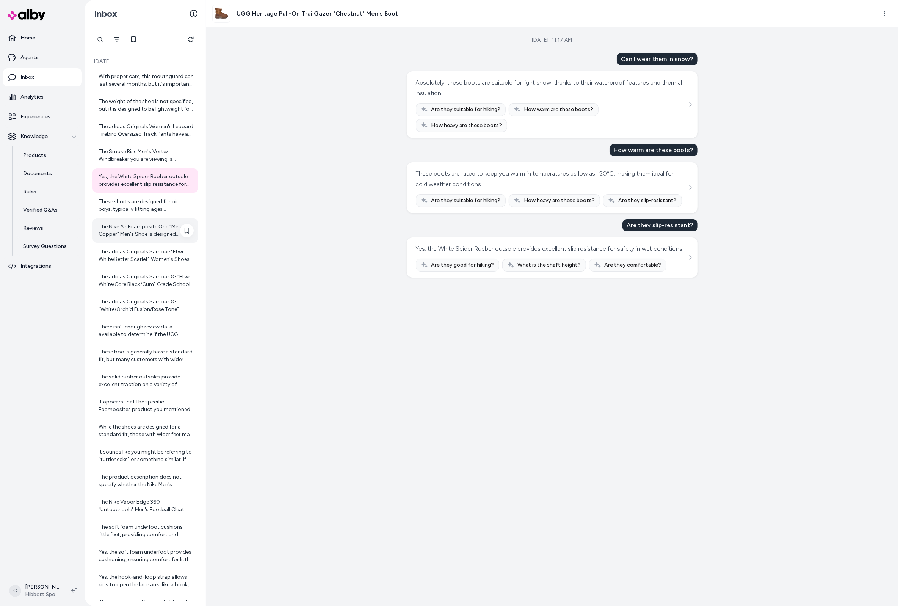
click at [140, 232] on div "The Nike Air Foamposite One "Metallic Copper" Men's Shoe is designed primarily …" at bounding box center [146, 230] width 95 height 15
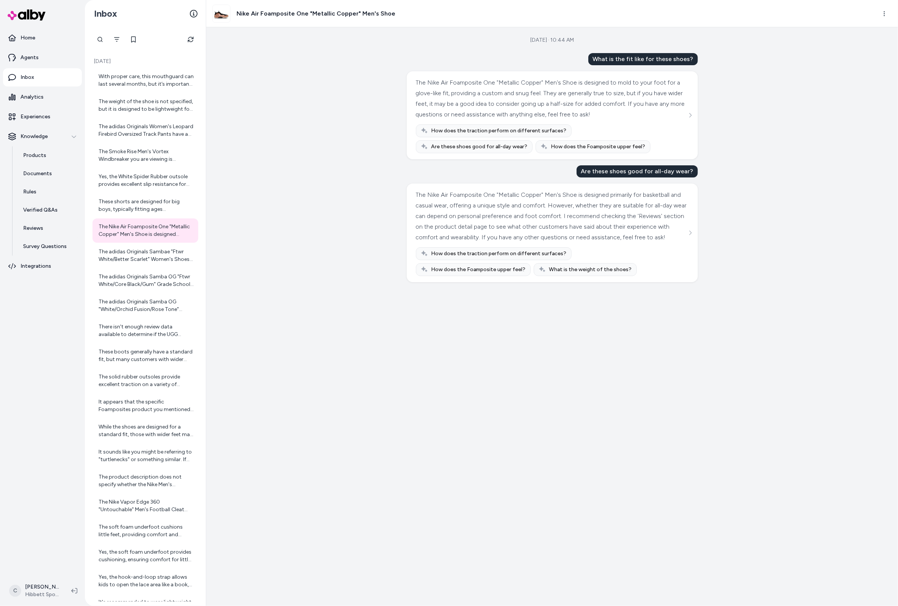
click at [383, 490] on div "[DATE] · 10:44 AM What is the fit like for these shoes? The Nike Air Foamposite…" at bounding box center [552, 316] width 692 height 578
click at [423, 413] on div "[DATE] · 10:44 AM What is the fit like for these shoes? The Nike Air Foamposite…" at bounding box center [552, 316] width 692 height 578
click at [413, 414] on div "[DATE] · 10:44 AM What is the fit like for these shoes? The Nike Air Foamposite…" at bounding box center [552, 316] width 692 height 578
